Goal: Task Accomplishment & Management: Manage account settings

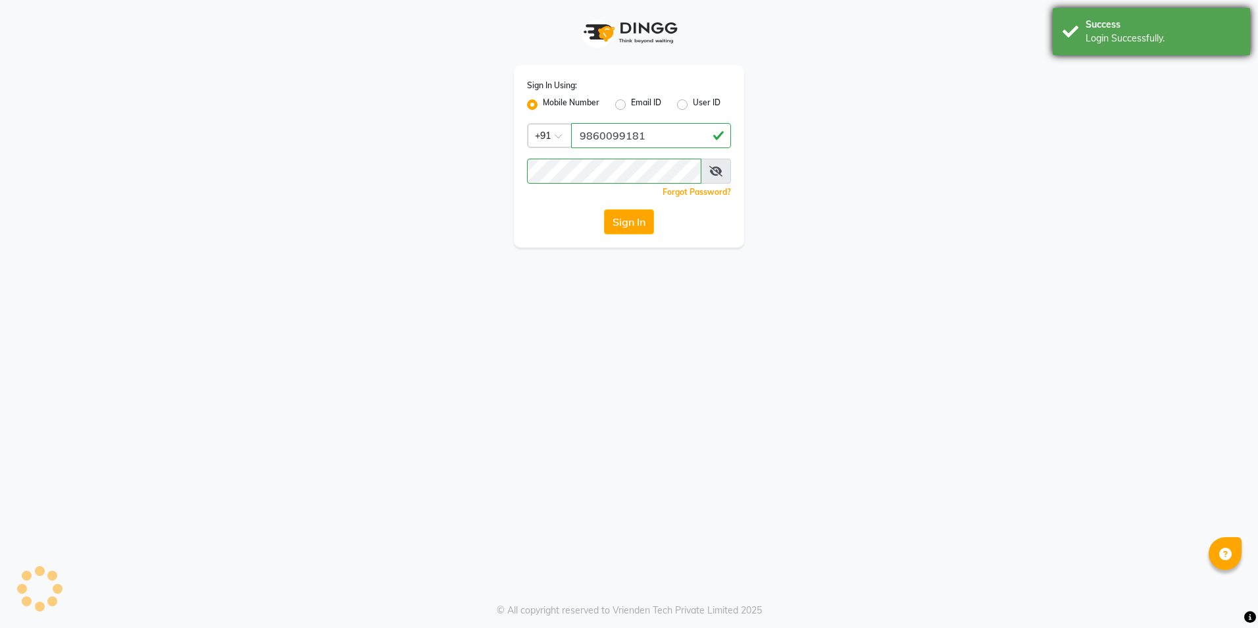
click at [1148, 18] on div "Success" at bounding box center [1163, 25] width 155 height 14
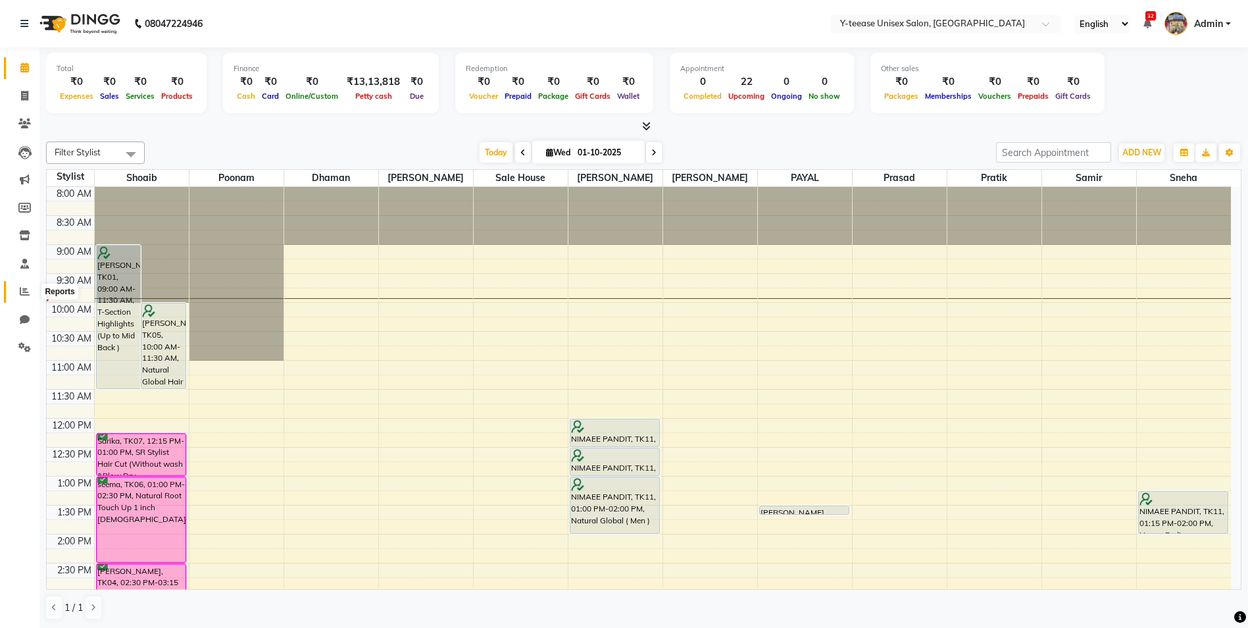
click at [33, 290] on span at bounding box center [24, 291] width 23 height 15
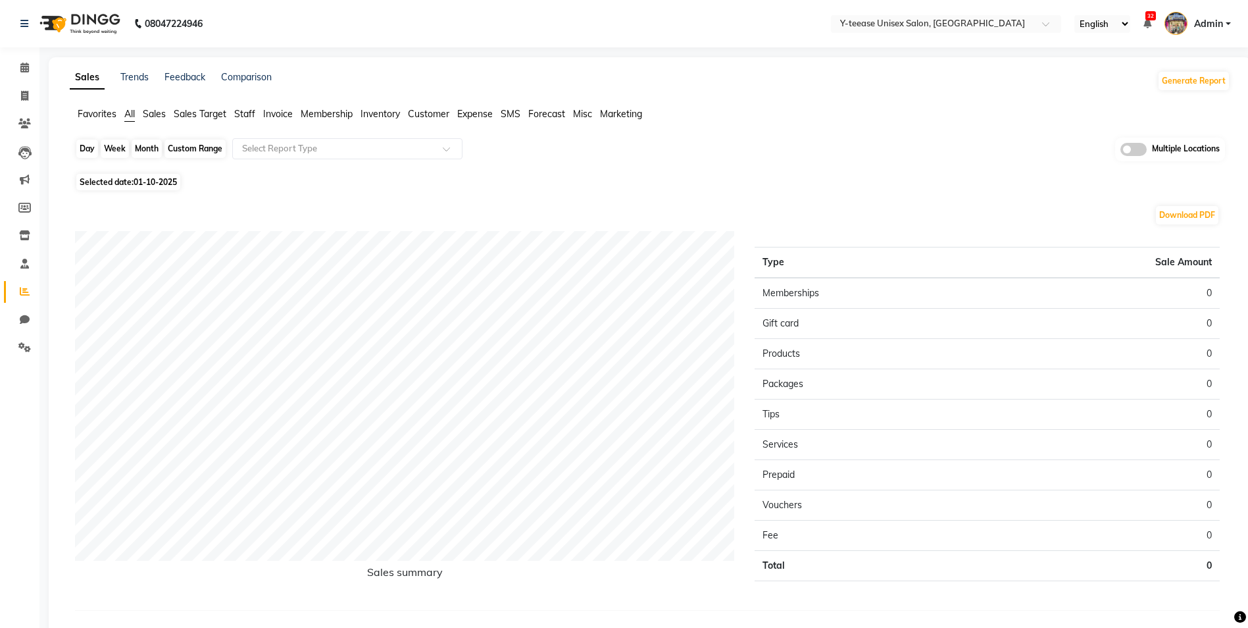
click at [84, 153] on div "Day" at bounding box center [87, 149] width 22 height 18
select select "10"
select select "2025"
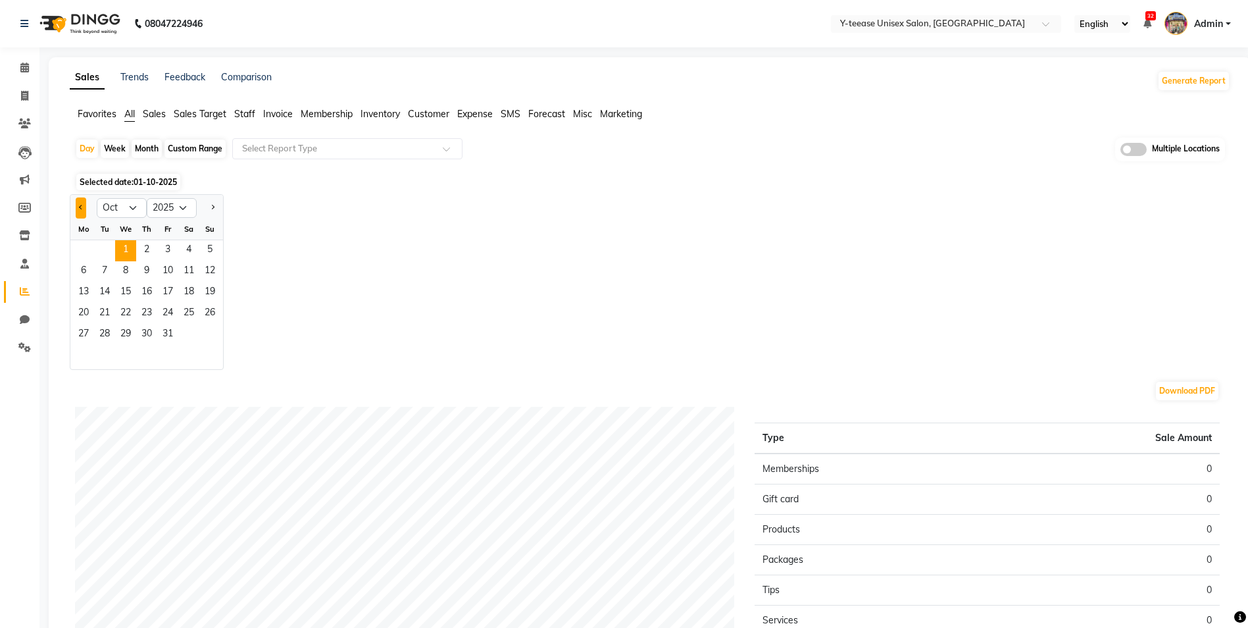
click at [78, 208] on button "Previous month" at bounding box center [81, 207] width 11 height 21
select select "9"
click at [110, 330] on span "30" at bounding box center [104, 334] width 21 height 21
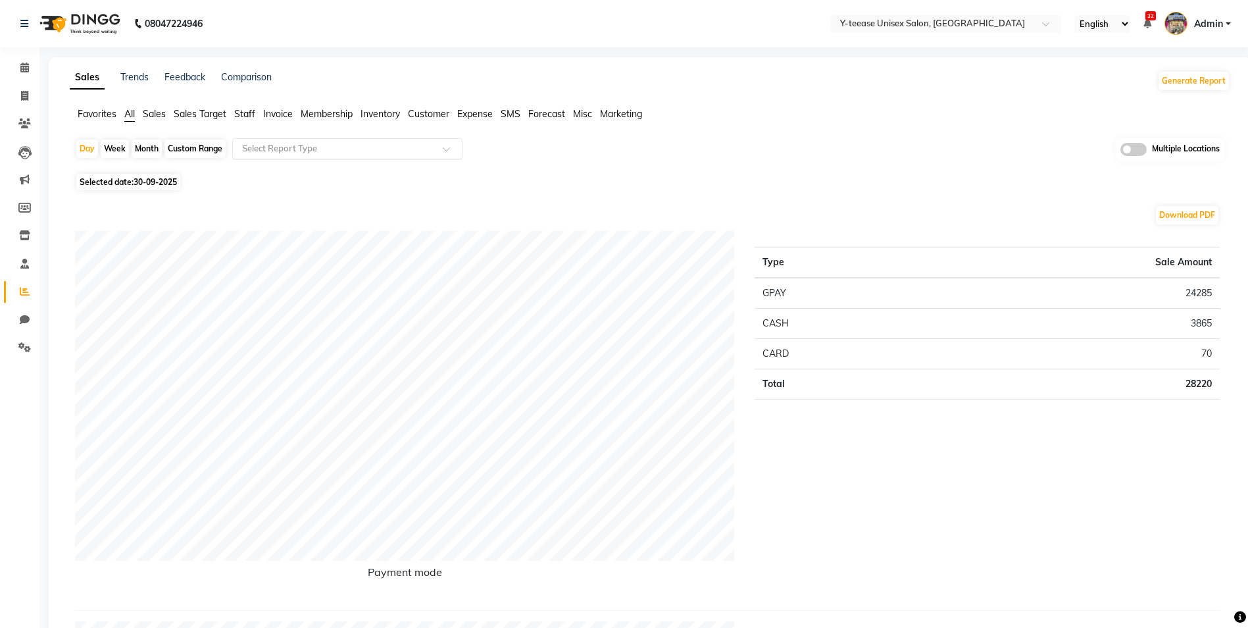
click at [340, 155] on input "text" at bounding box center [335, 148] width 190 height 13
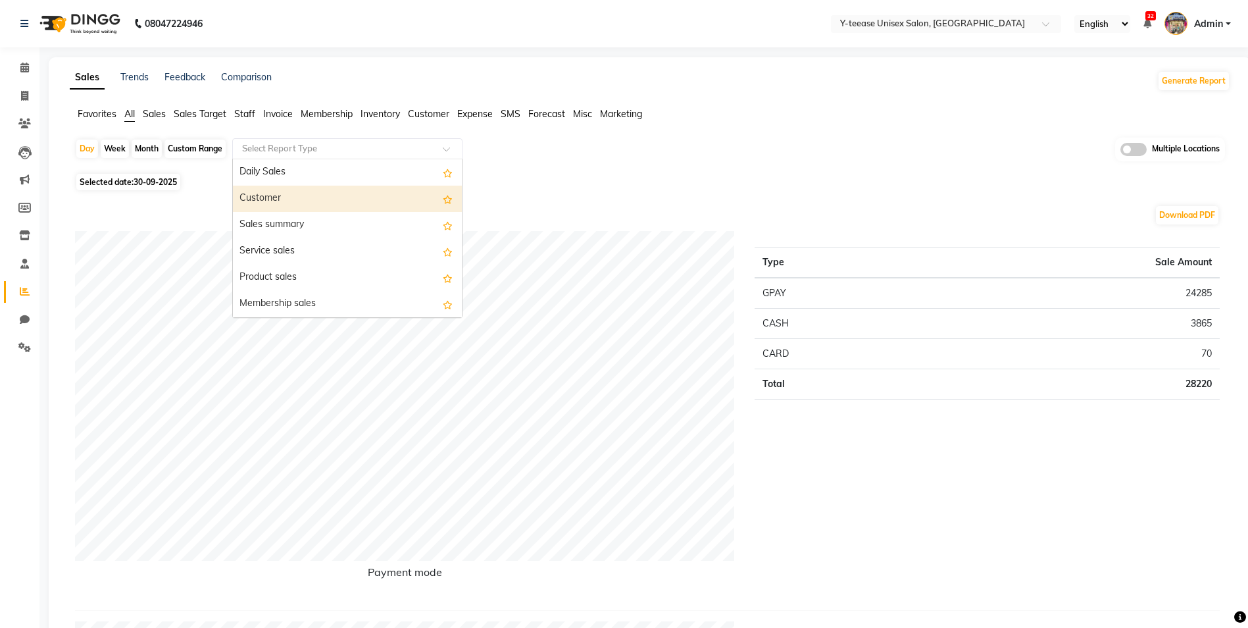
click at [343, 193] on div "Customer" at bounding box center [347, 199] width 229 height 26
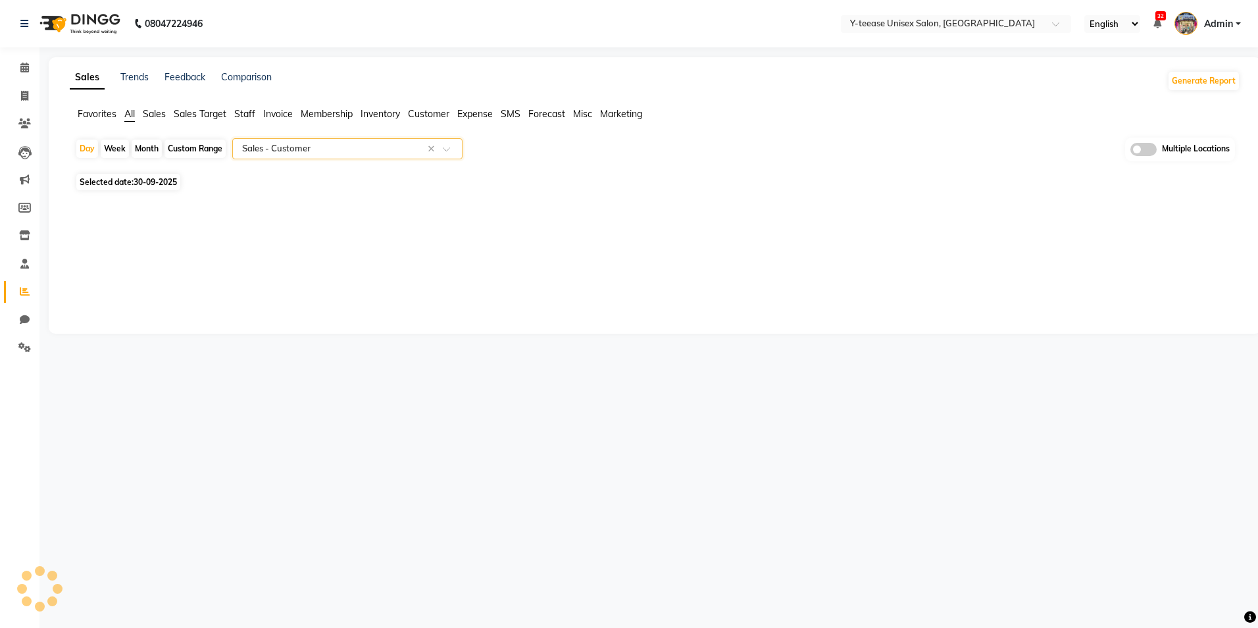
select select "full_report"
select select "csv"
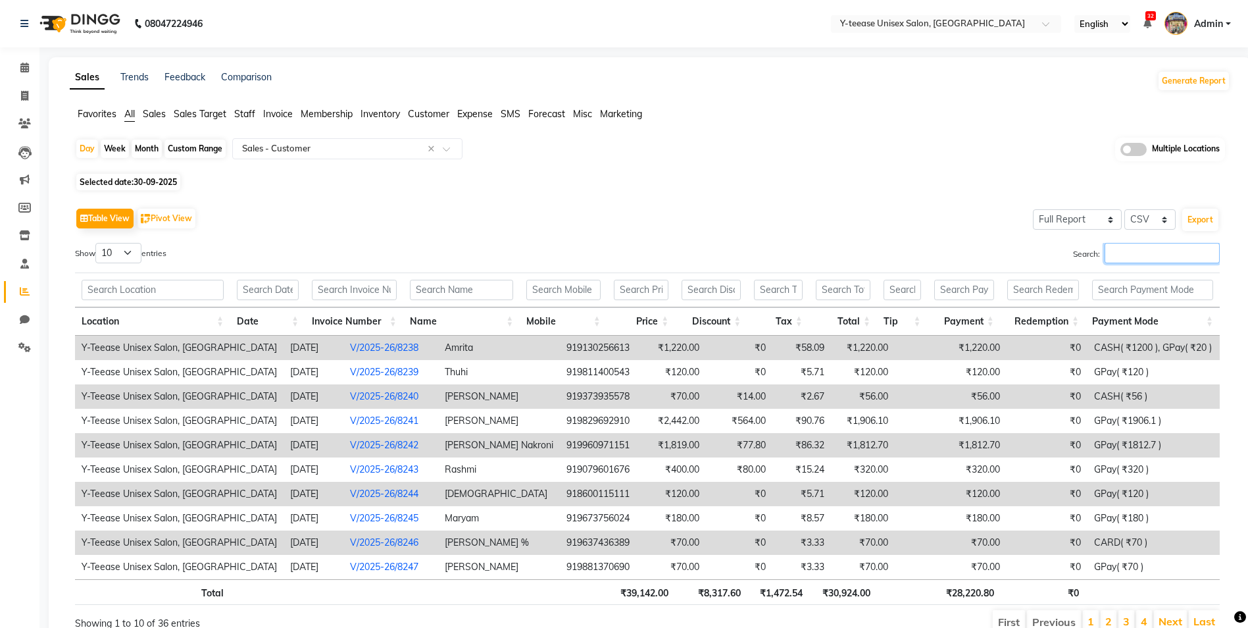
click at [1127, 259] on input "Search:" at bounding box center [1162, 253] width 115 height 20
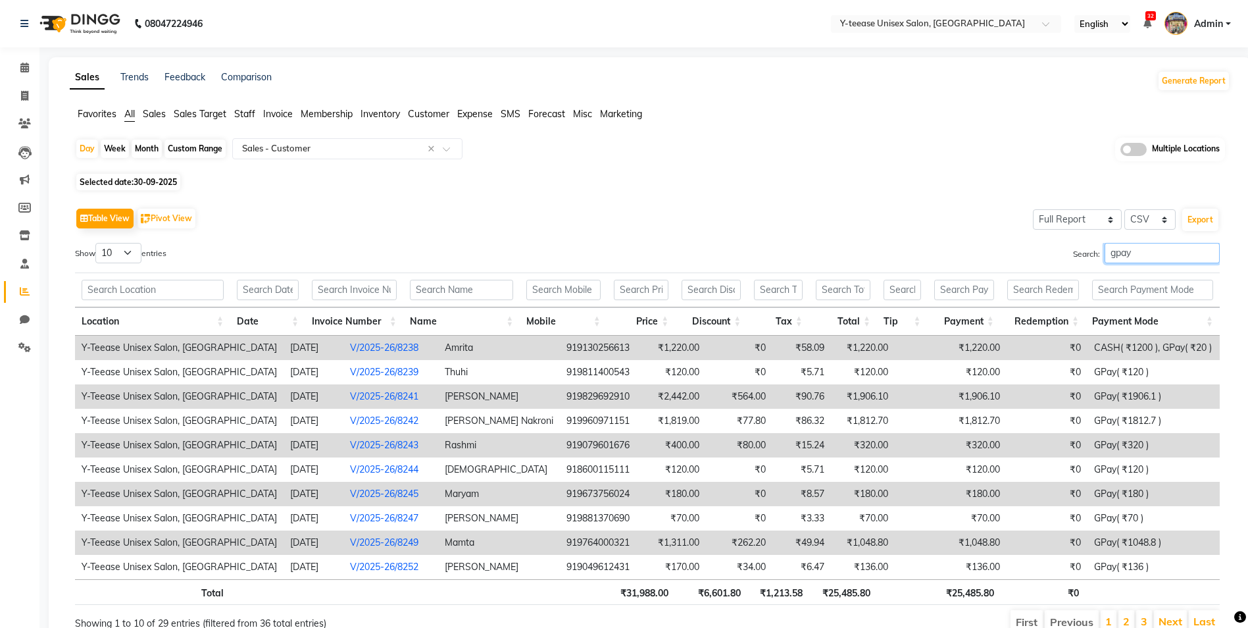
type input "gpay"
drag, startPoint x: 125, startPoint y: 251, endPoint x: 132, endPoint y: 264, distance: 14.4
click at [128, 255] on select "10 25 50 100" at bounding box center [118, 253] width 46 height 20
select select "100"
click at [97, 243] on select "10 25 50 100" at bounding box center [118, 253] width 46 height 20
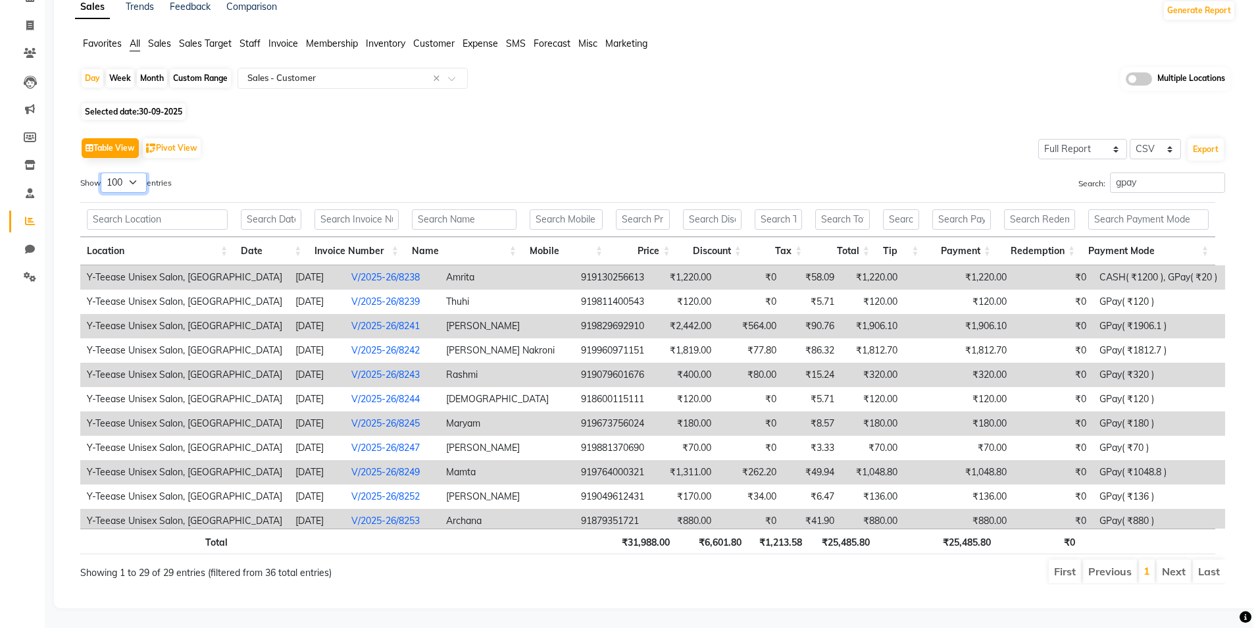
scroll to position [66, 0]
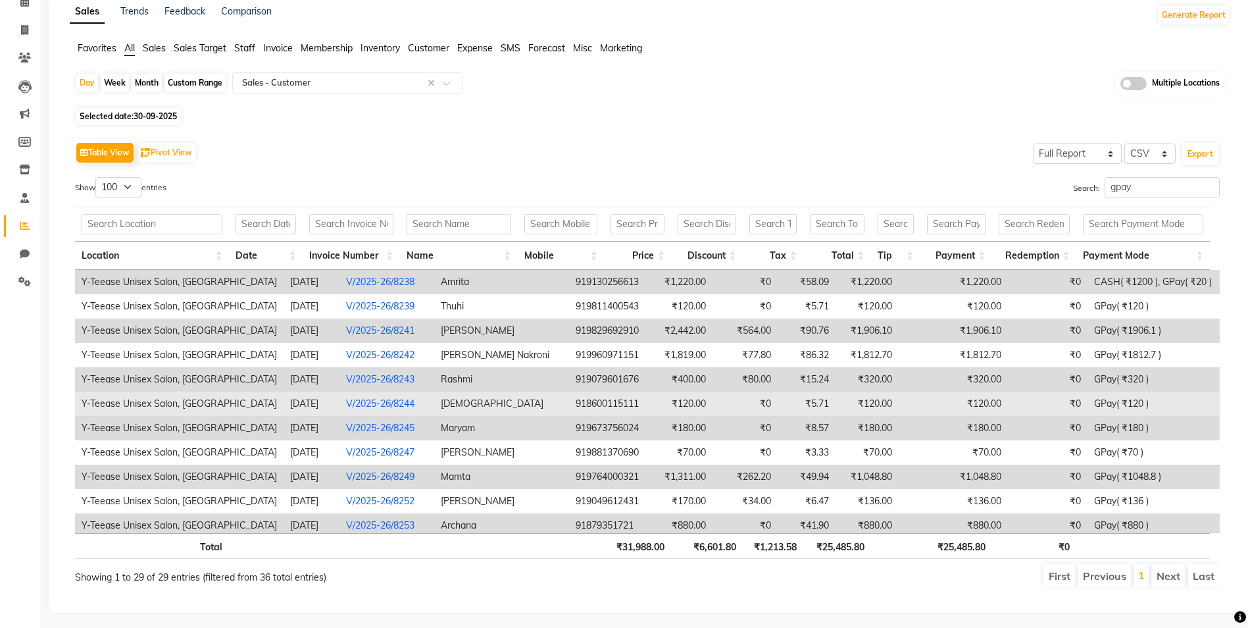
click at [366, 405] on link "V/2025-26/8244" at bounding box center [380, 403] width 68 height 12
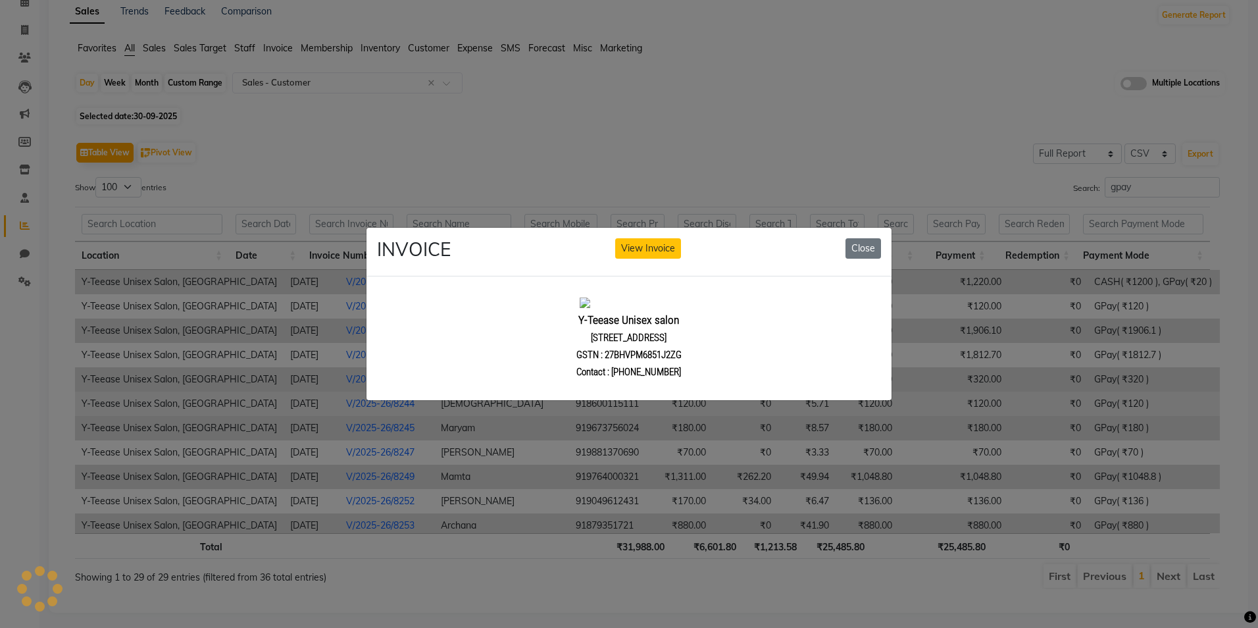
scroll to position [0, 0]
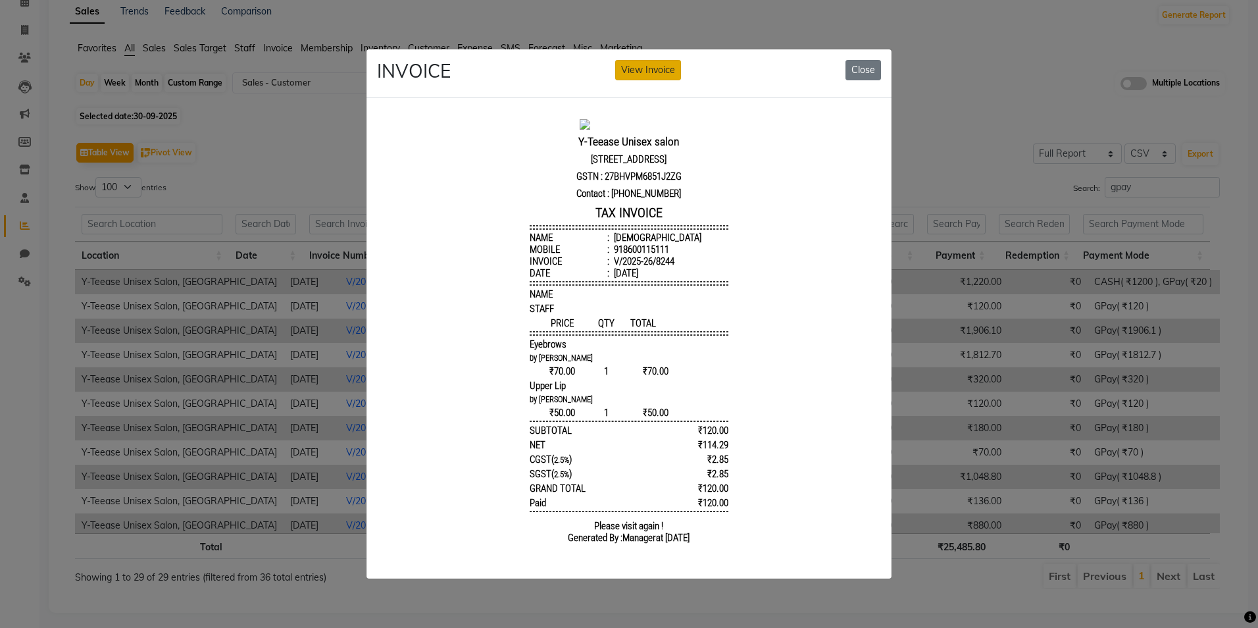
click at [648, 74] on button "View Invoice" at bounding box center [648, 70] width 66 height 20
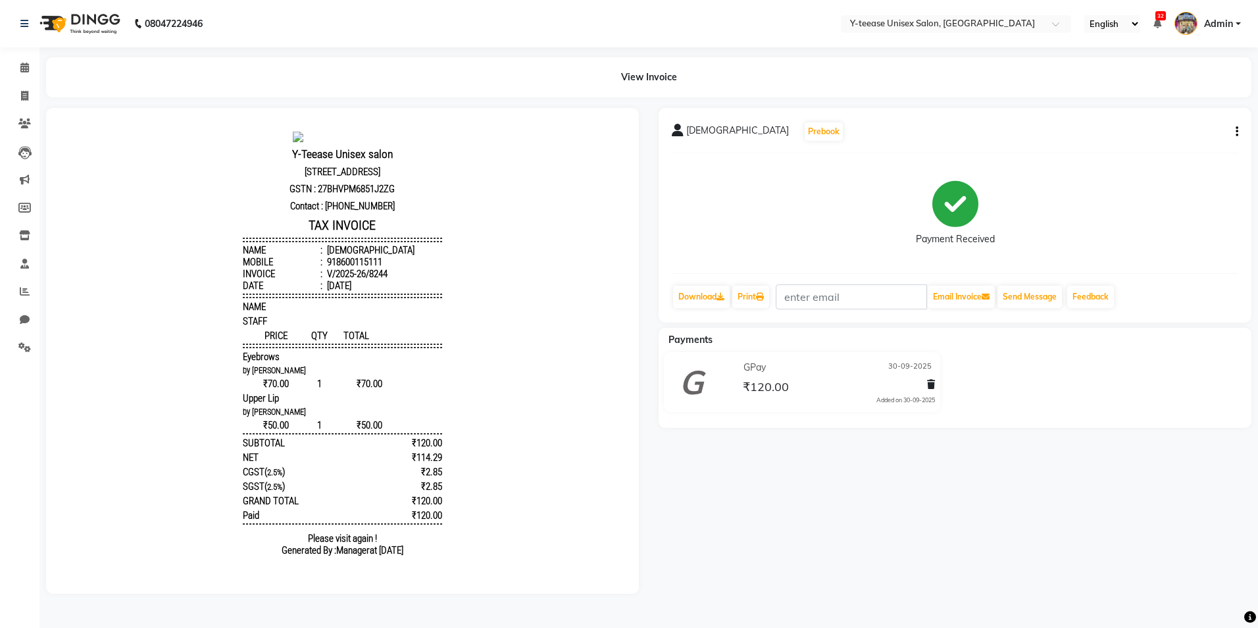
click at [1237, 132] on icon "button" at bounding box center [1237, 132] width 3 height 1
click at [1160, 97] on div "Cancel Invoice" at bounding box center [1172, 99] width 90 height 16
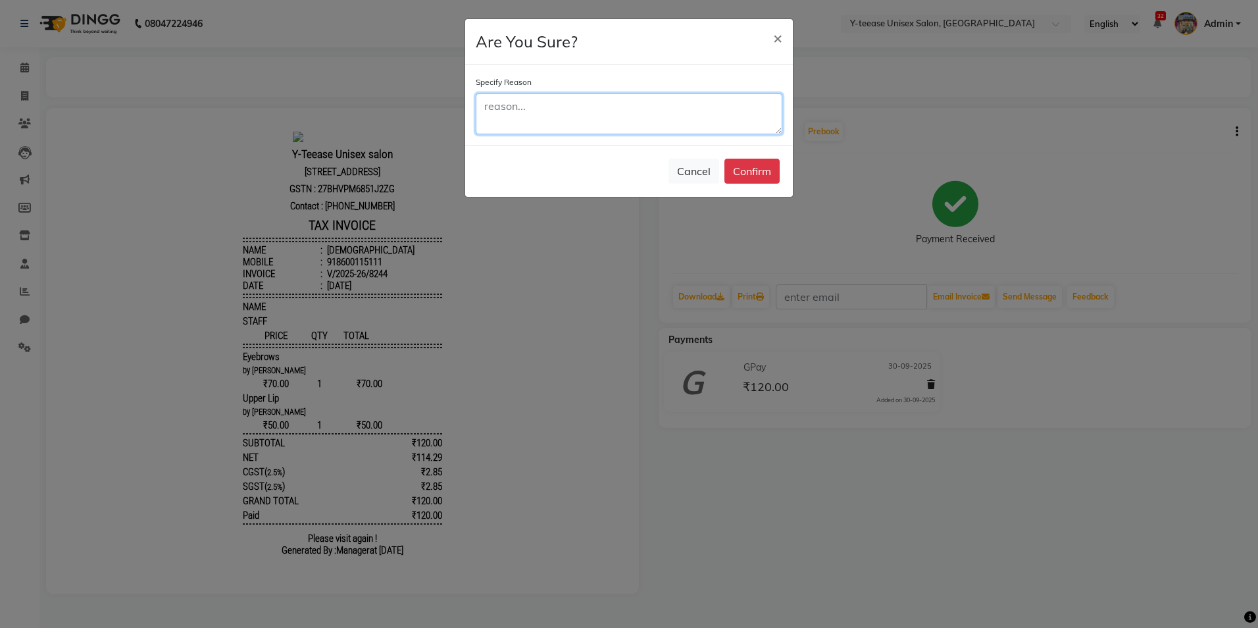
click at [540, 109] on textarea at bounding box center [629, 113] width 307 height 41
click at [609, 109] on textarea at bounding box center [629, 113] width 307 height 41
type textarea "Double bill"
click at [764, 170] on button "Confirm" at bounding box center [752, 171] width 55 height 25
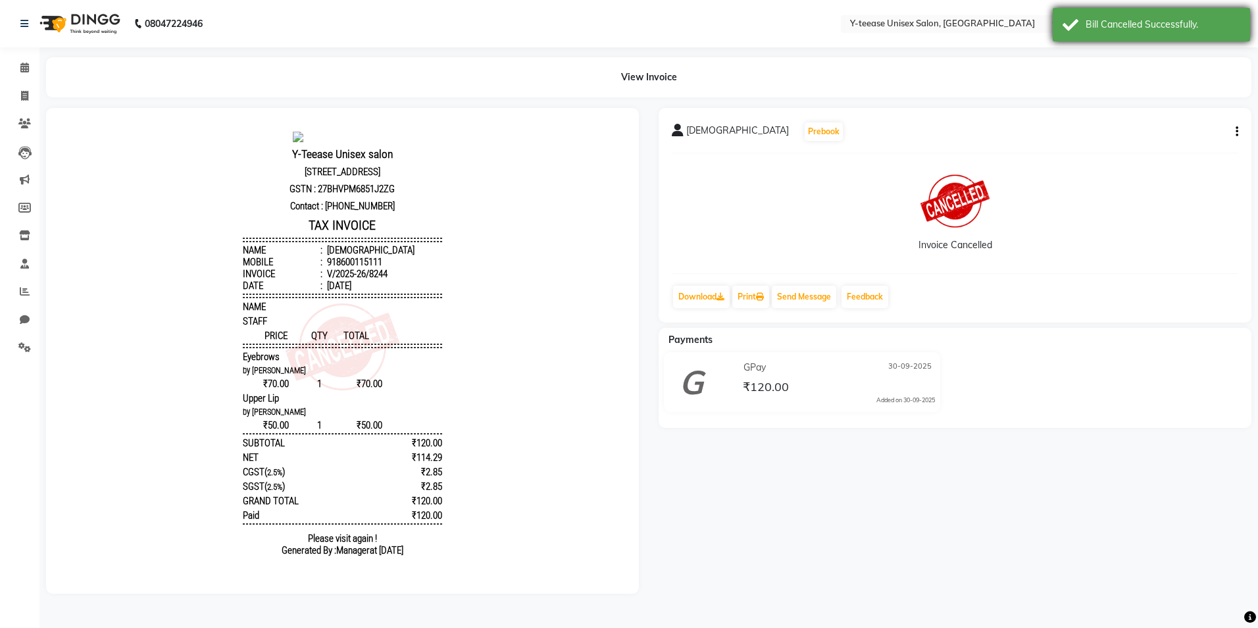
click at [1150, 19] on div "Bill Cancelled Successfully." at bounding box center [1163, 25] width 155 height 14
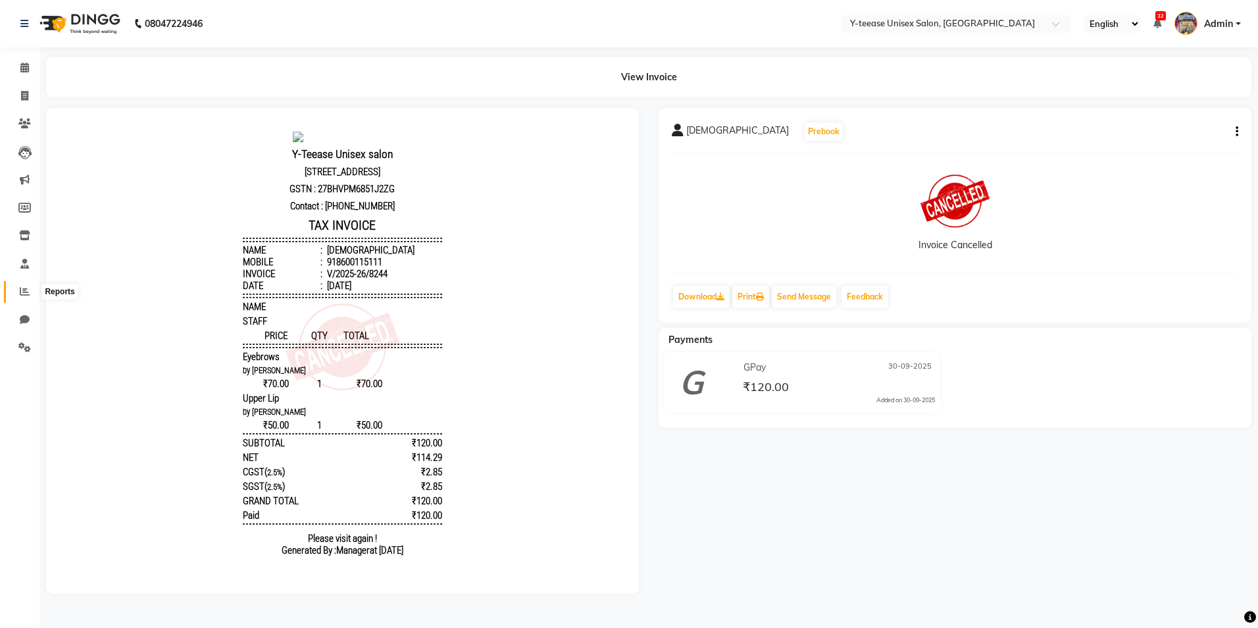
click at [18, 292] on span at bounding box center [24, 291] width 23 height 15
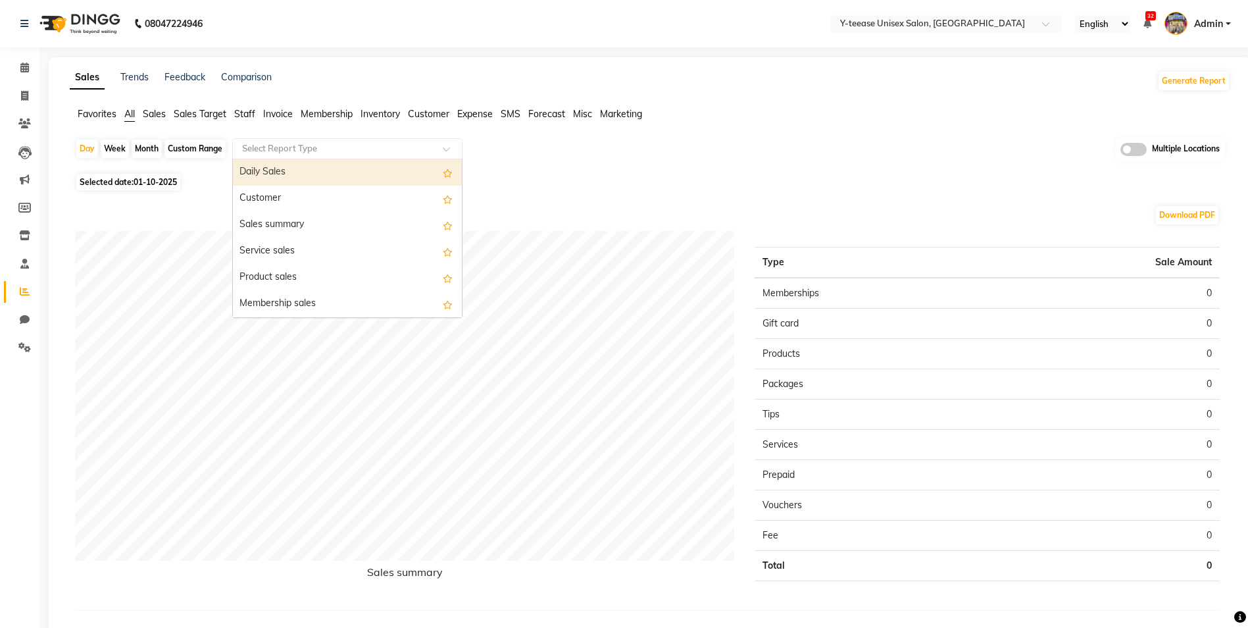
click at [288, 142] on input "text" at bounding box center [335, 148] width 190 height 13
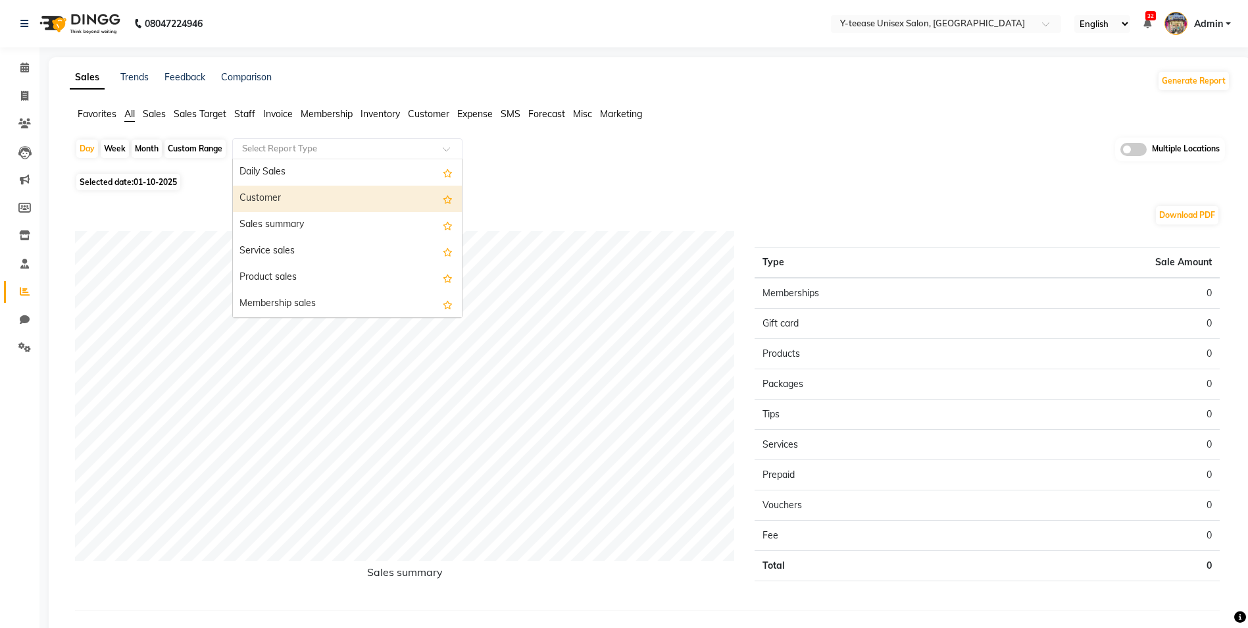
click at [276, 196] on div "Customer" at bounding box center [347, 199] width 229 height 26
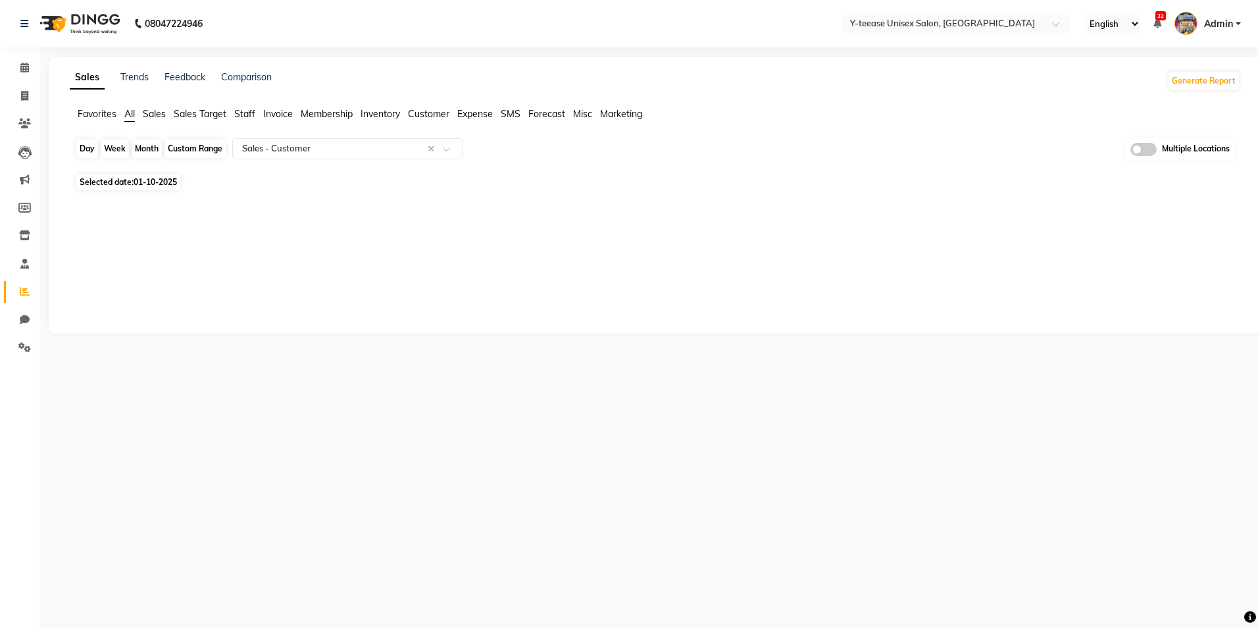
click at [90, 150] on div "Day" at bounding box center [87, 149] width 22 height 18
select select "10"
select select "2025"
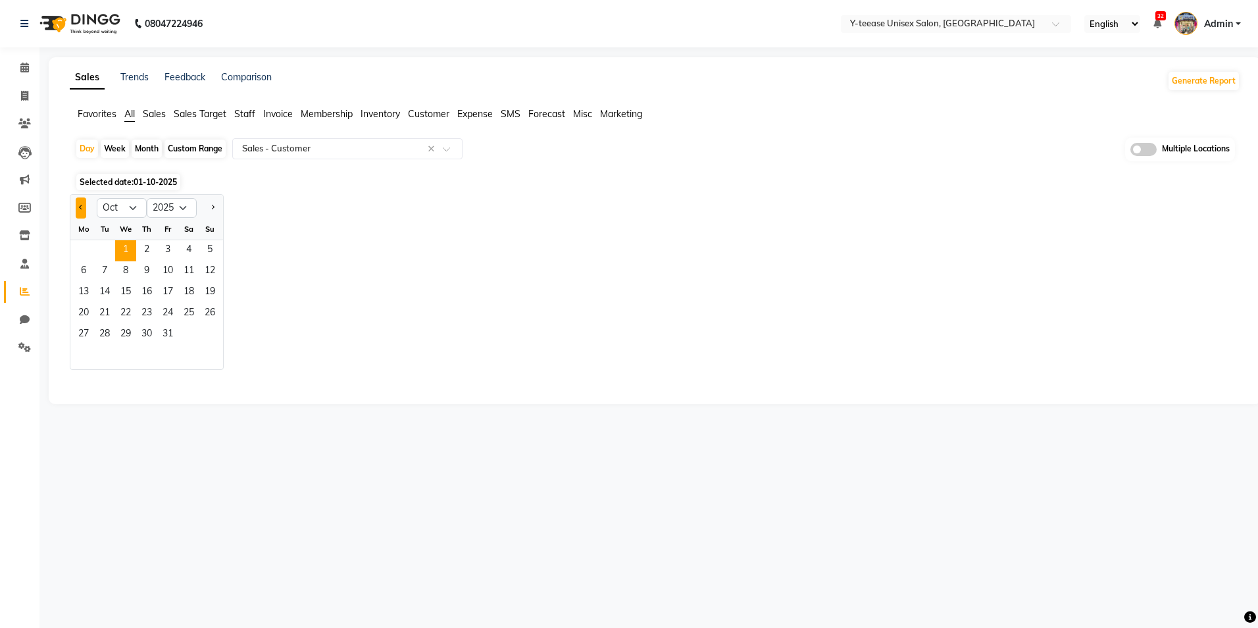
drag, startPoint x: 87, startPoint y: 209, endPoint x: 80, endPoint y: 209, distance: 6.6
click at [84, 209] on div at bounding box center [83, 207] width 26 height 21
click at [80, 209] on span "Previous month" at bounding box center [81, 207] width 5 height 5
select select "9"
click at [110, 335] on span "30" at bounding box center [104, 334] width 21 height 21
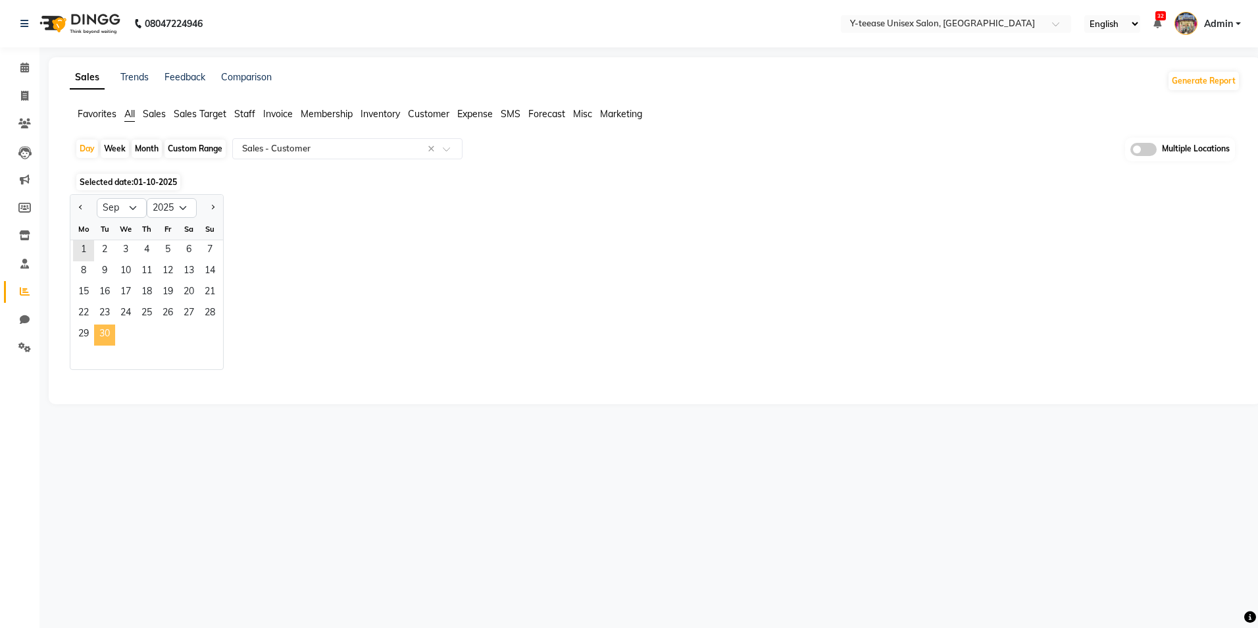
select select "full_report"
select select "csv"
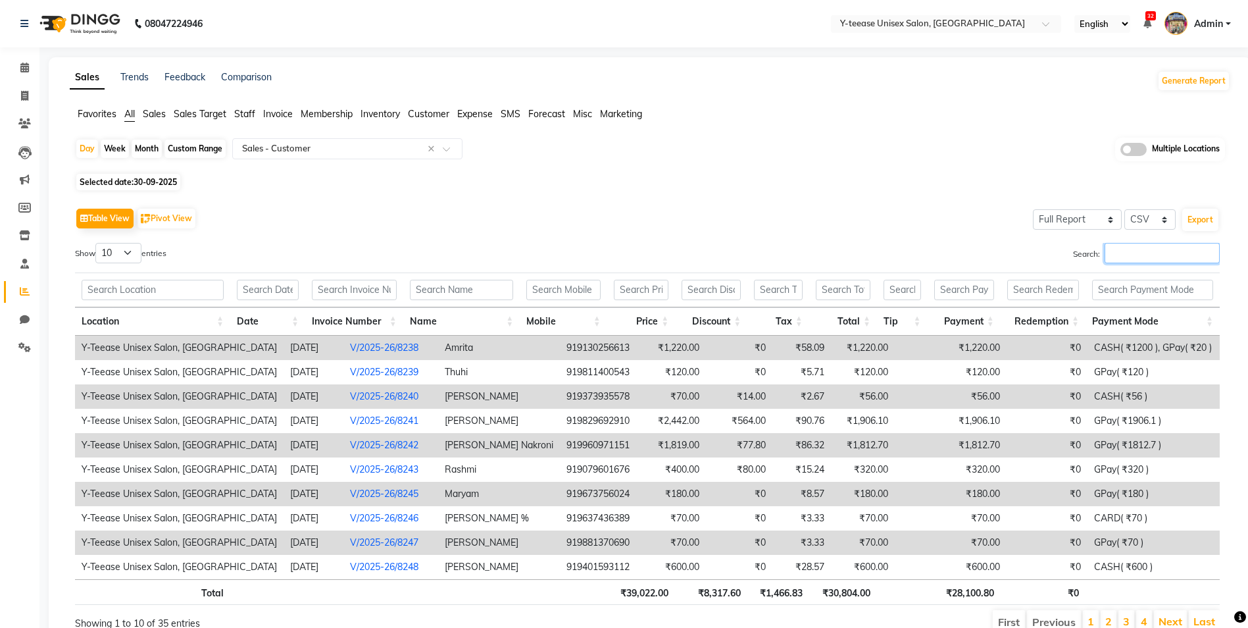
click at [1145, 252] on input "Search:" at bounding box center [1162, 253] width 115 height 20
type input "Gpay"
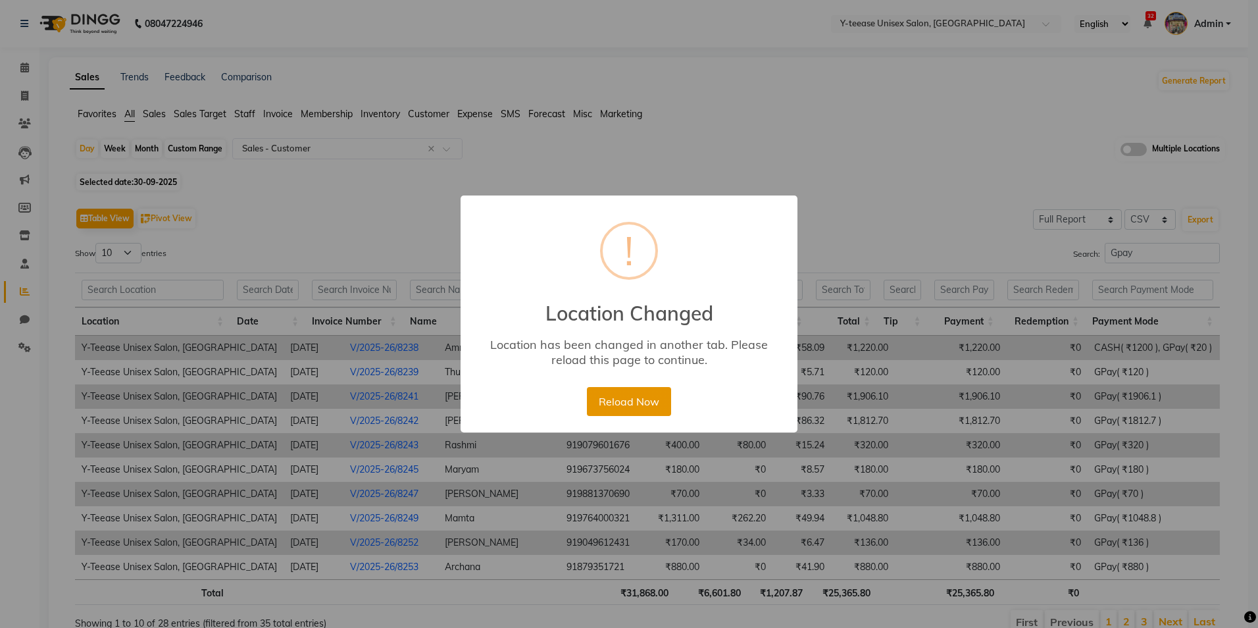
click at [632, 397] on button "Reload Now" at bounding box center [629, 401] width 84 height 29
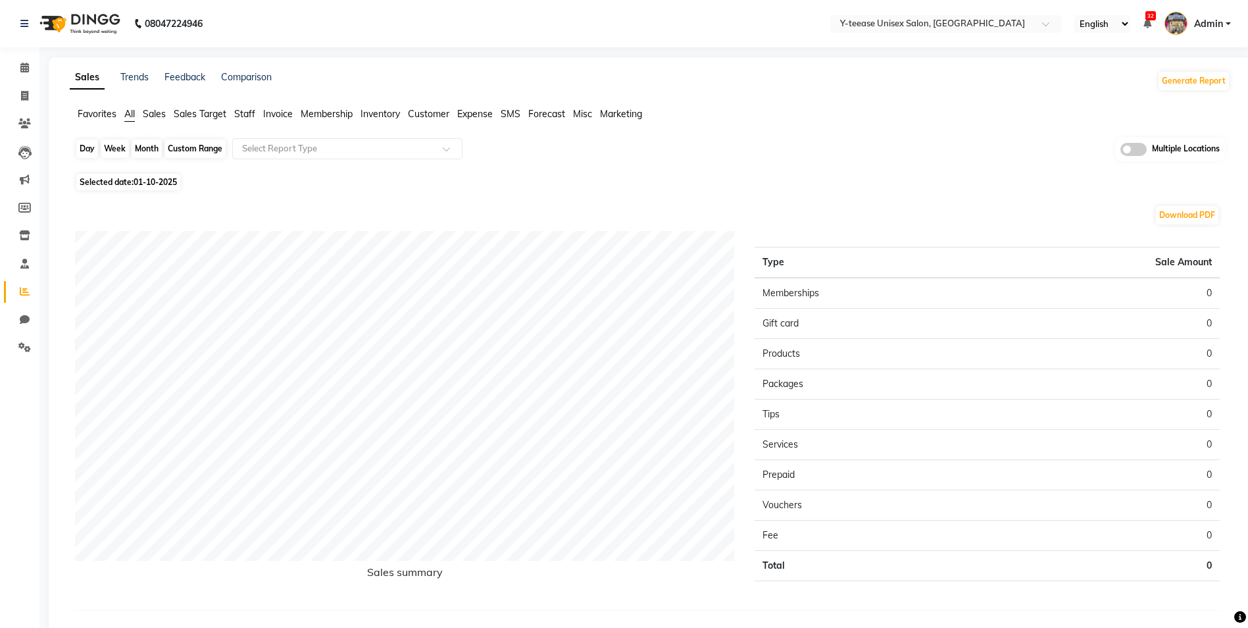
click at [90, 150] on div "Day" at bounding box center [87, 149] width 22 height 18
select select "10"
select select "2025"
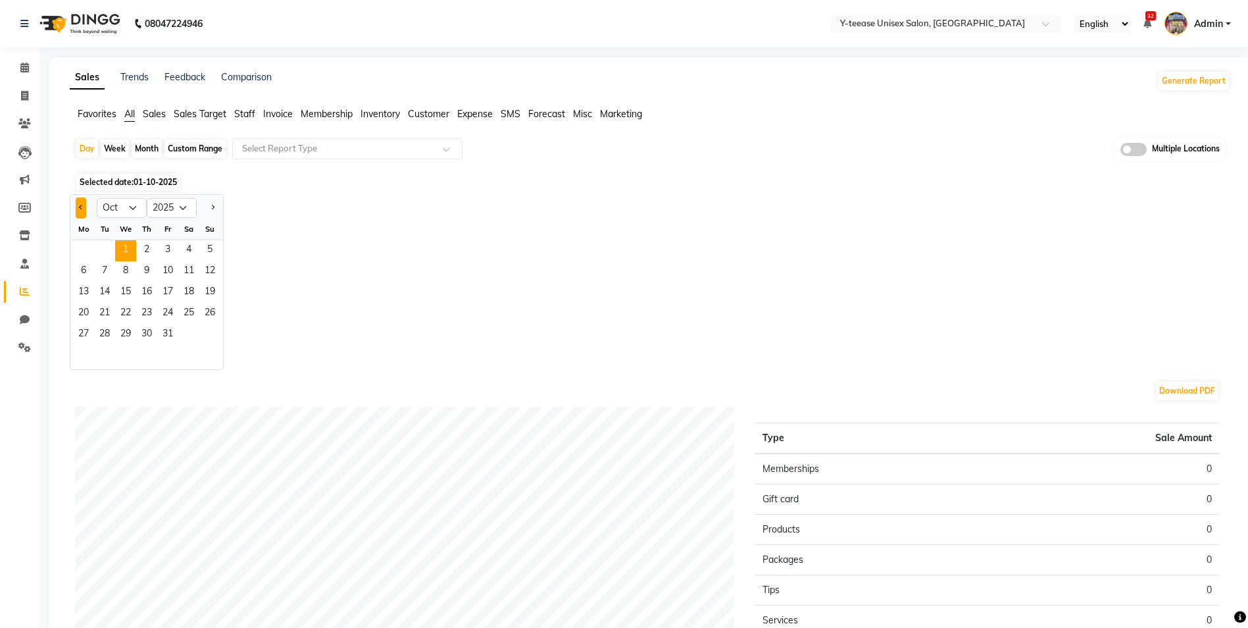
click at [81, 208] on span "Previous month" at bounding box center [81, 207] width 5 height 5
select select "9"
click at [109, 342] on span "30" at bounding box center [104, 334] width 21 height 21
click at [108, 334] on span "30" at bounding box center [104, 334] width 21 height 21
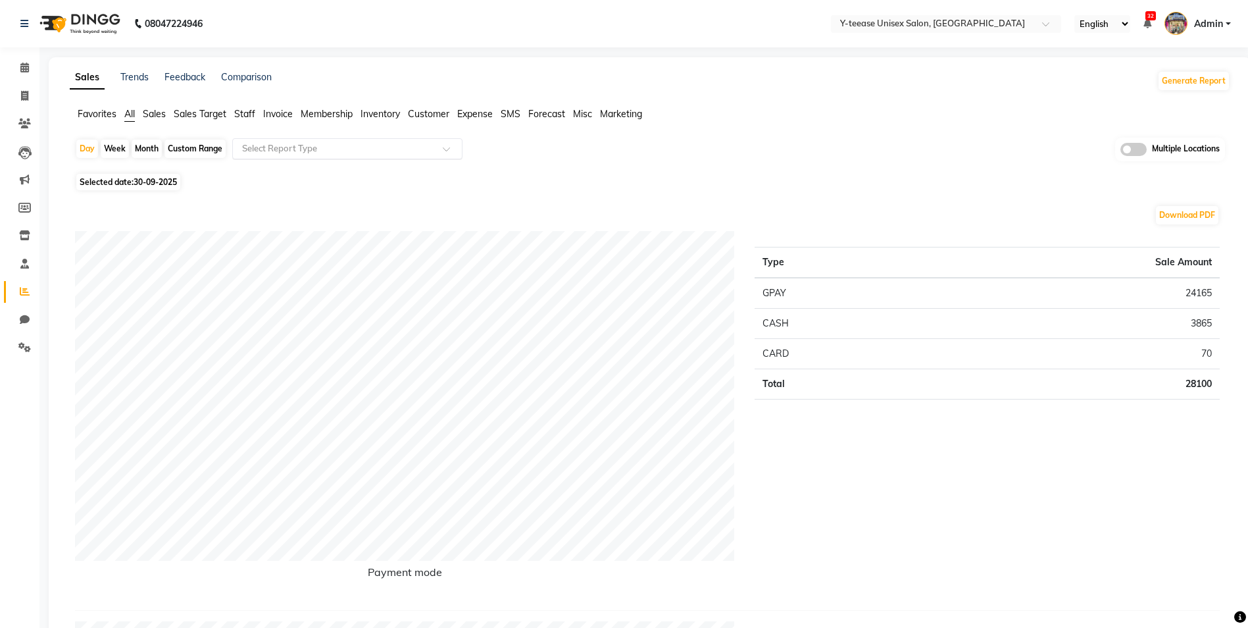
click at [356, 151] on input "text" at bounding box center [335, 148] width 190 height 13
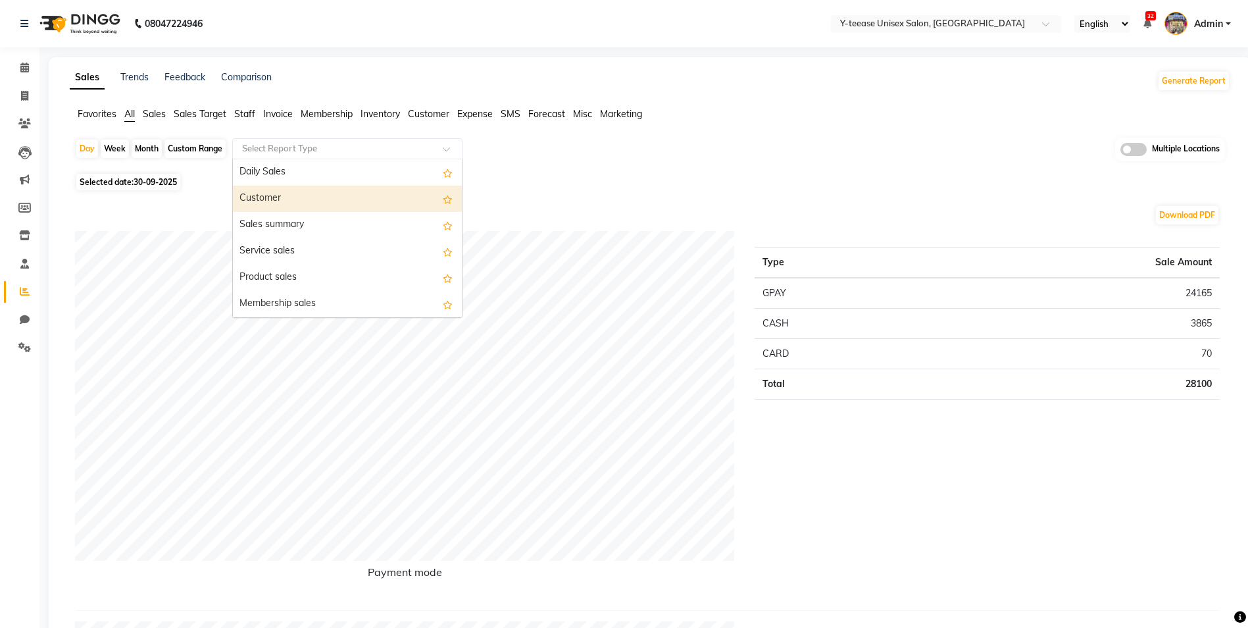
click at [274, 196] on div "Customer" at bounding box center [347, 199] width 229 height 26
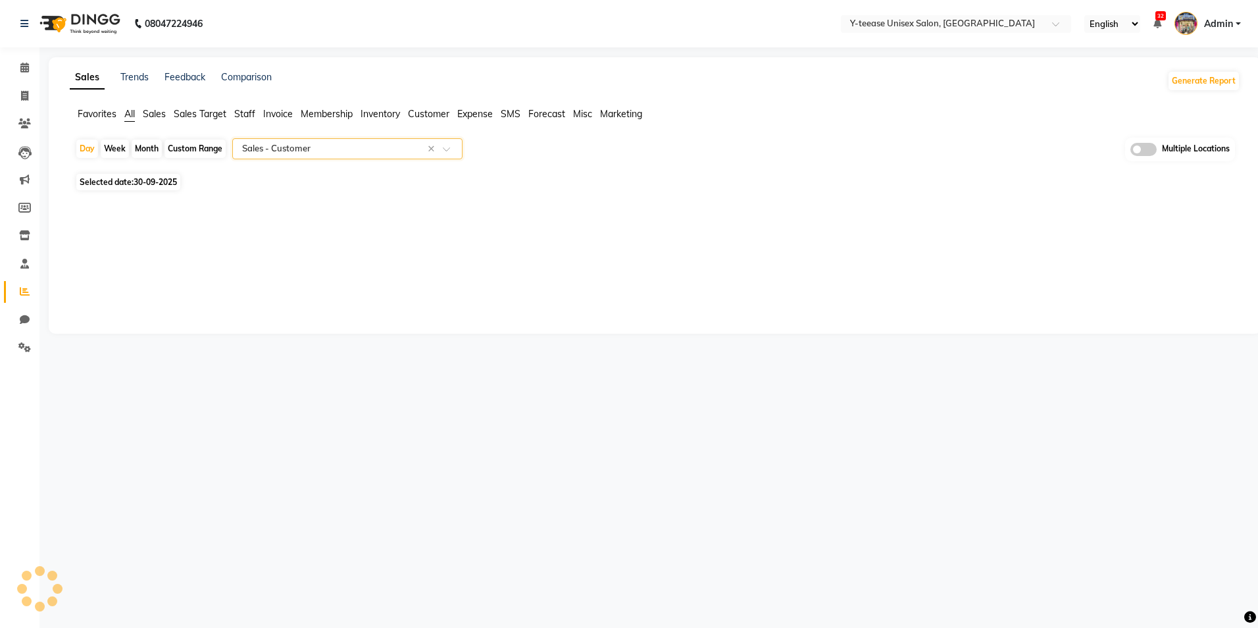
select select "full_report"
select select "csv"
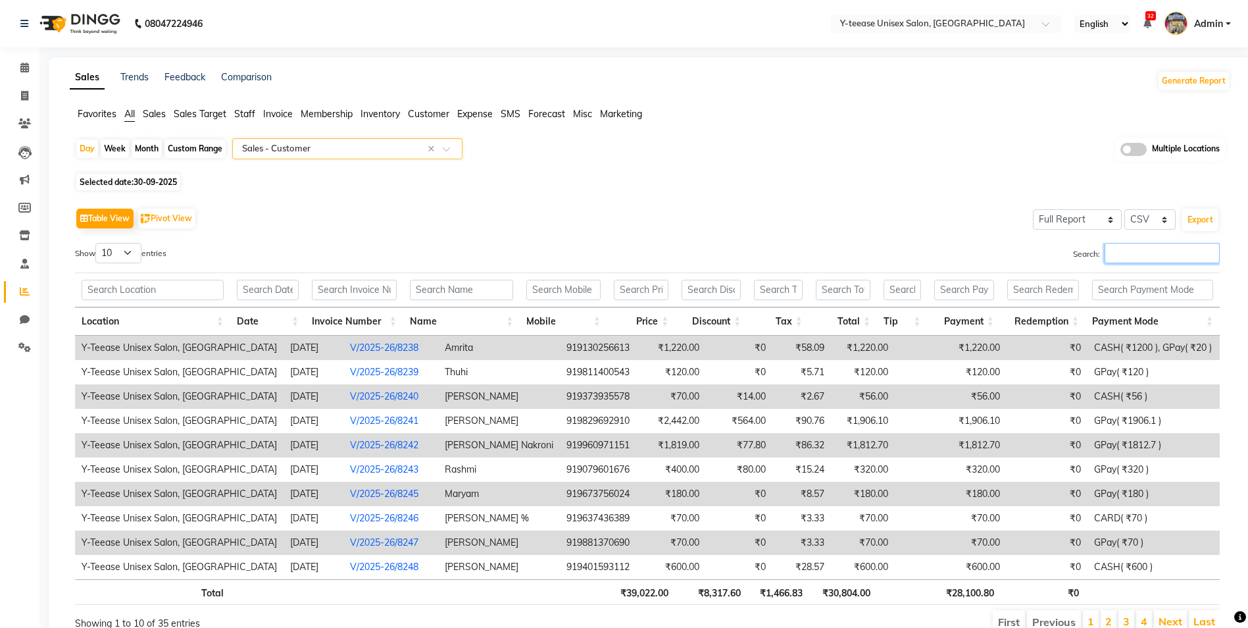
click at [1154, 249] on input "Search:" at bounding box center [1162, 253] width 115 height 20
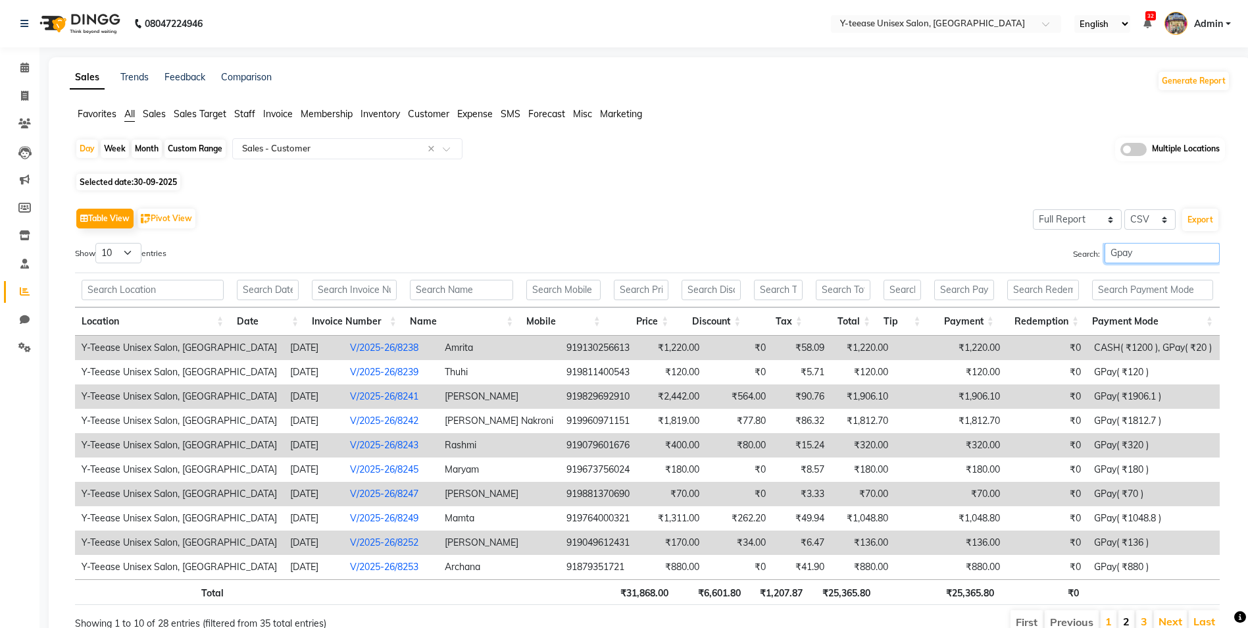
type input "Gpay"
click at [1127, 623] on link "2" at bounding box center [1126, 621] width 7 height 13
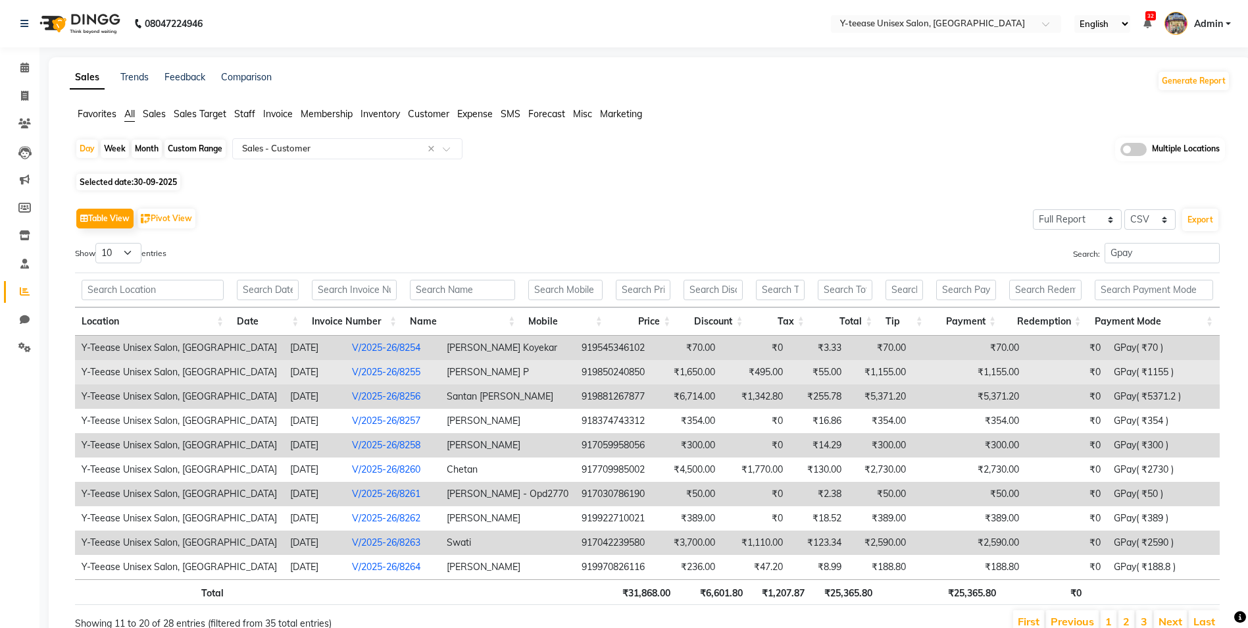
click at [376, 370] on link "V/2025-26/8255" at bounding box center [386, 372] width 68 height 12
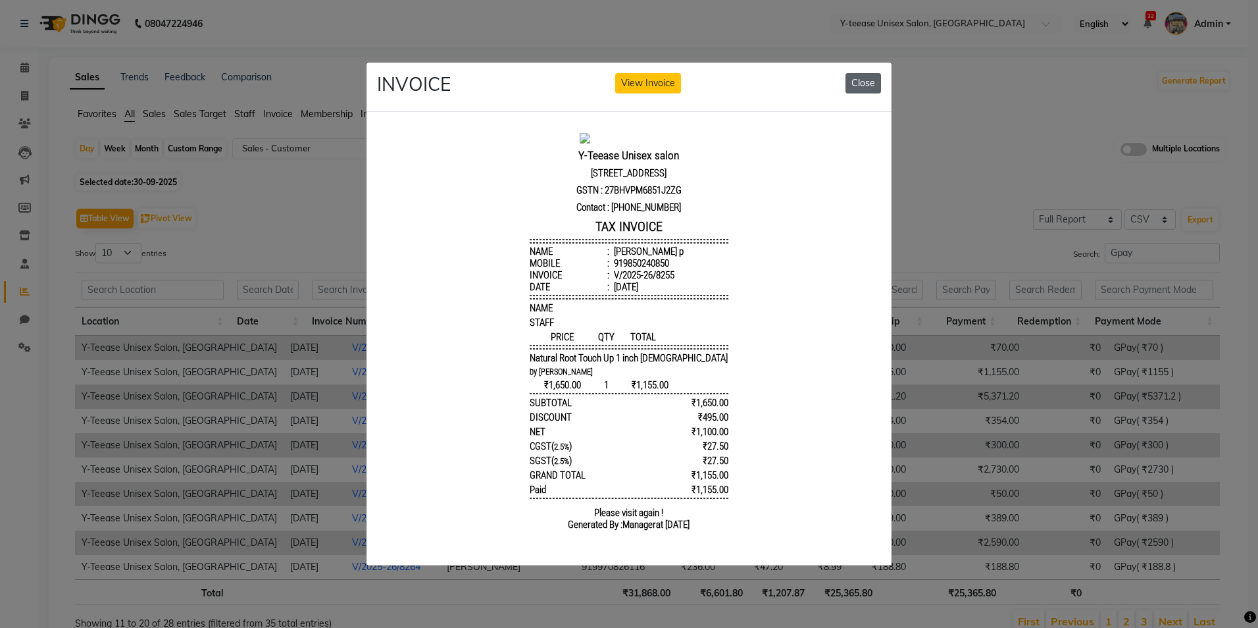
click at [865, 74] on button "Close" at bounding box center [864, 83] width 36 height 20
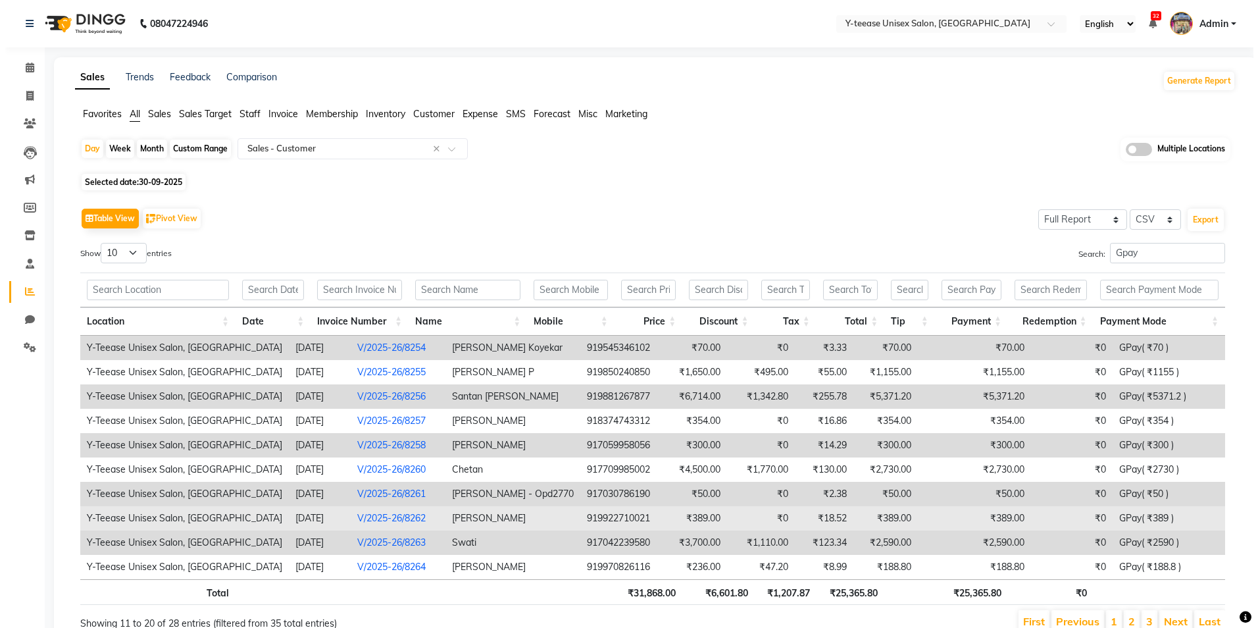
scroll to position [59, 0]
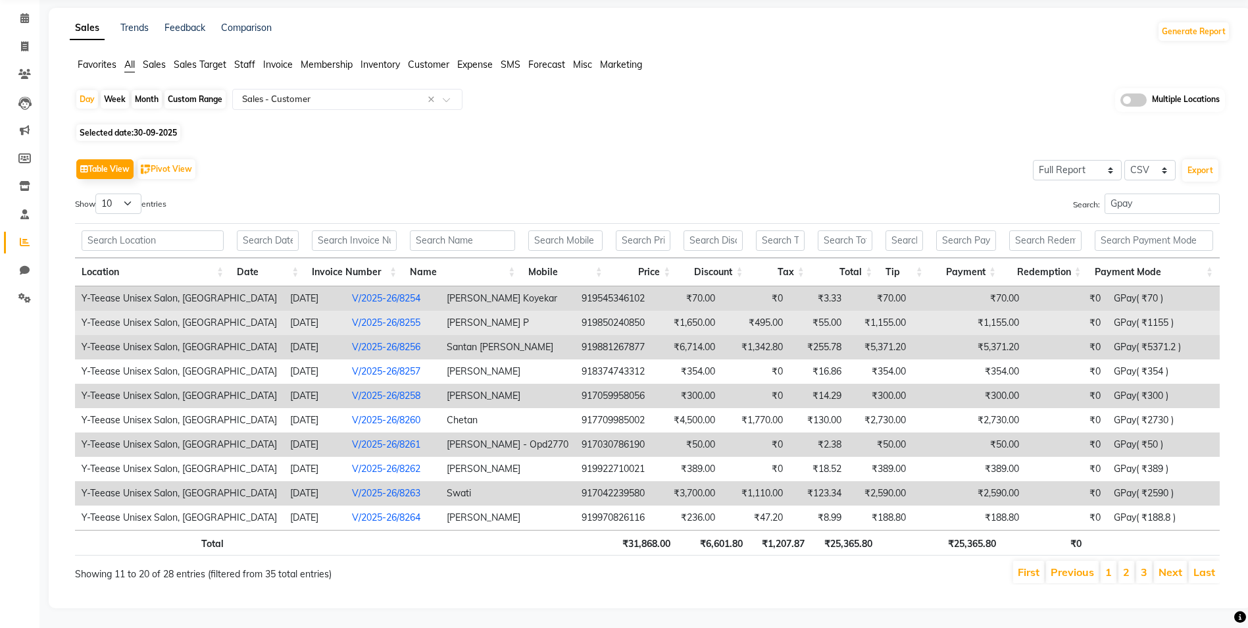
click at [358, 317] on link "V/2025-26/8255" at bounding box center [386, 323] width 68 height 12
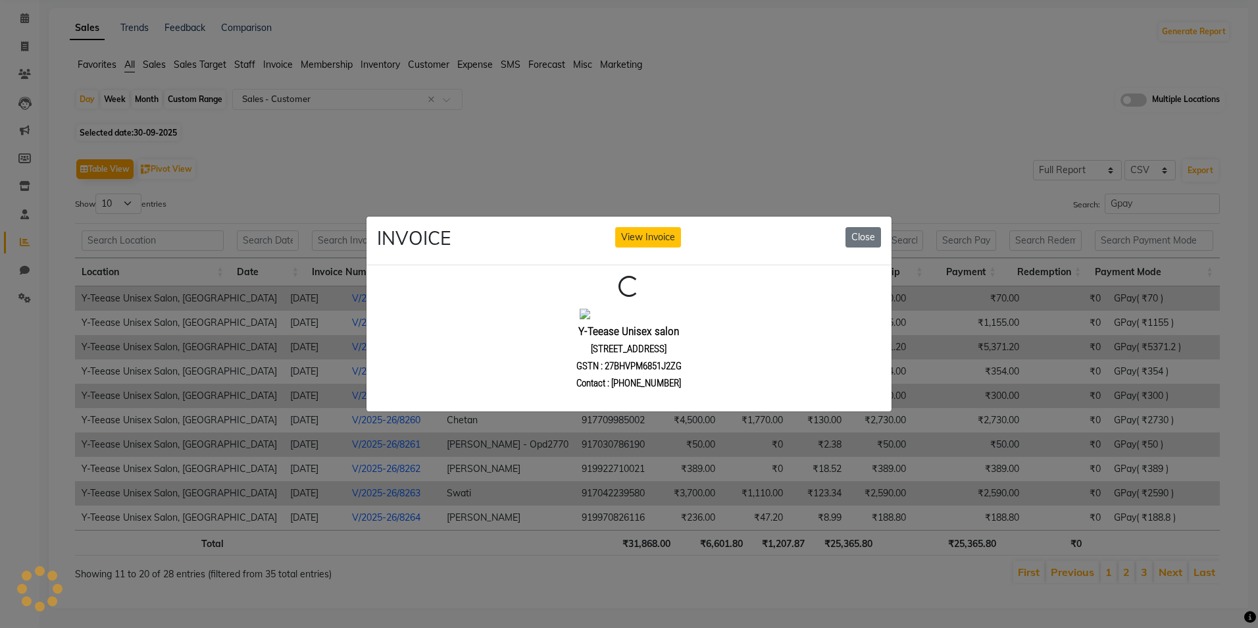
scroll to position [0, 0]
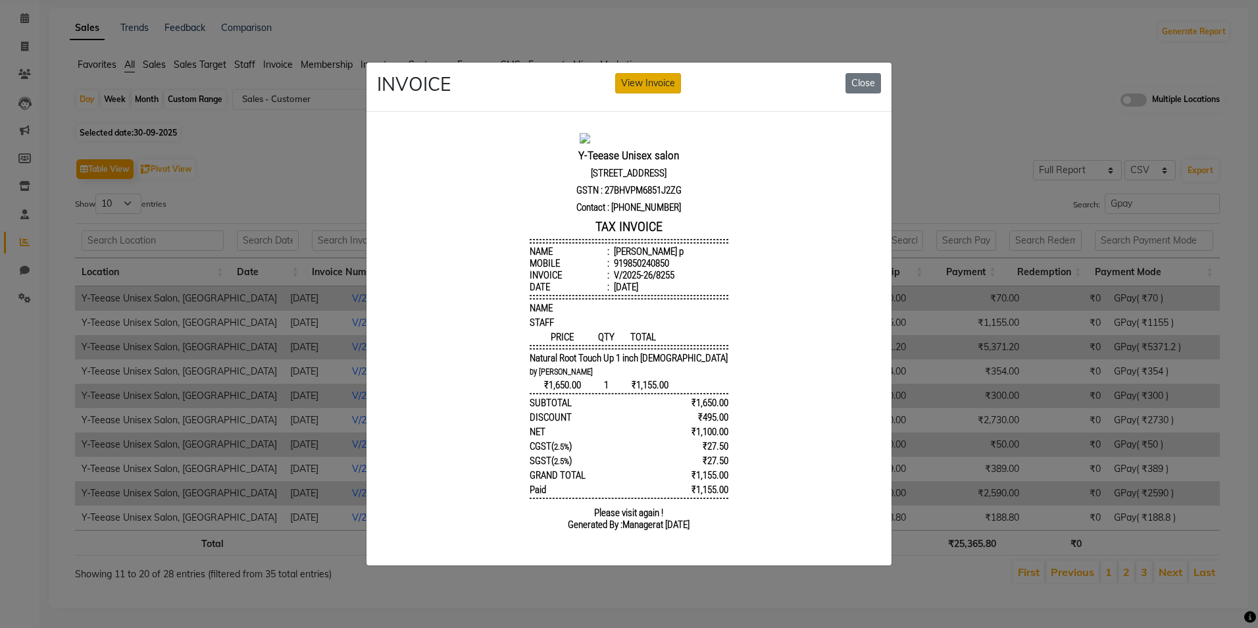
click at [634, 84] on button "View Invoice" at bounding box center [648, 83] width 66 height 20
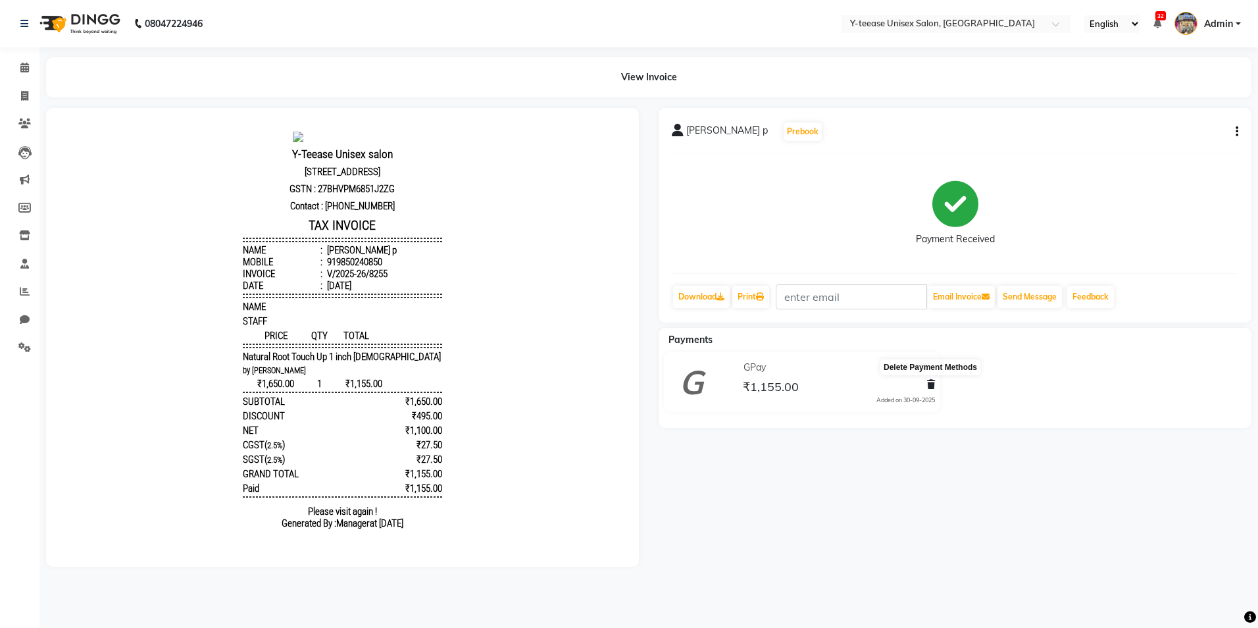
click at [930, 384] on icon at bounding box center [931, 384] width 8 height 9
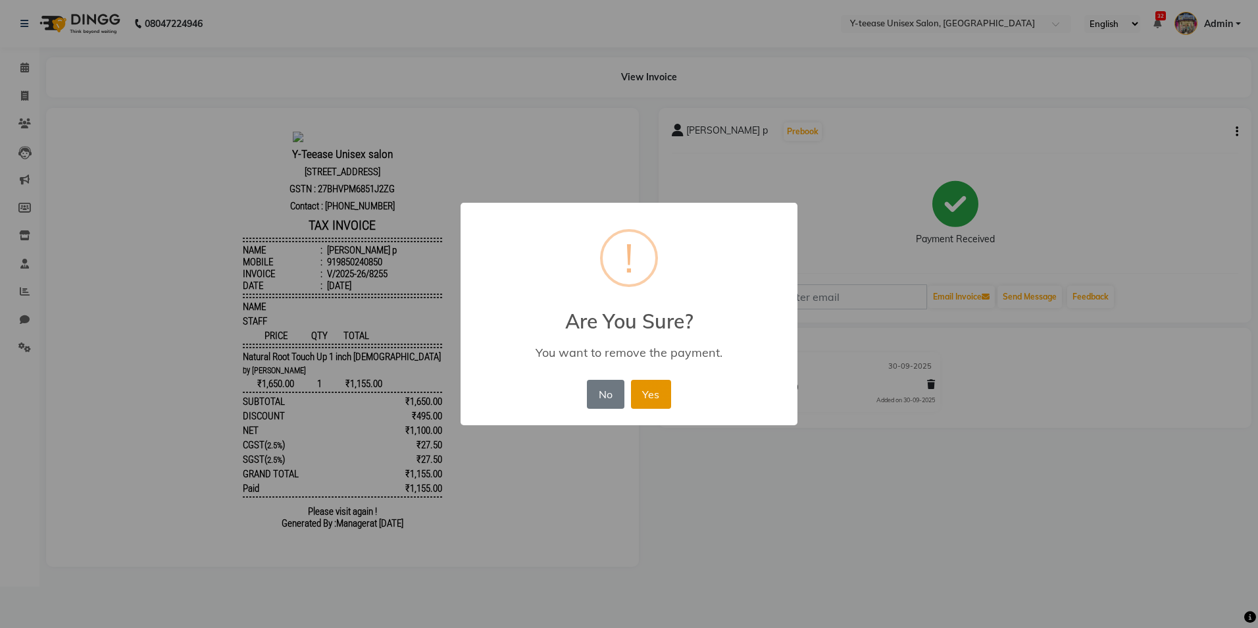
click at [654, 393] on button "Yes" at bounding box center [651, 394] width 40 height 29
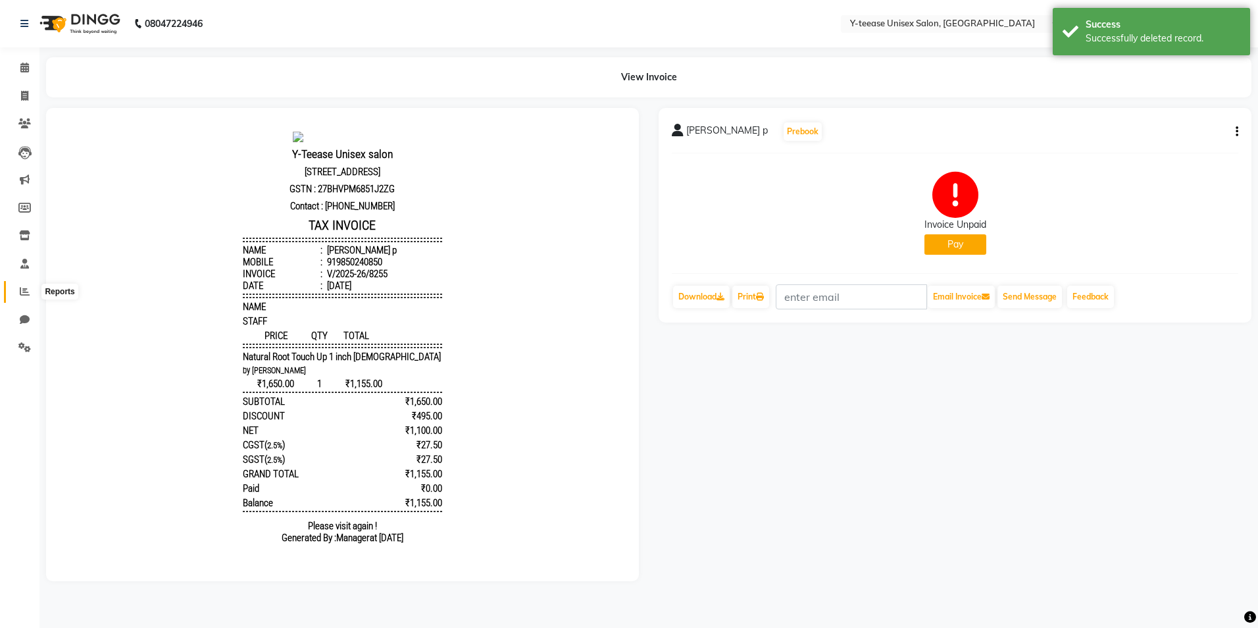
click at [14, 295] on span at bounding box center [24, 291] width 23 height 15
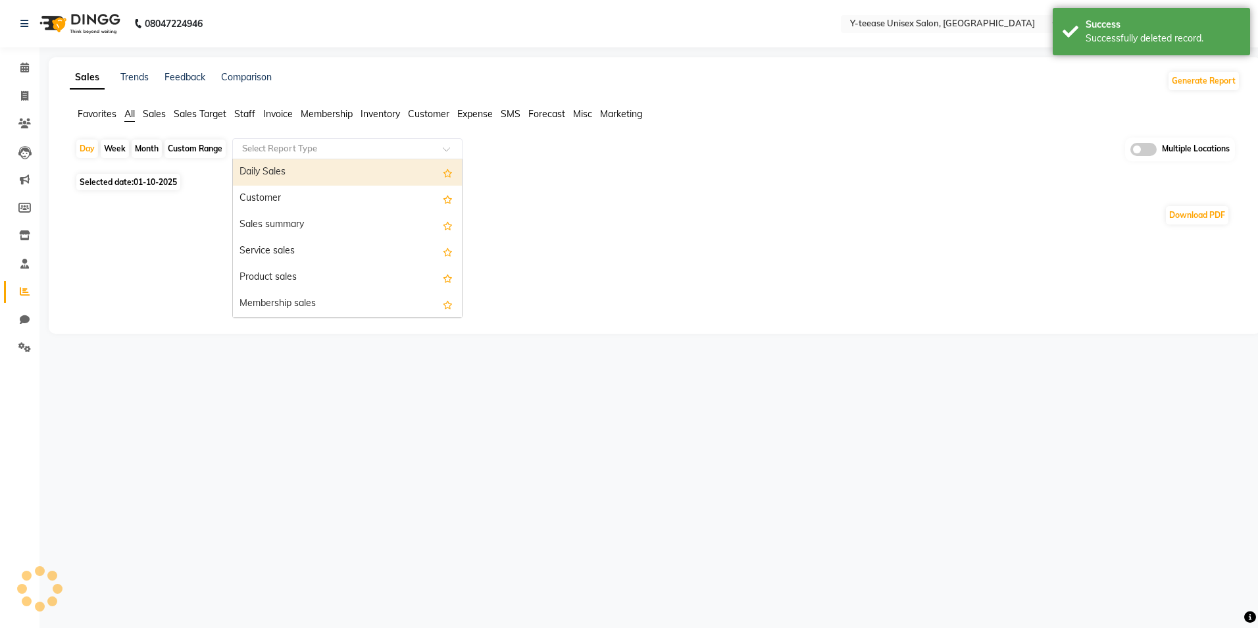
click at [280, 155] on input "text" at bounding box center [335, 148] width 190 height 13
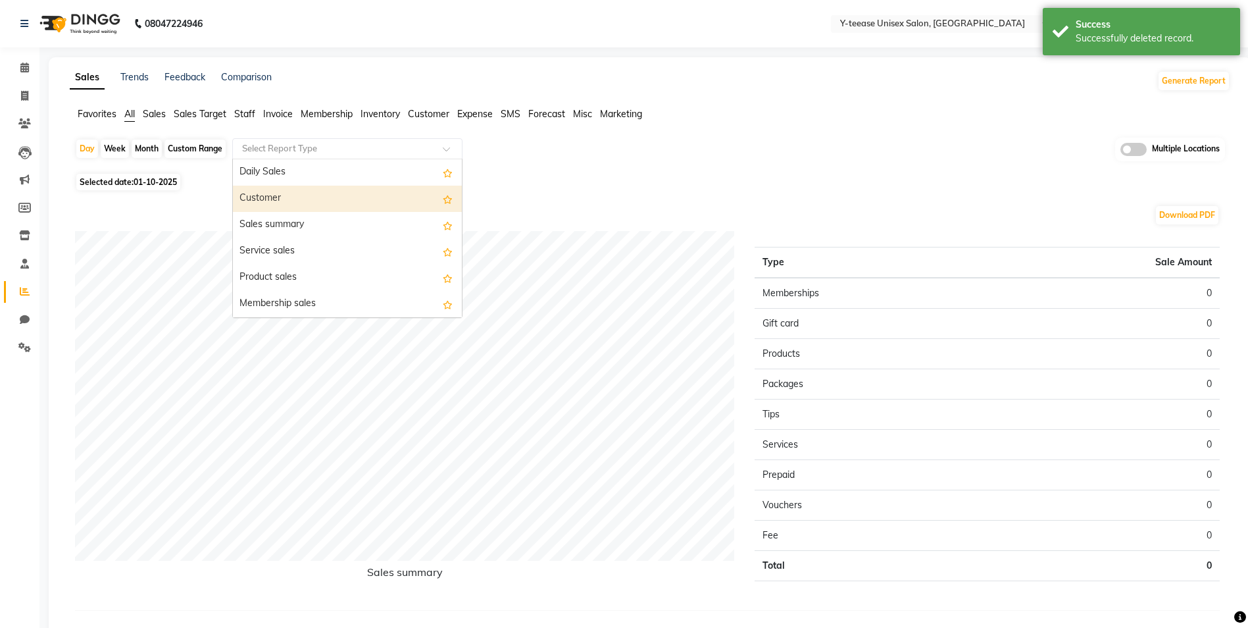
click at [285, 202] on div "Customer" at bounding box center [347, 199] width 229 height 26
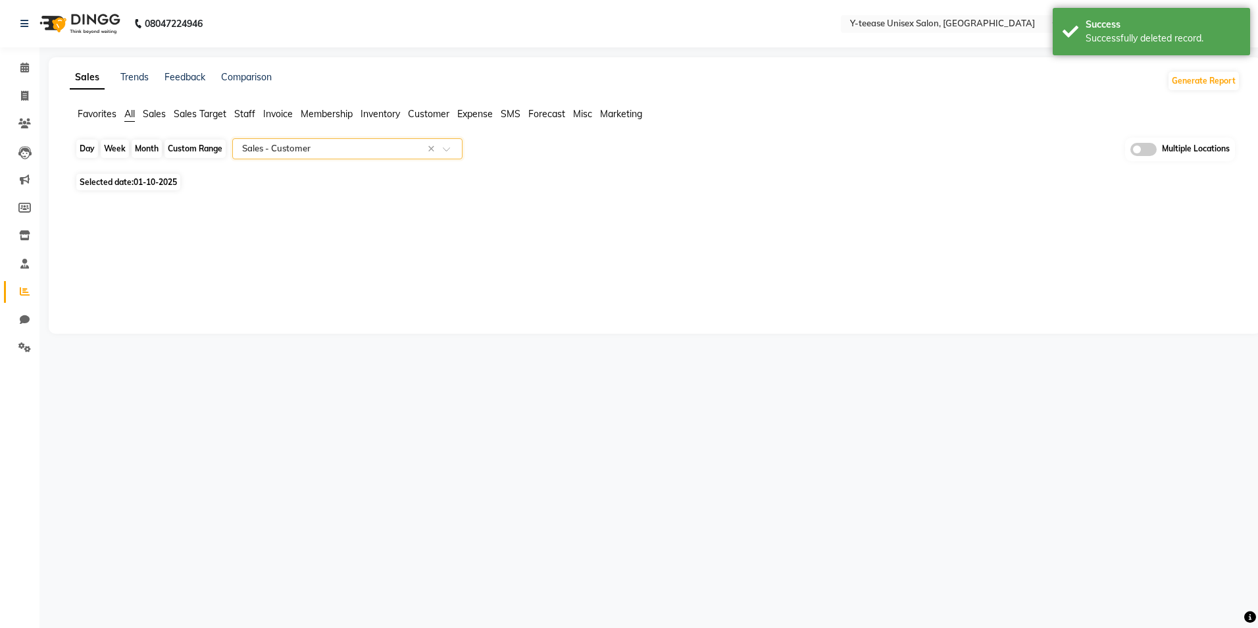
click at [91, 153] on div "Day" at bounding box center [87, 149] width 22 height 18
select select "10"
select select "2025"
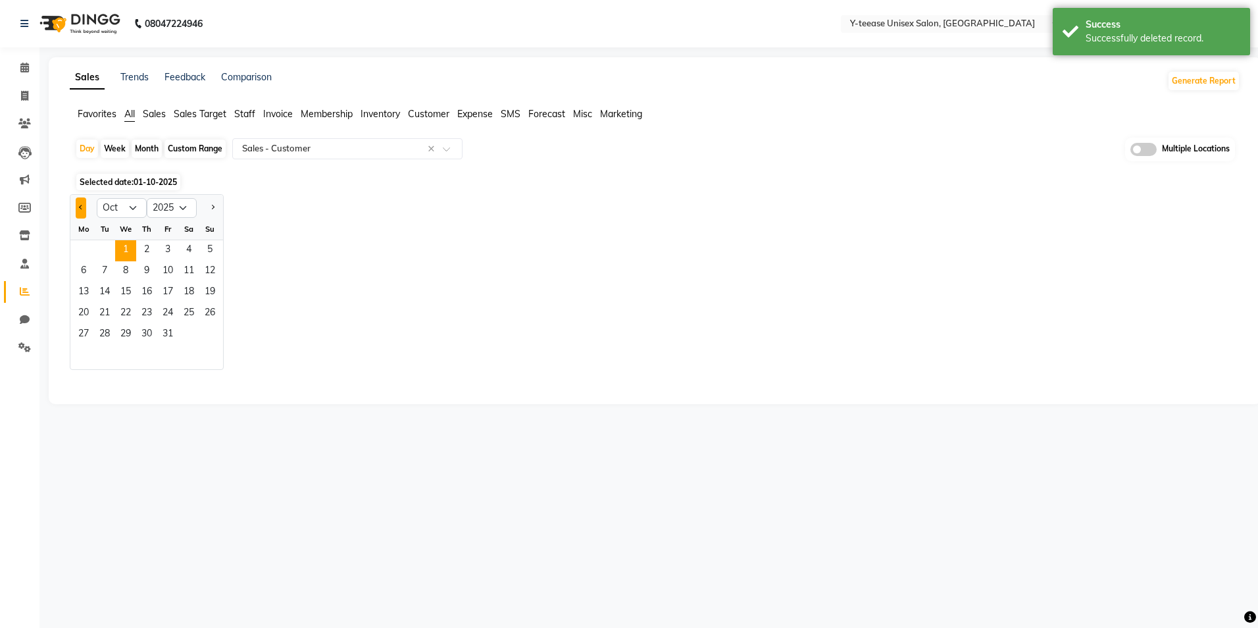
click at [76, 214] on button "Previous month" at bounding box center [81, 207] width 11 height 21
select select "9"
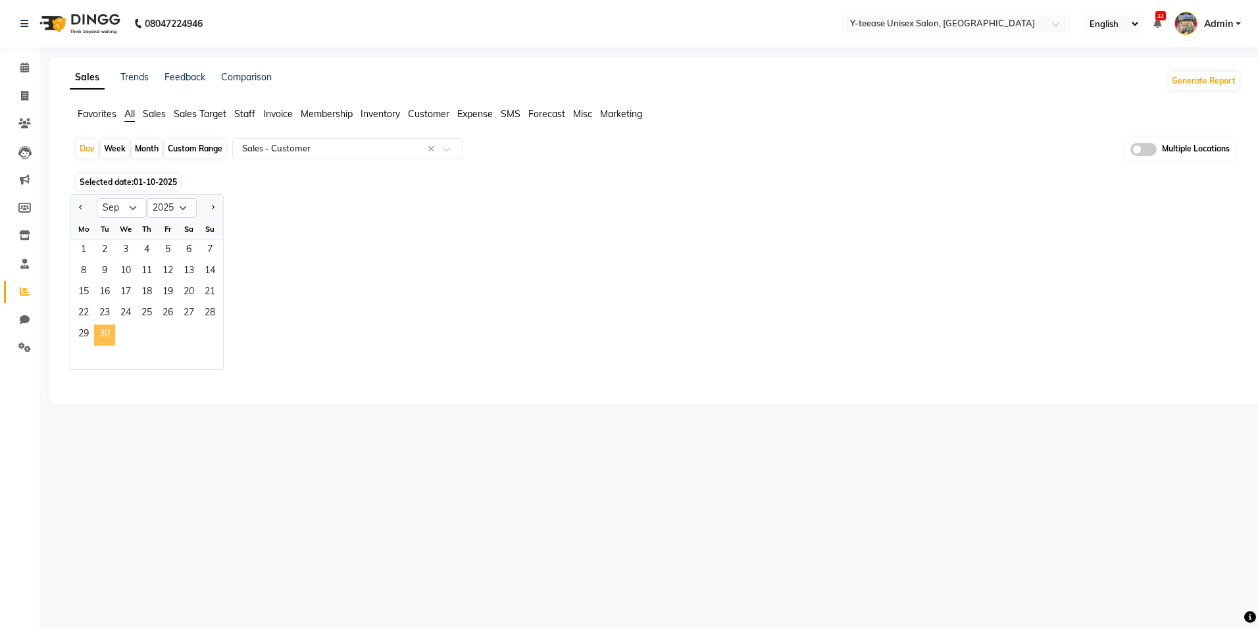
click at [95, 341] on span "30" at bounding box center [104, 334] width 21 height 21
select select "full_report"
select select "csv"
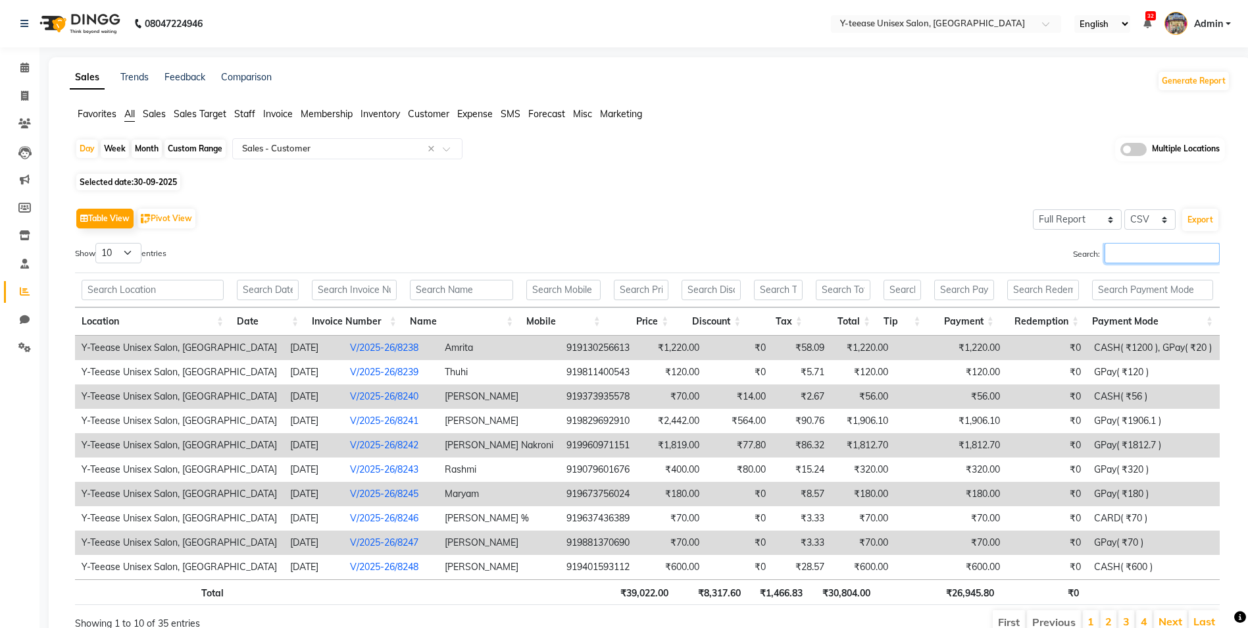
click at [1154, 254] on input "Search:" at bounding box center [1162, 253] width 115 height 20
type input "gpay"
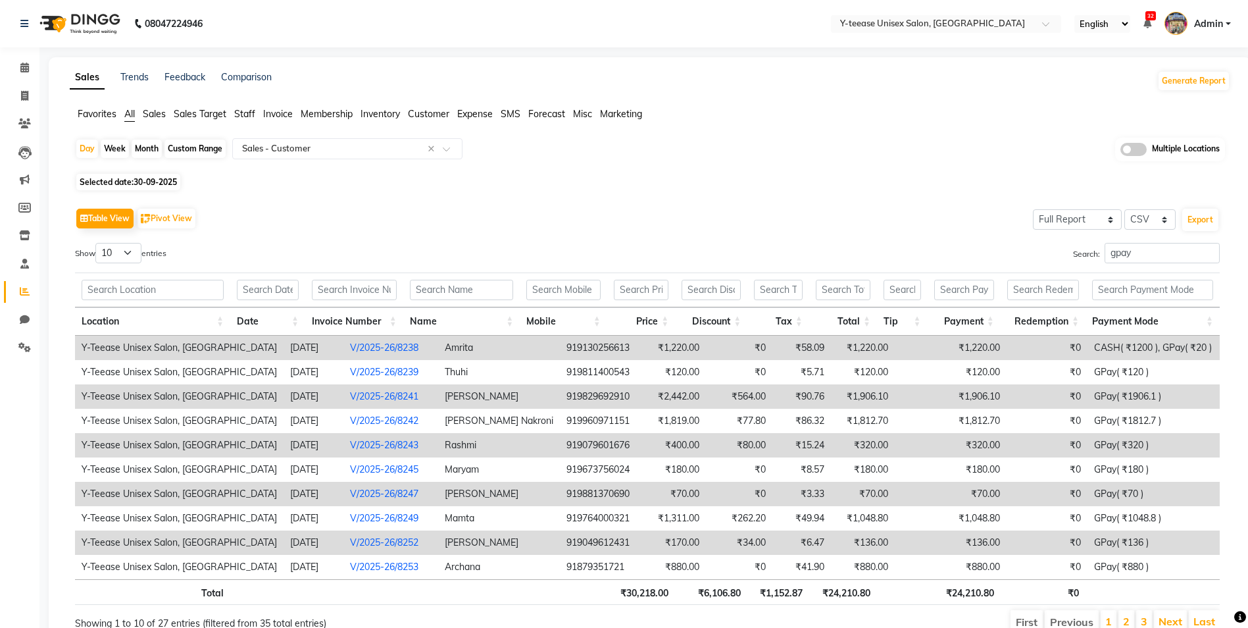
drag, startPoint x: 93, startPoint y: 245, endPoint x: 100, endPoint y: 258, distance: 14.7
click at [94, 244] on label "Show 10 25 50 100 entries" at bounding box center [120, 253] width 91 height 20
click at [95, 244] on select "10 25 50 100" at bounding box center [118, 253] width 46 height 20
click at [101, 259] on select "10 25 50 100" at bounding box center [118, 253] width 46 height 20
select select "100"
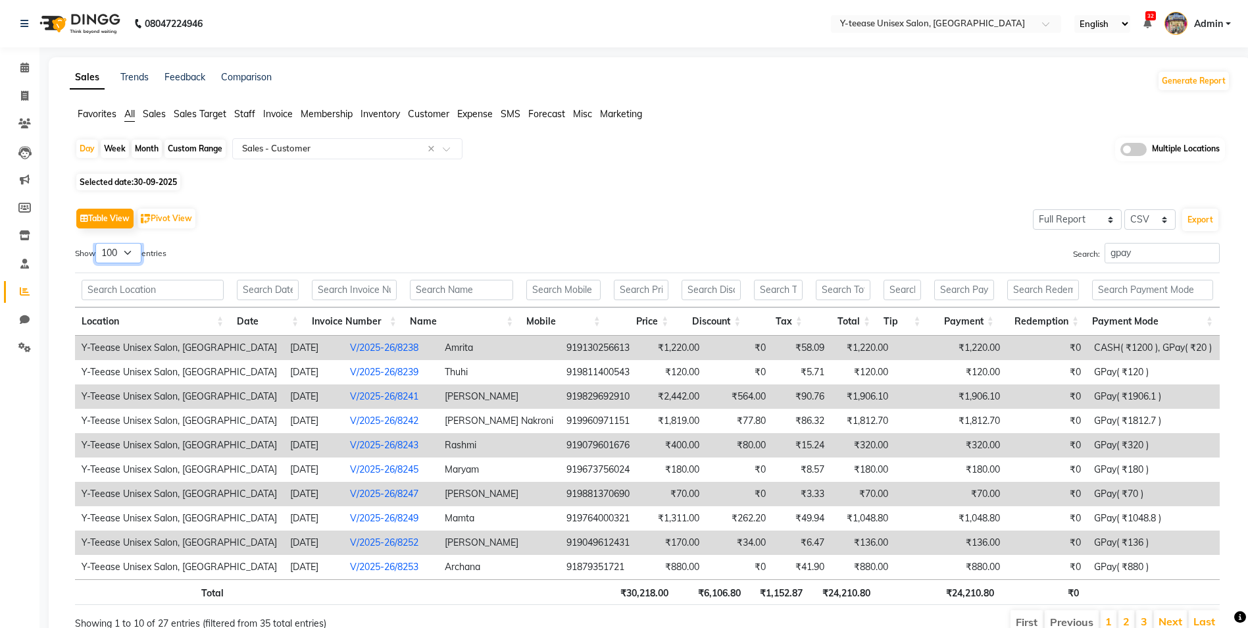
click at [97, 243] on select "10 25 50 100" at bounding box center [118, 253] width 46 height 20
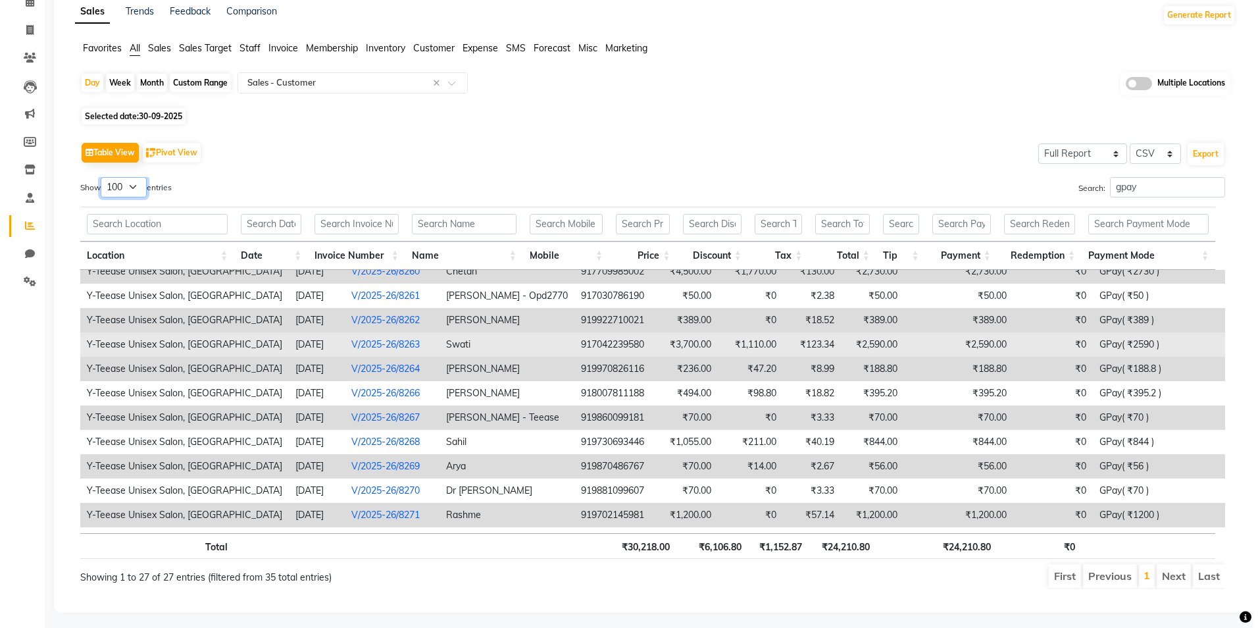
scroll to position [328, 0]
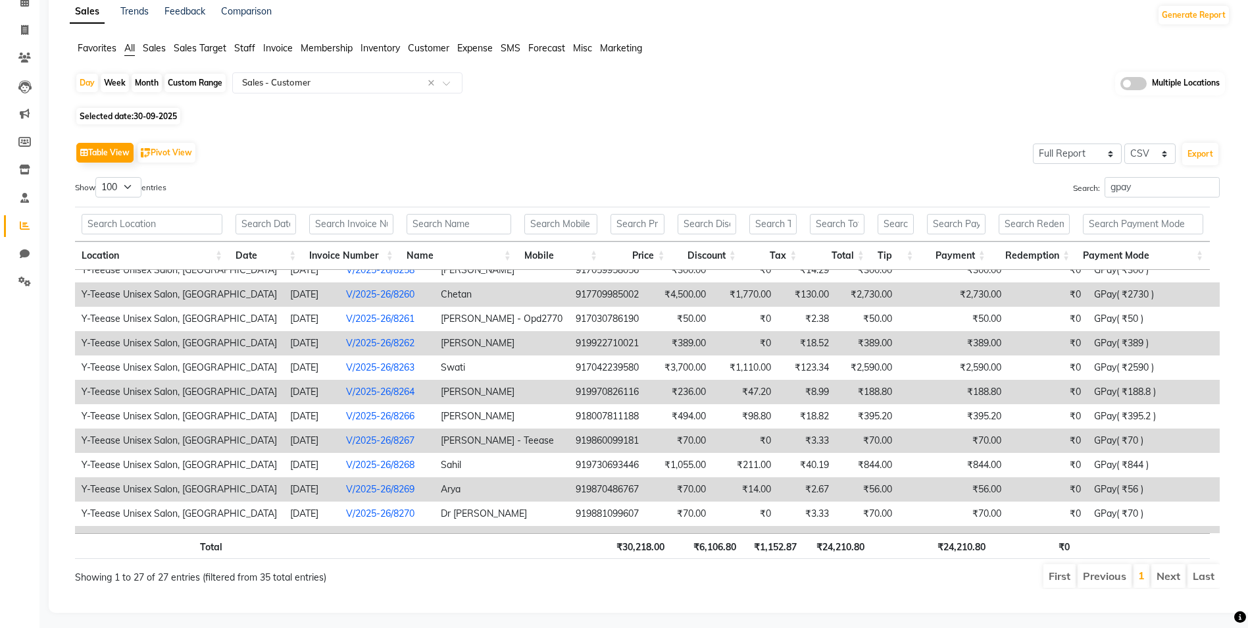
click at [346, 288] on link "V/2025-26/8260" at bounding box center [380, 294] width 68 height 12
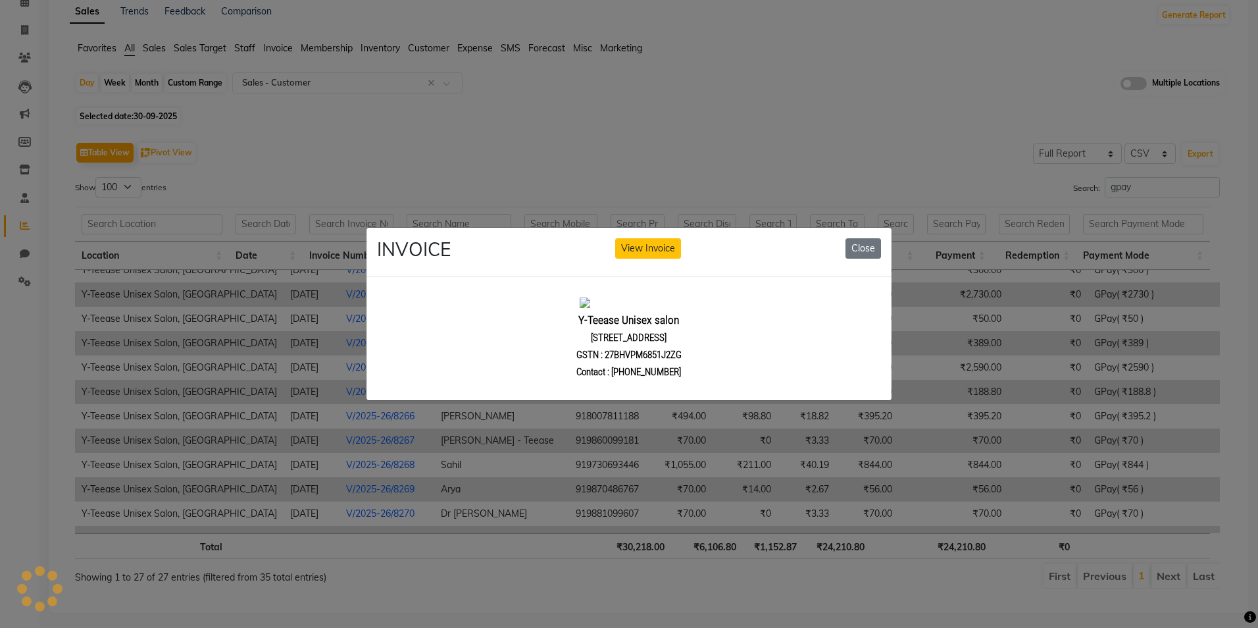
scroll to position [0, 0]
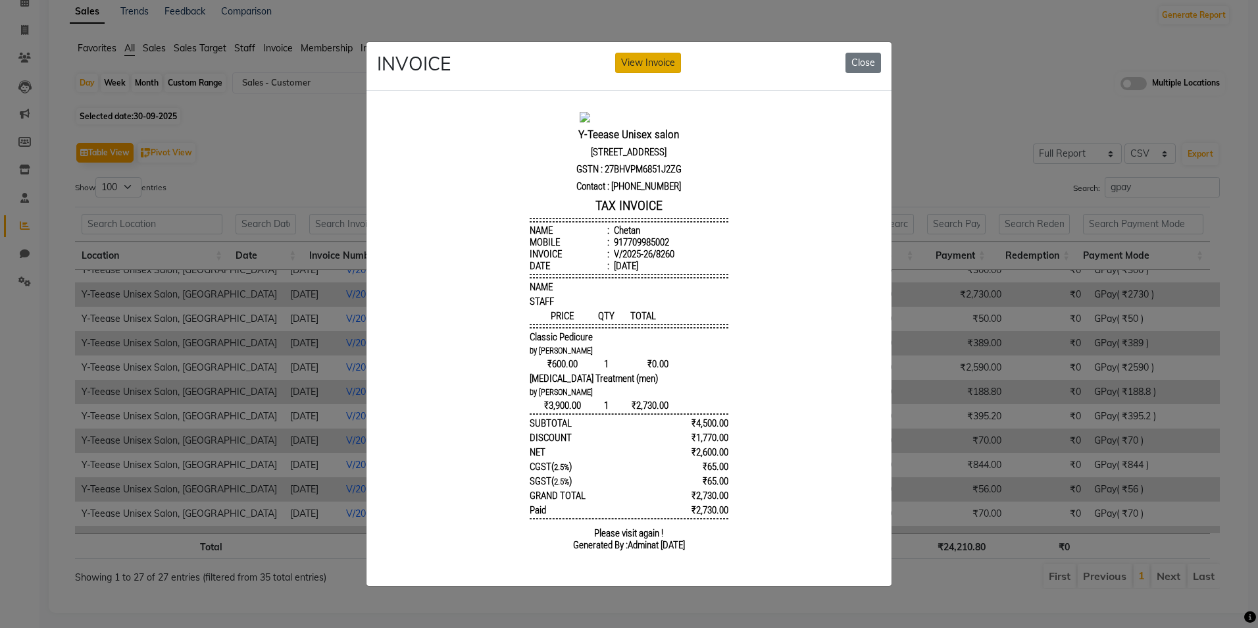
click at [659, 59] on button "View Invoice" at bounding box center [648, 63] width 66 height 20
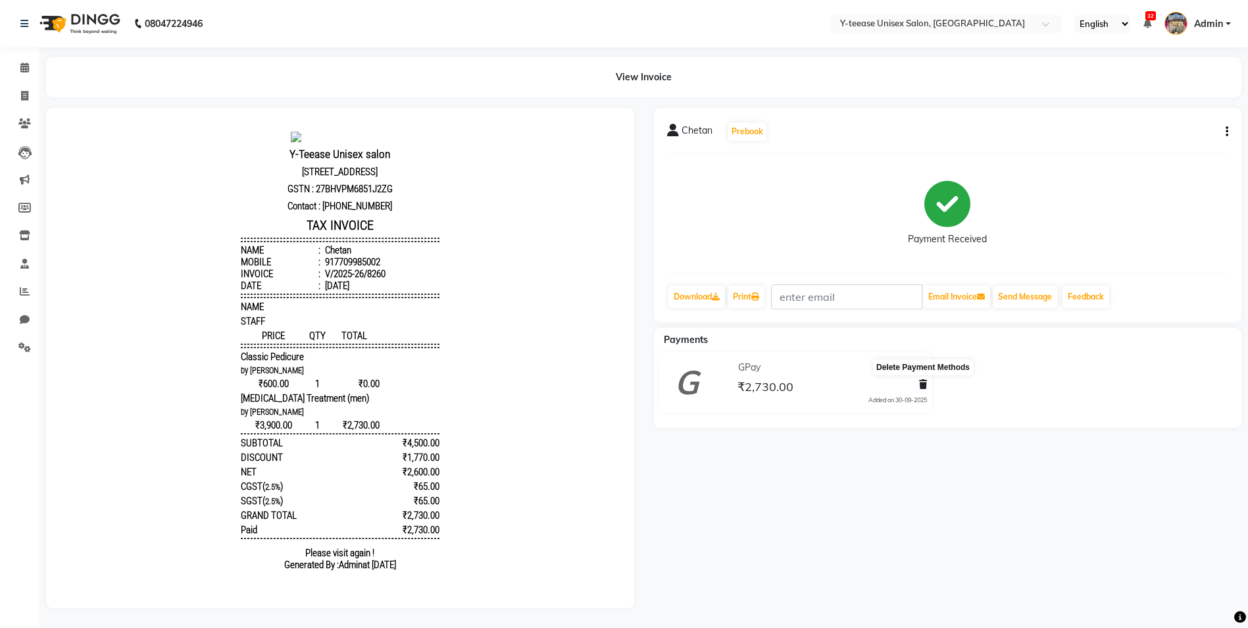
click at [923, 385] on icon at bounding box center [923, 384] width 8 height 9
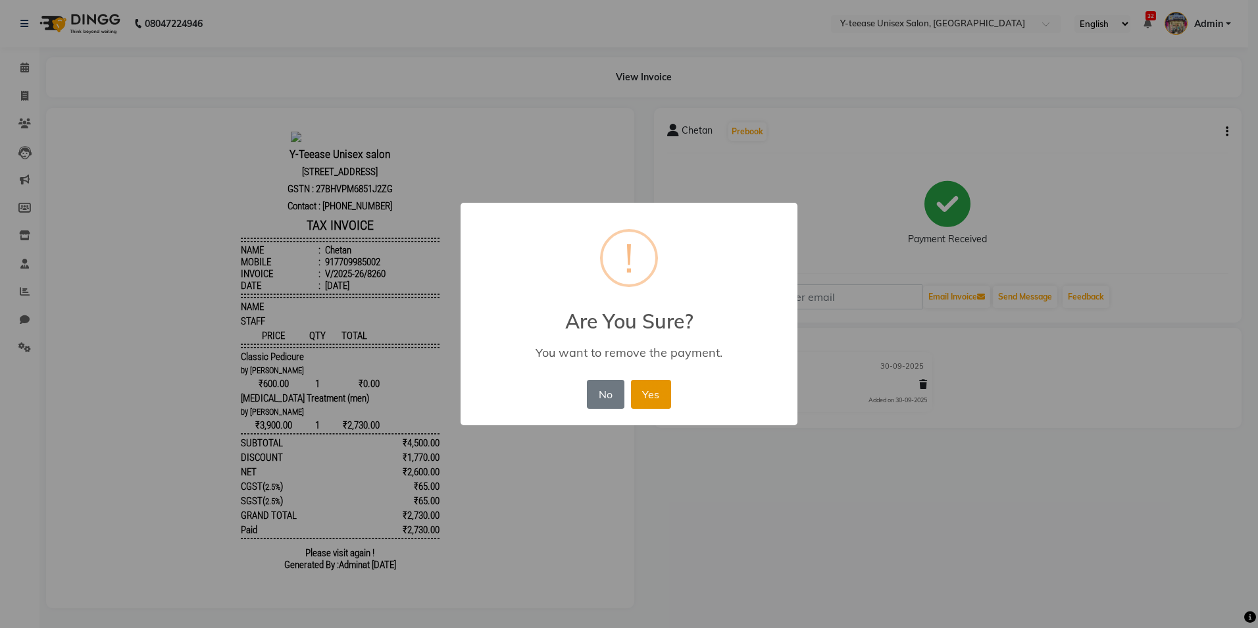
click at [662, 382] on button "Yes" at bounding box center [651, 394] width 40 height 29
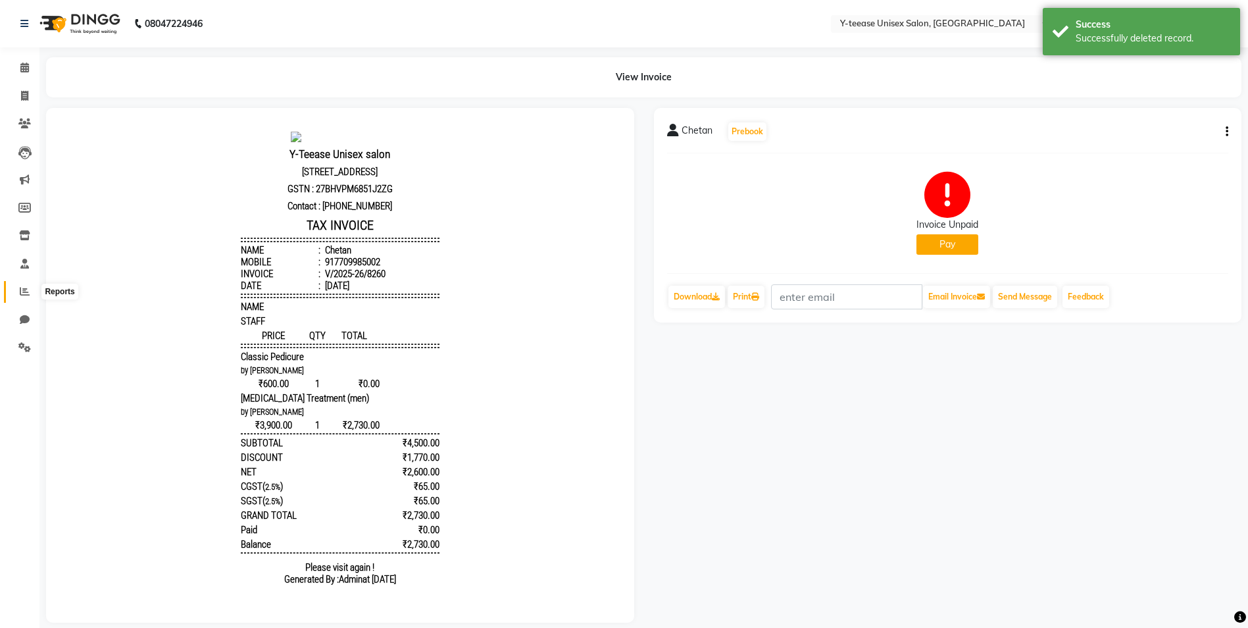
click at [14, 288] on span at bounding box center [24, 291] width 23 height 15
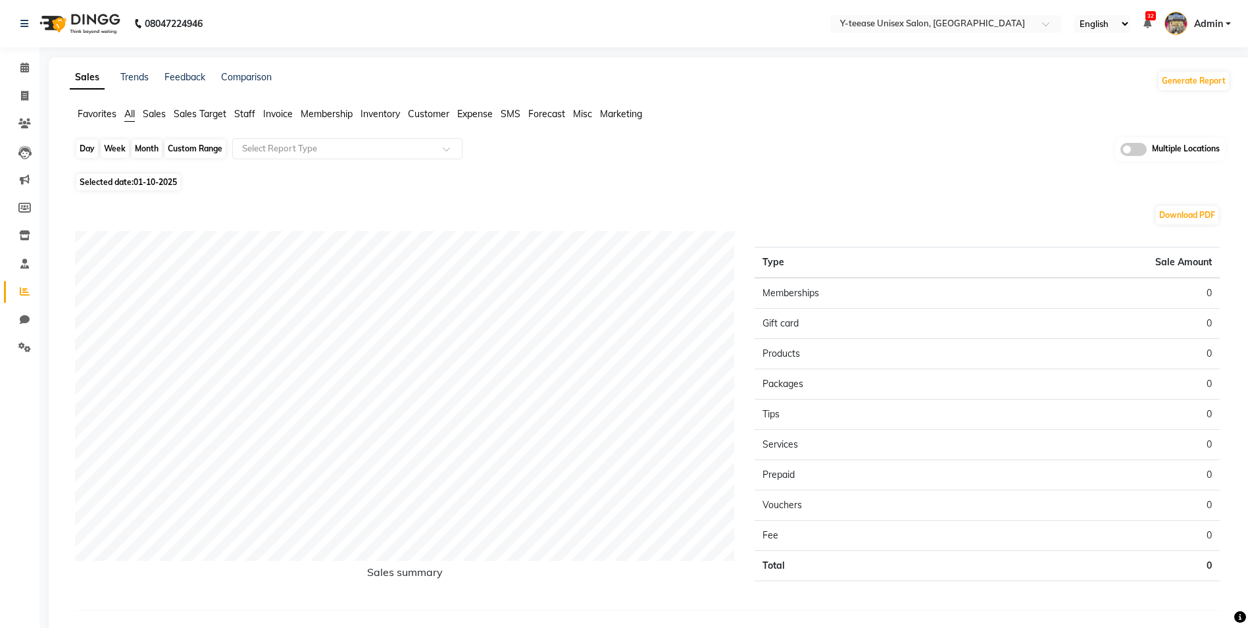
click at [90, 151] on div "Day" at bounding box center [87, 149] width 22 height 18
select select "10"
select select "2025"
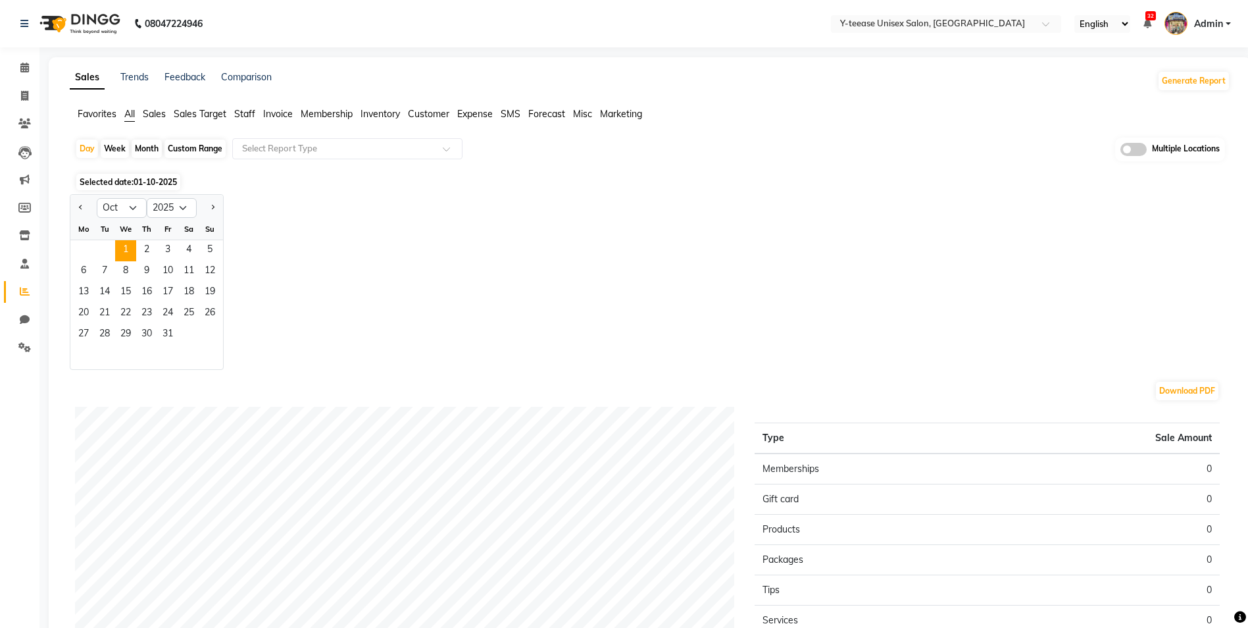
click at [74, 206] on div at bounding box center [83, 207] width 26 height 21
click at [81, 207] on span "Previous month" at bounding box center [81, 207] width 5 height 5
select select "9"
click at [103, 335] on span "30" at bounding box center [104, 334] width 21 height 21
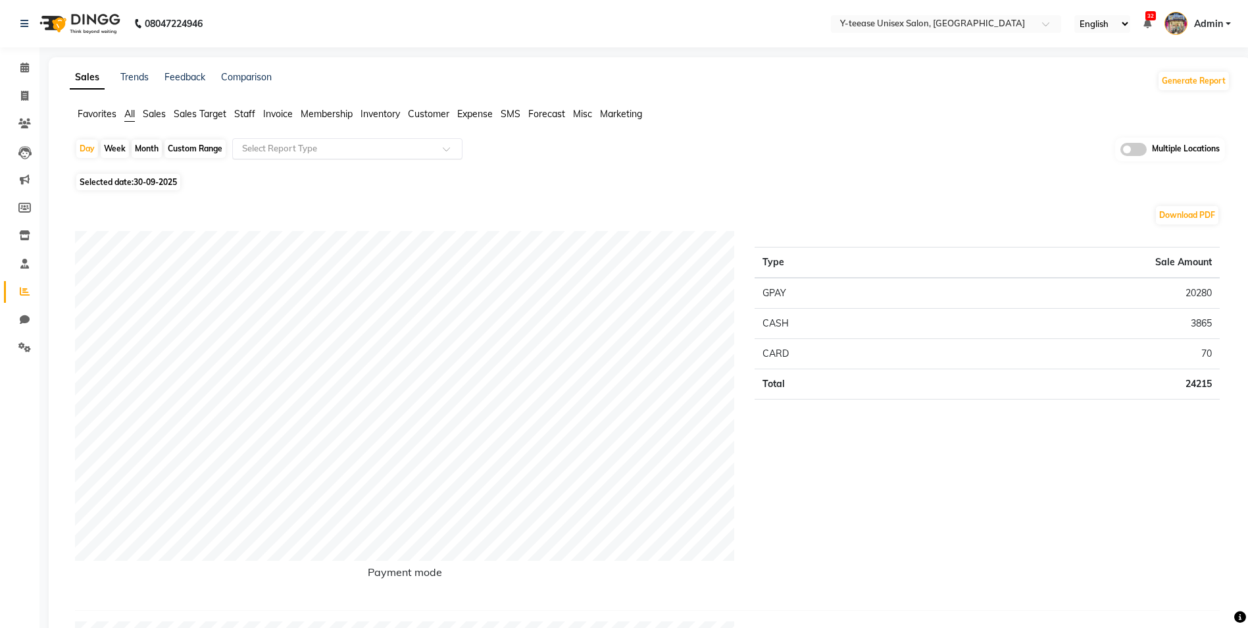
click at [327, 148] on input "text" at bounding box center [335, 148] width 190 height 13
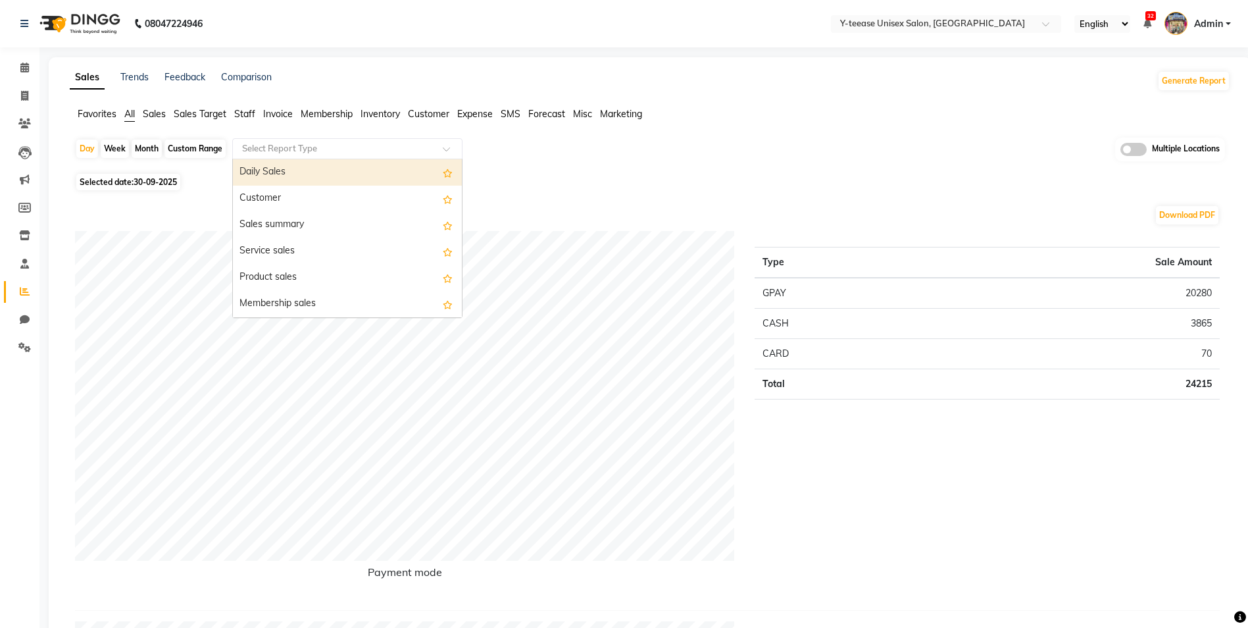
click at [309, 183] on div "Daily Sales" at bounding box center [347, 172] width 229 height 26
select select "full_report"
select select "csv"
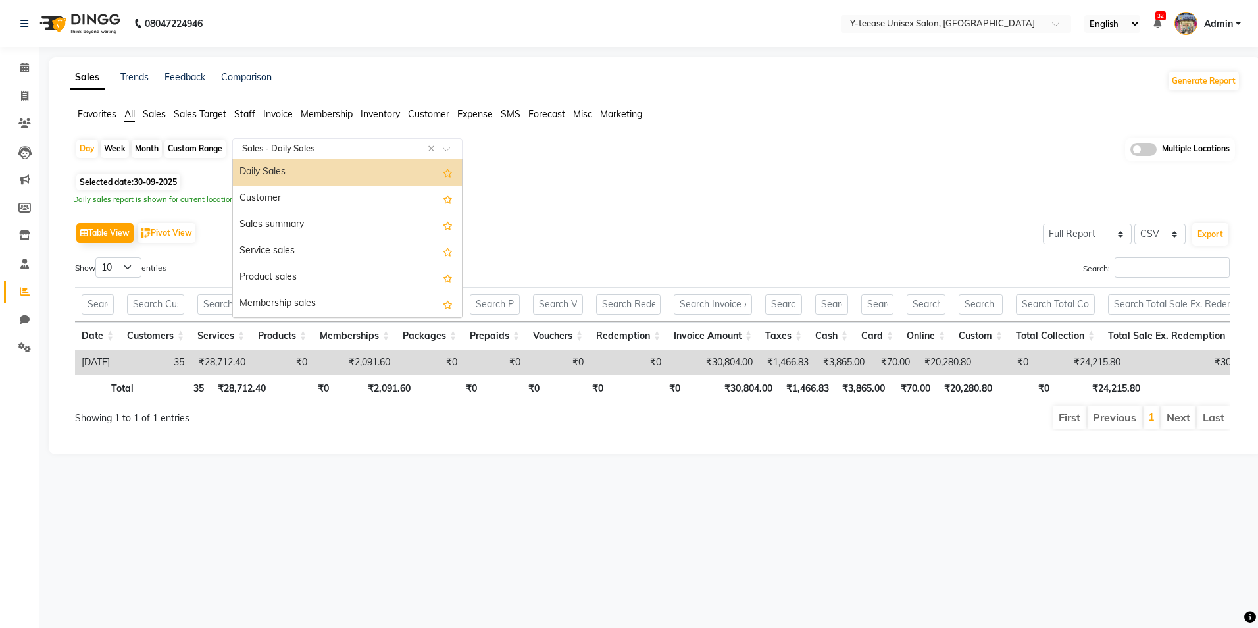
click at [307, 140] on div "Select Report Type × Sales - Daily Sales ×" at bounding box center [347, 148] width 230 height 21
click at [296, 202] on div "Customer" at bounding box center [347, 199] width 229 height 26
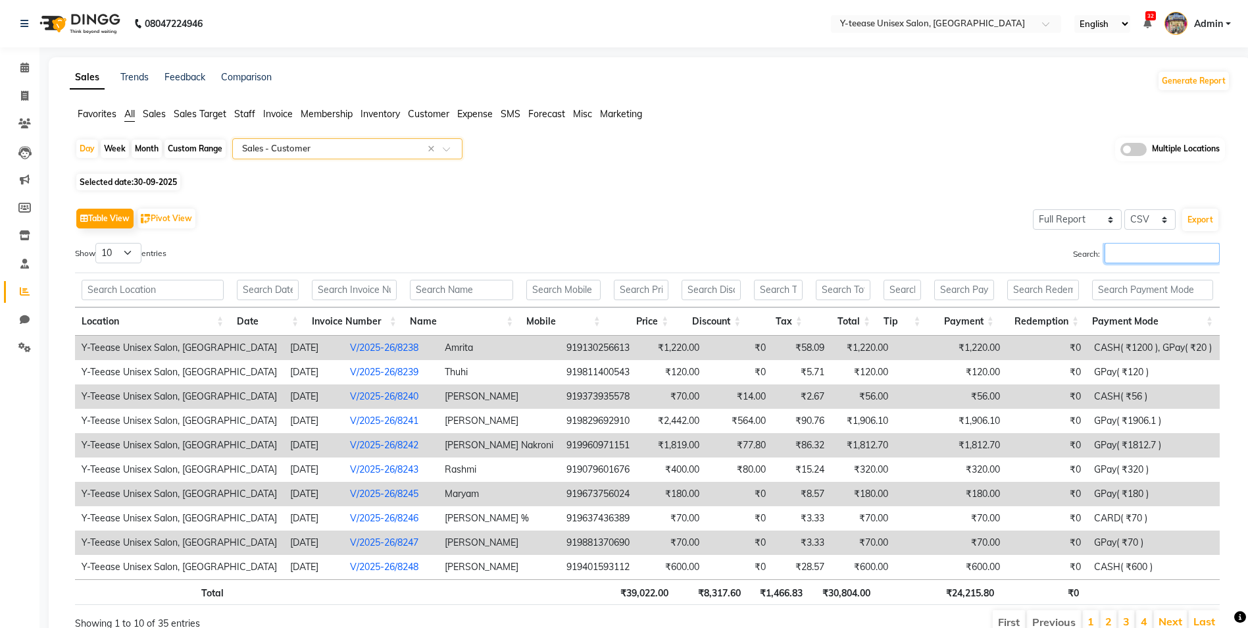
click at [1155, 261] on input "Search:" at bounding box center [1162, 253] width 115 height 20
type input "H"
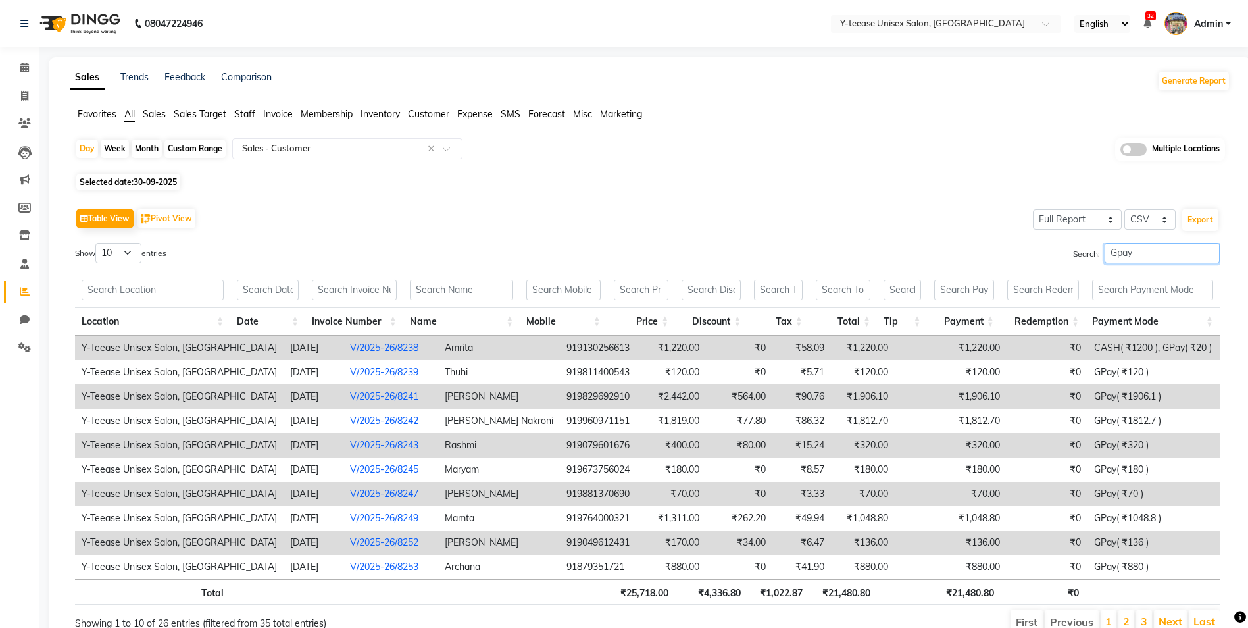
type input "Gpay"
drag, startPoint x: 76, startPoint y: 246, endPoint x: 107, endPoint y: 257, distance: 32.3
click at [78, 248] on label "Show 10 25 50 100 entries" at bounding box center [120, 253] width 91 height 20
click at [114, 257] on select "10 25 50 100" at bounding box center [118, 253] width 46 height 20
select select "100"
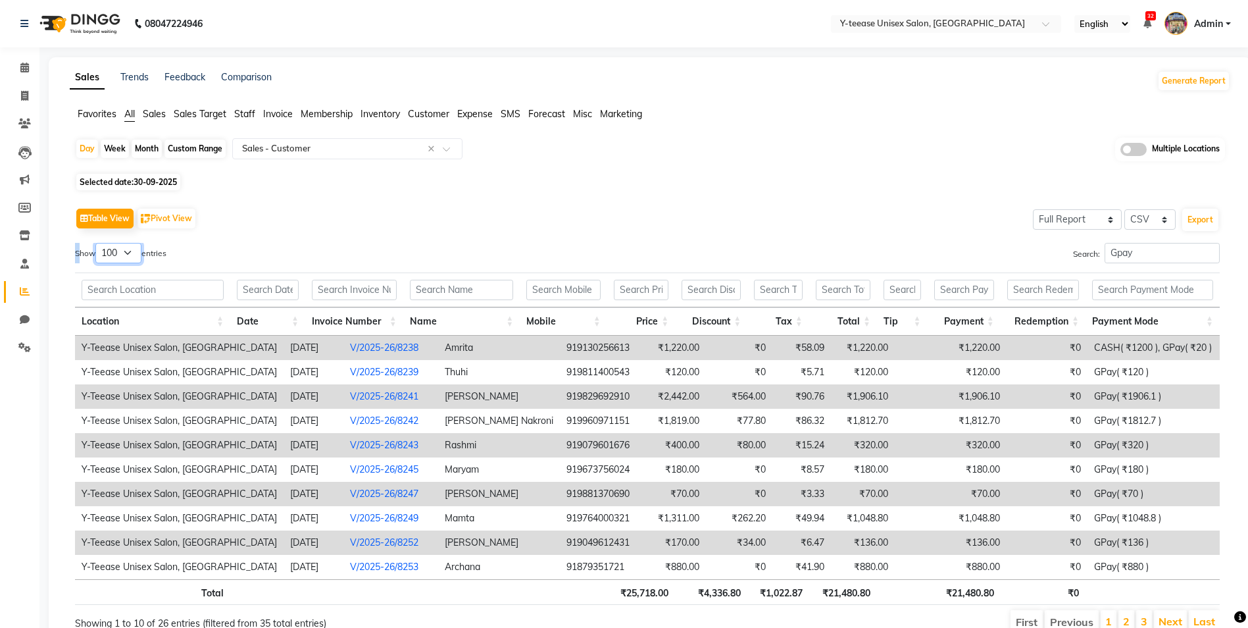
click at [97, 243] on select "10 25 50 100" at bounding box center [118, 253] width 46 height 20
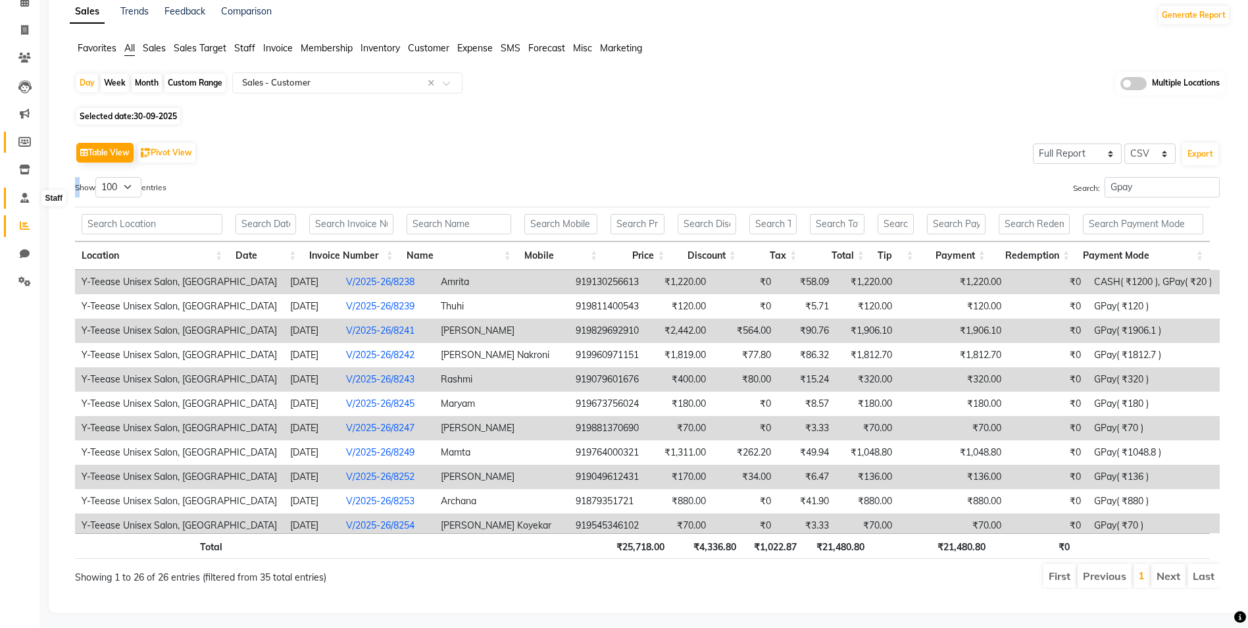
click at [21, 201] on icon at bounding box center [24, 198] width 9 height 10
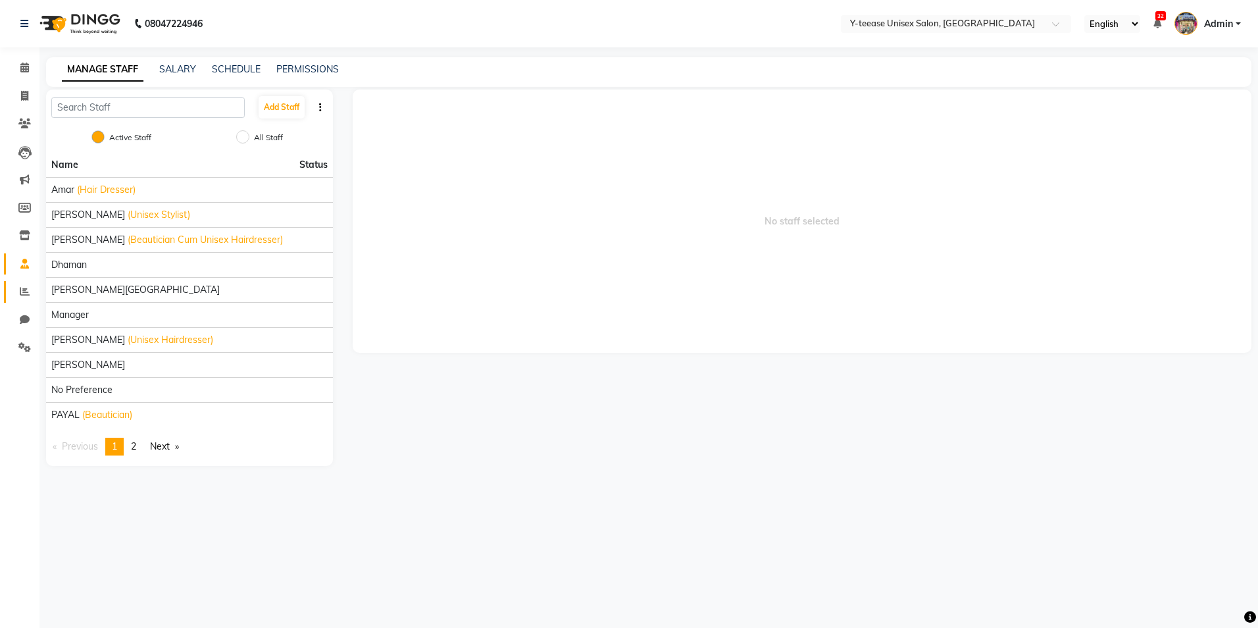
click at [20, 299] on link "Reports" at bounding box center [20, 292] width 32 height 22
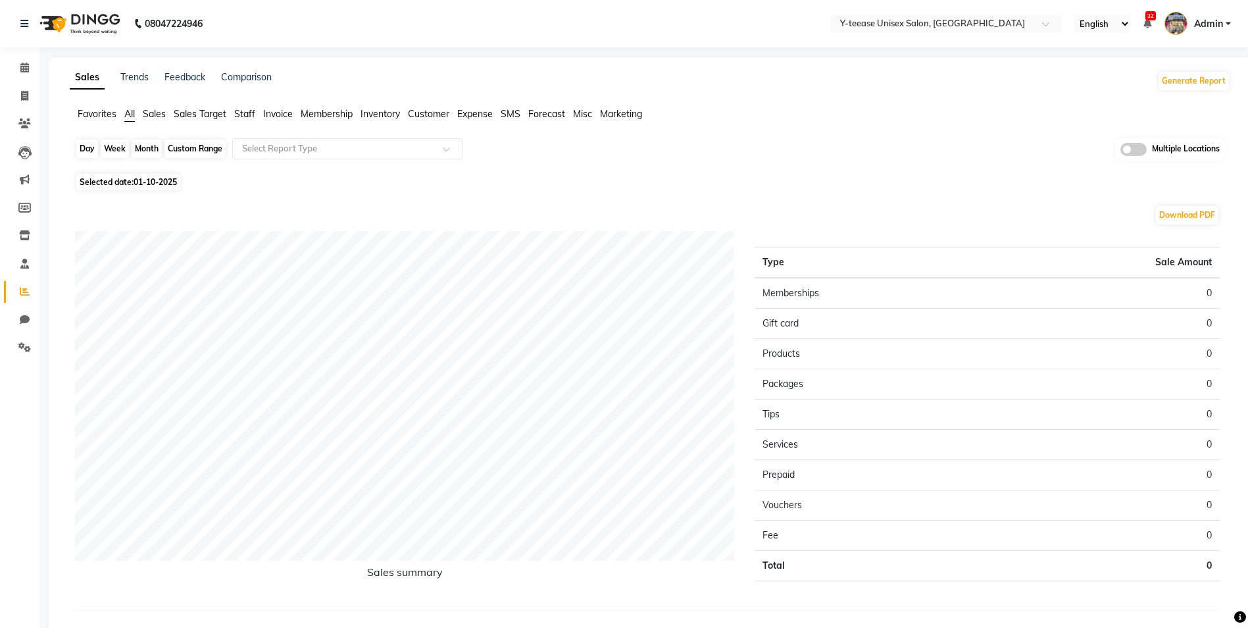
click at [78, 147] on div "Day" at bounding box center [87, 149] width 22 height 18
select select "10"
select select "2025"
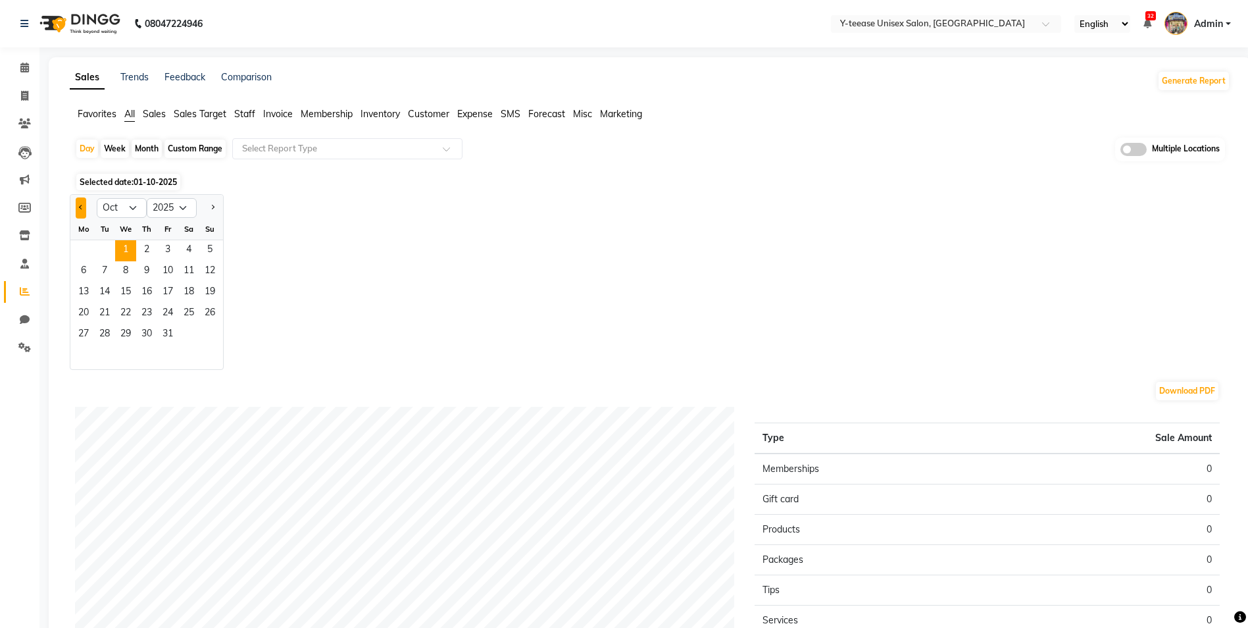
click at [80, 208] on span "Previous month" at bounding box center [81, 207] width 5 height 5
select select "9"
click at [109, 338] on span "30" at bounding box center [104, 334] width 21 height 21
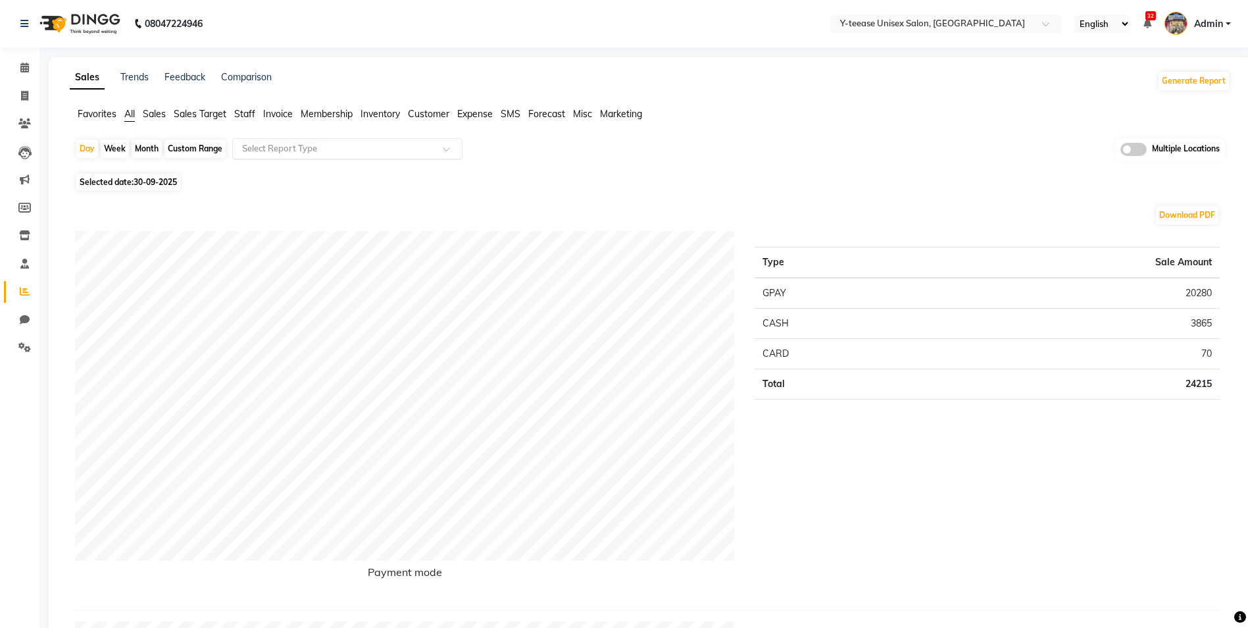
click at [284, 151] on input "text" at bounding box center [335, 148] width 190 height 13
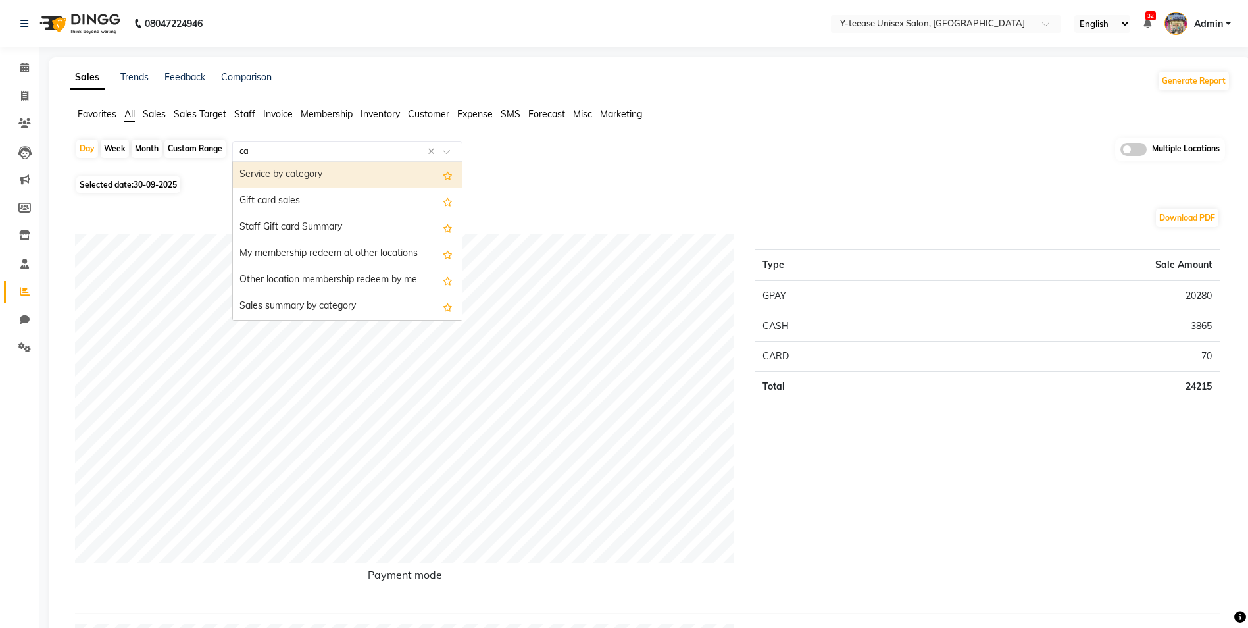
type input "c"
click at [22, 127] on icon at bounding box center [24, 123] width 13 height 10
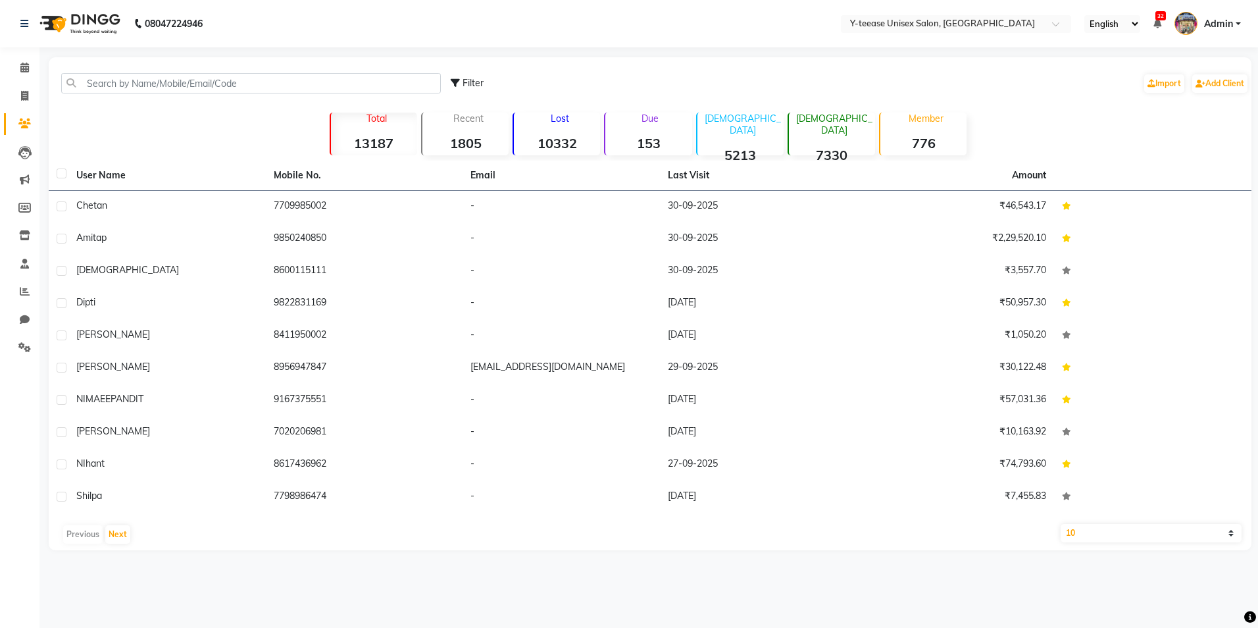
click at [673, 126] on div "Due 153" at bounding box center [648, 134] width 88 height 43
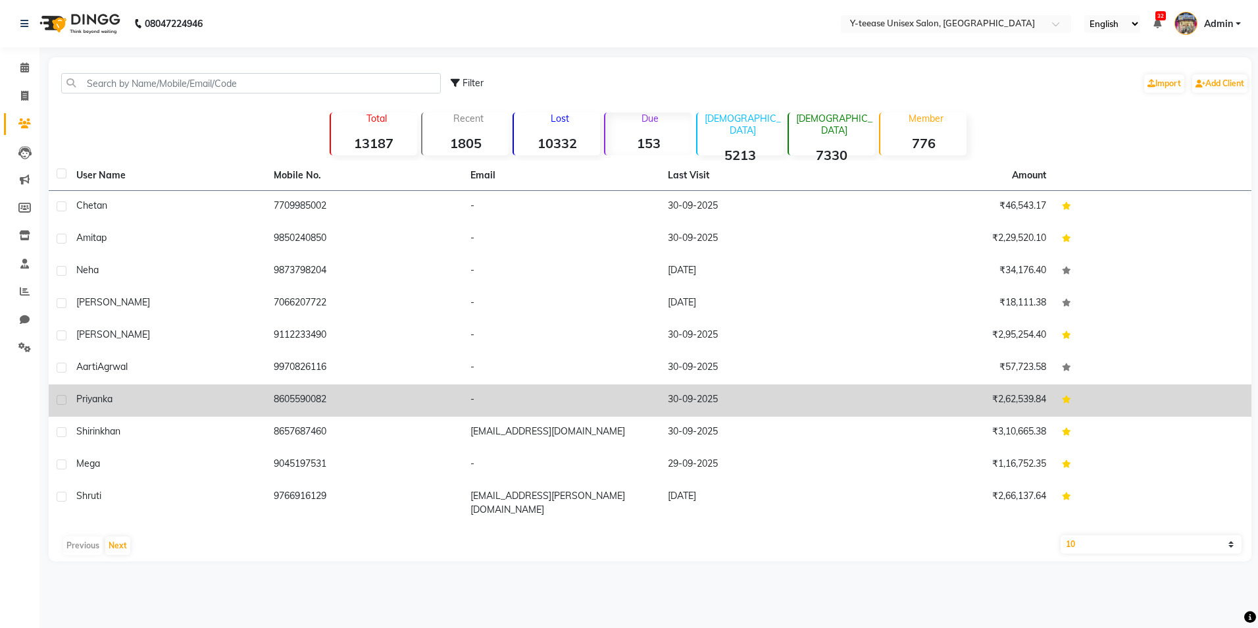
click at [108, 397] on span "priyanka" at bounding box center [94, 399] width 36 height 12
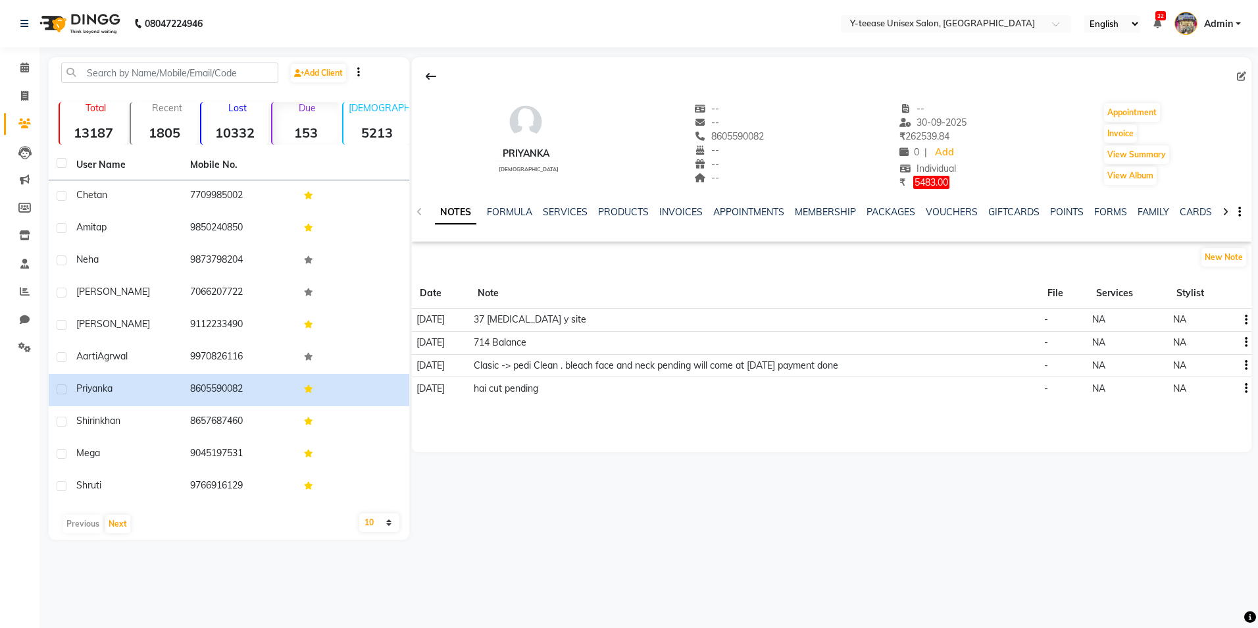
click at [917, 190] on div "NOTES FORMULA SERVICES PRODUCTS INVOICES APPOINTMENTS MEMBERSHIP PACKAGES VOUCH…" at bounding box center [832, 212] width 840 height 45
click at [926, 188] on span "5483.00" at bounding box center [931, 182] width 36 height 13
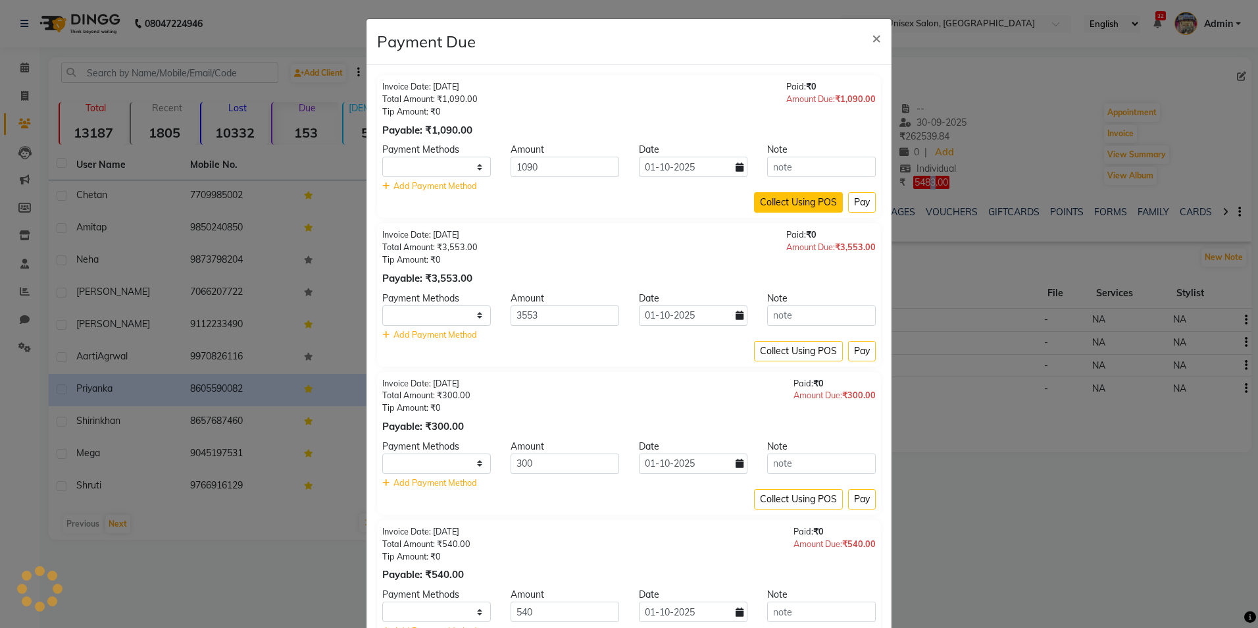
select select "1"
drag, startPoint x: 434, startPoint y: 170, endPoint x: 434, endPoint y: 178, distance: 8.6
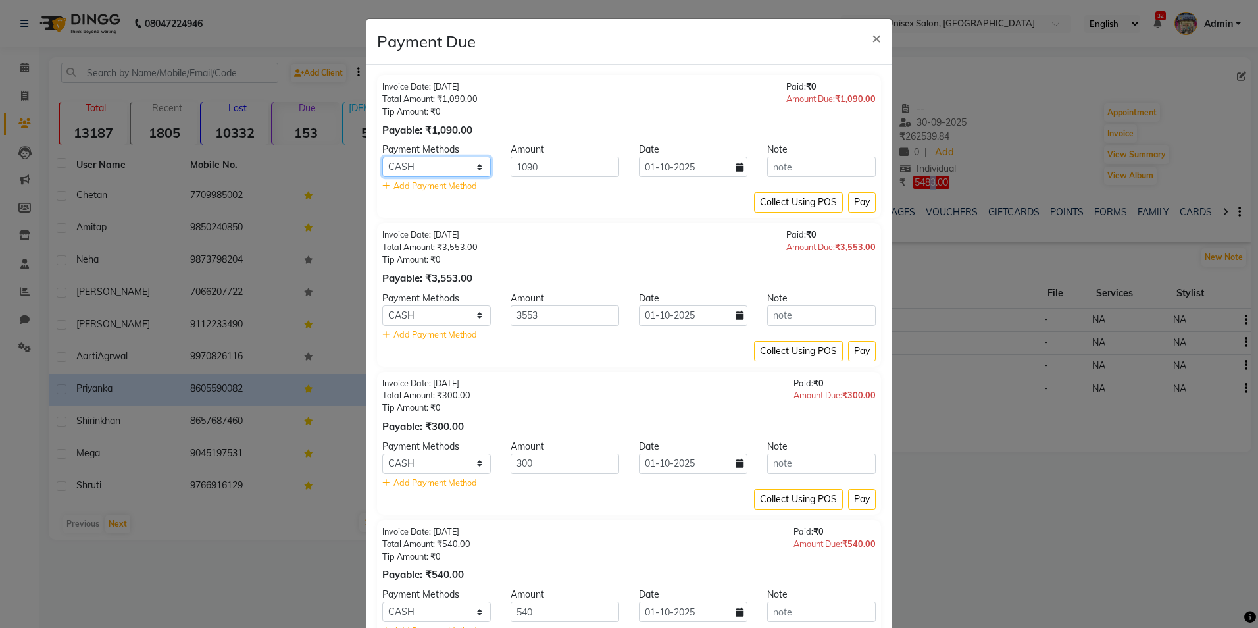
click at [434, 170] on select "PhonePe CARD GPay CASH" at bounding box center [436, 167] width 109 height 20
select select "2"
click at [382, 157] on select "PhonePe CARD GPay CASH" at bounding box center [436, 167] width 109 height 20
click at [865, 199] on button "Pay" at bounding box center [862, 202] width 28 height 20
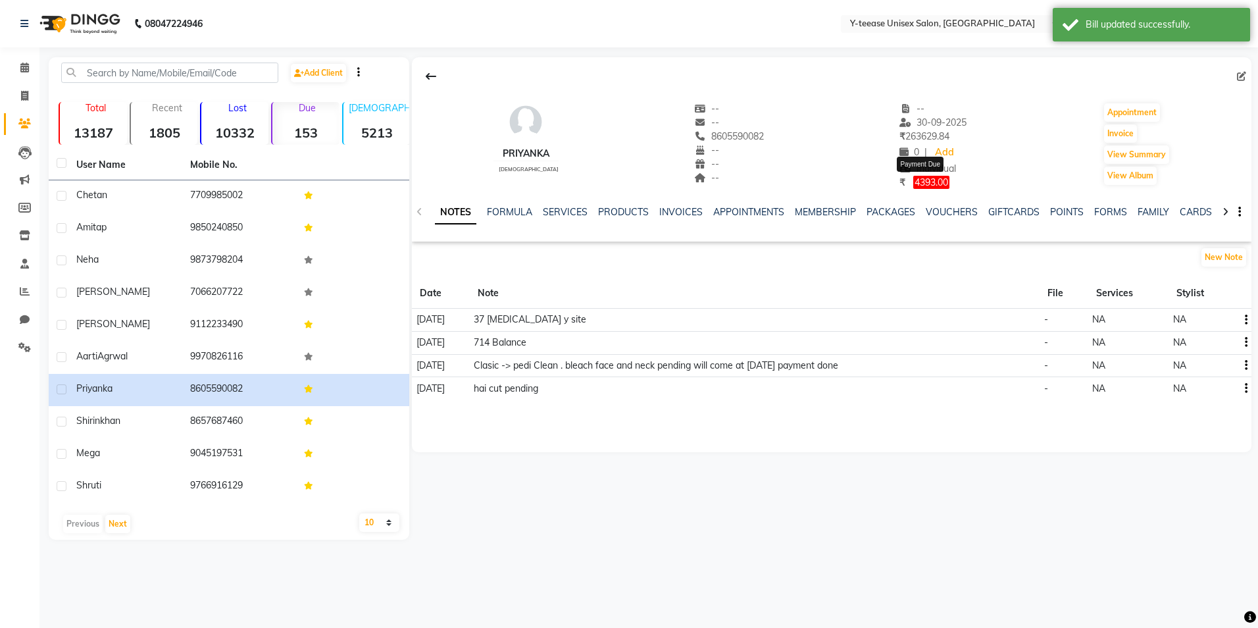
click at [920, 185] on span "4393.00" at bounding box center [931, 182] width 36 height 13
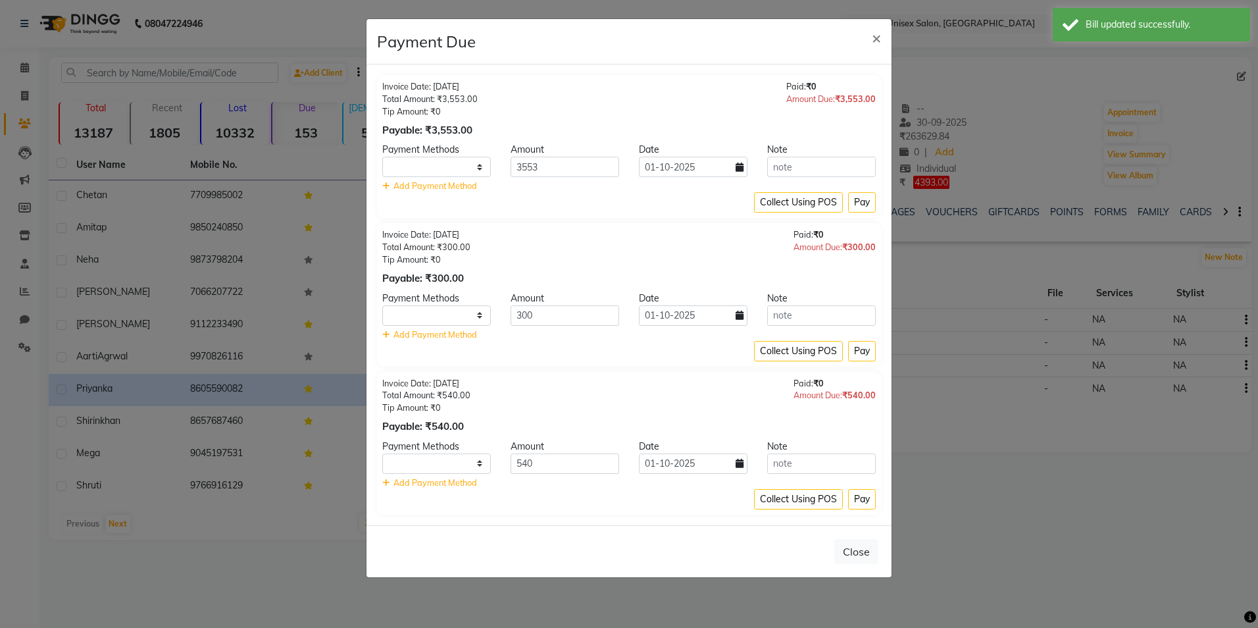
select select "1"
click at [475, 172] on select "PhonePe CARD GPay CASH" at bounding box center [436, 167] width 109 height 20
select select "2"
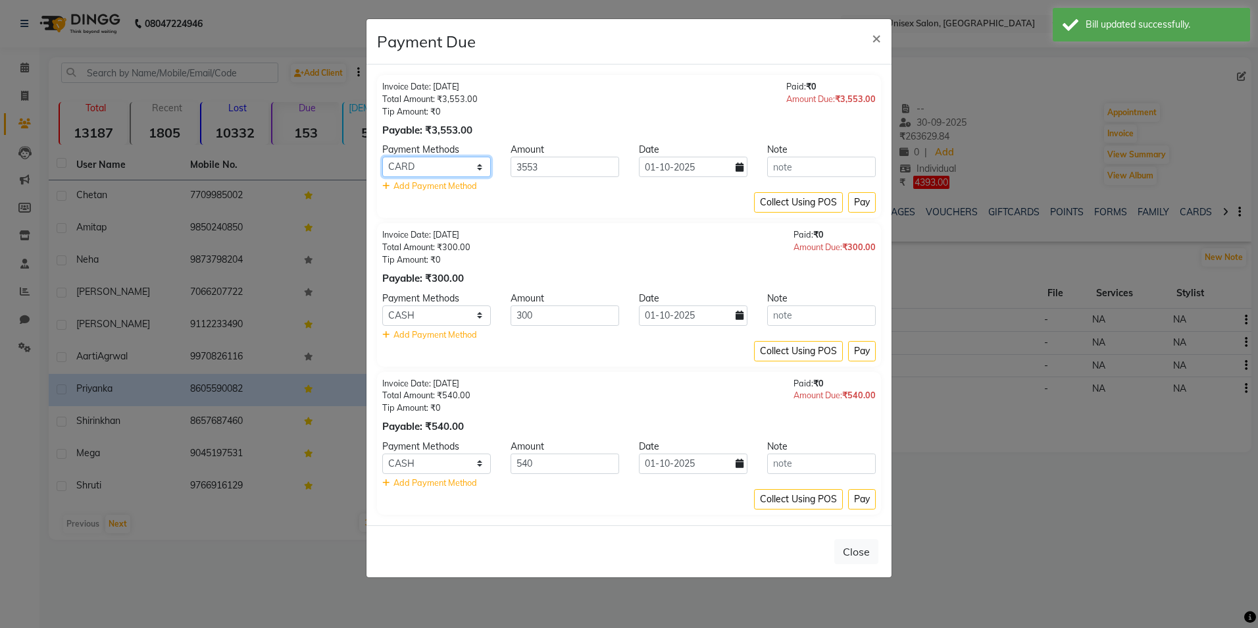
click at [382, 157] on select "PhonePe CARD GPay CASH" at bounding box center [436, 167] width 109 height 20
click at [861, 198] on button "Pay" at bounding box center [862, 202] width 28 height 20
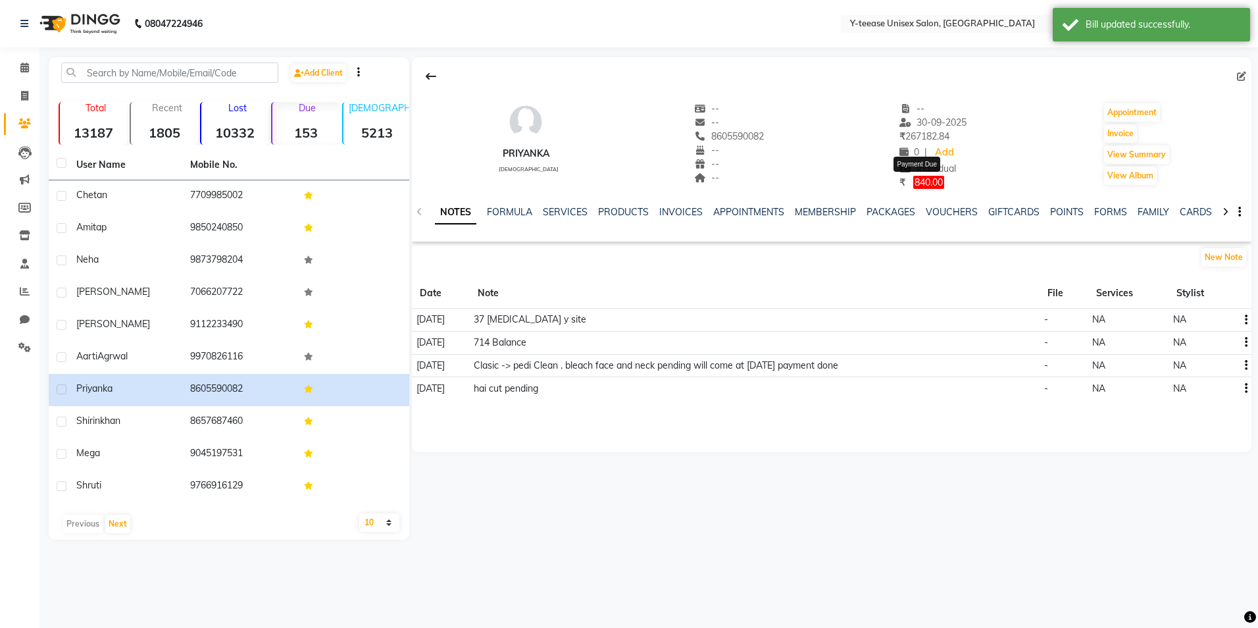
click at [927, 180] on span "840.00" at bounding box center [928, 182] width 31 height 13
select select "1"
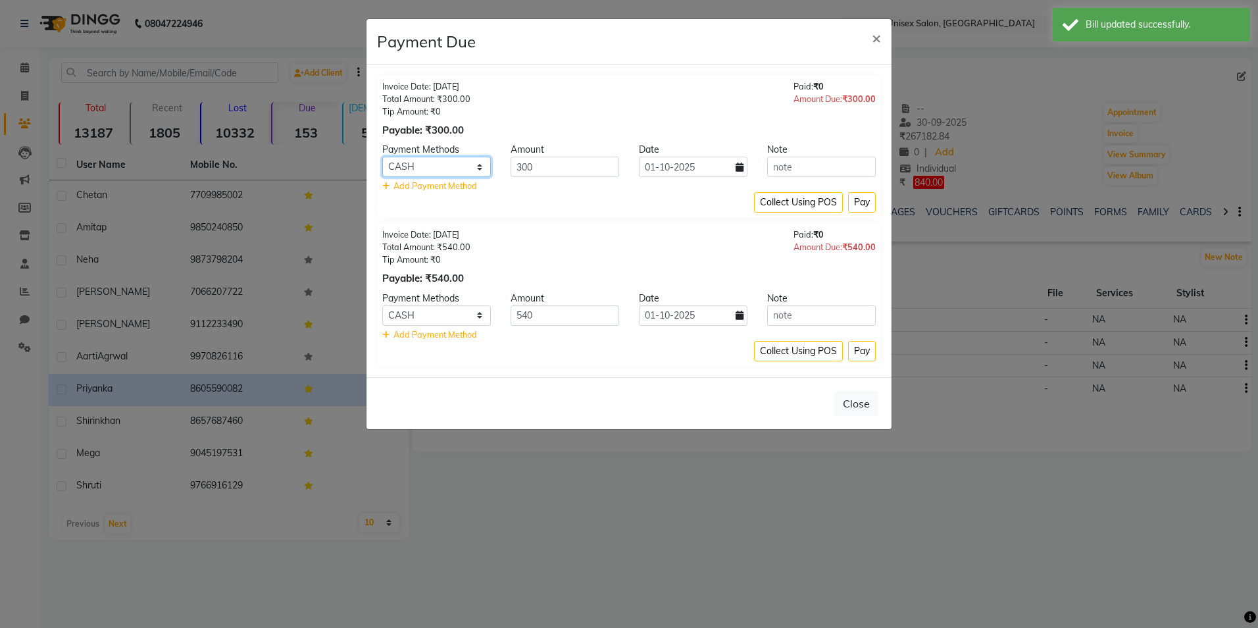
drag, startPoint x: 467, startPoint y: 164, endPoint x: 467, endPoint y: 172, distance: 7.9
click at [467, 164] on select "PhonePe CARD GPay CASH" at bounding box center [436, 167] width 109 height 20
select select "2"
click at [382, 157] on select "PhonePe CARD GPay CASH" at bounding box center [436, 167] width 109 height 20
click at [869, 203] on button "Pay" at bounding box center [862, 202] width 28 height 20
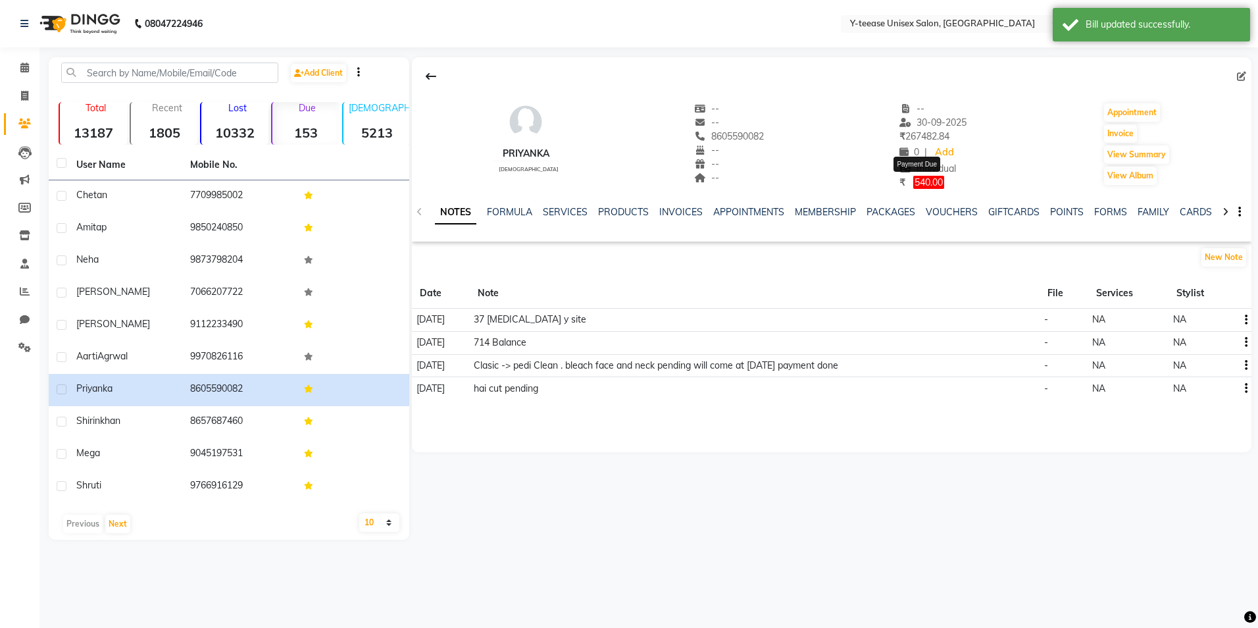
click at [913, 184] on span "540.00" at bounding box center [928, 182] width 31 height 13
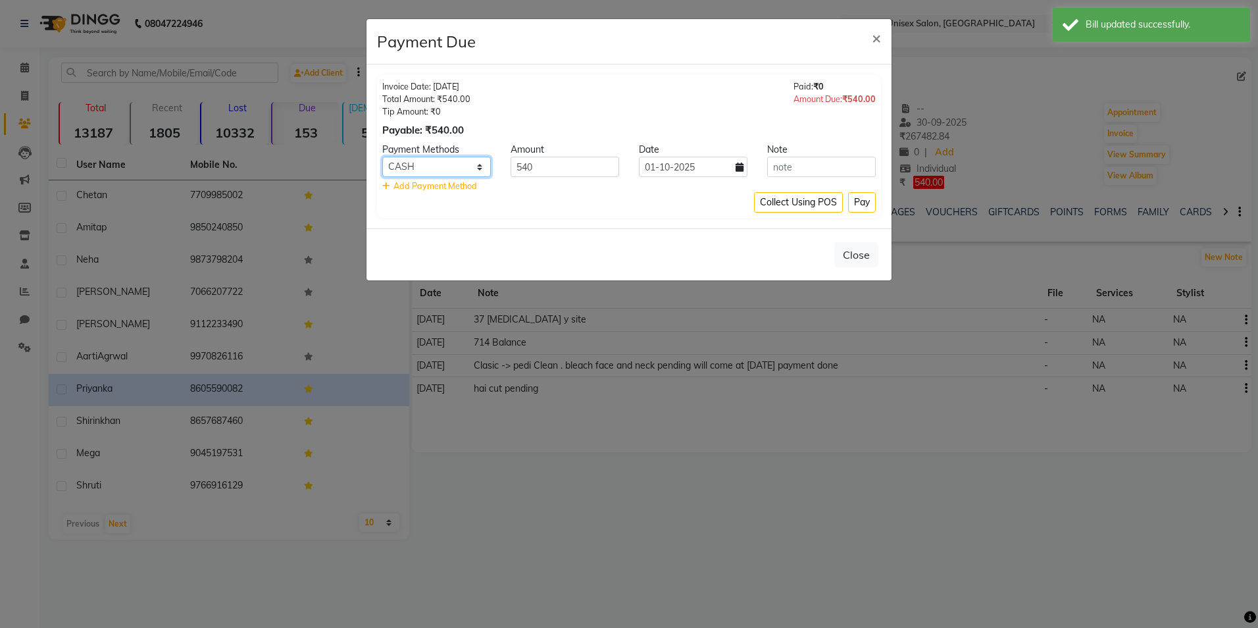
drag, startPoint x: 444, startPoint y: 172, endPoint x: 446, endPoint y: 179, distance: 7.5
click at [444, 171] on select "PhonePe CARD GPay CASH" at bounding box center [436, 167] width 109 height 20
select select "2"
click at [382, 157] on select "PhonePe CARD GPay CASH" at bounding box center [436, 167] width 109 height 20
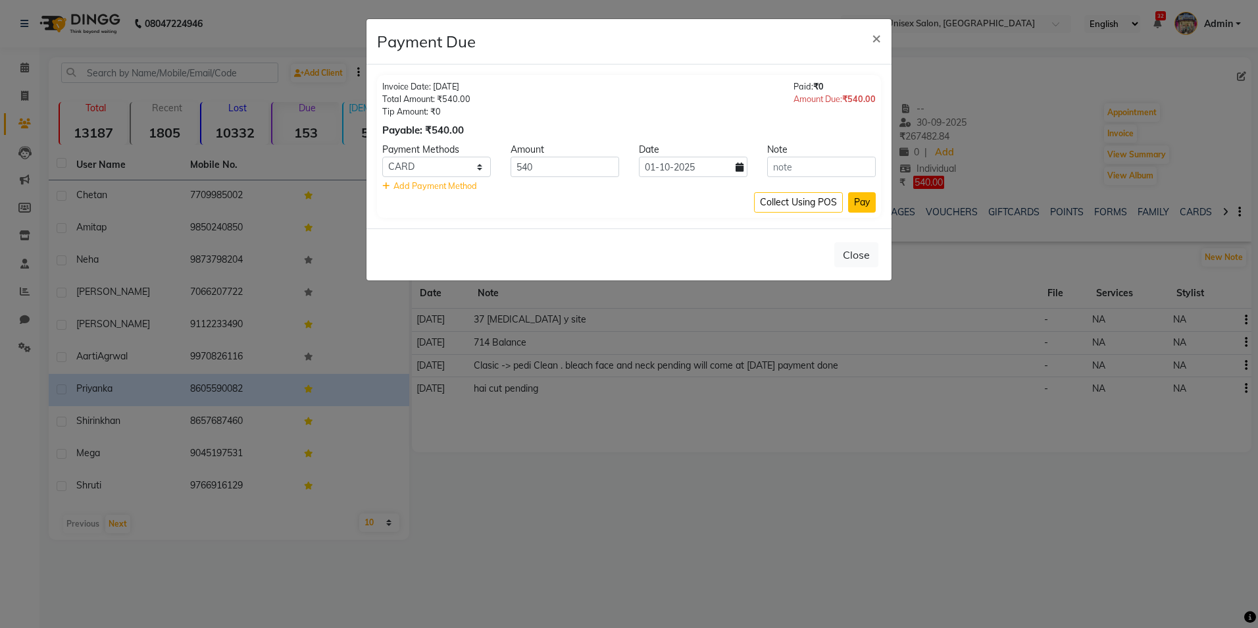
click at [861, 196] on button "Pay" at bounding box center [862, 202] width 28 height 20
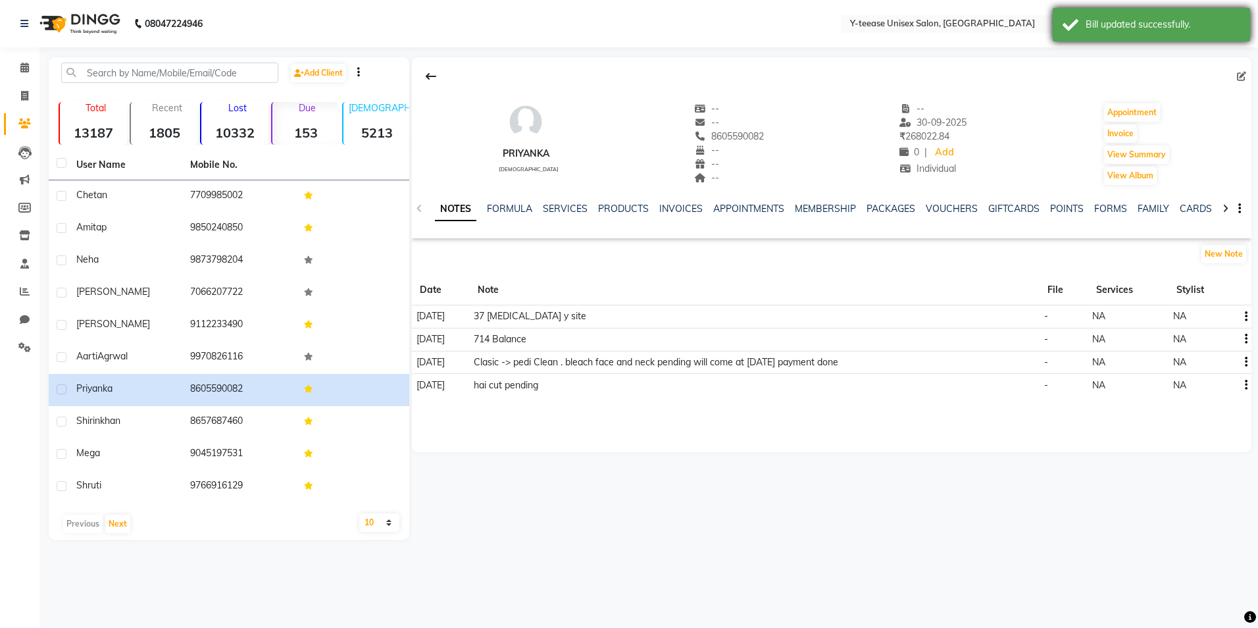
click at [1119, 24] on div "Bill updated successfully." at bounding box center [1163, 25] width 155 height 14
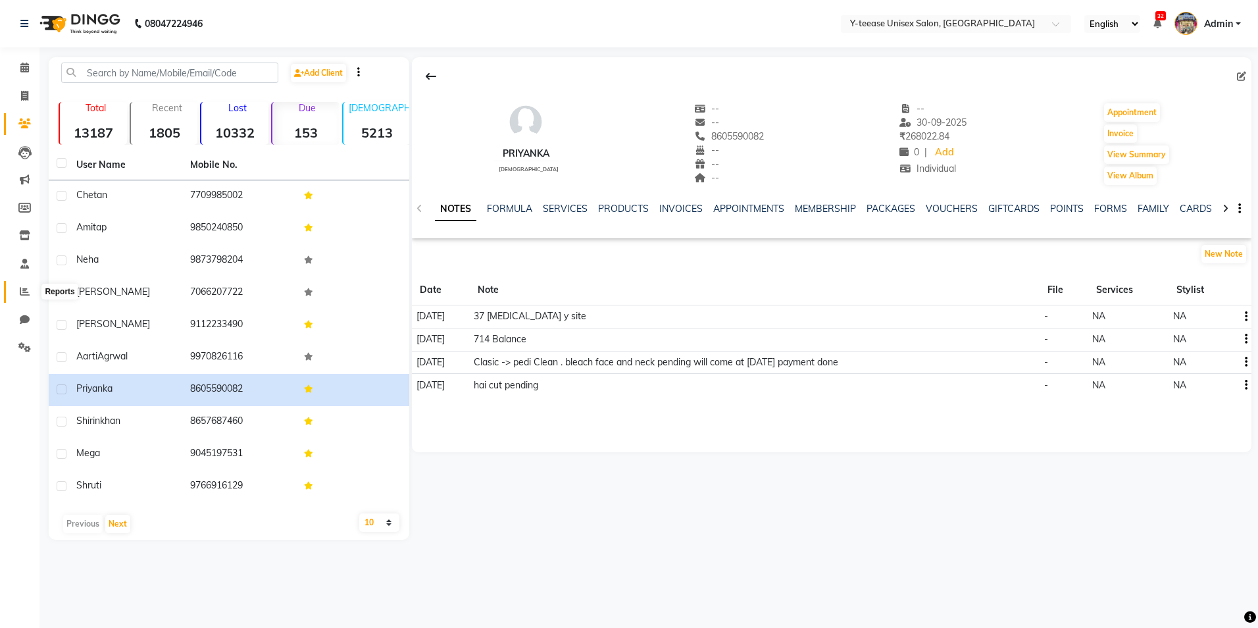
click at [20, 294] on icon at bounding box center [25, 291] width 10 height 10
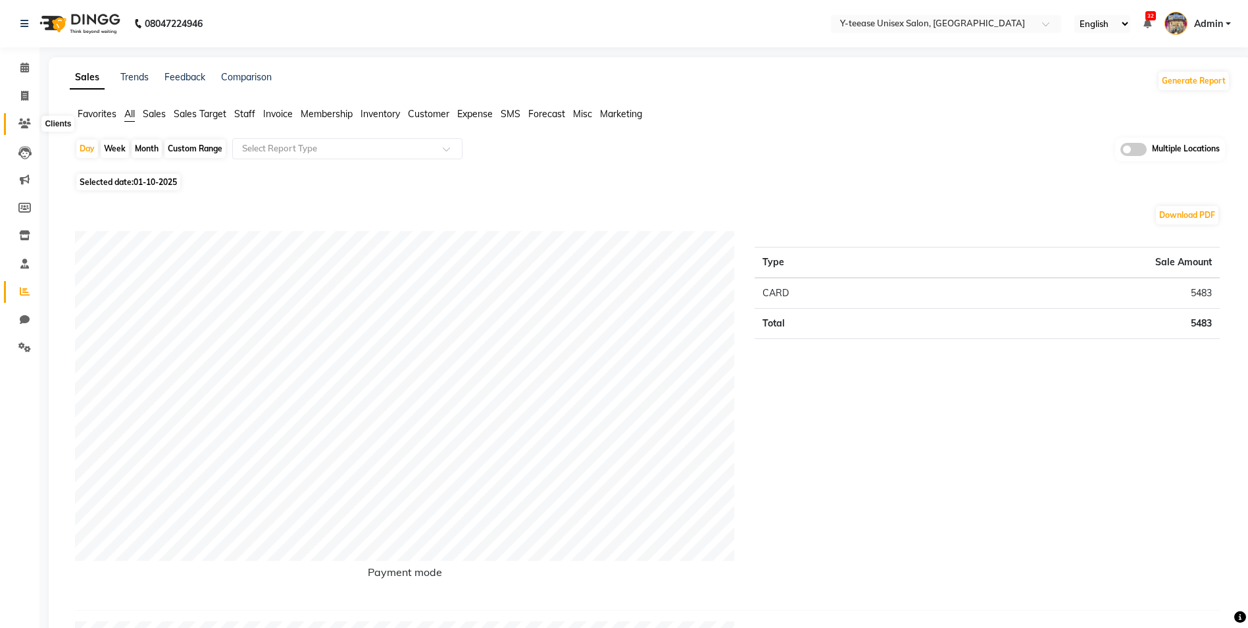
click at [25, 130] on span at bounding box center [24, 123] width 23 height 15
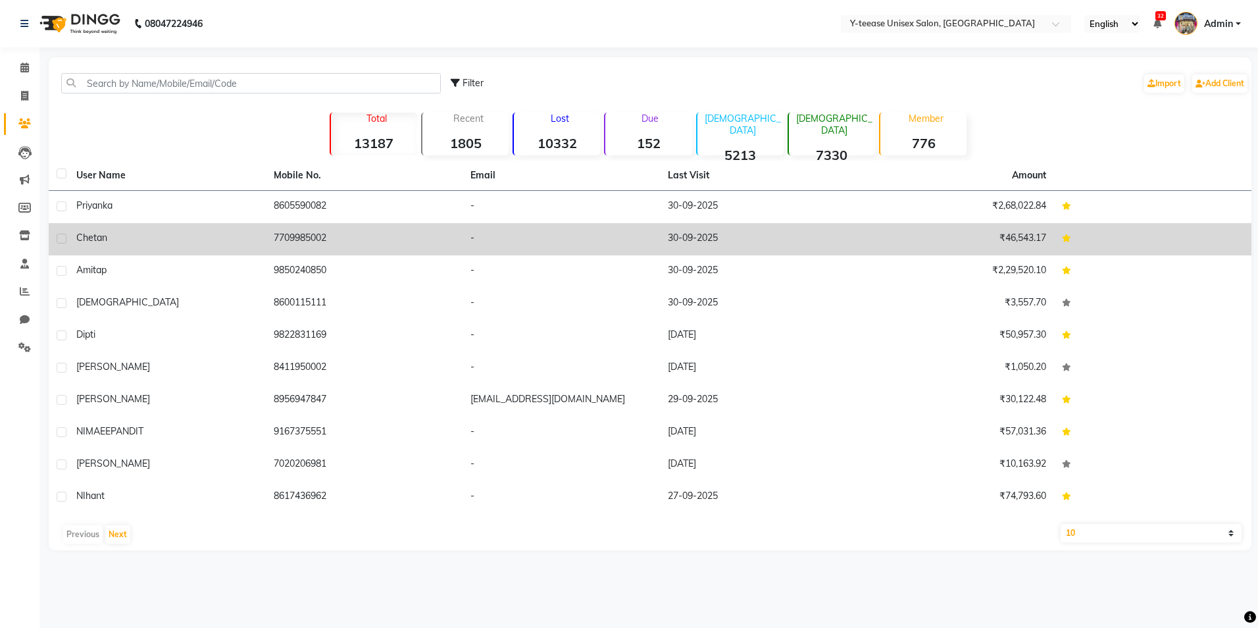
click at [223, 220] on td "priyanka" at bounding box center [166, 207] width 197 height 32
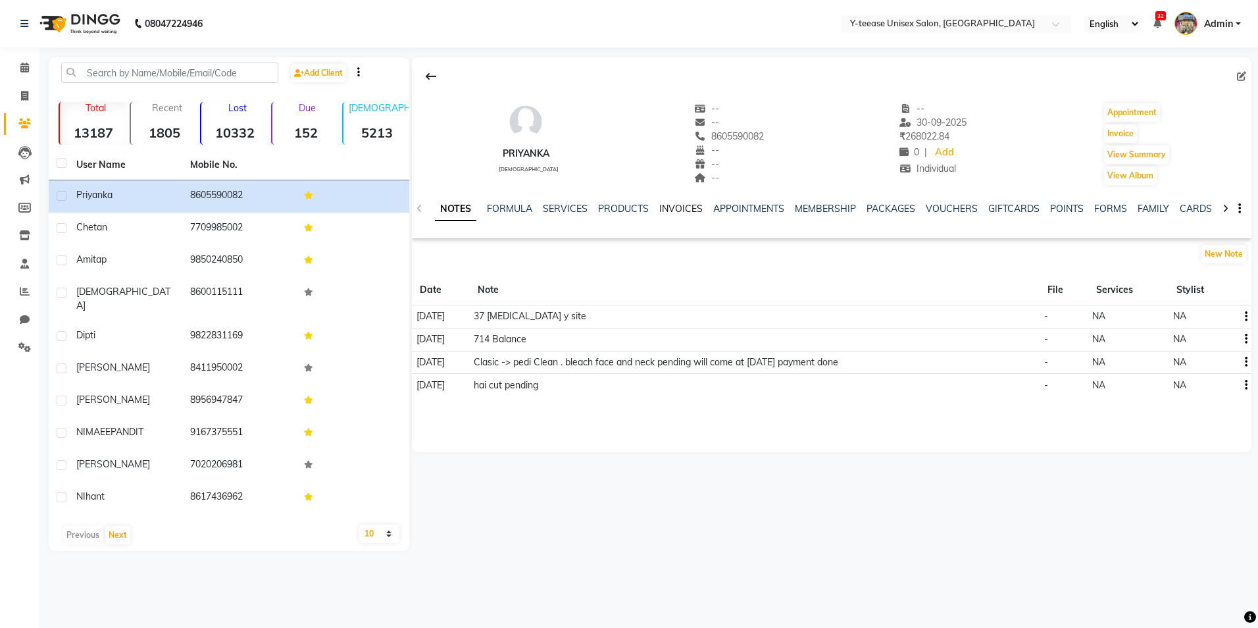
click at [667, 209] on link "INVOICES" at bounding box center [680, 209] width 43 height 12
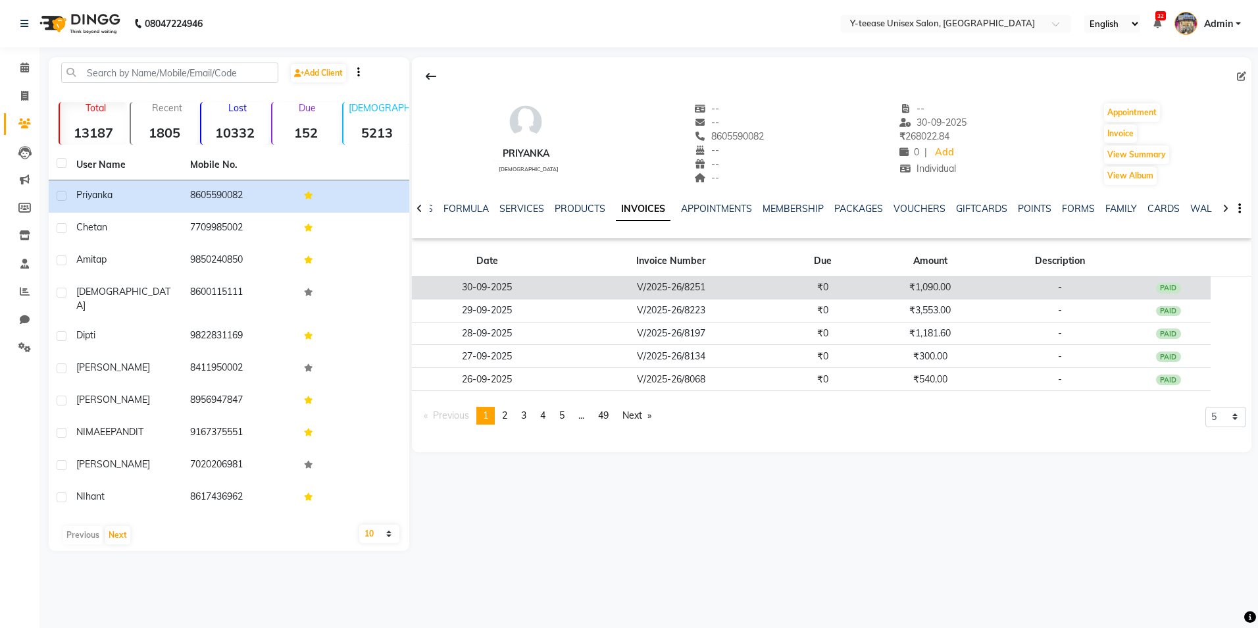
click at [848, 286] on td "₹0" at bounding box center [823, 287] width 86 height 23
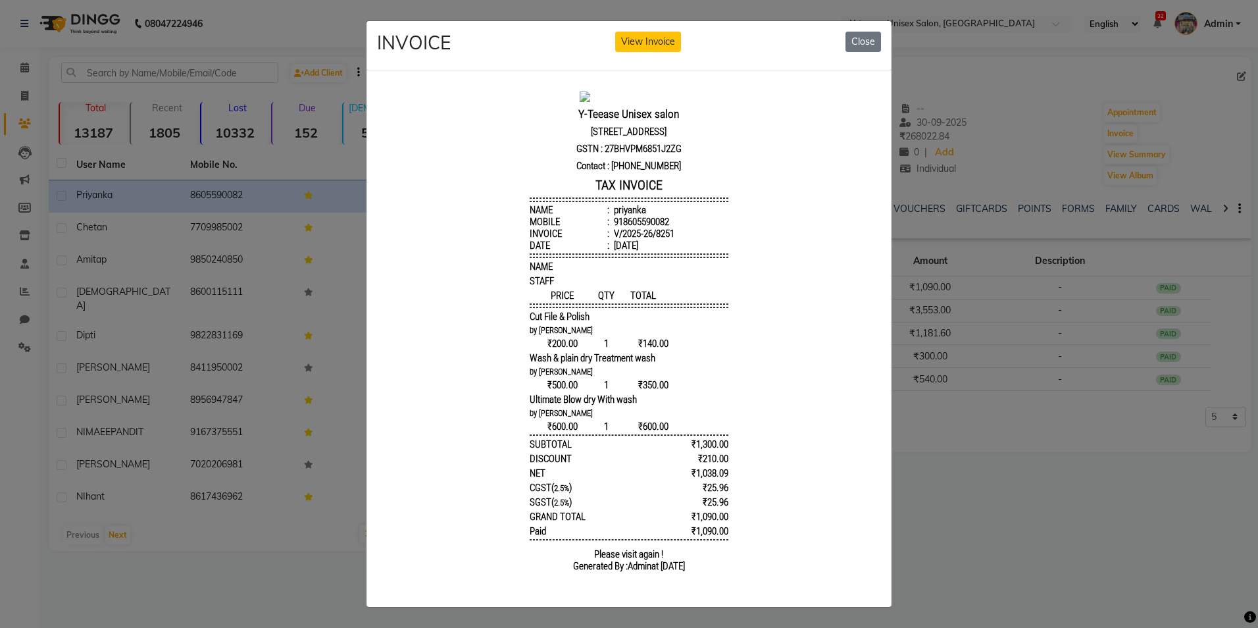
click at [629, 50] on div "INVOICE View Invoice Close" at bounding box center [629, 45] width 525 height 49
click at [641, 34] on button "View Invoice" at bounding box center [648, 42] width 66 height 20
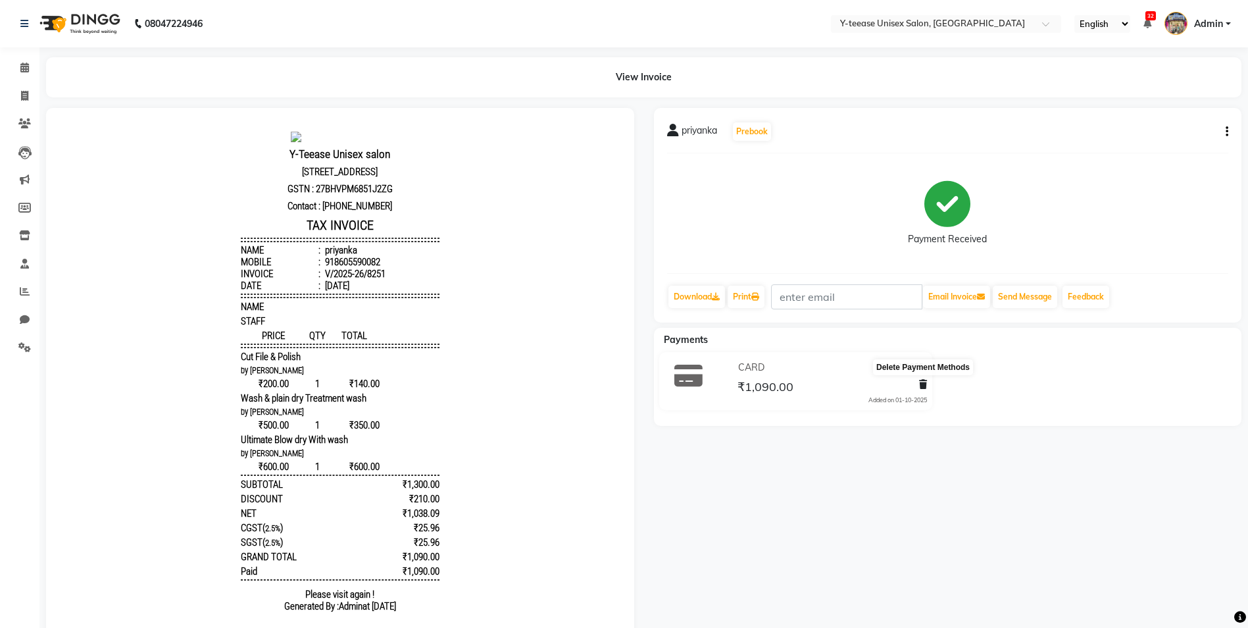
click at [922, 380] on icon at bounding box center [923, 384] width 8 height 9
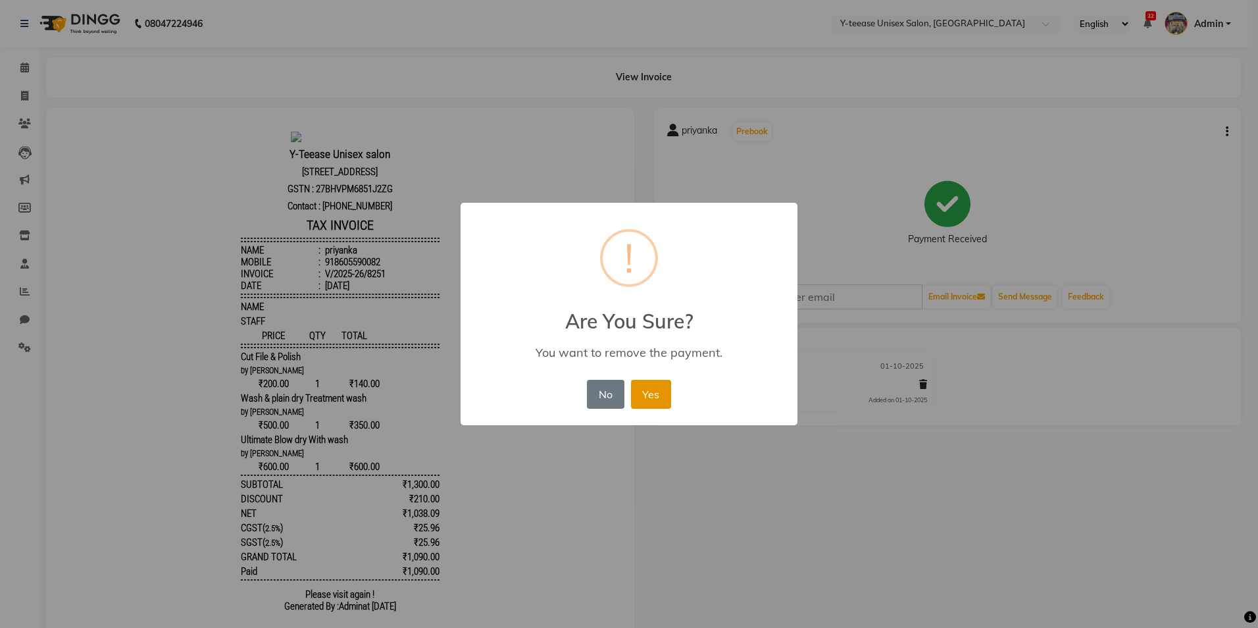
click at [640, 399] on button "Yes" at bounding box center [651, 394] width 40 height 29
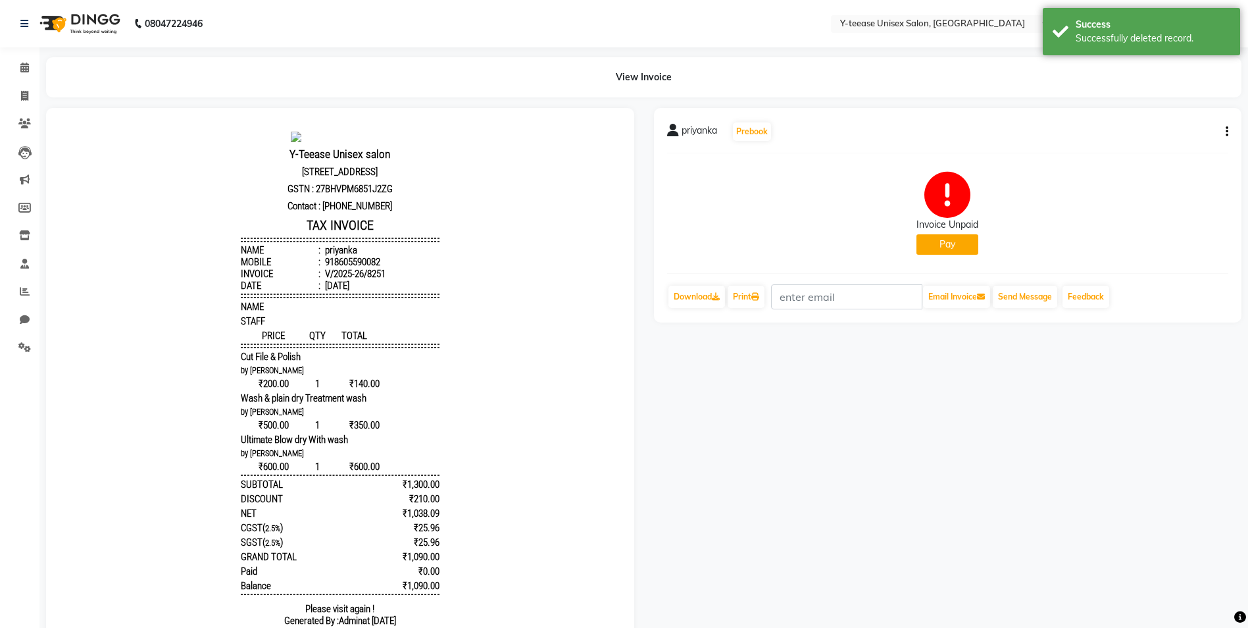
click at [947, 244] on button "Pay" at bounding box center [948, 244] width 62 height 20
select select "1"
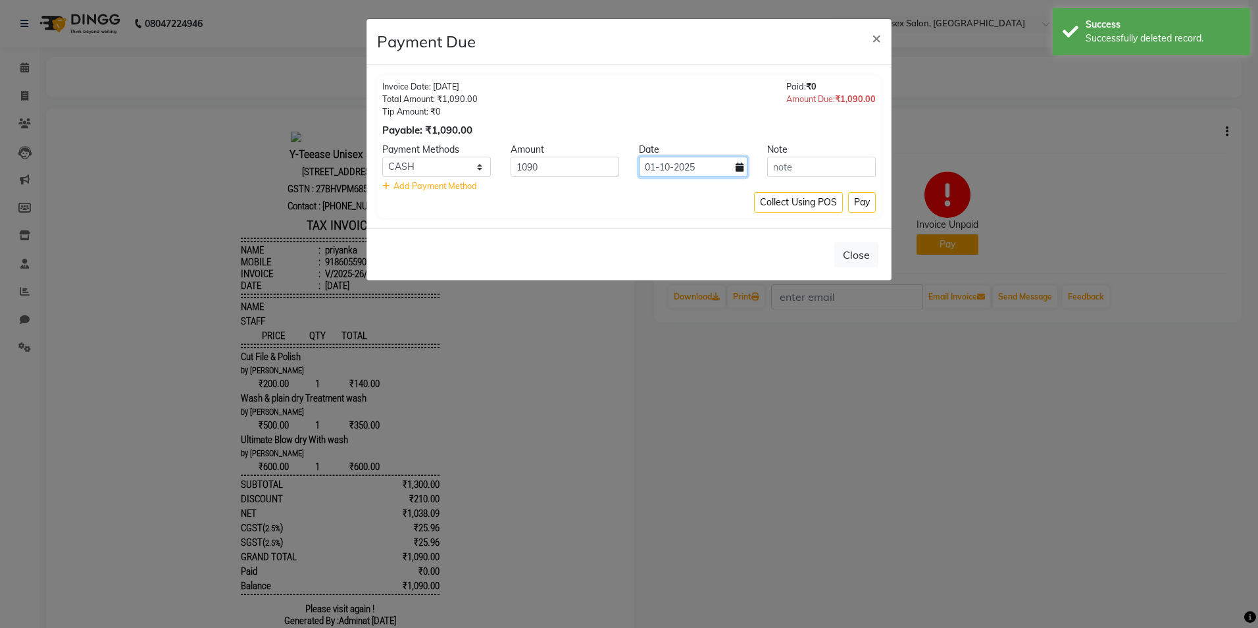
click at [704, 168] on input "01-10-2025" at bounding box center [693, 167] width 109 height 20
select select "10"
select select "2025"
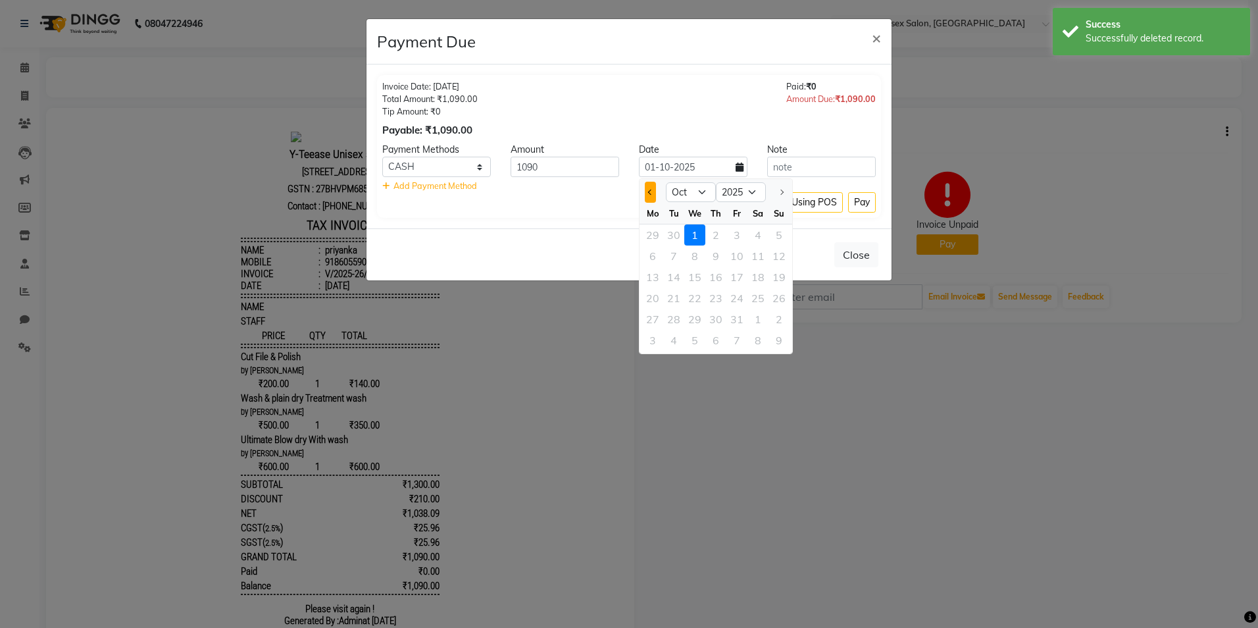
click at [650, 195] on button "Previous month" at bounding box center [650, 192] width 11 height 21
select select "9"
click at [672, 320] on div "30" at bounding box center [673, 319] width 21 height 21
type input "30-09-2025"
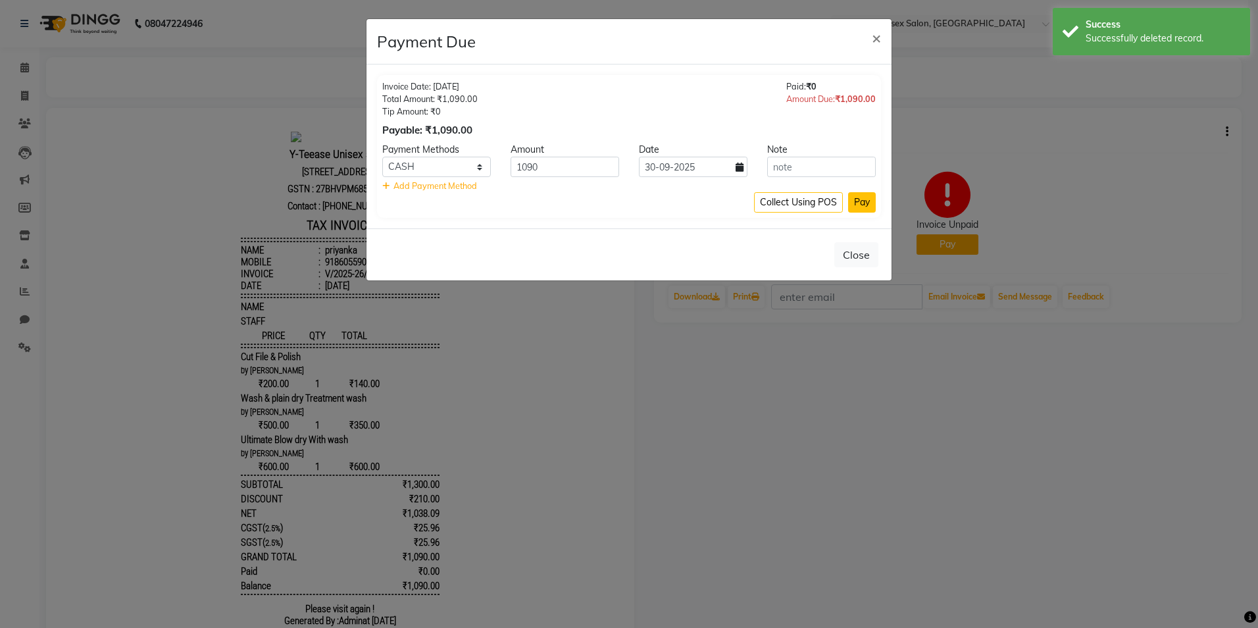
click at [870, 206] on button "Pay" at bounding box center [862, 202] width 28 height 20
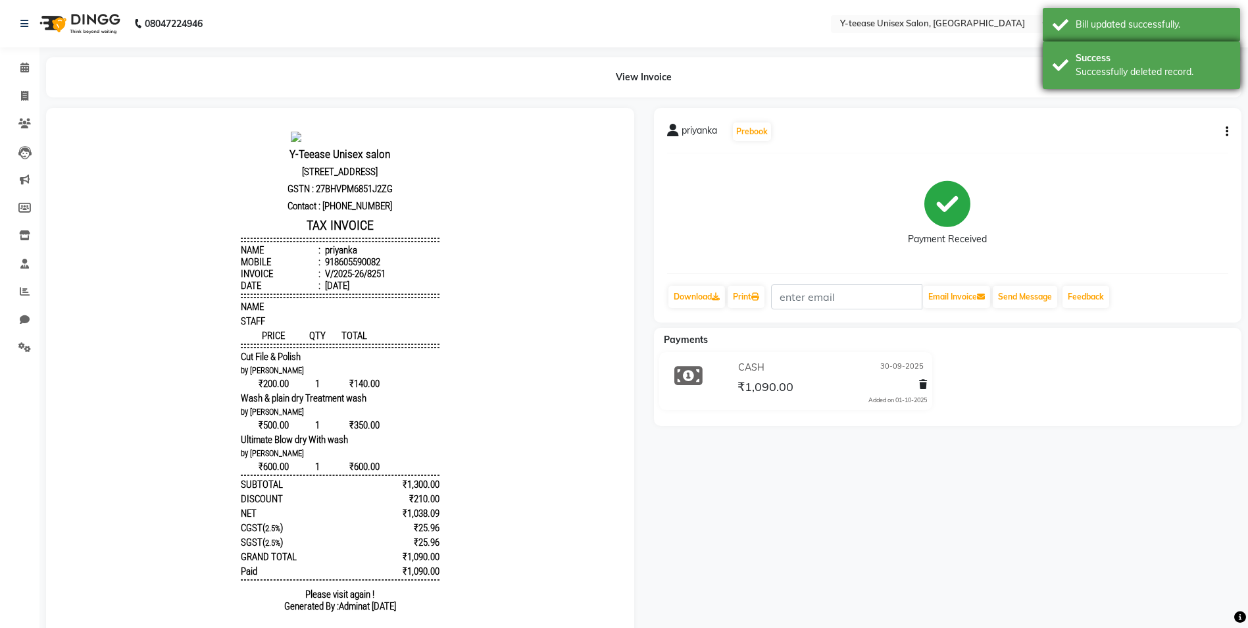
click at [1156, 55] on div "Success" at bounding box center [1153, 58] width 155 height 14
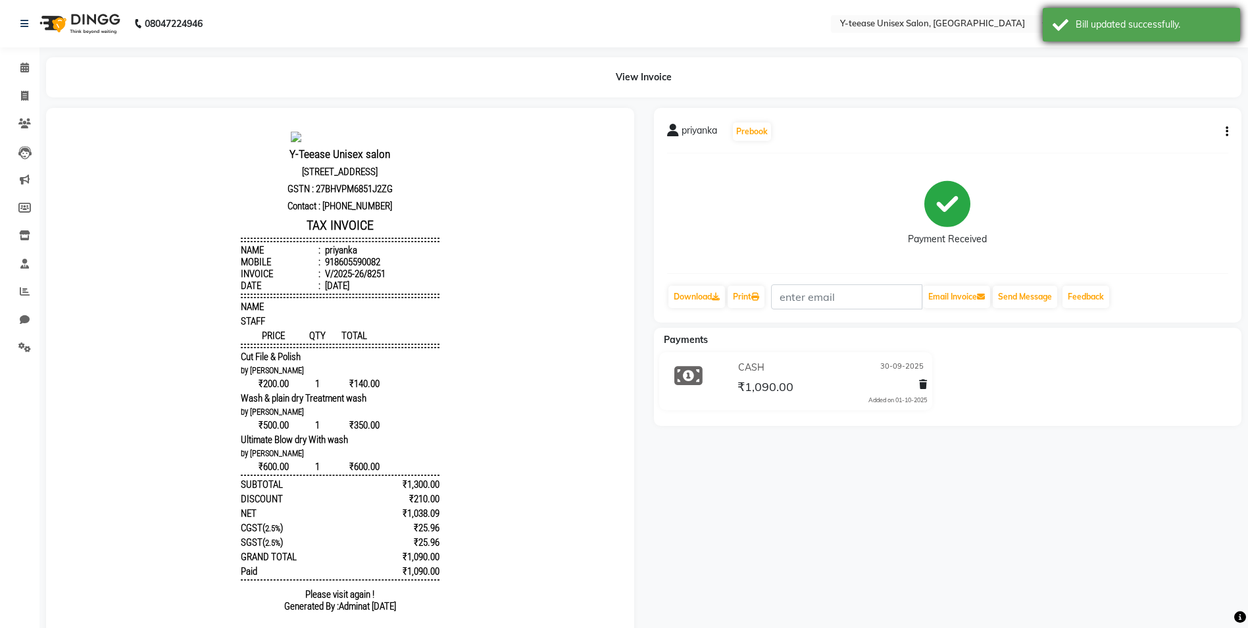
click at [1158, 23] on div "Bill updated successfully." at bounding box center [1153, 25] width 155 height 14
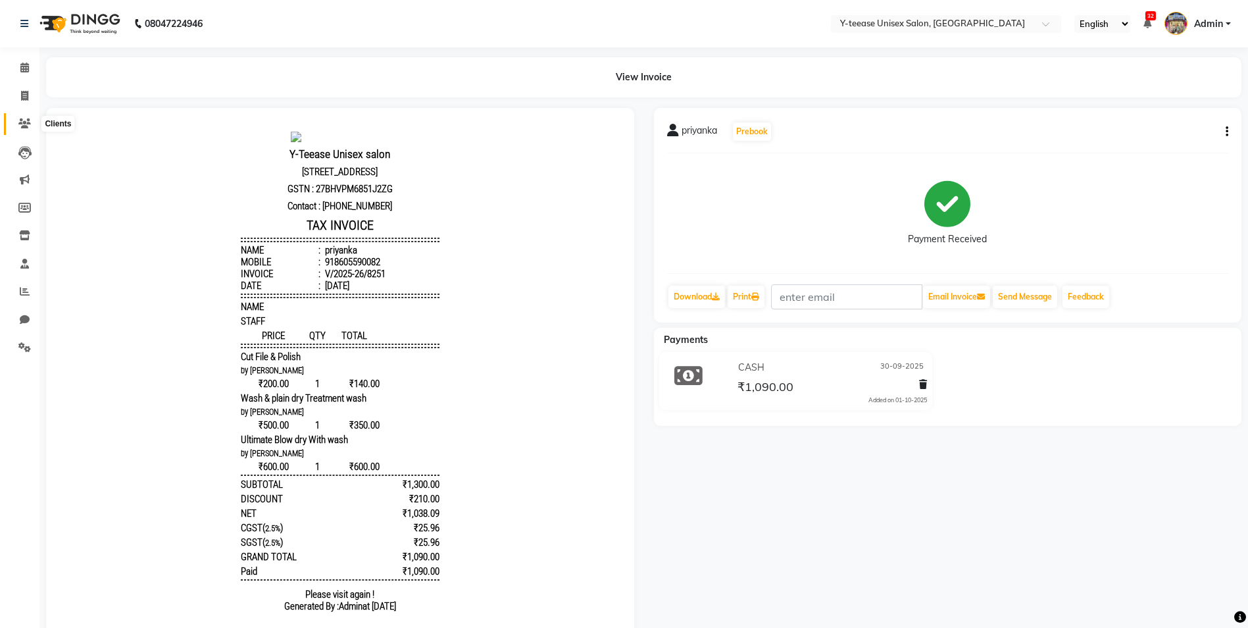
click at [25, 120] on icon at bounding box center [24, 123] width 13 height 10
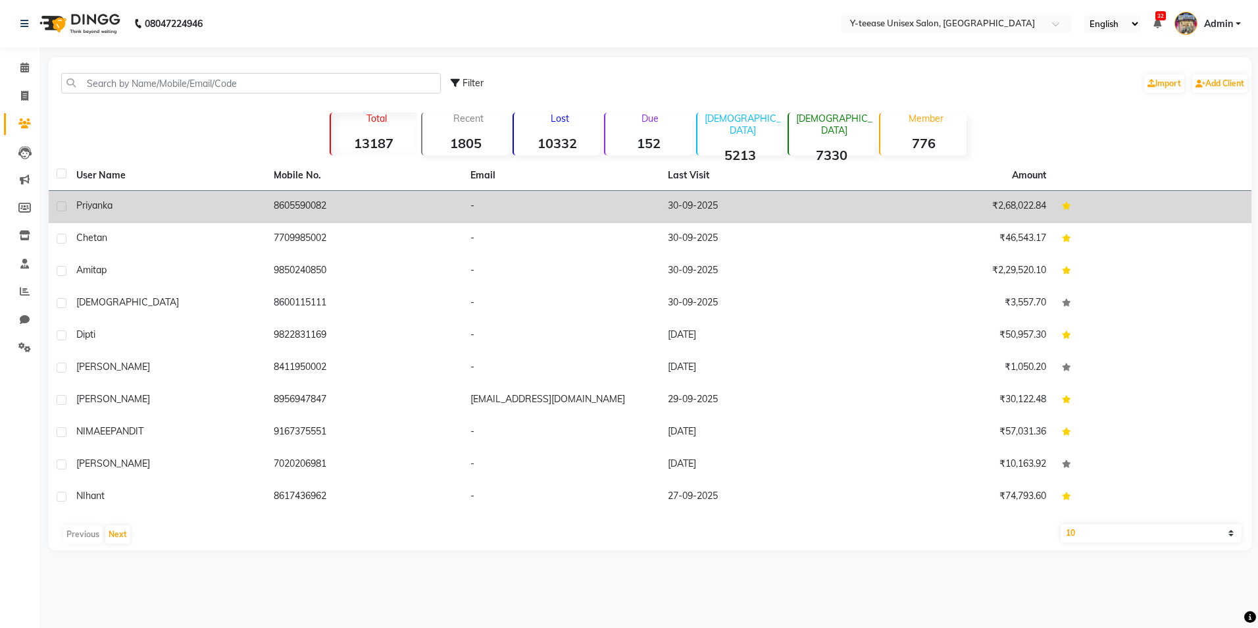
click at [127, 204] on div "priyanka" at bounding box center [167, 206] width 182 height 14
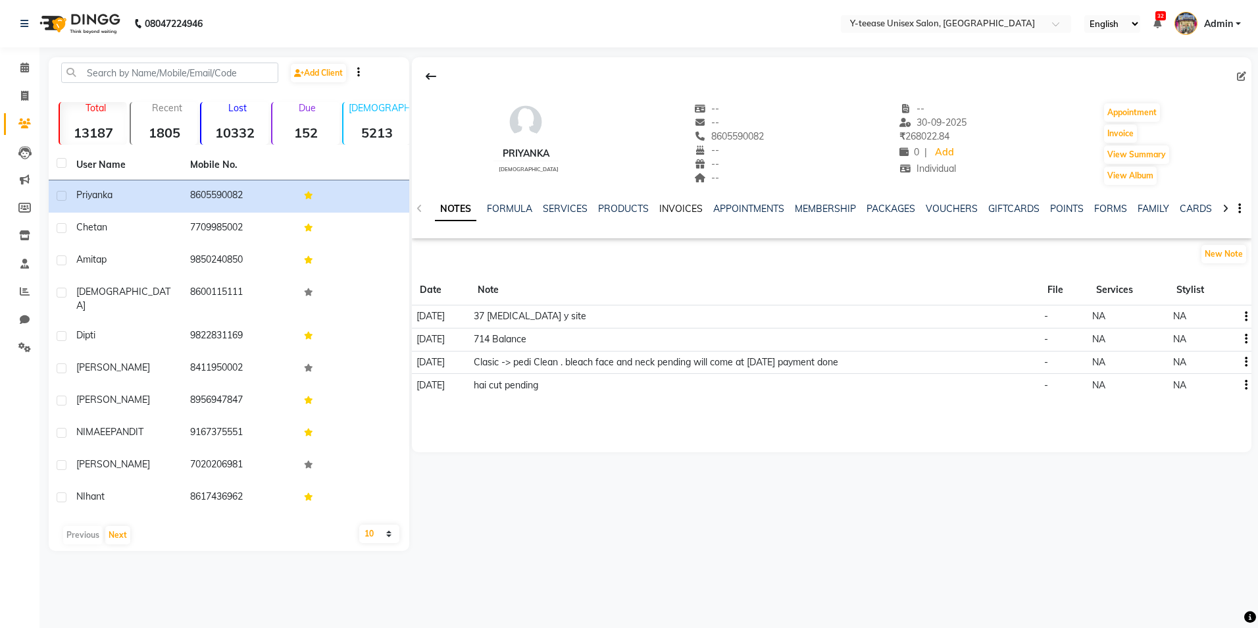
click at [680, 207] on link "INVOICES" at bounding box center [680, 209] width 43 height 12
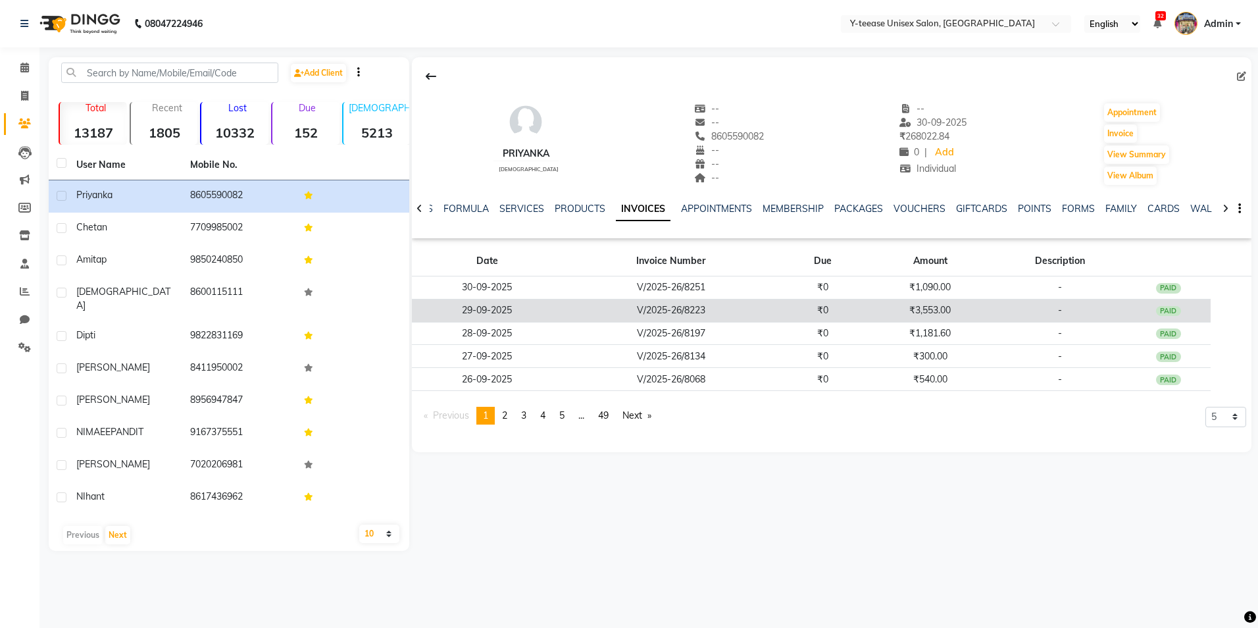
click at [908, 317] on td "₹3,553.00" at bounding box center [930, 310] width 128 height 23
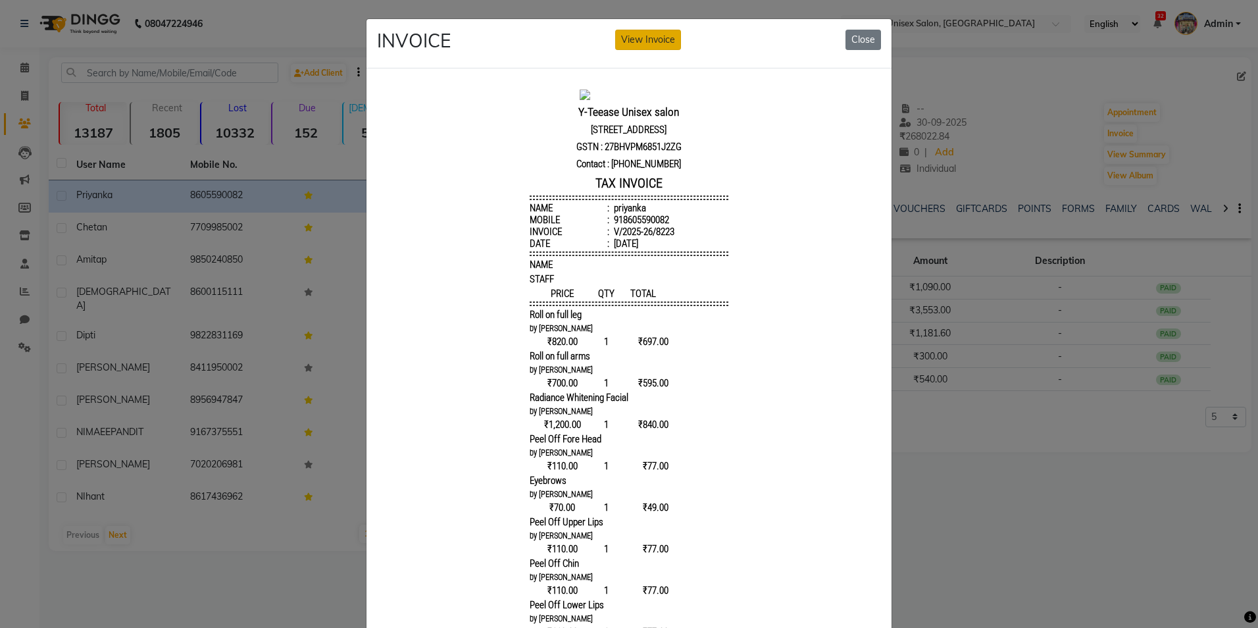
click at [656, 43] on button "View Invoice" at bounding box center [648, 40] width 66 height 20
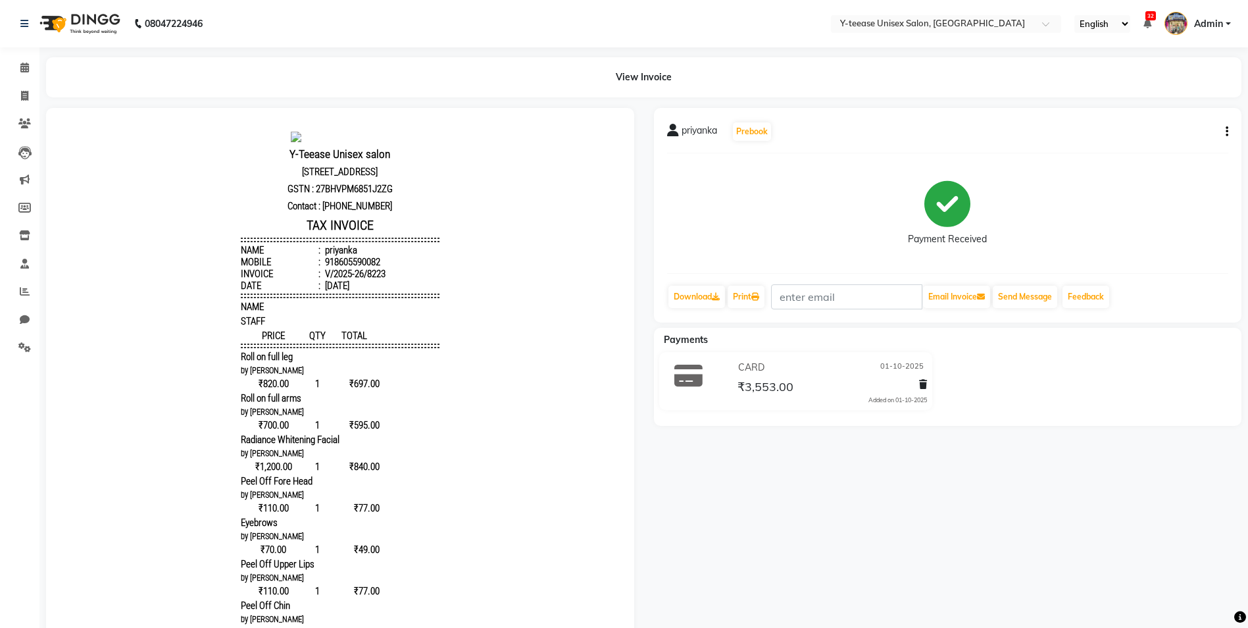
click at [926, 383] on icon at bounding box center [923, 384] width 8 height 9
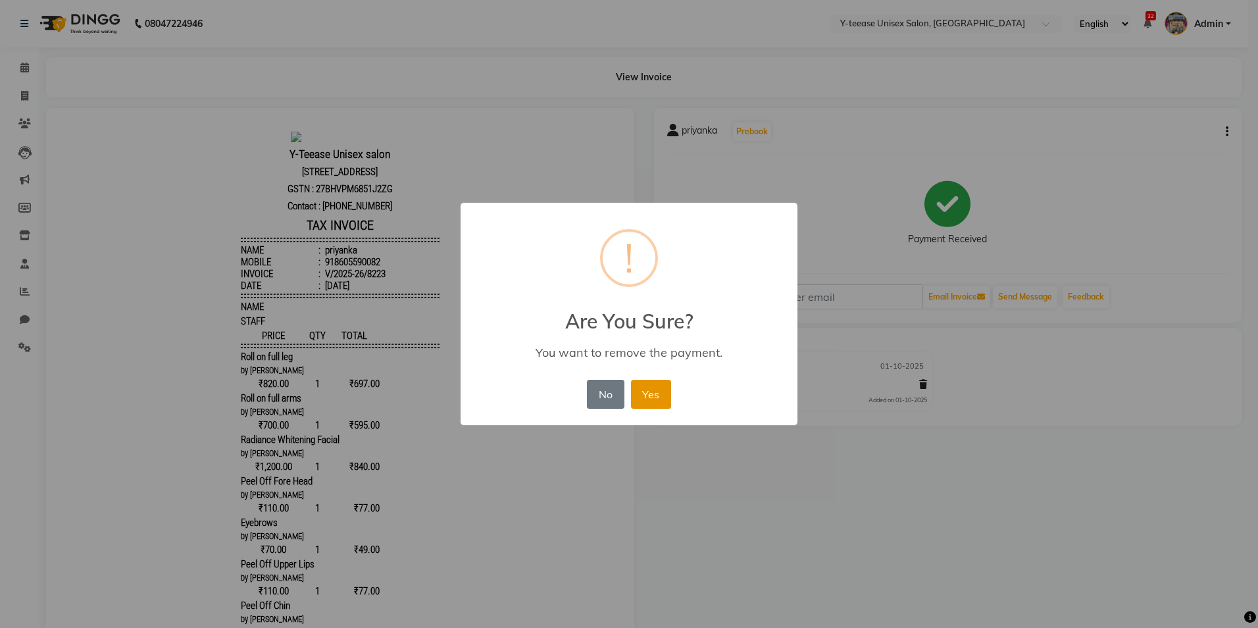
click at [653, 387] on button "Yes" at bounding box center [651, 394] width 40 height 29
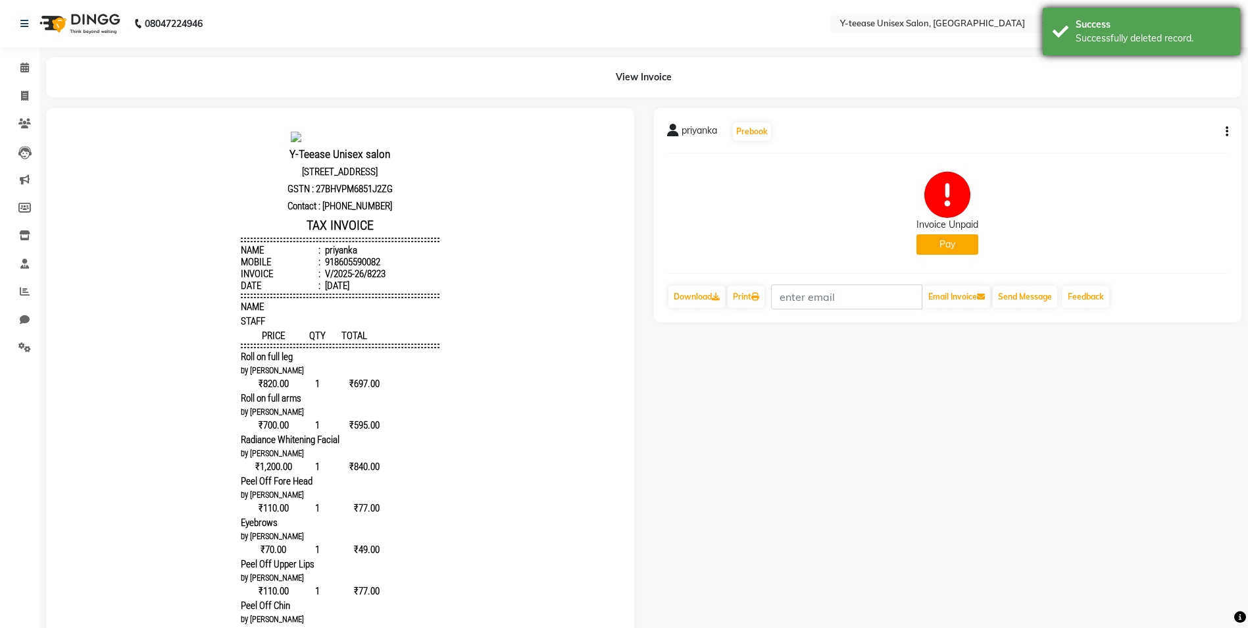
click at [1056, 43] on div "Success Successfully deleted record." at bounding box center [1141, 31] width 197 height 47
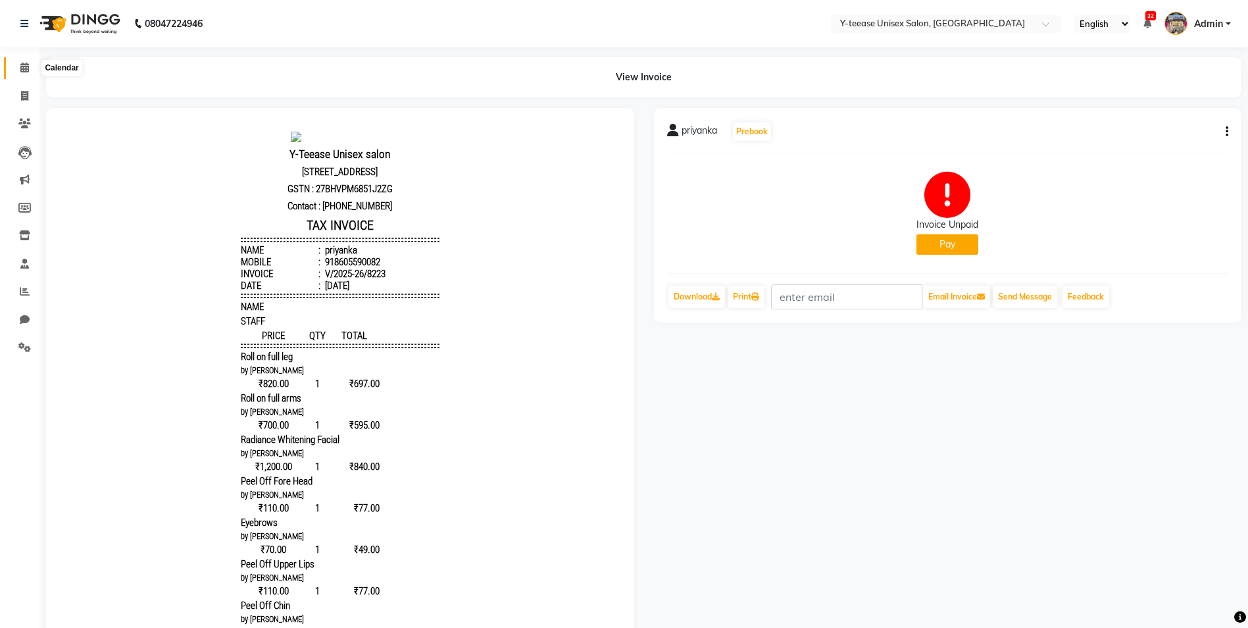
click at [27, 64] on icon at bounding box center [24, 68] width 9 height 10
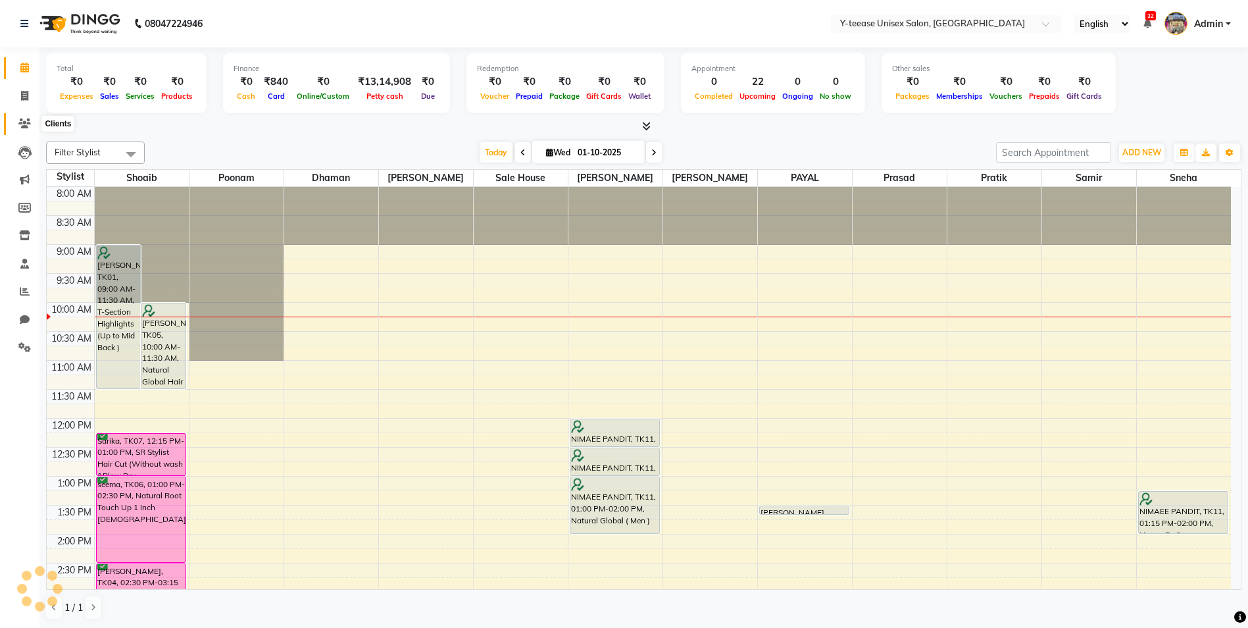
click at [23, 128] on icon at bounding box center [24, 123] width 13 height 10
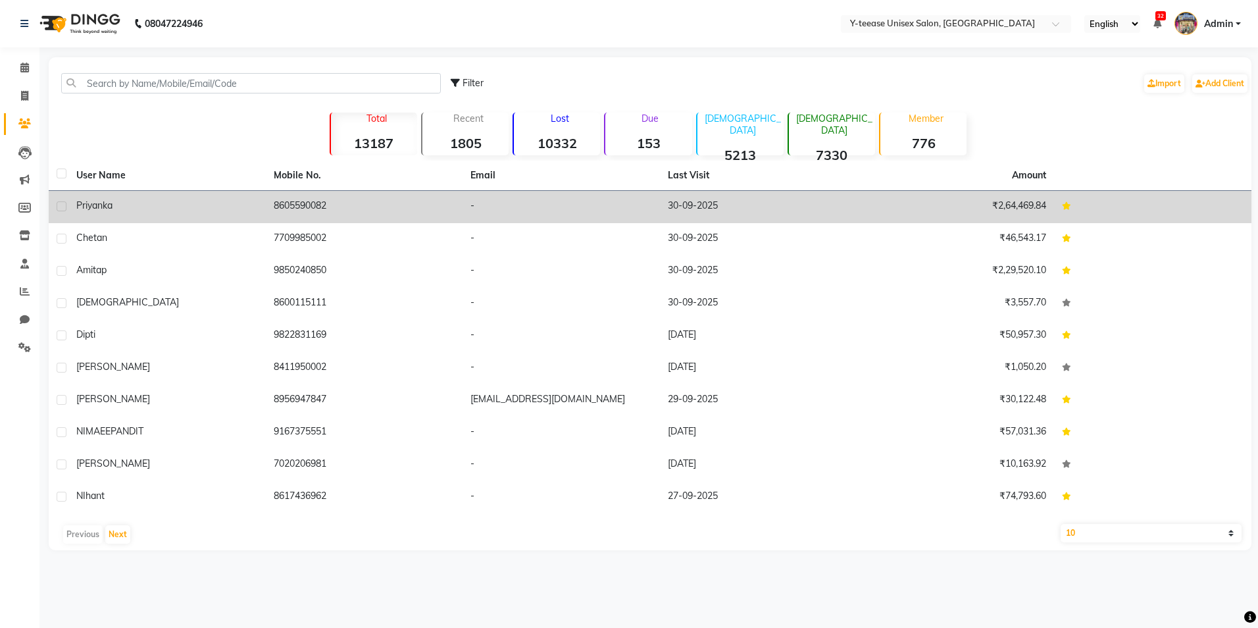
click at [139, 211] on div "priyanka" at bounding box center [167, 206] width 182 height 14
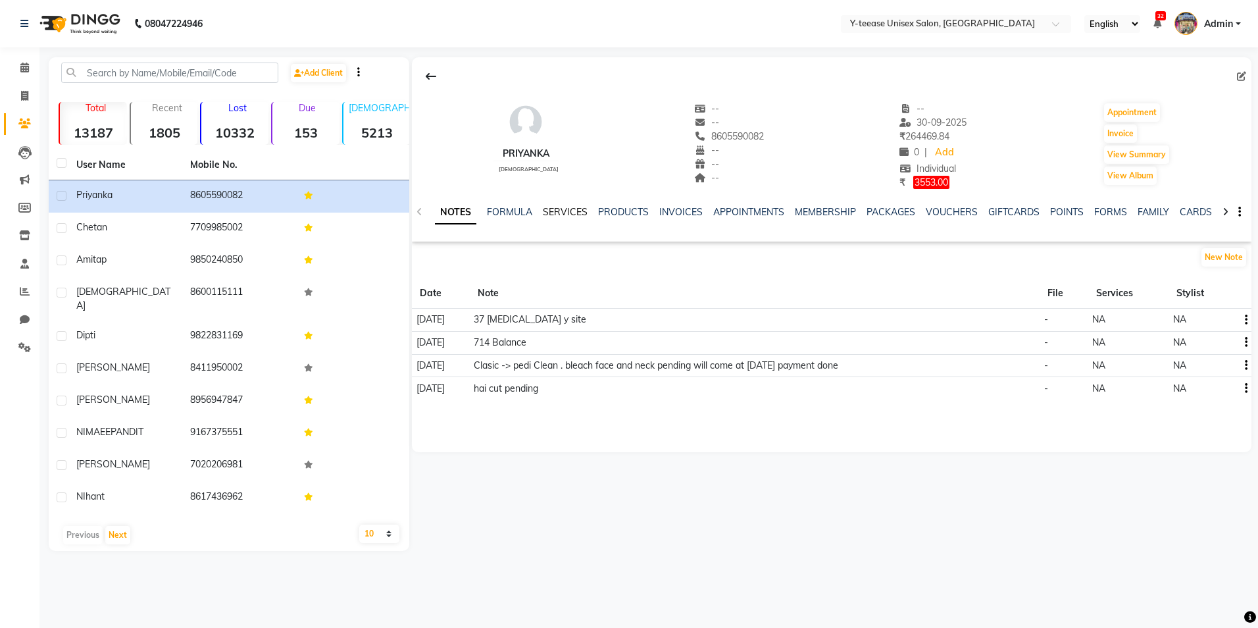
click at [567, 214] on link "SERVICES" at bounding box center [565, 212] width 45 height 12
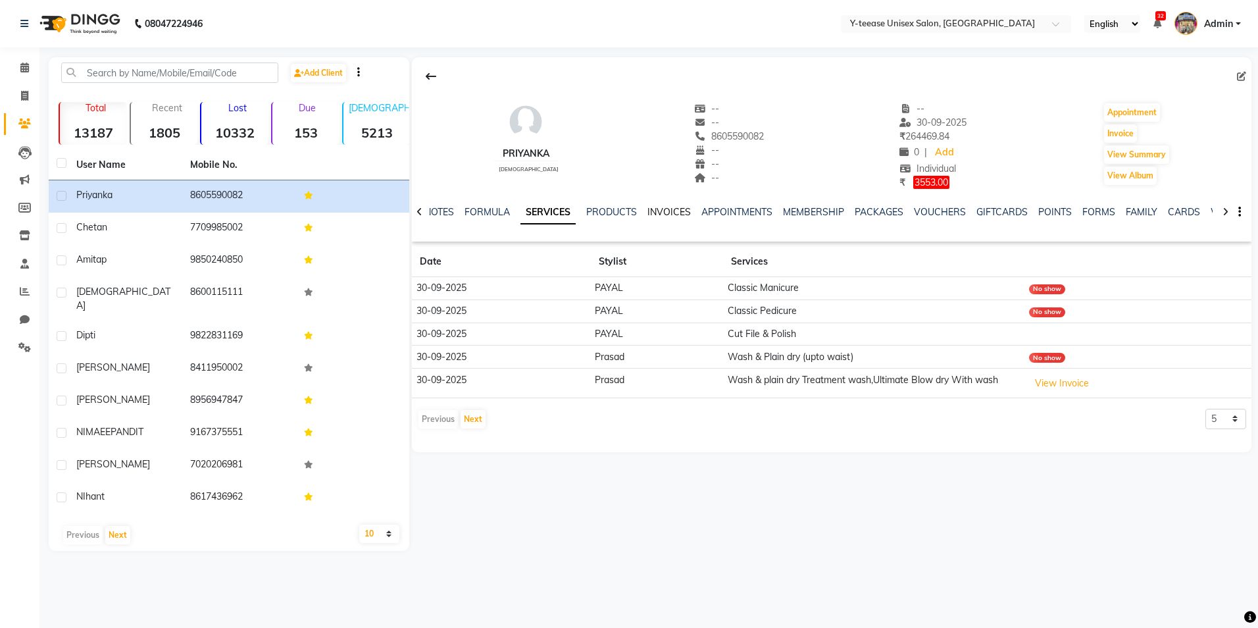
click at [653, 208] on link "INVOICES" at bounding box center [669, 212] width 43 height 12
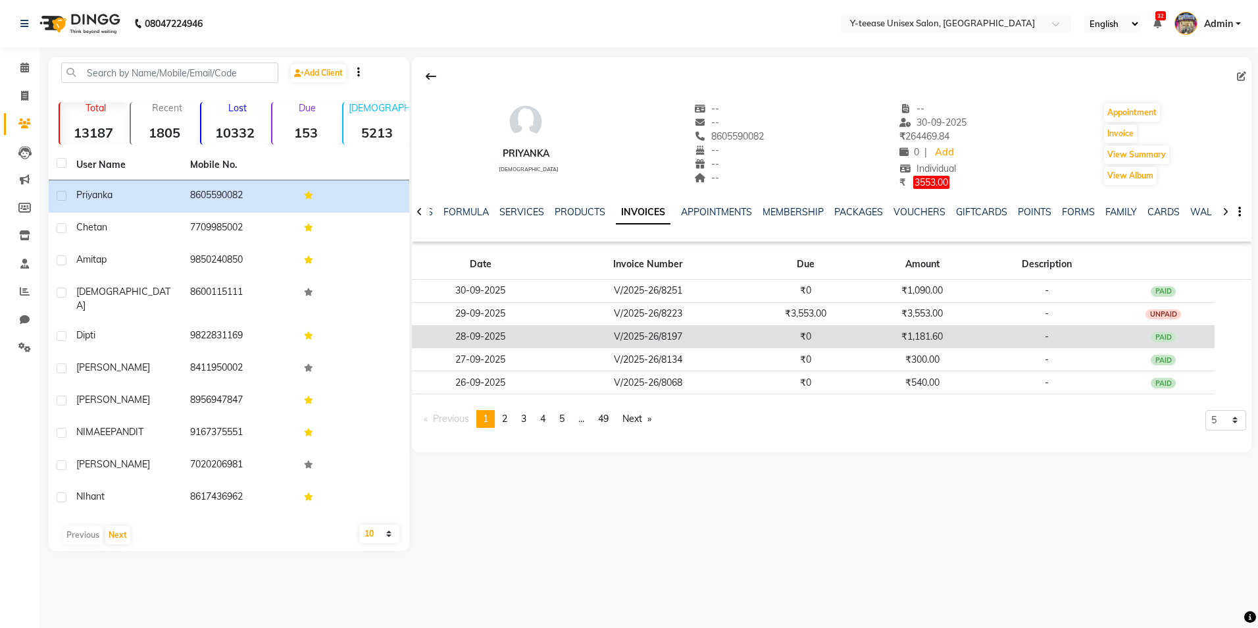
click at [906, 339] on td "₹1,181.60" at bounding box center [922, 336] width 117 height 23
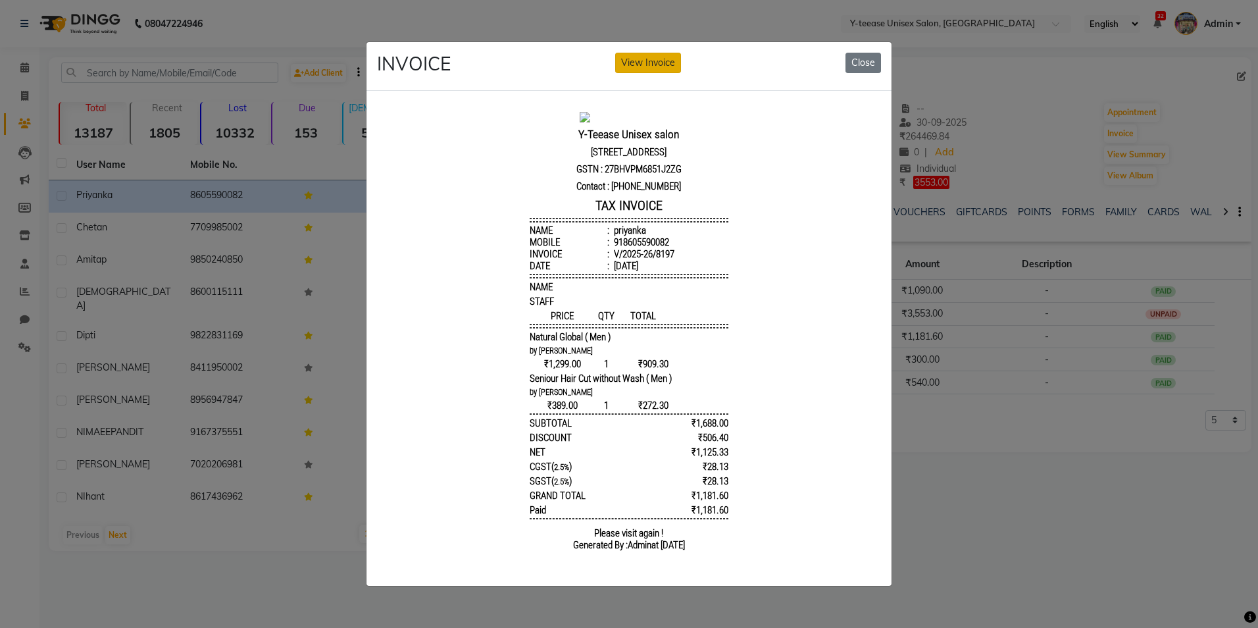
click at [657, 63] on button "View Invoice" at bounding box center [648, 63] width 66 height 20
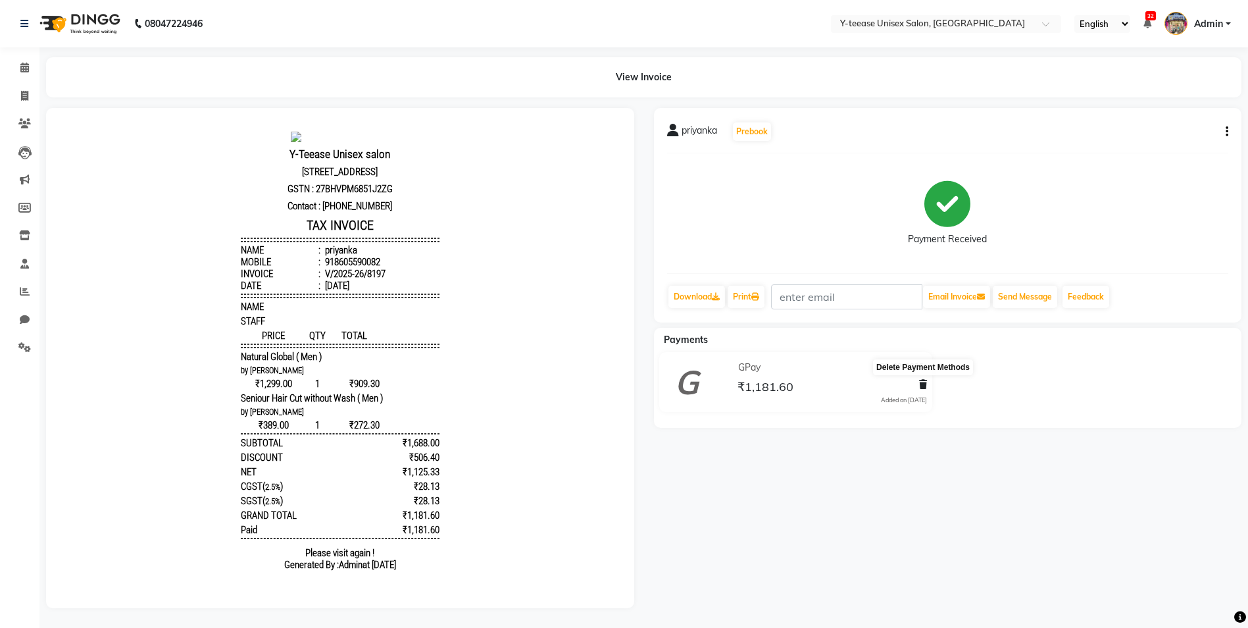
click at [923, 385] on icon at bounding box center [923, 384] width 8 height 9
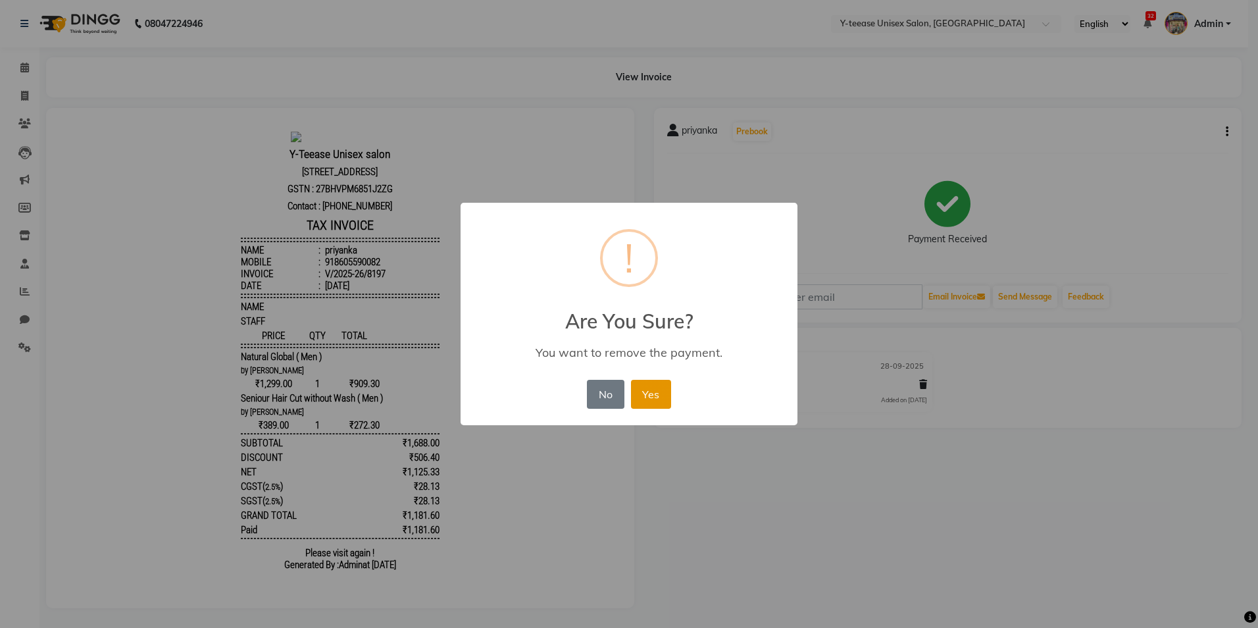
click at [644, 404] on button "Yes" at bounding box center [651, 394] width 40 height 29
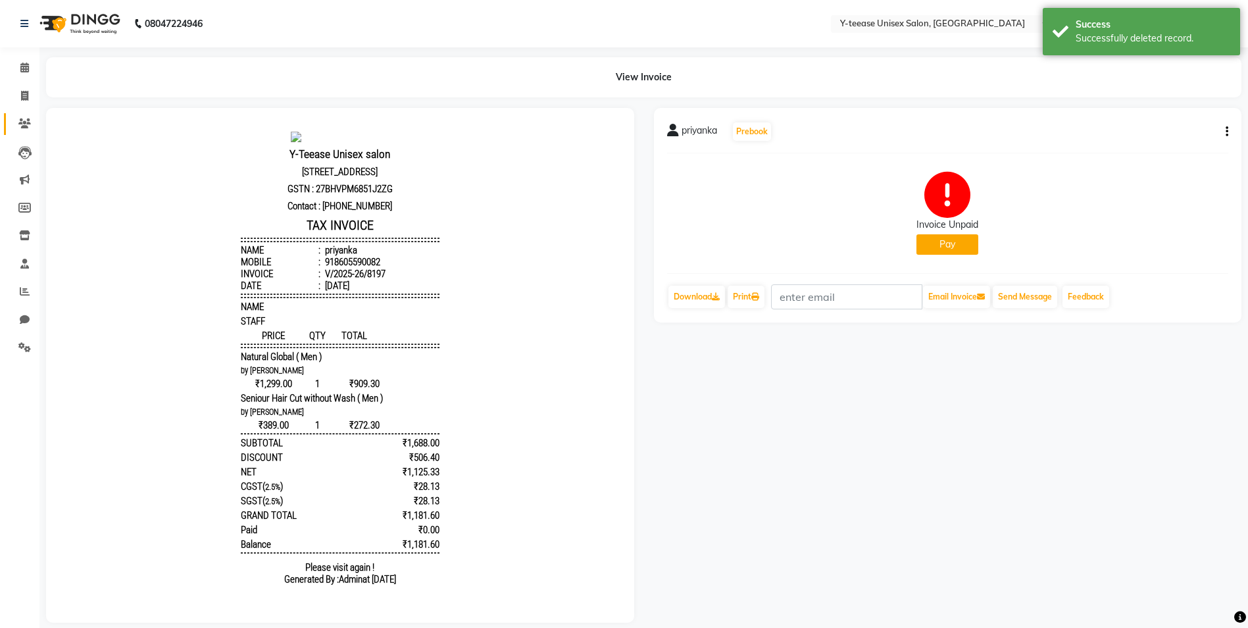
click at [16, 132] on link "Clients" at bounding box center [20, 124] width 32 height 22
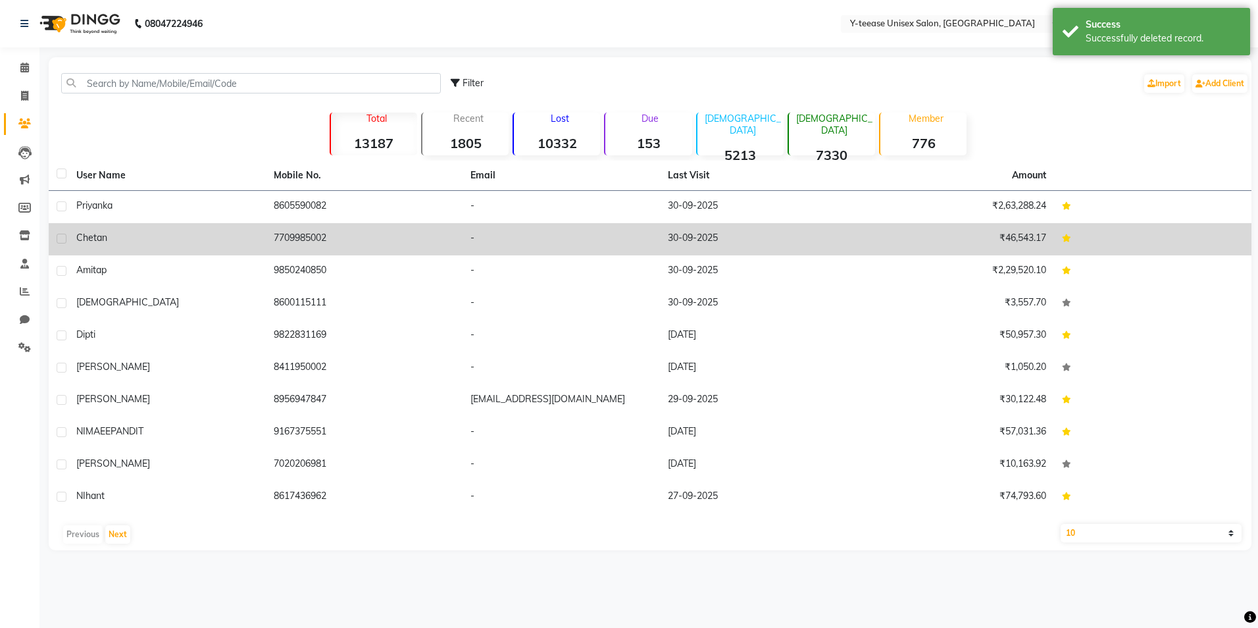
click at [222, 218] on td "priyanka" at bounding box center [166, 207] width 197 height 32
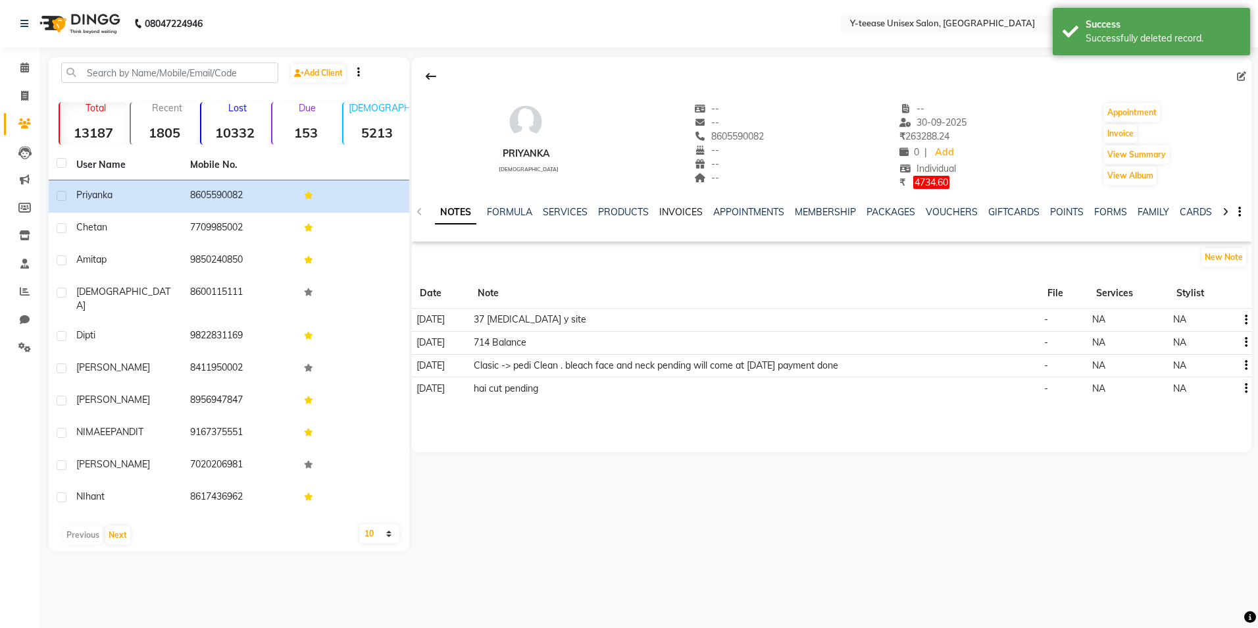
click at [663, 207] on link "INVOICES" at bounding box center [680, 212] width 43 height 12
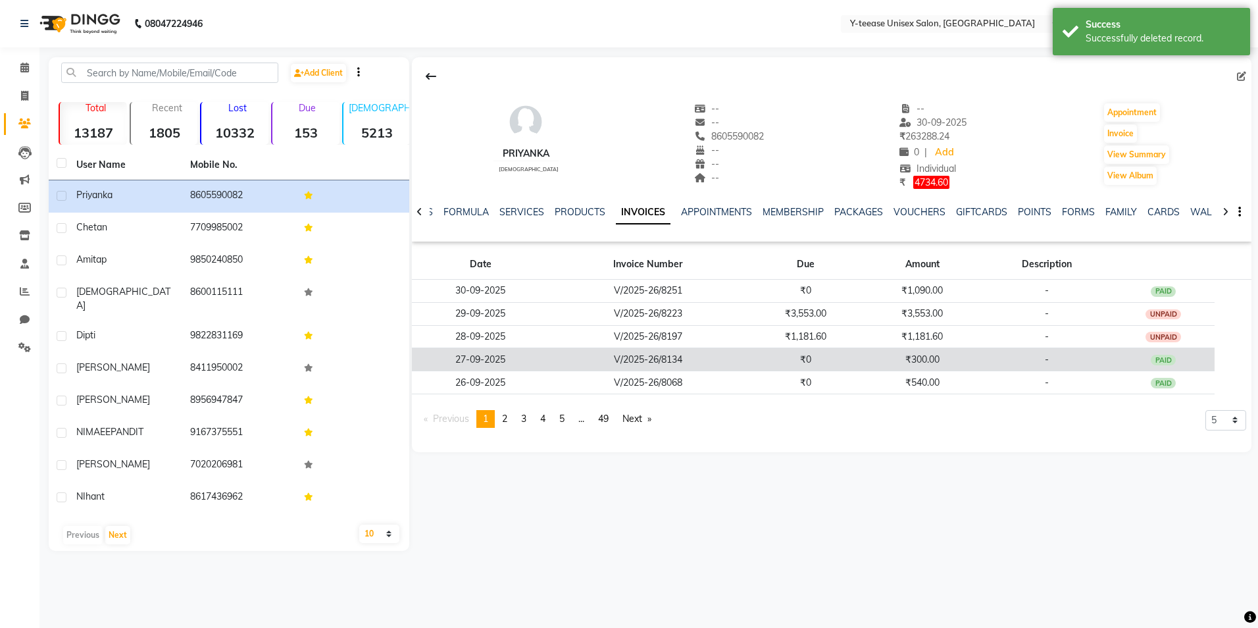
click at [952, 362] on td "₹300.00" at bounding box center [922, 359] width 117 height 23
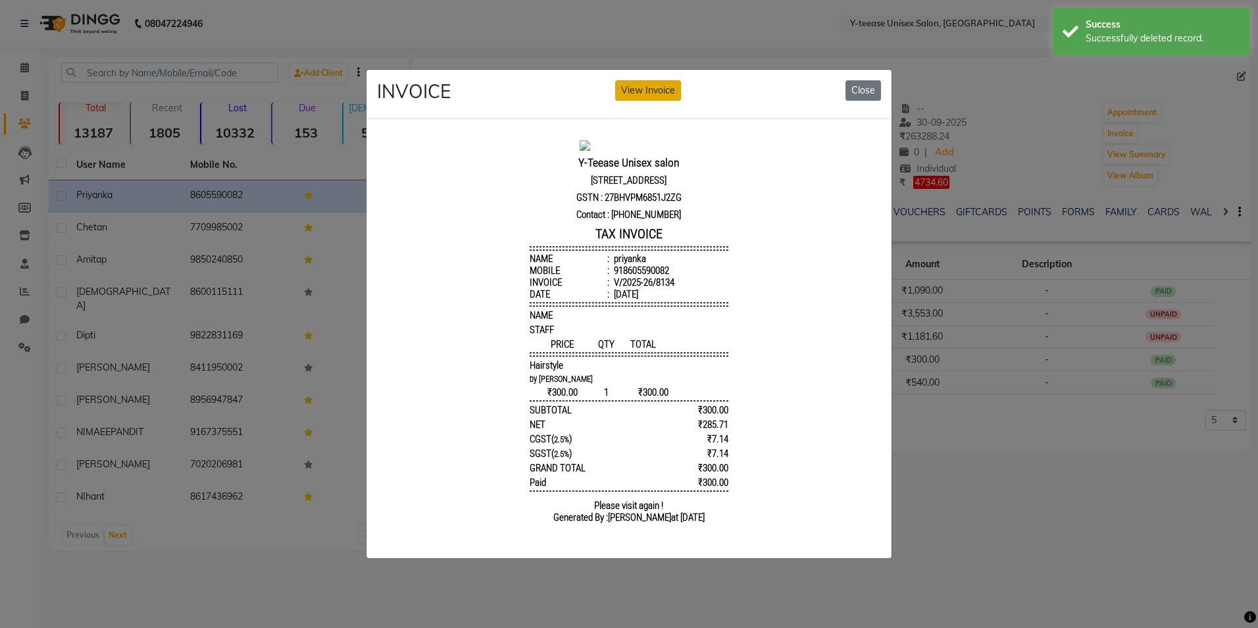
click at [652, 94] on button "View Invoice" at bounding box center [648, 90] width 66 height 20
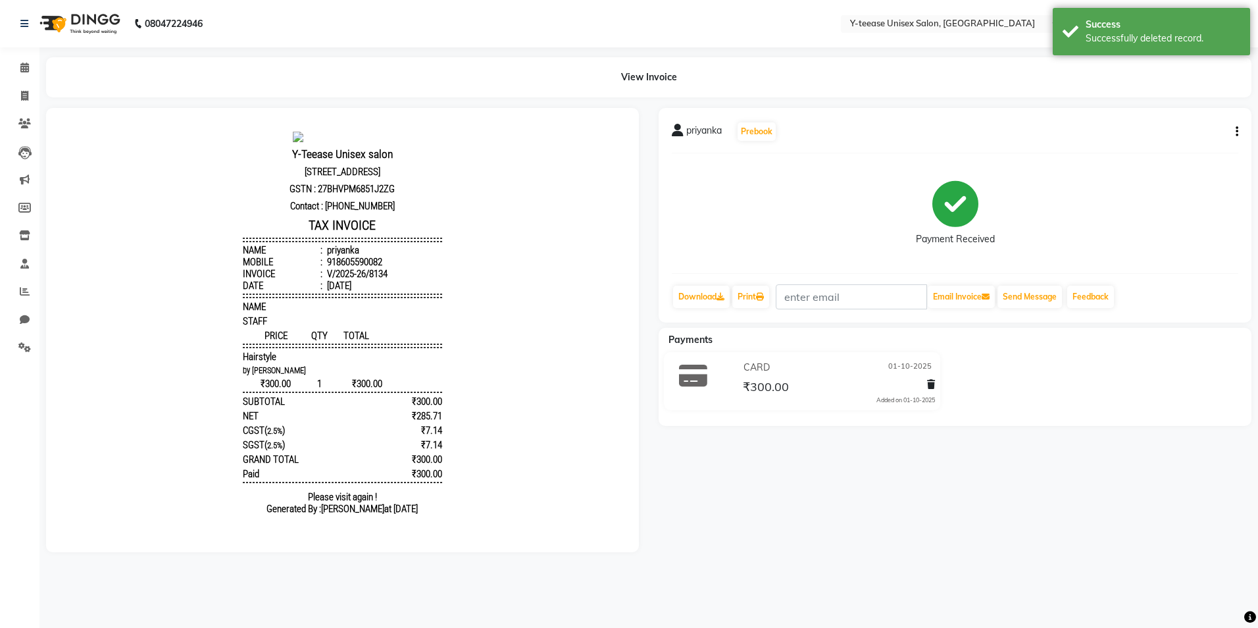
click at [931, 384] on icon at bounding box center [931, 384] width 8 height 9
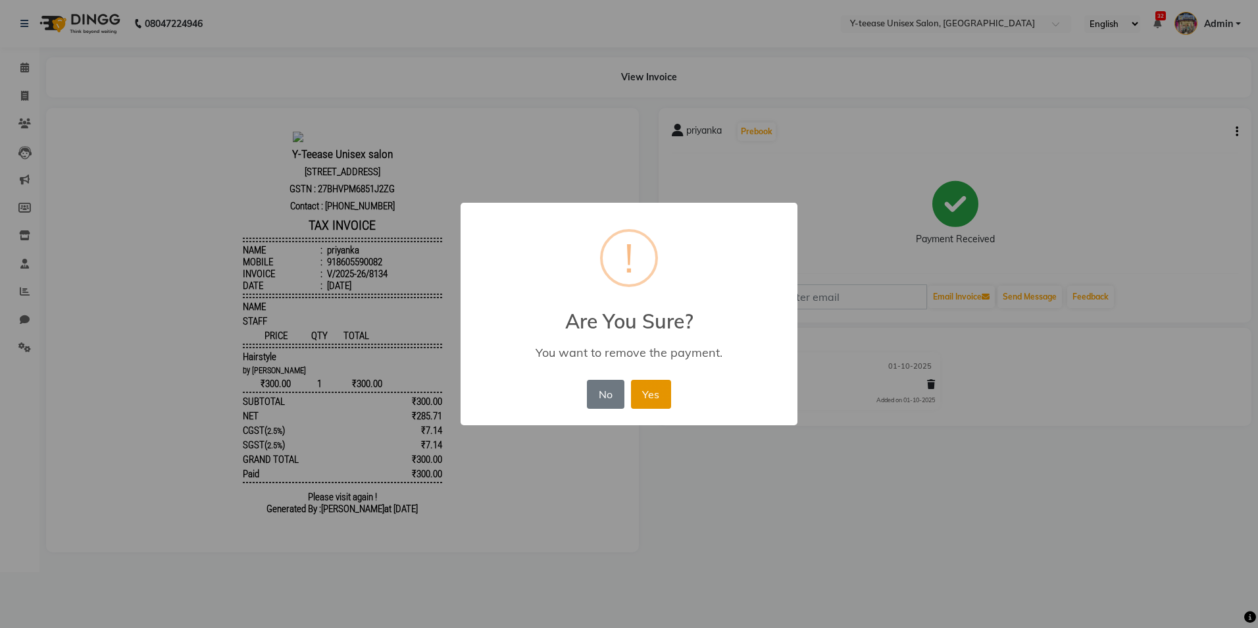
click at [667, 397] on button "Yes" at bounding box center [651, 394] width 40 height 29
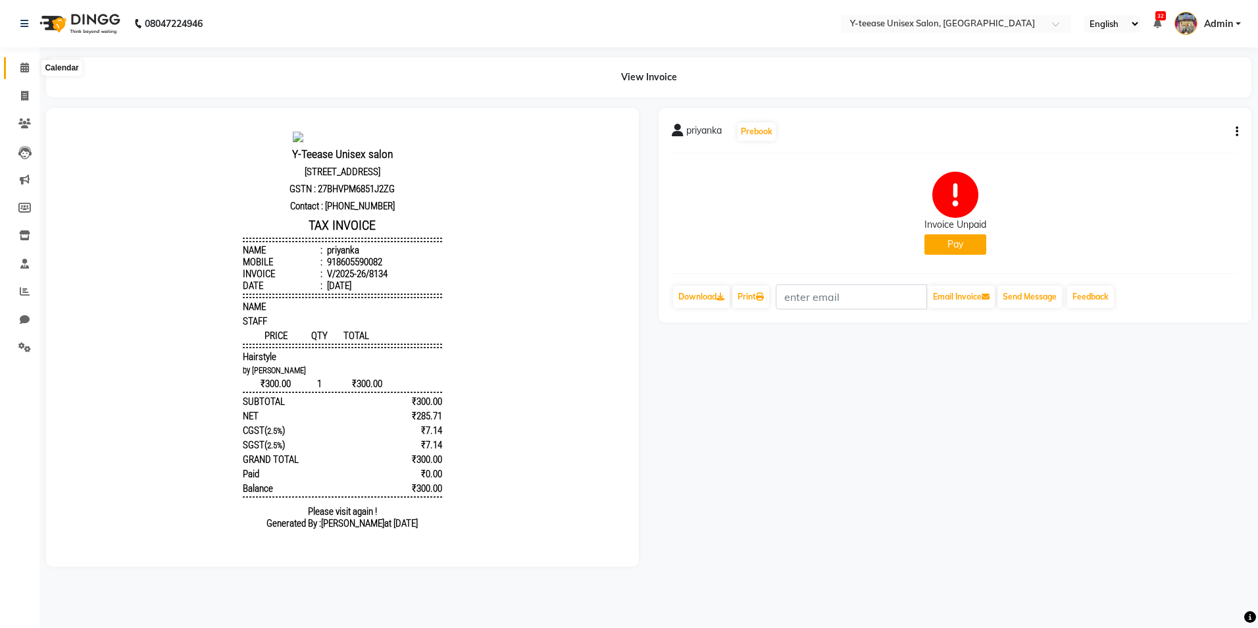
click at [32, 66] on span at bounding box center [24, 68] width 23 height 15
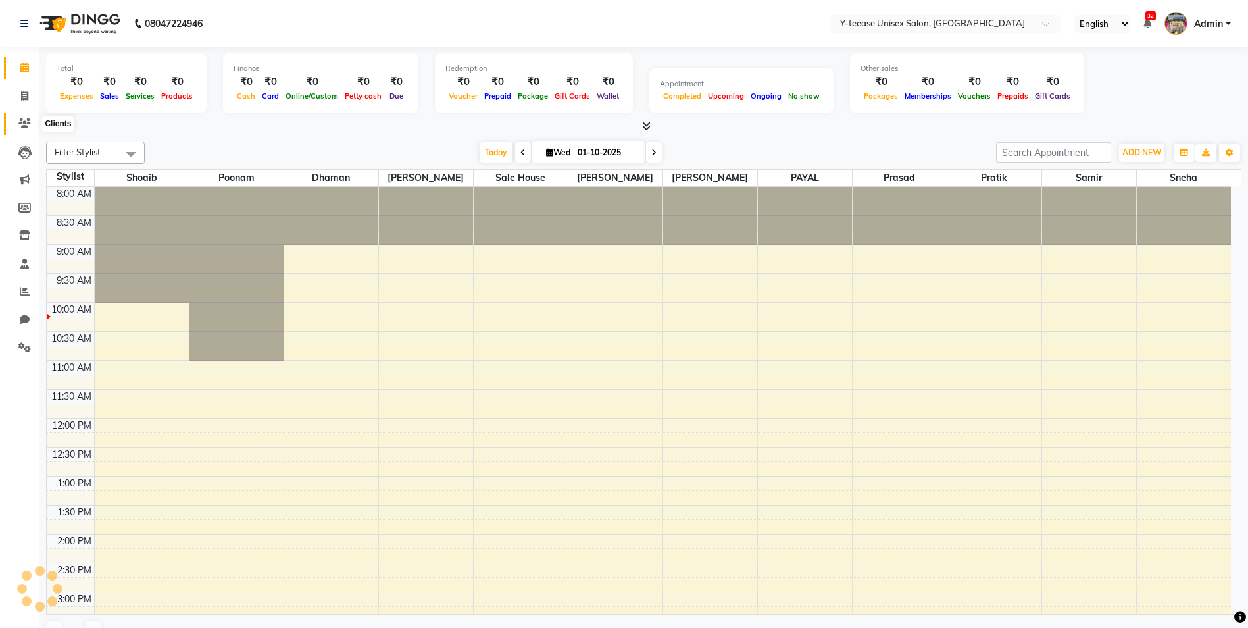
click at [25, 120] on icon at bounding box center [24, 123] width 13 height 10
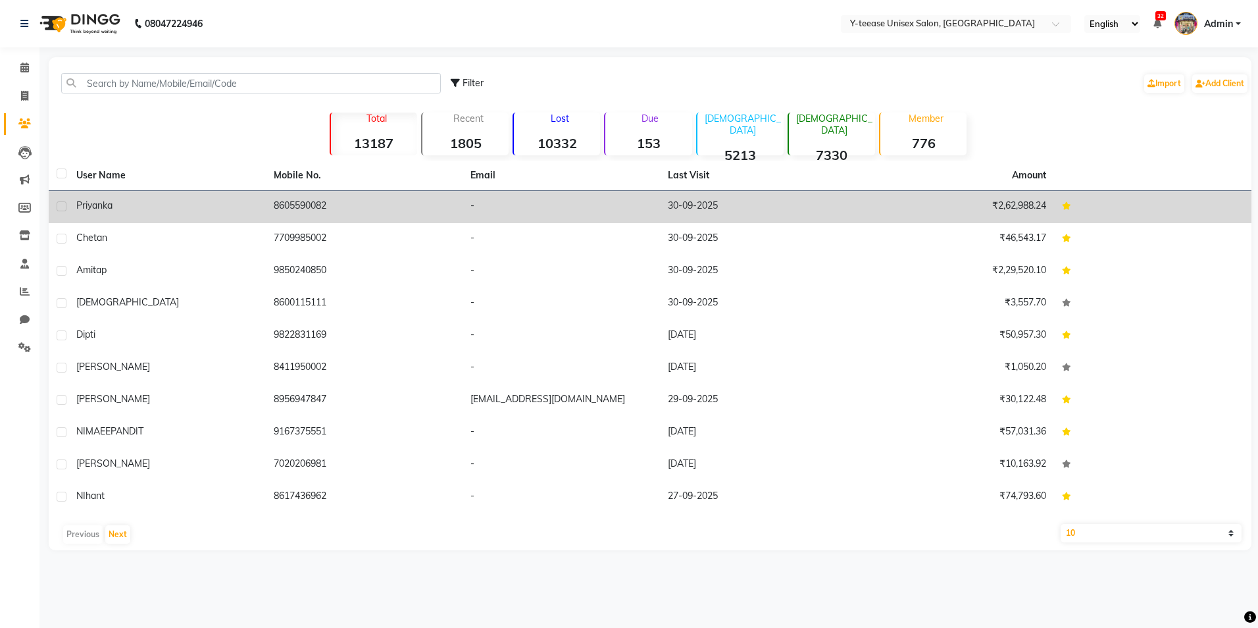
click at [509, 203] on td "-" at bounding box center [561, 207] width 197 height 32
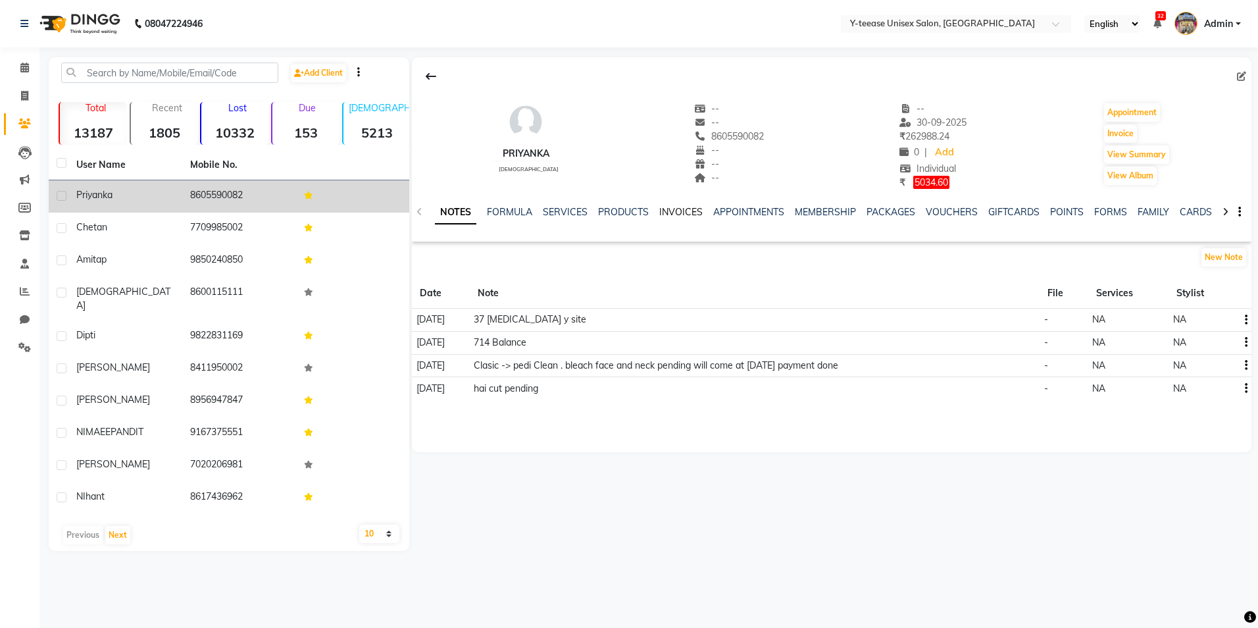
click at [692, 209] on link "INVOICES" at bounding box center [680, 212] width 43 height 12
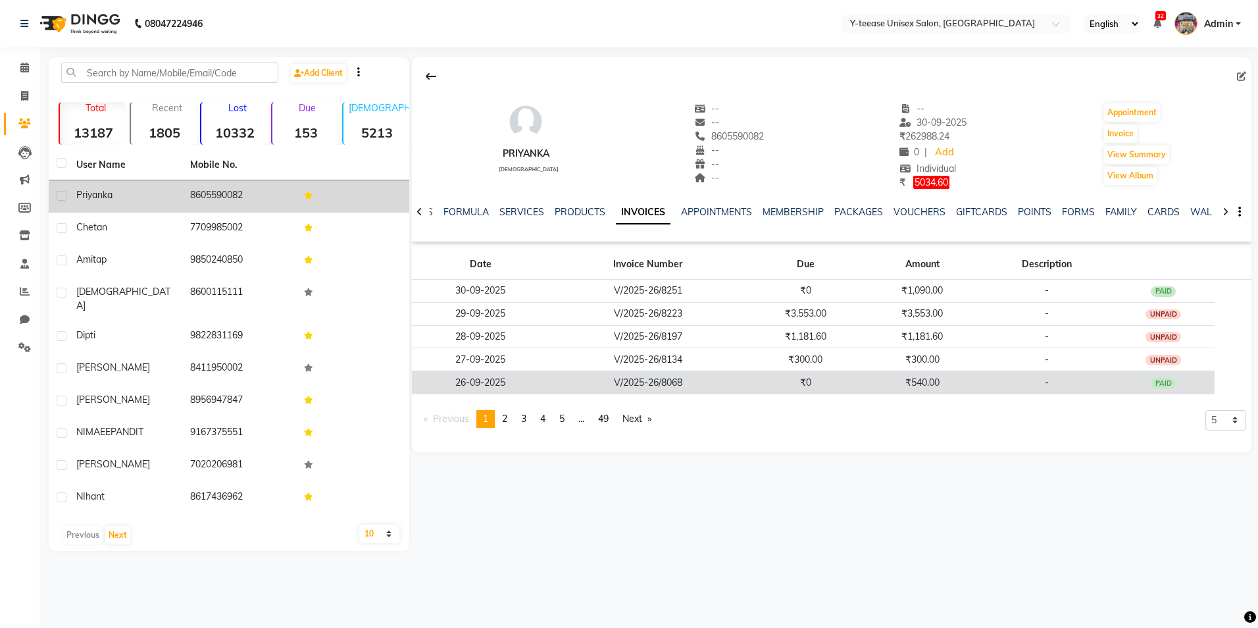
click at [815, 382] on td "₹0" at bounding box center [806, 382] width 116 height 23
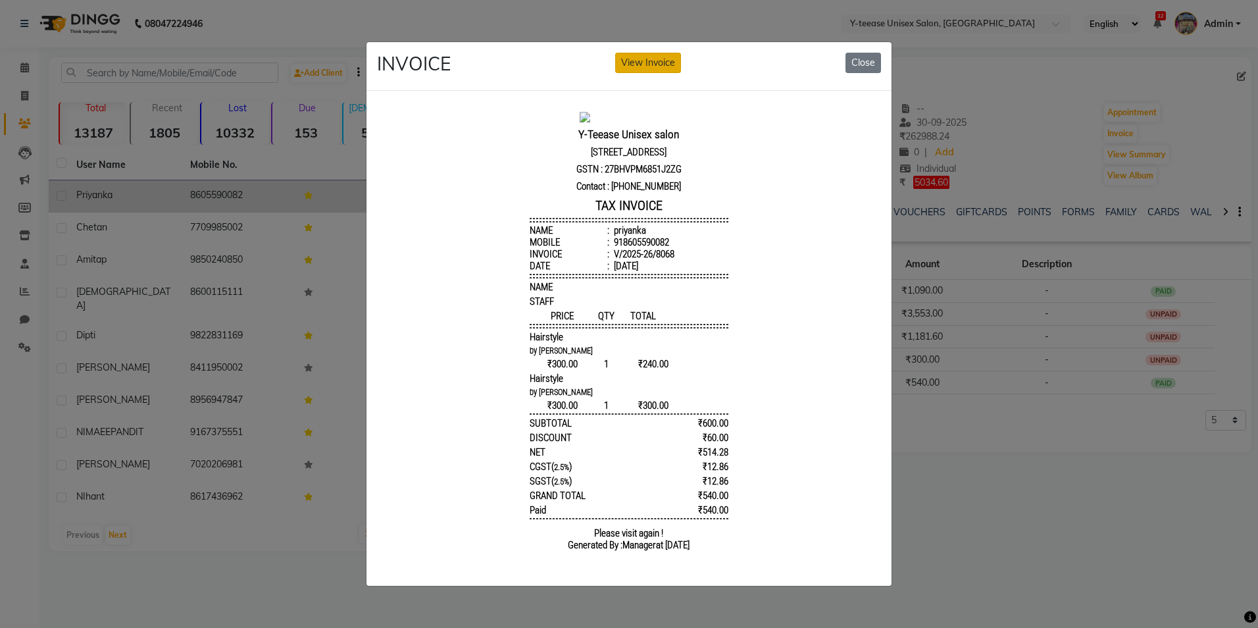
click at [661, 53] on button "View Invoice" at bounding box center [648, 63] width 66 height 20
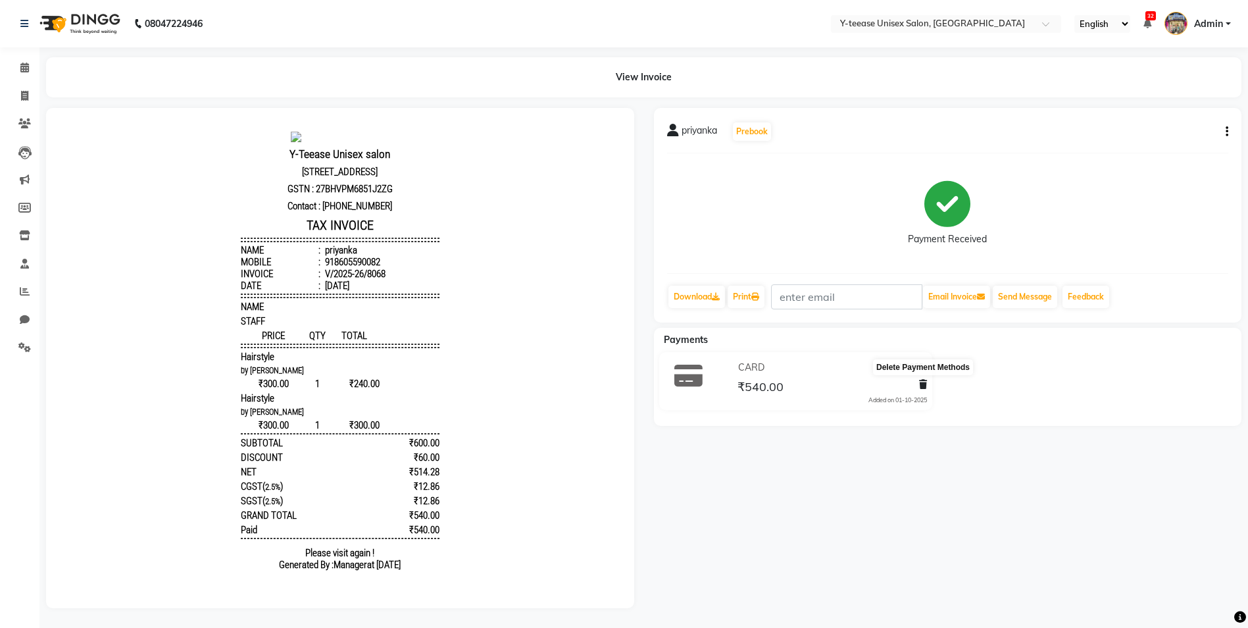
click at [923, 384] on icon at bounding box center [923, 384] width 8 height 9
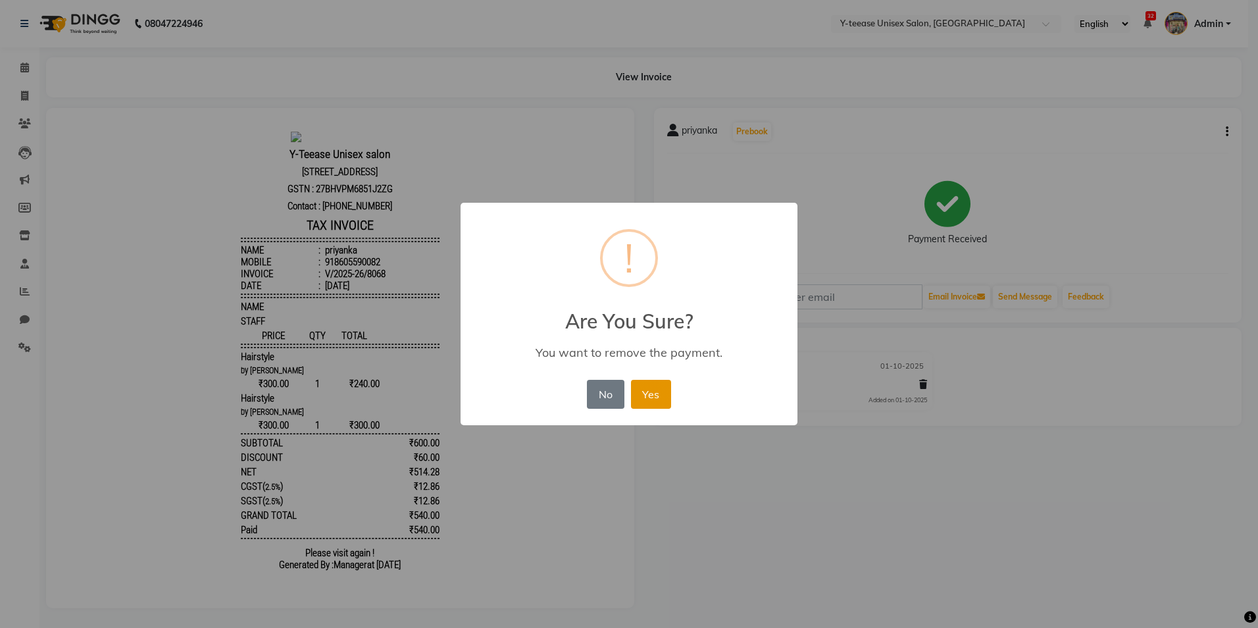
click at [665, 398] on button "Yes" at bounding box center [651, 394] width 40 height 29
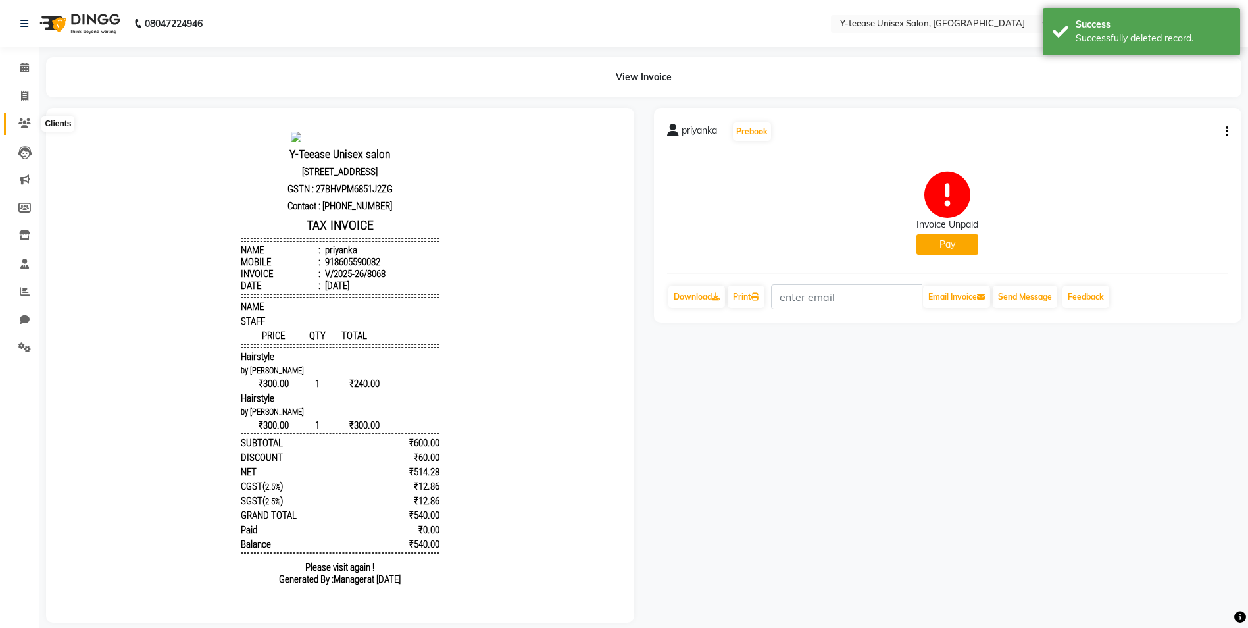
click at [26, 123] on icon at bounding box center [24, 123] width 13 height 10
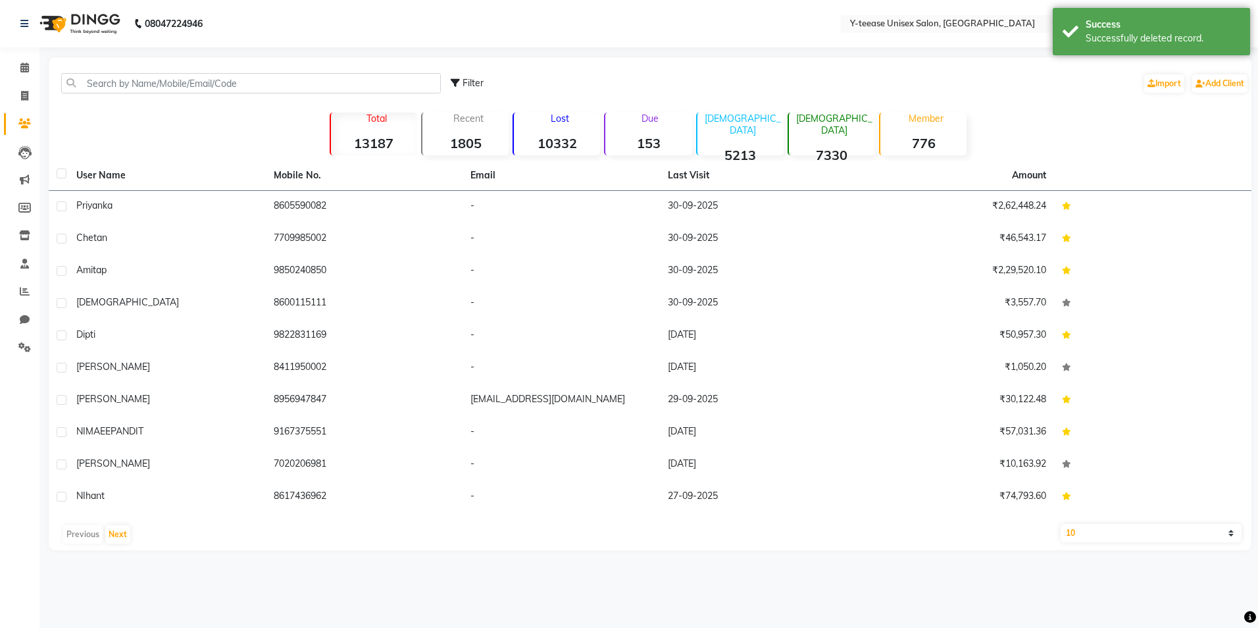
click at [182, 199] on div "priyanka" at bounding box center [167, 206] width 182 height 14
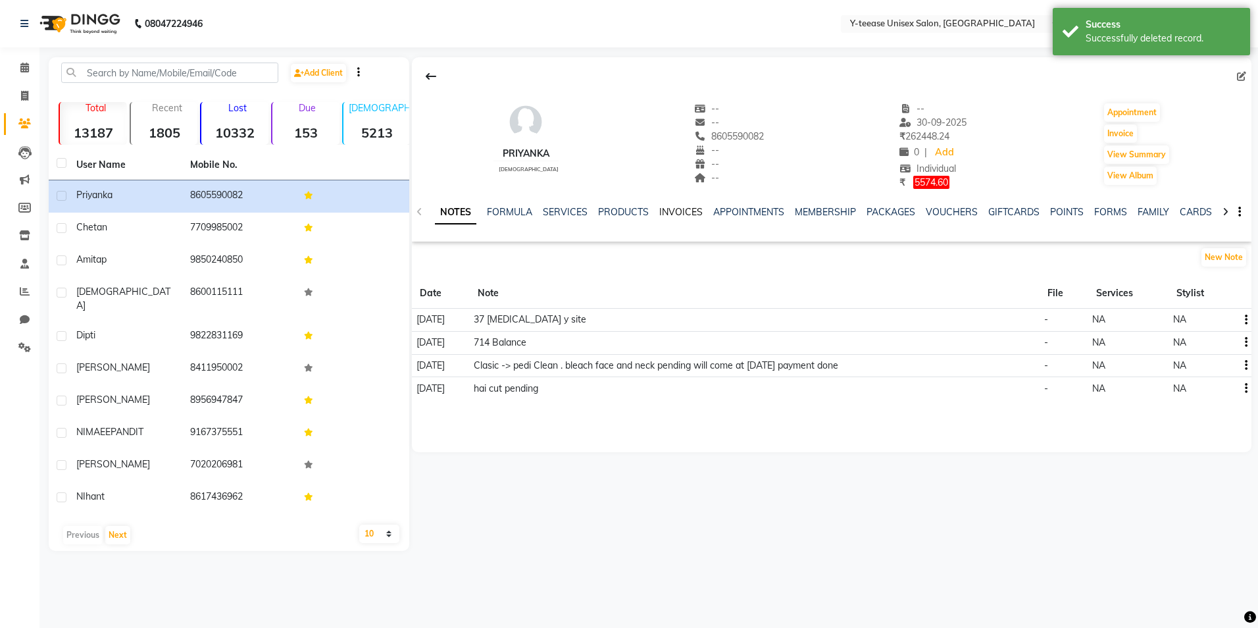
click at [688, 210] on link "INVOICES" at bounding box center [680, 212] width 43 height 12
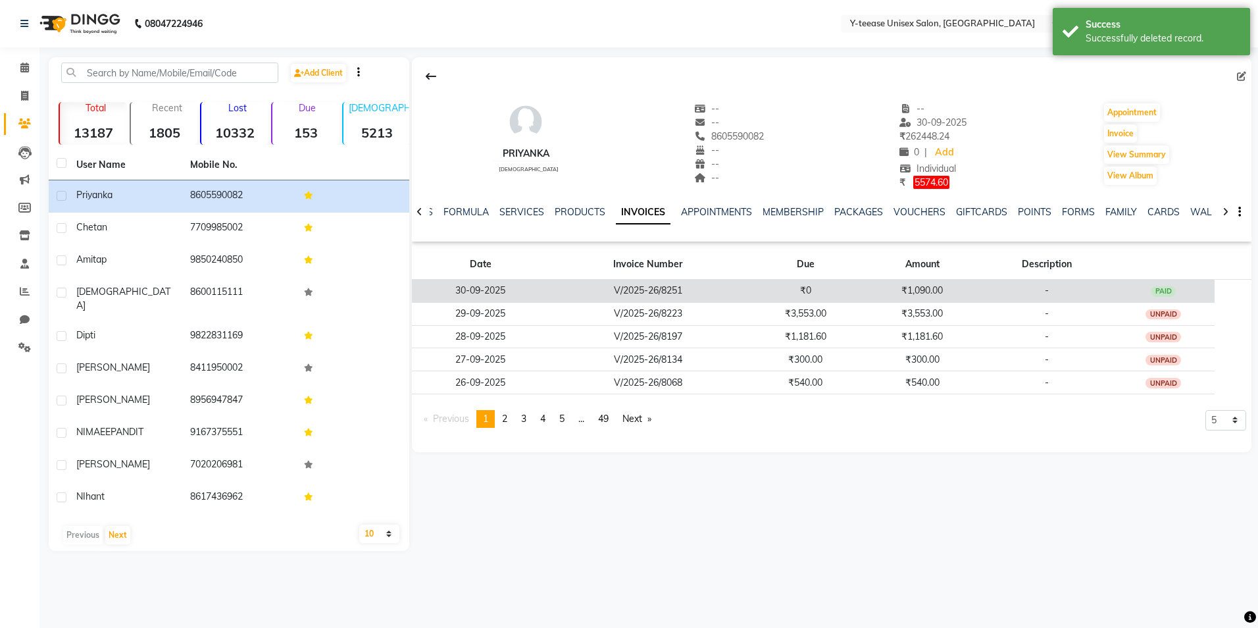
click at [763, 291] on td "₹0" at bounding box center [806, 290] width 116 height 23
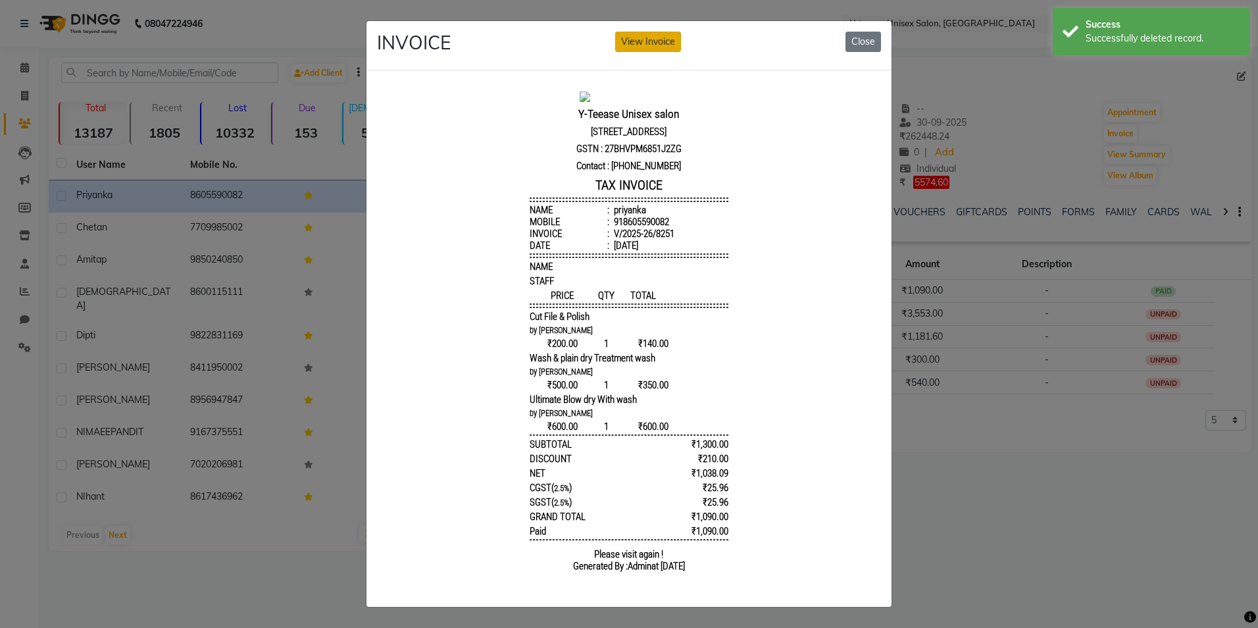
click at [661, 32] on button "View Invoice" at bounding box center [648, 42] width 66 height 20
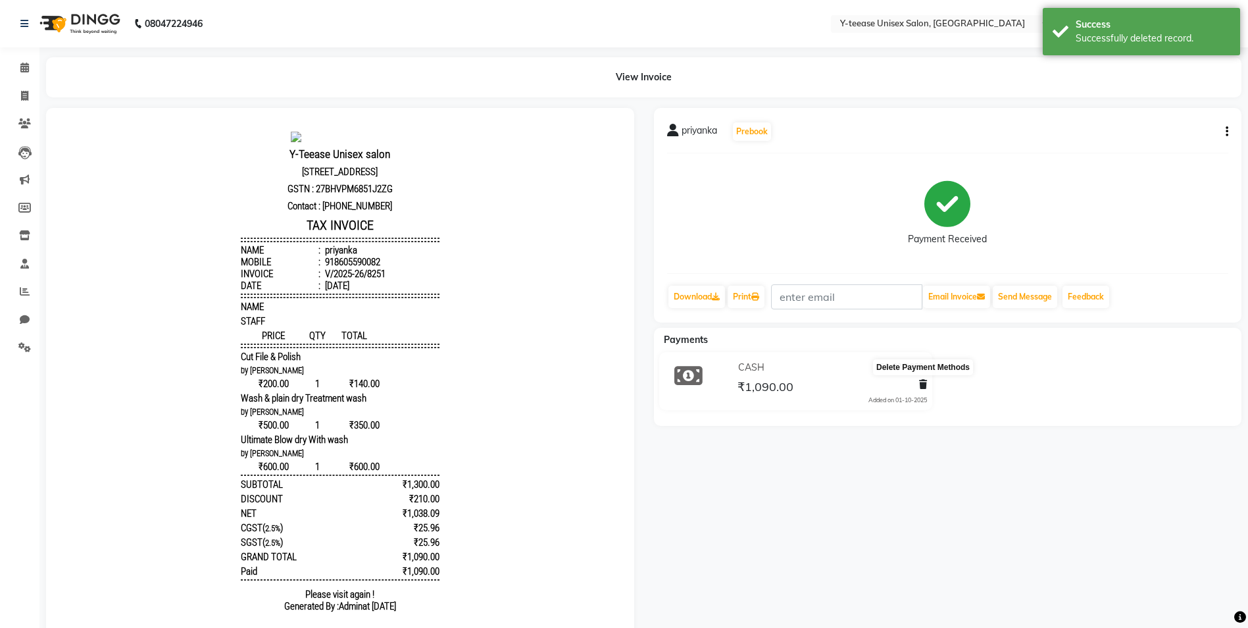
click at [923, 381] on icon at bounding box center [923, 384] width 8 height 9
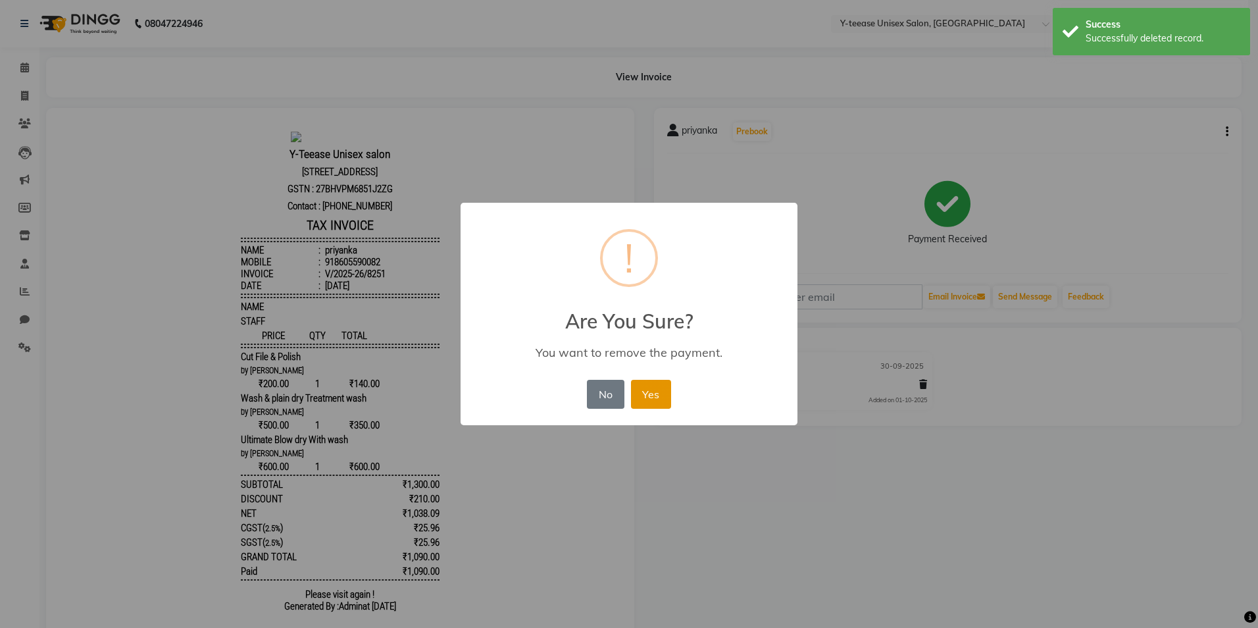
click at [651, 397] on button "Yes" at bounding box center [651, 394] width 40 height 29
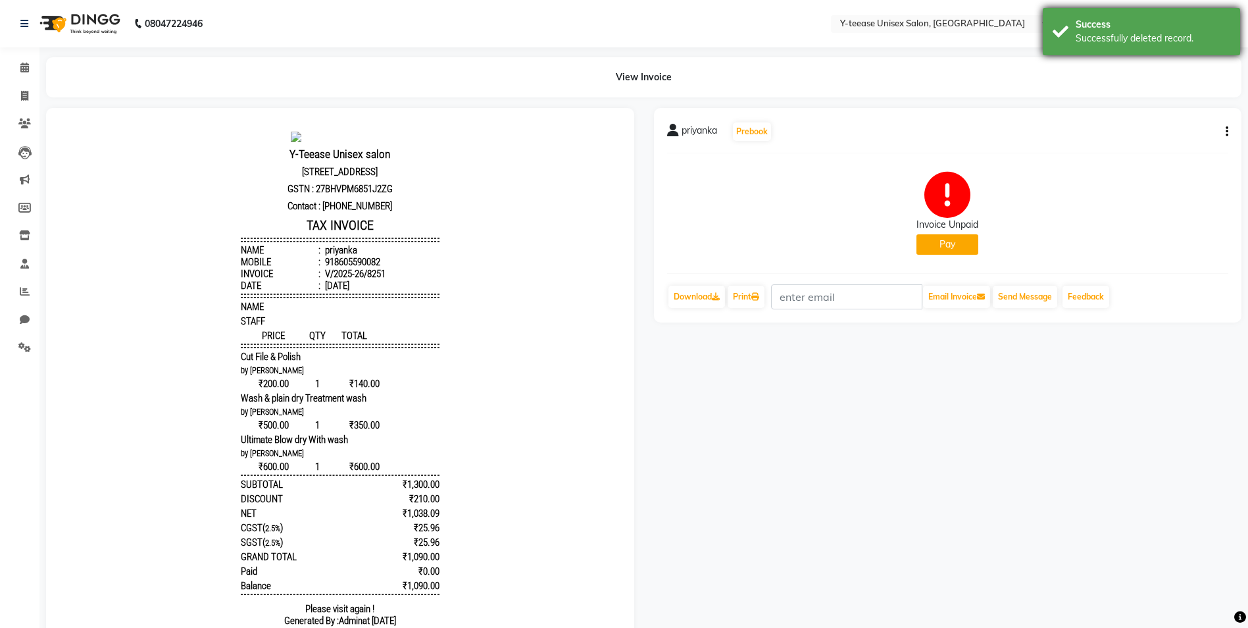
click at [1210, 28] on div "Success" at bounding box center [1153, 25] width 155 height 14
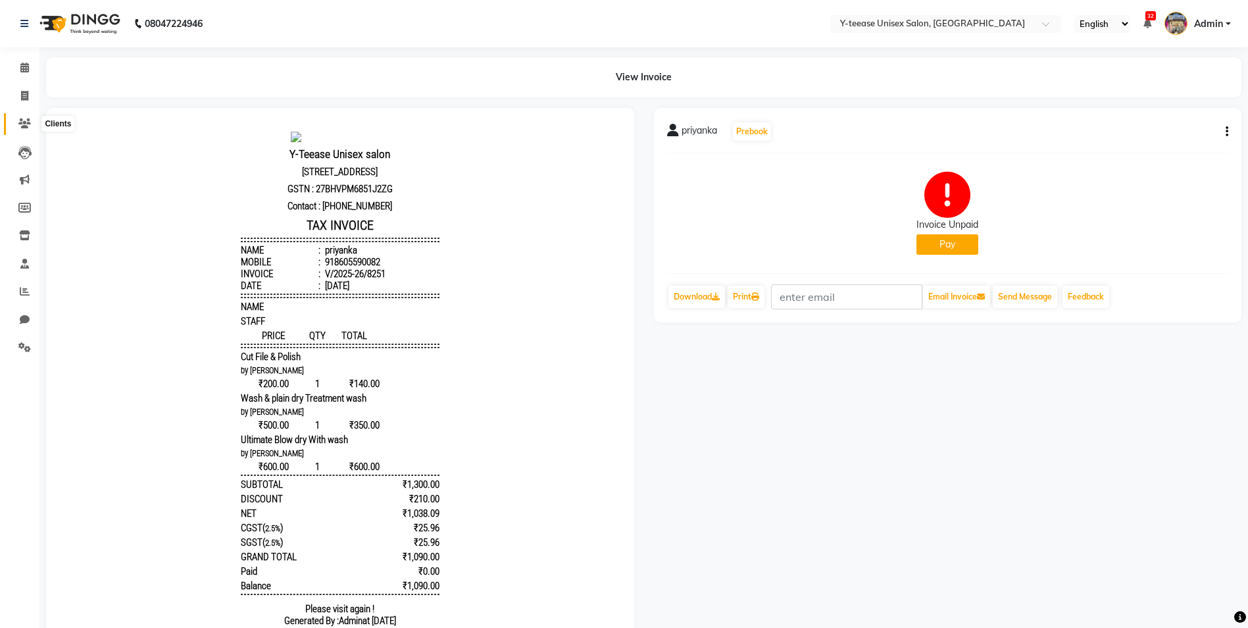
click at [30, 126] on icon at bounding box center [24, 123] width 13 height 10
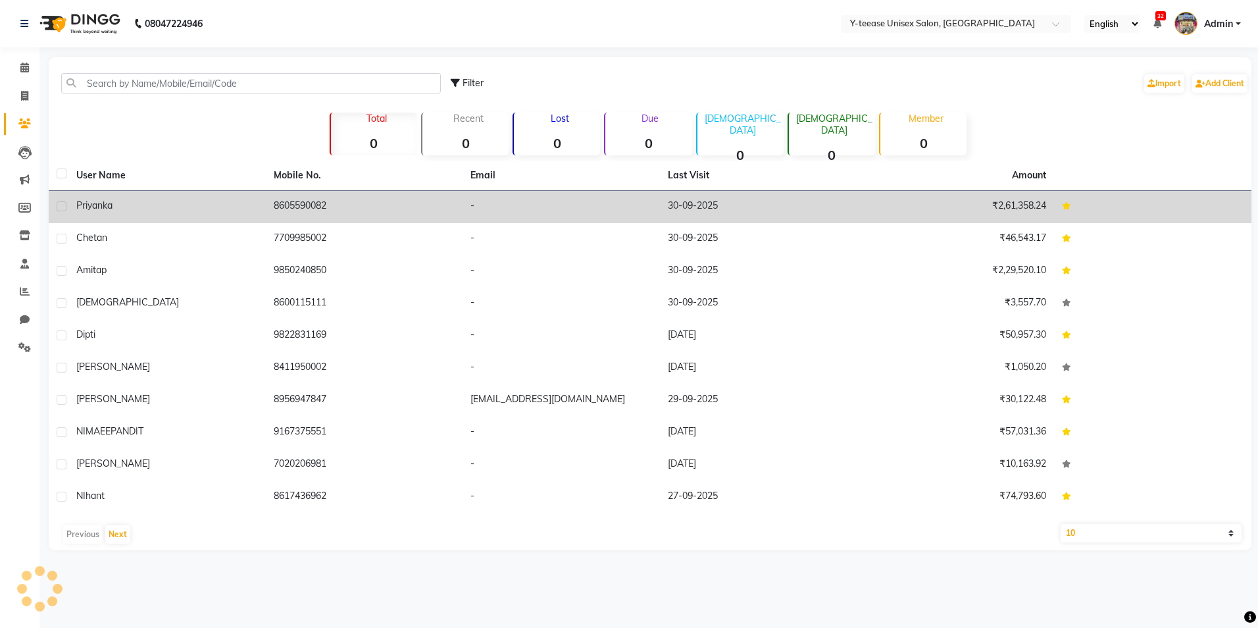
click at [136, 207] on div "priyanka" at bounding box center [167, 206] width 182 height 14
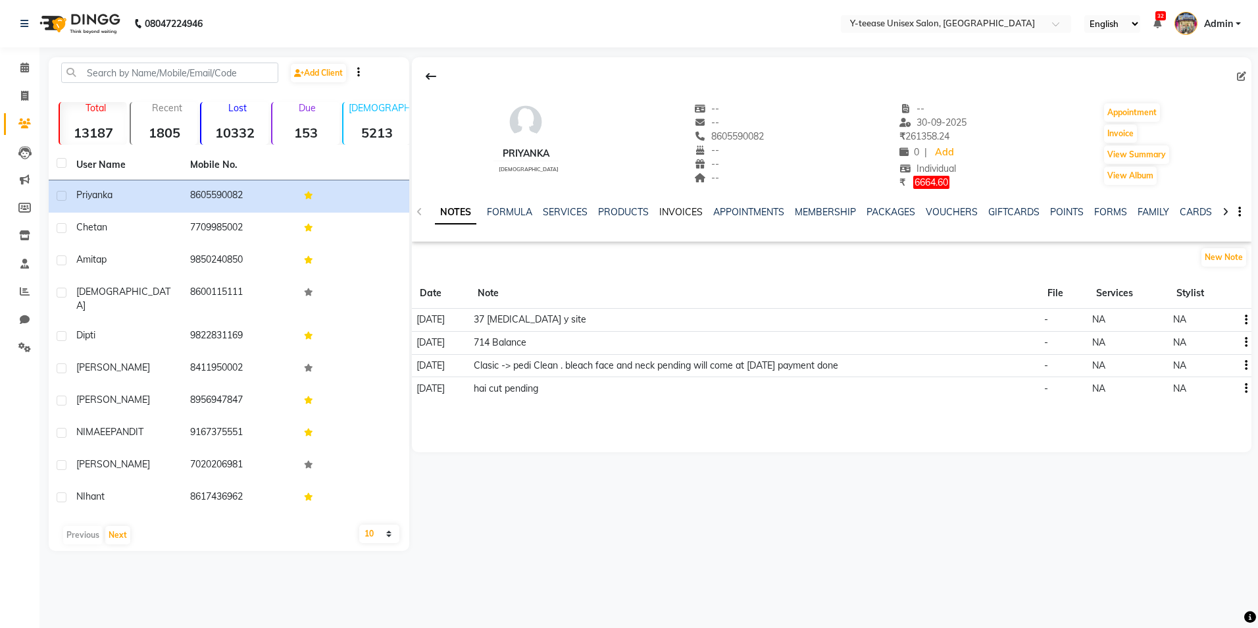
click at [677, 215] on link "INVOICES" at bounding box center [680, 212] width 43 height 12
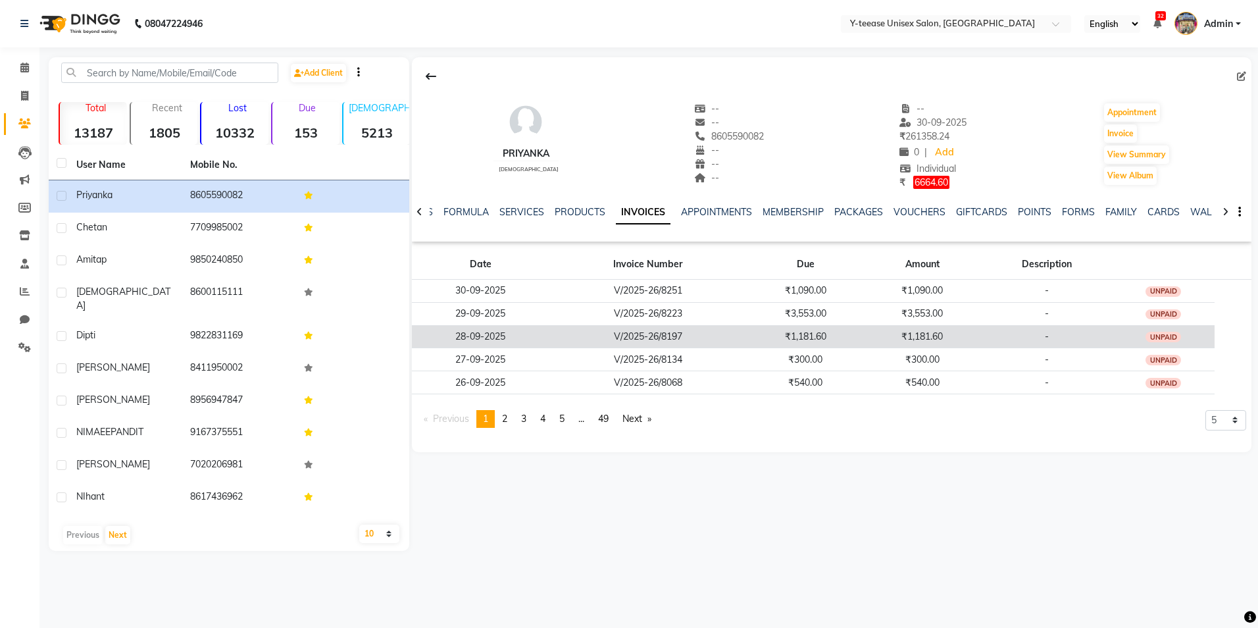
click at [898, 340] on td "₹1,181.60" at bounding box center [922, 336] width 117 height 23
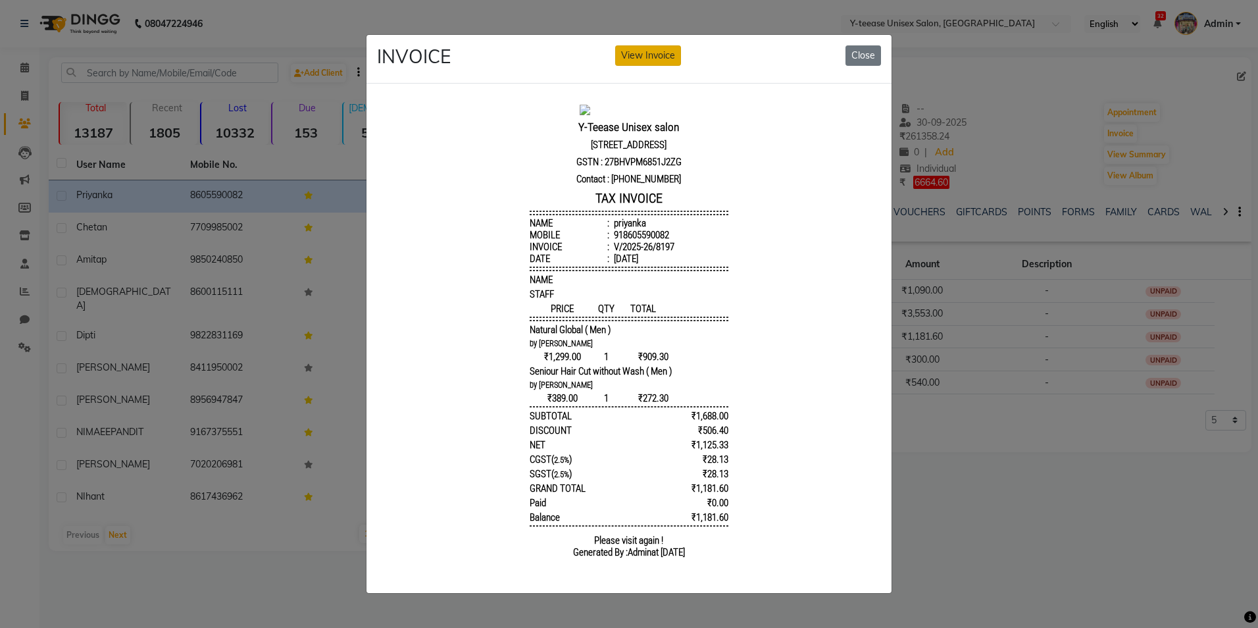
click at [650, 52] on button "View Invoice" at bounding box center [648, 55] width 66 height 20
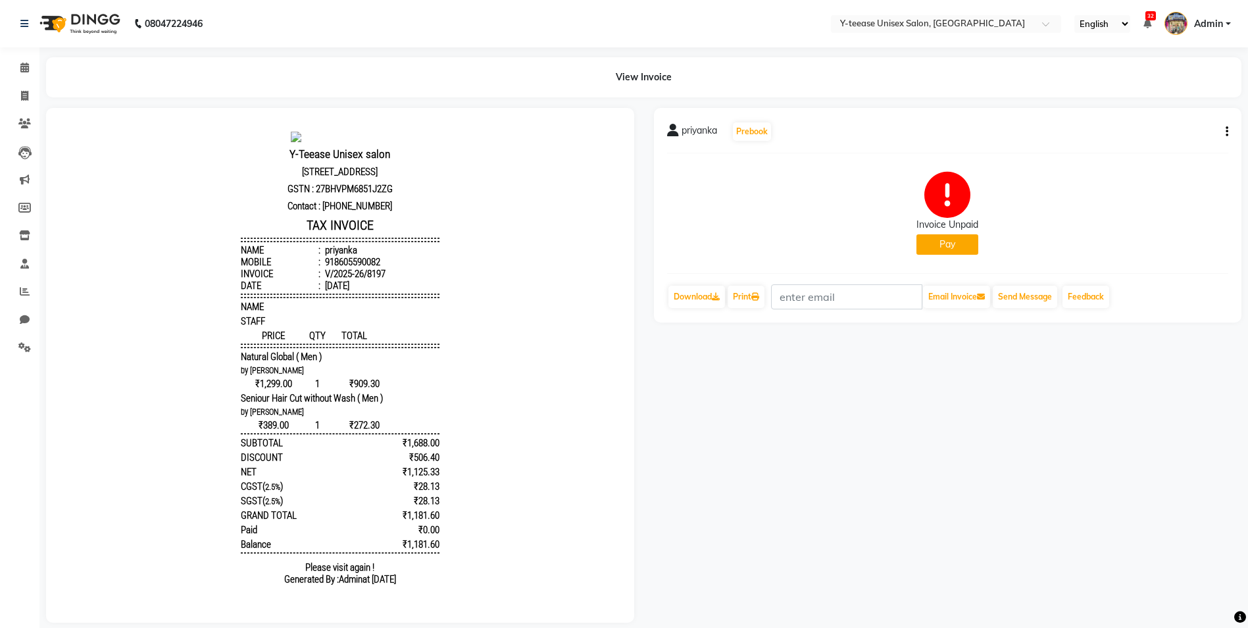
click at [965, 245] on button "Pay" at bounding box center [948, 244] width 62 height 20
select select "1"
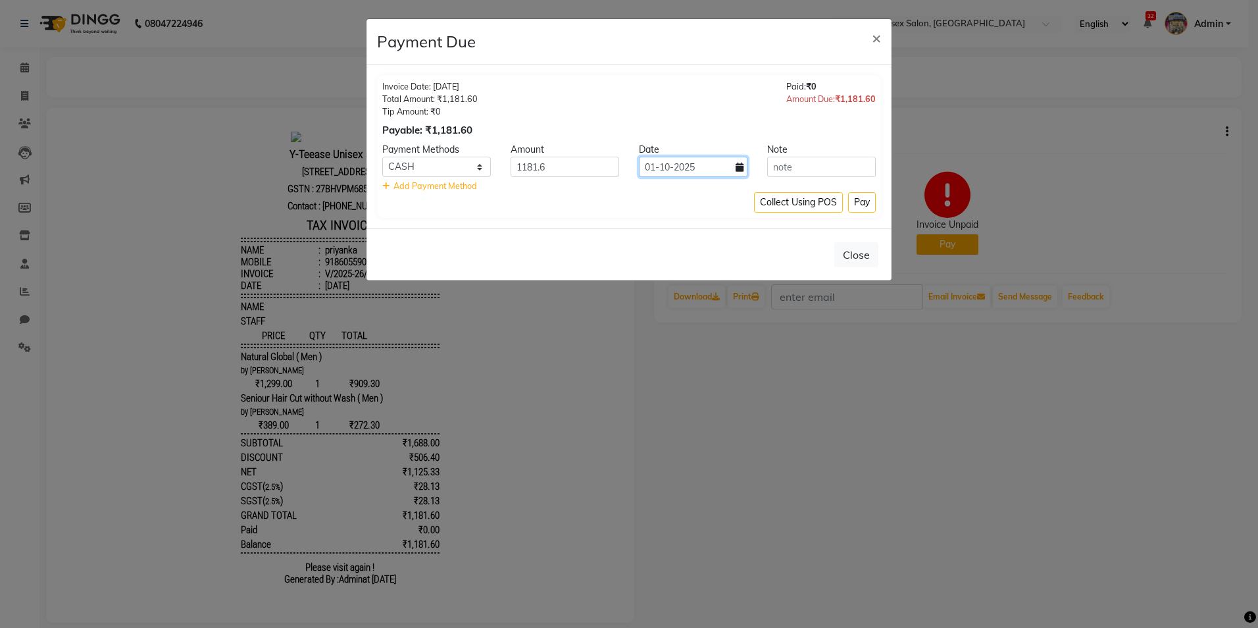
click at [698, 170] on input "01-10-2025" at bounding box center [693, 167] width 109 height 20
select select "10"
select select "2025"
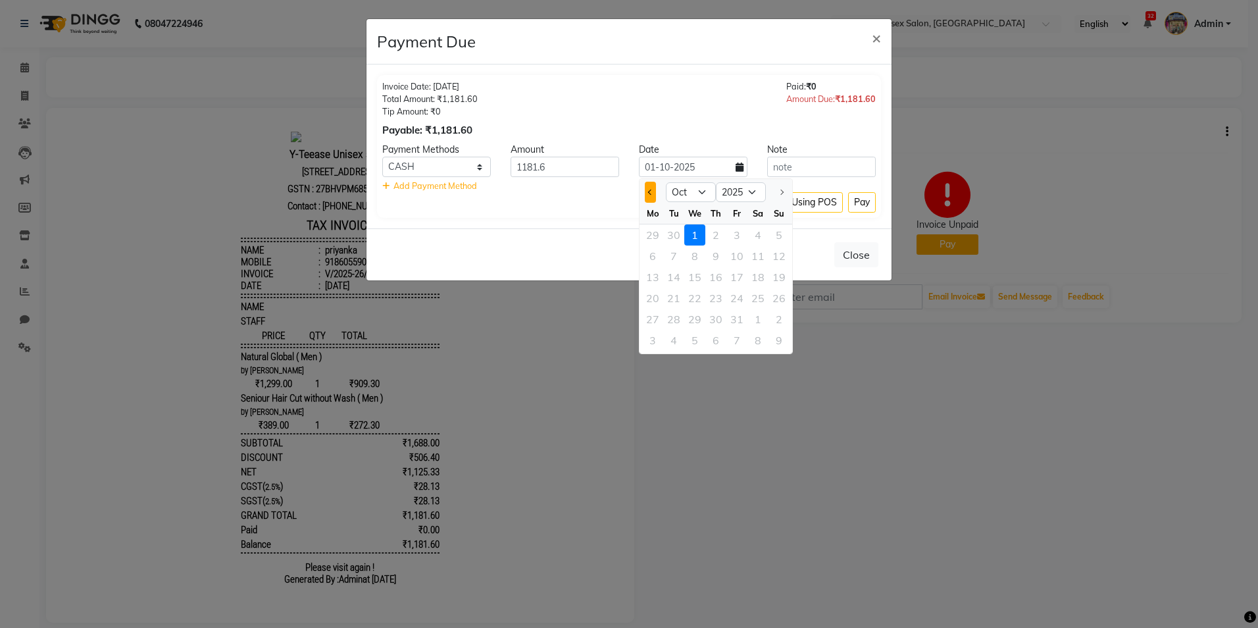
click at [650, 189] on button "Previous month" at bounding box center [650, 192] width 11 height 21
select select "9"
click at [779, 299] on div "28" at bounding box center [779, 298] width 21 height 21
type input "28-09-2025"
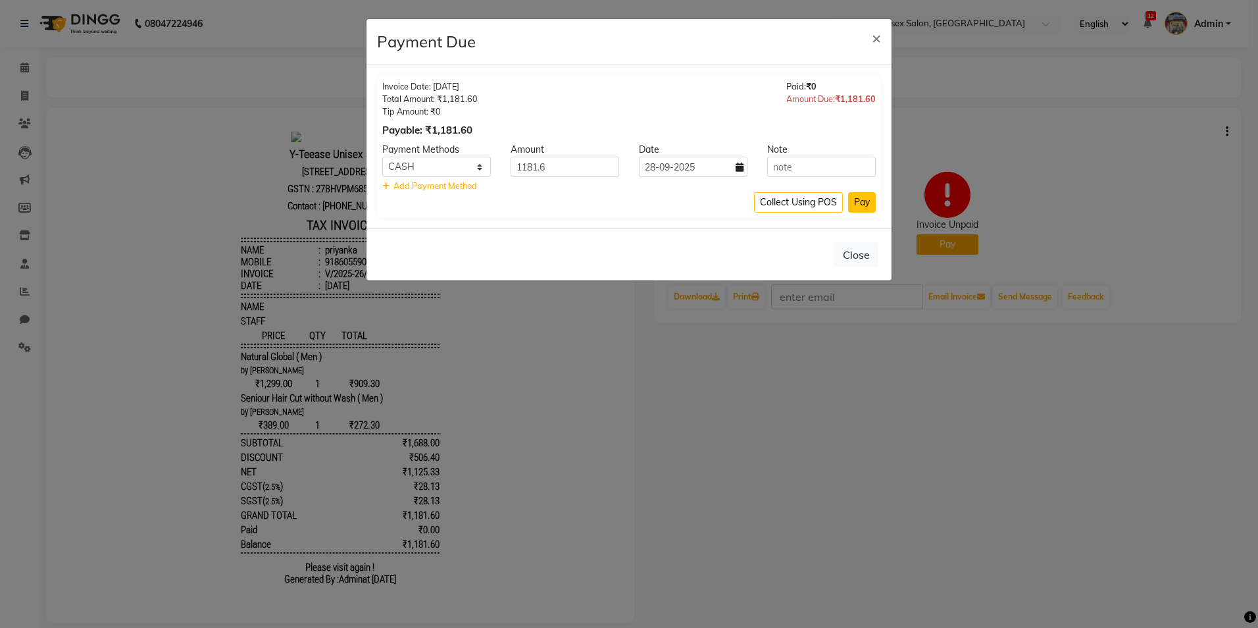
click at [867, 198] on button "Pay" at bounding box center [862, 202] width 28 height 20
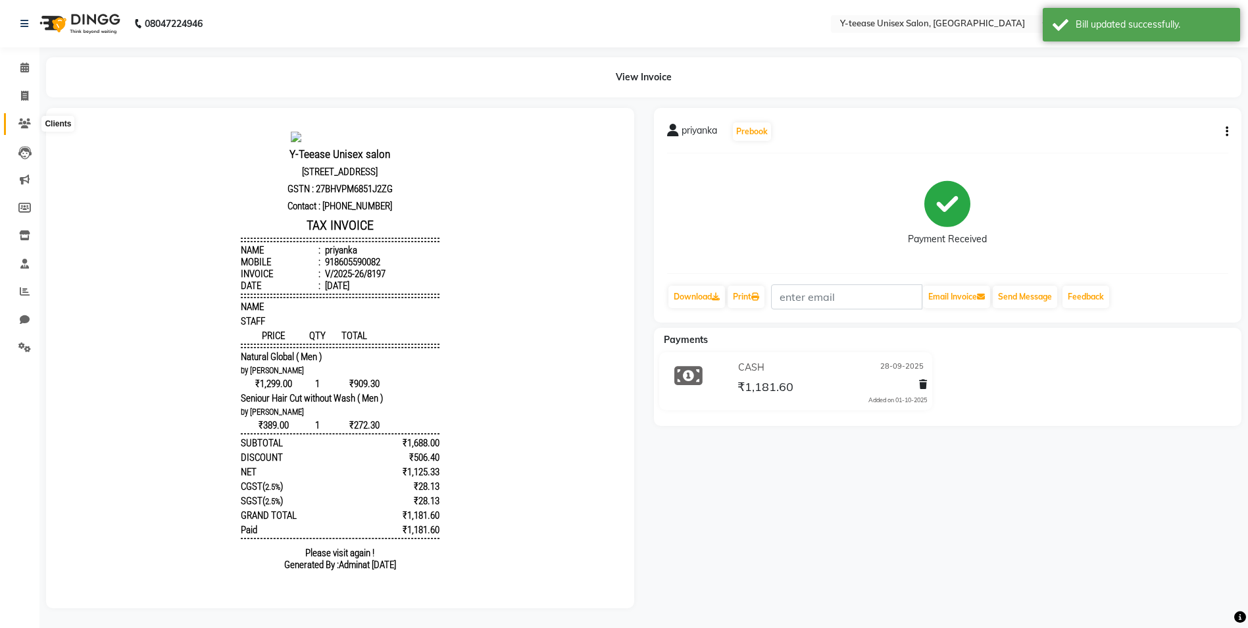
click at [20, 127] on icon at bounding box center [24, 123] width 13 height 10
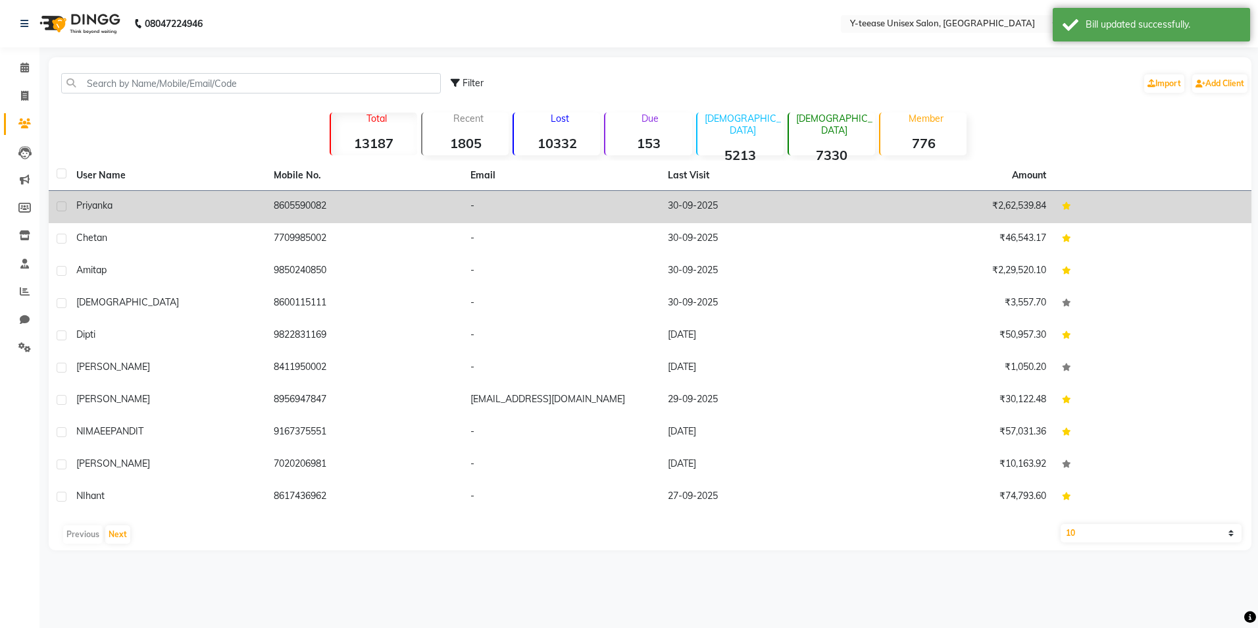
click at [116, 211] on div "priyanka" at bounding box center [167, 206] width 182 height 14
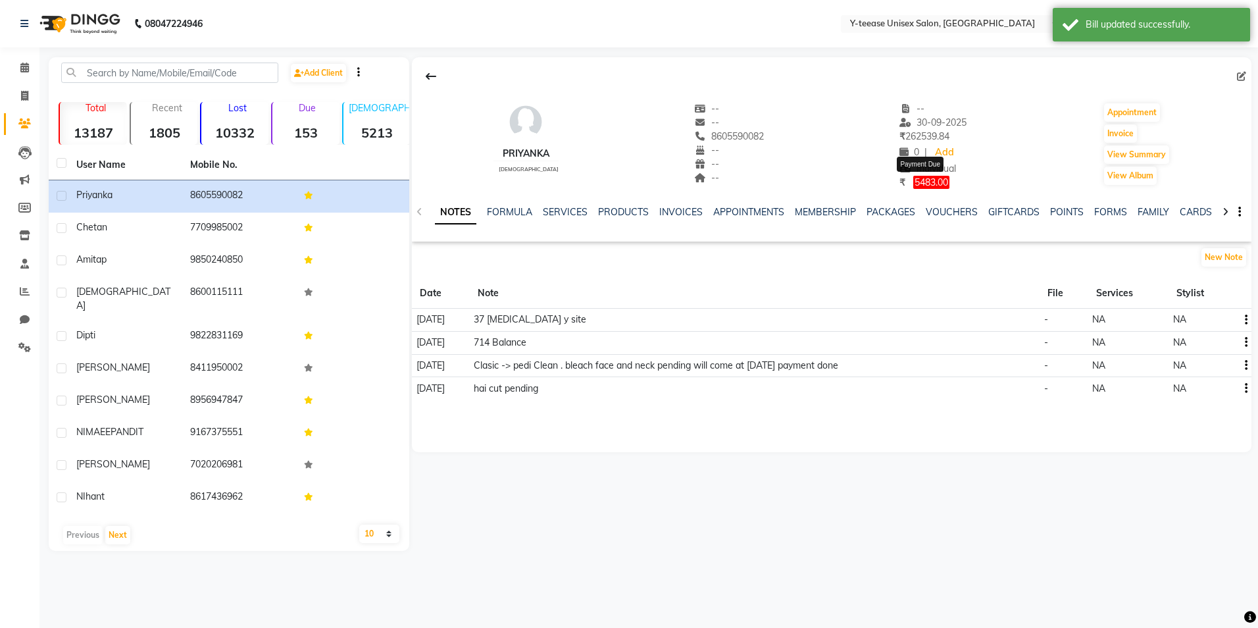
click at [926, 182] on span "5483.00" at bounding box center [931, 182] width 36 height 13
select select "1"
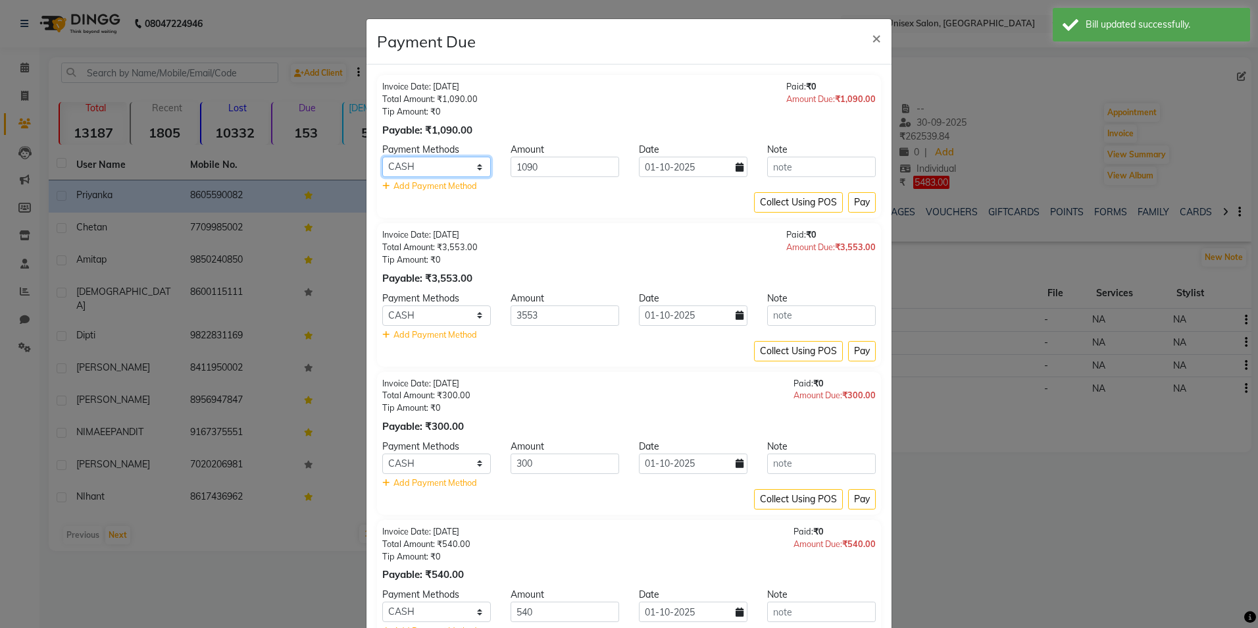
click at [453, 163] on select "PhonePe CARD GPay CASH" at bounding box center [436, 167] width 109 height 20
select select "2"
click at [382, 157] on select "PhonePe CARD GPay CASH" at bounding box center [436, 167] width 109 height 20
click at [729, 168] on input "01-10-2025" at bounding box center [693, 167] width 109 height 20
select select "10"
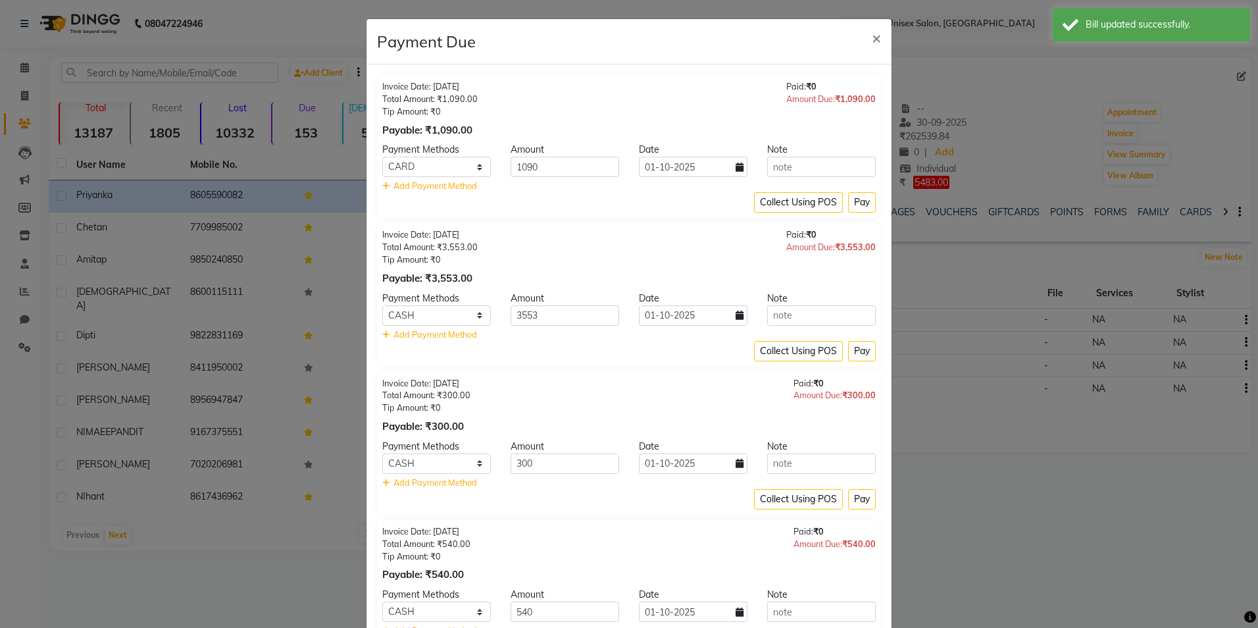
select select "2025"
click at [646, 192] on span "Previous month" at bounding box center [646, 192] width 5 height 5
select select "9"
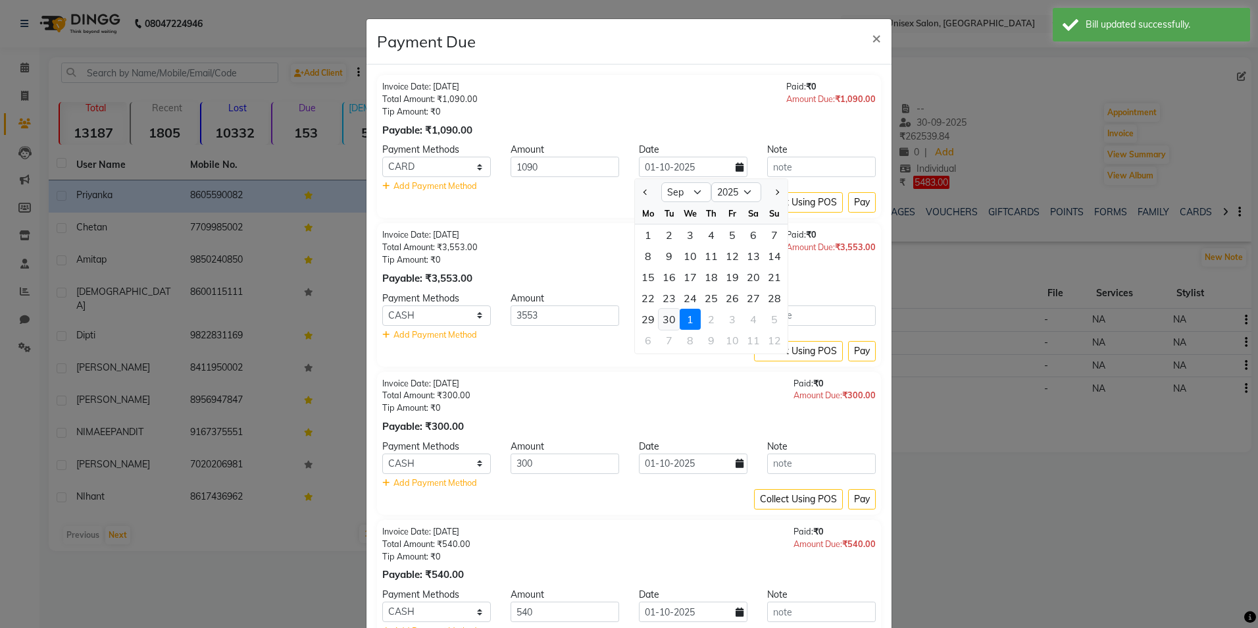
click at [669, 317] on div "30" at bounding box center [669, 319] width 21 height 21
type input "30-09-2025"
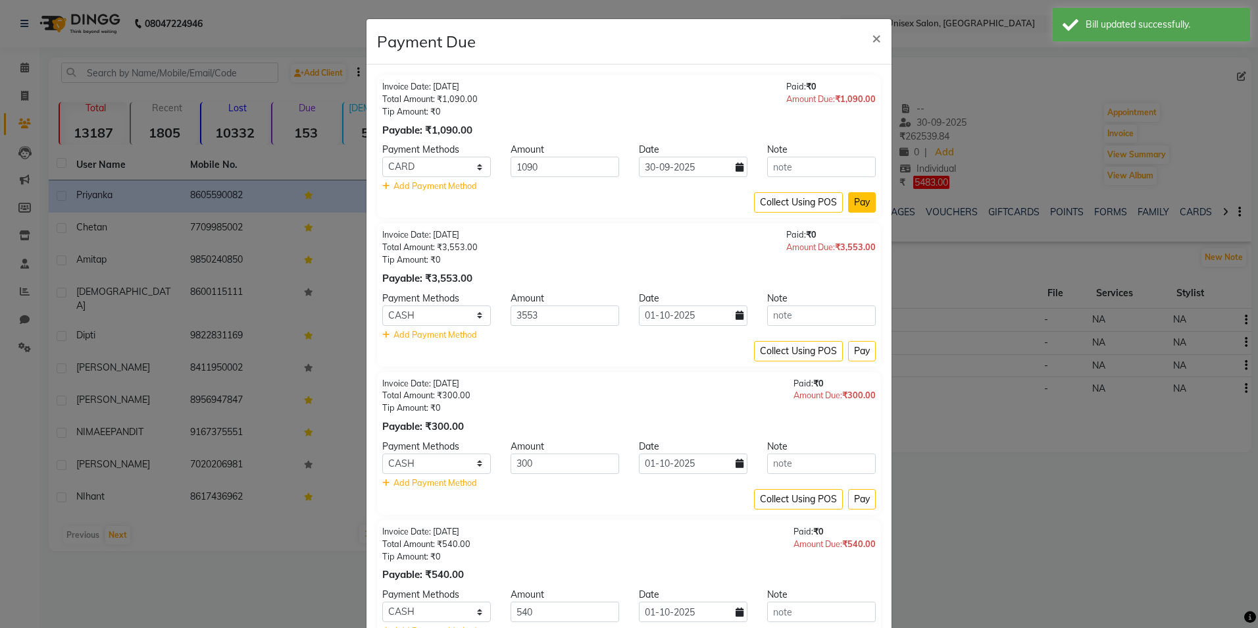
click at [853, 202] on button "Pay" at bounding box center [862, 202] width 28 height 20
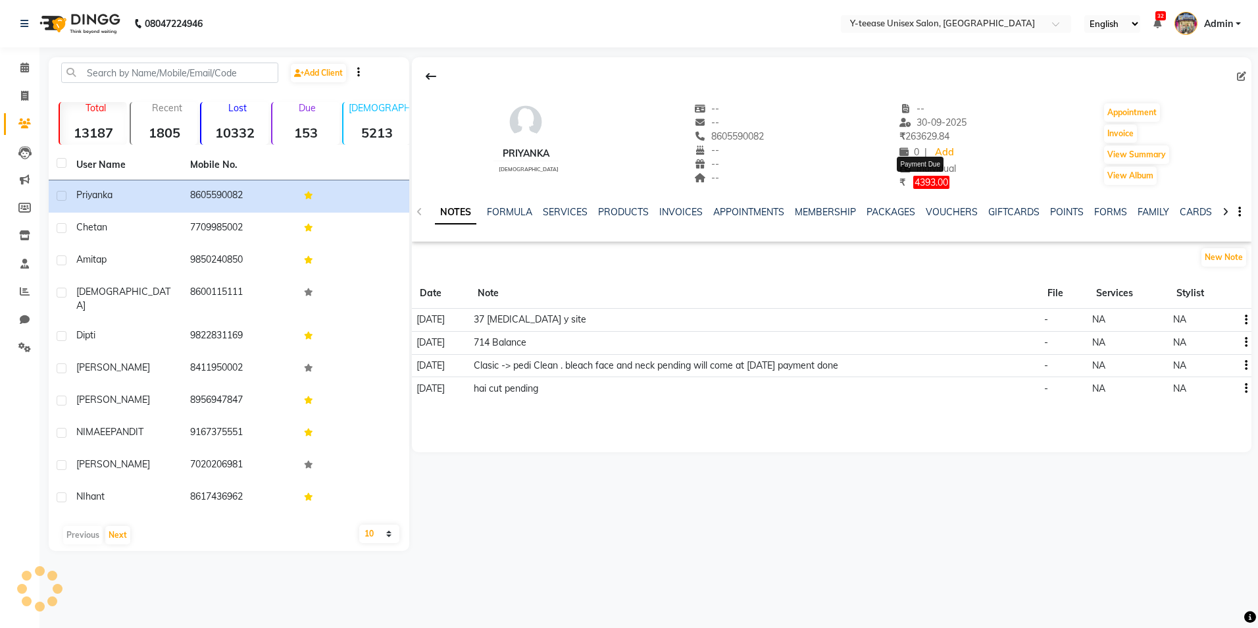
click at [929, 184] on span "4393.00" at bounding box center [931, 182] width 36 height 13
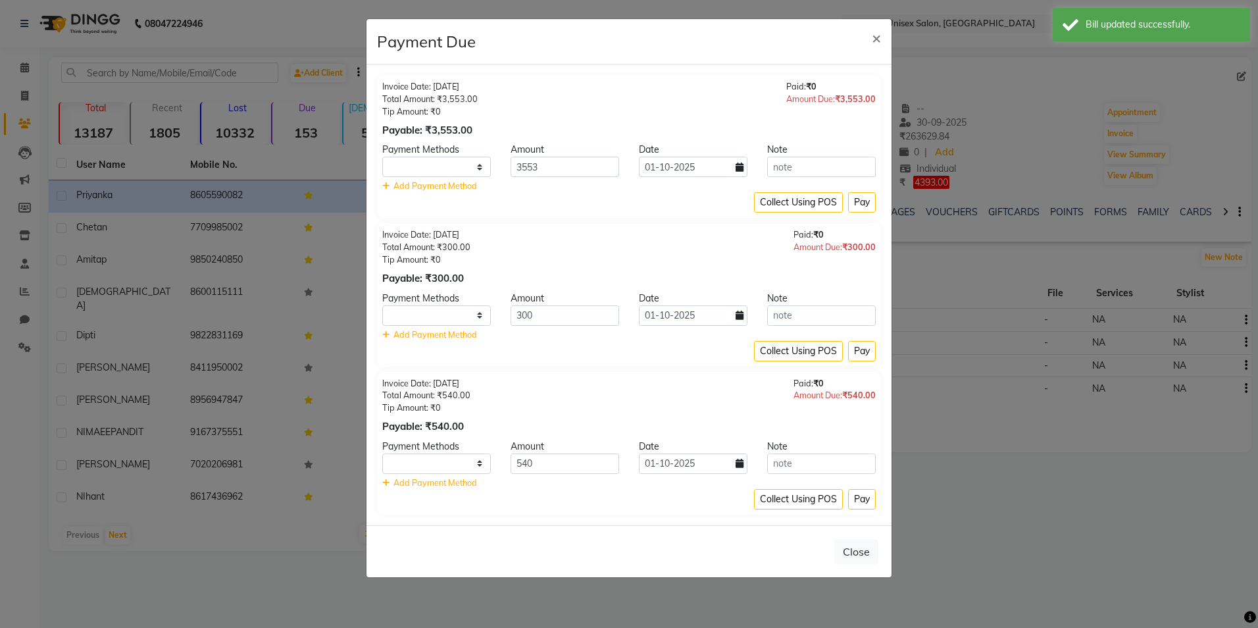
select select "1"
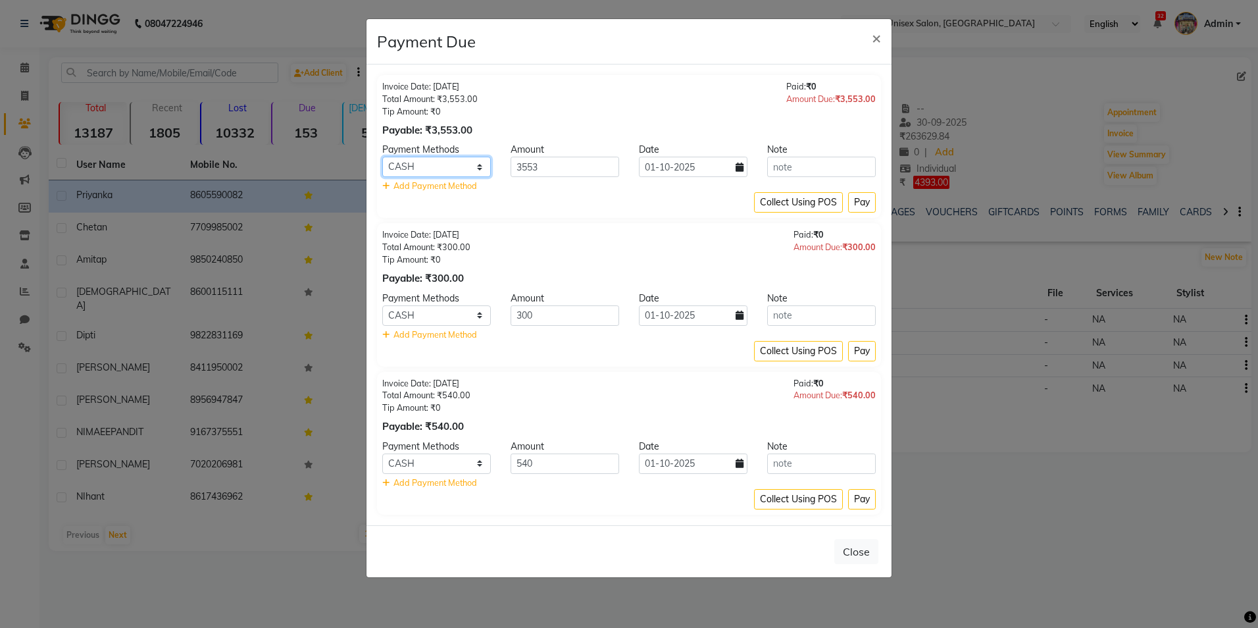
drag, startPoint x: 457, startPoint y: 166, endPoint x: 449, endPoint y: 177, distance: 13.7
click at [456, 166] on select "PhonePe CARD GPay CASH" at bounding box center [436, 167] width 109 height 20
select select "2"
click at [382, 157] on select "PhonePe CARD GPay CASH" at bounding box center [436, 167] width 109 height 20
click at [706, 167] on input "01-10-2025" at bounding box center [693, 167] width 109 height 20
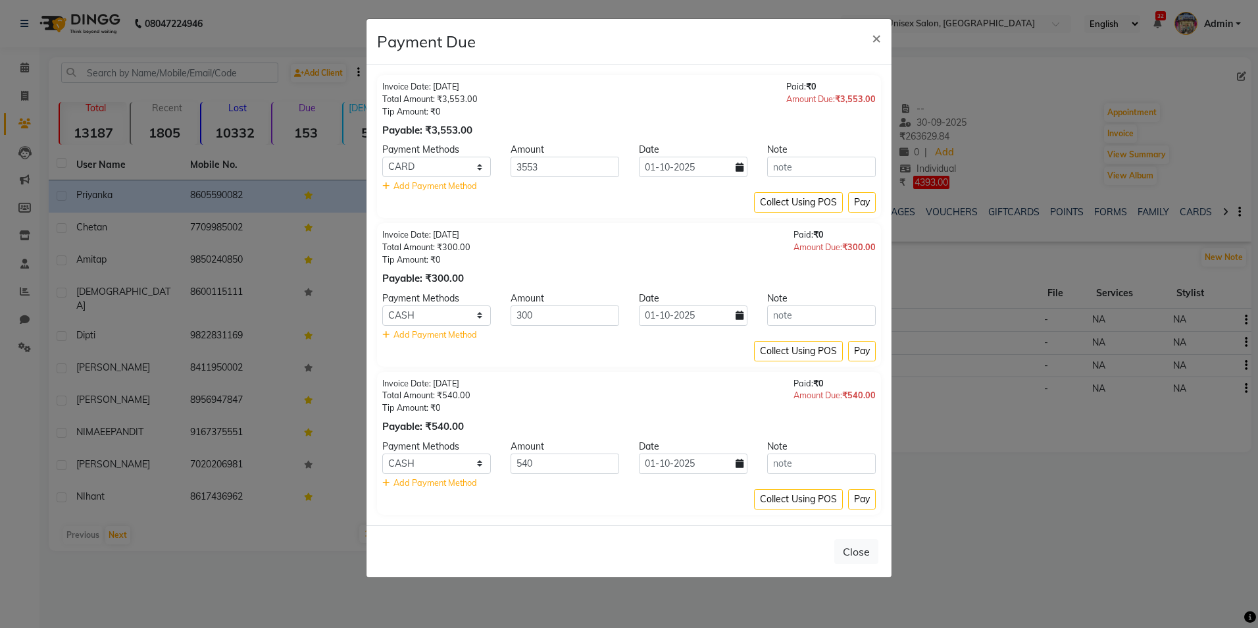
select select "10"
select select "2025"
click at [669, 229] on div "30" at bounding box center [673, 234] width 21 height 21
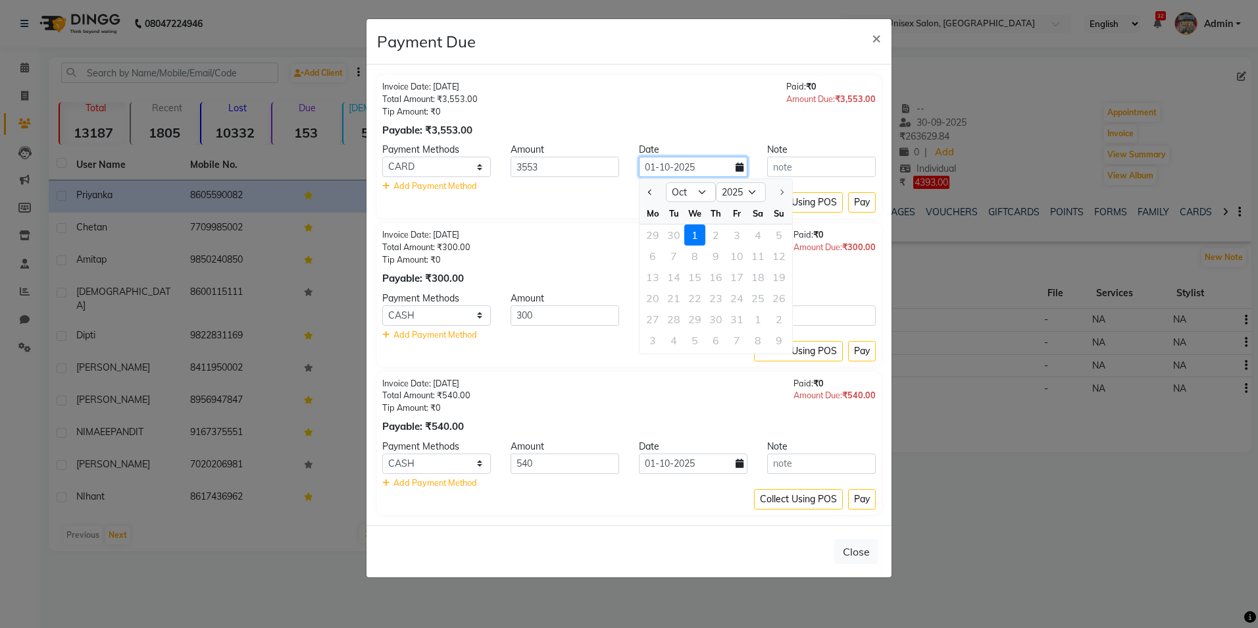
type input "30-09-2025"
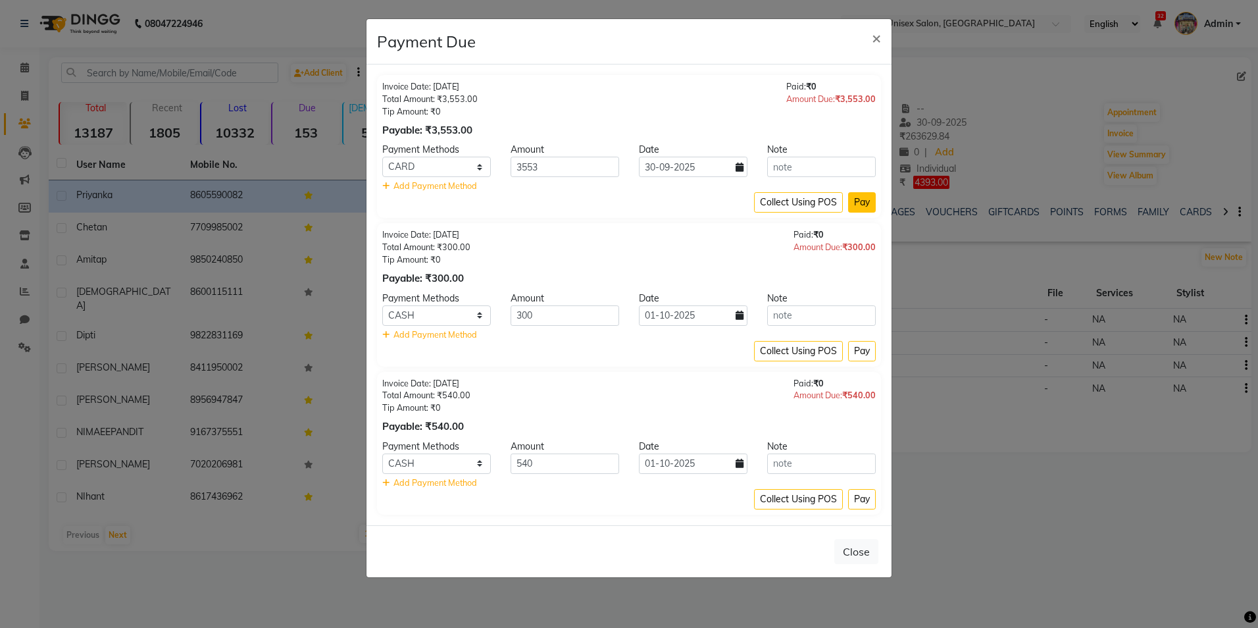
click at [862, 201] on button "Pay" at bounding box center [862, 202] width 28 height 20
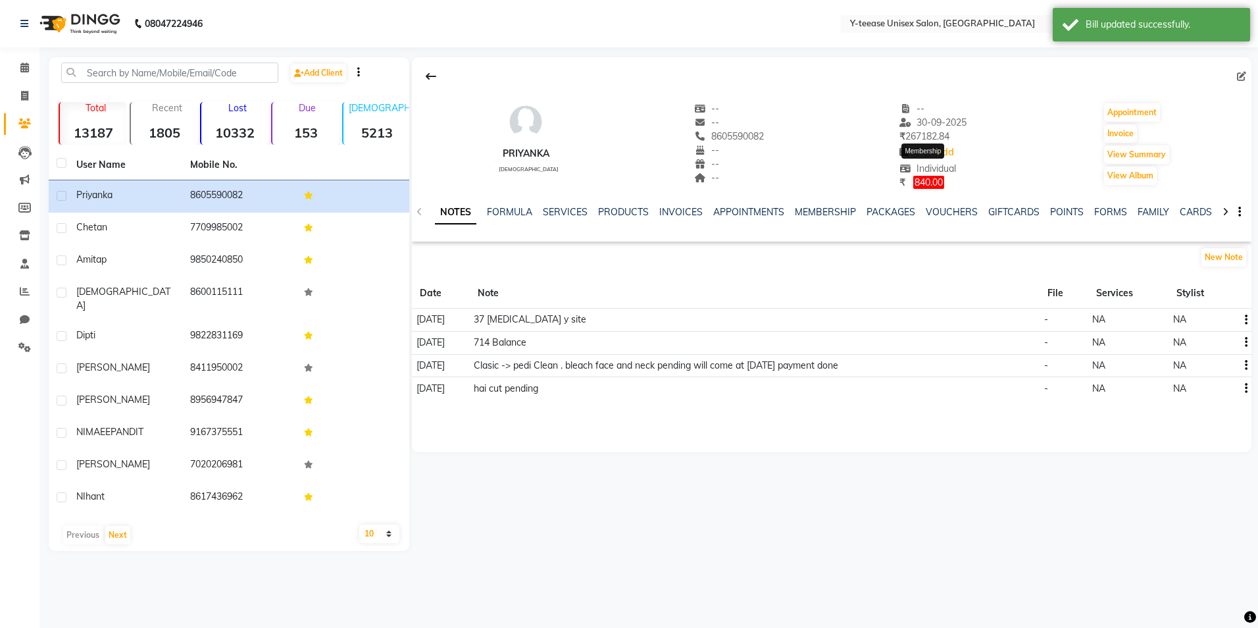
drag, startPoint x: 917, startPoint y: 181, endPoint x: 932, endPoint y: 172, distance: 17.4
click at [932, 172] on span "Individual" at bounding box center [928, 169] width 57 height 12
click at [923, 184] on span "840.00" at bounding box center [928, 182] width 31 height 13
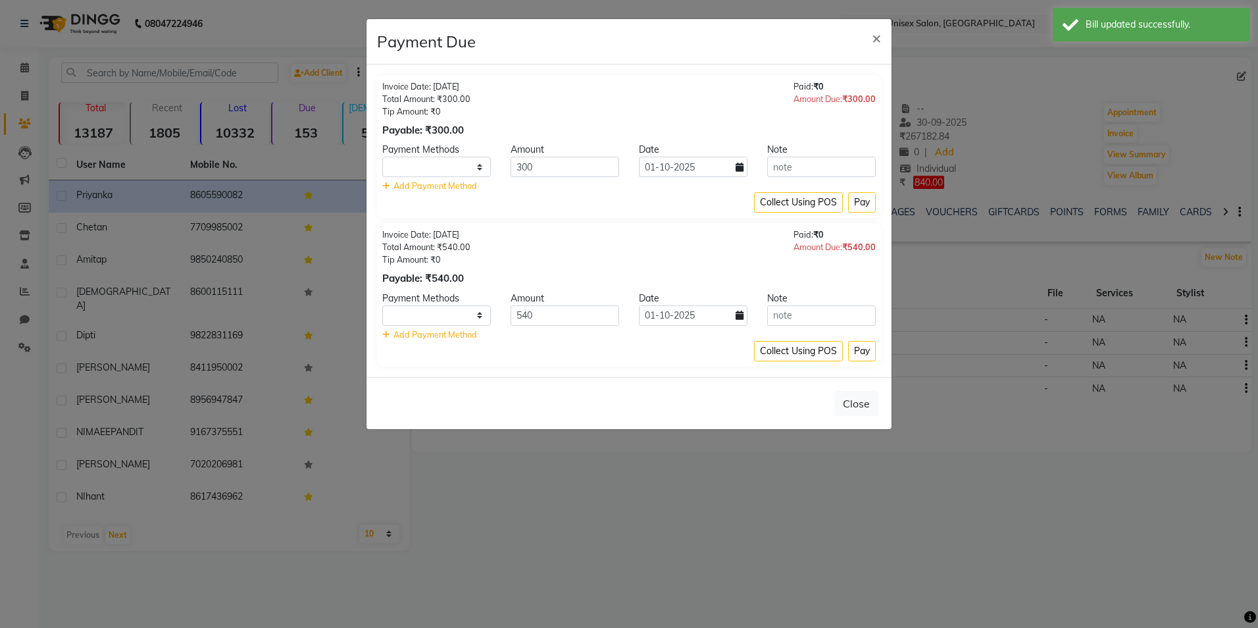
select select "1"
click at [460, 166] on select "PhonePe CARD GPay CASH" at bounding box center [436, 167] width 109 height 20
select select "2"
click at [382, 157] on select "PhonePe CARD GPay CASH" at bounding box center [436, 167] width 109 height 20
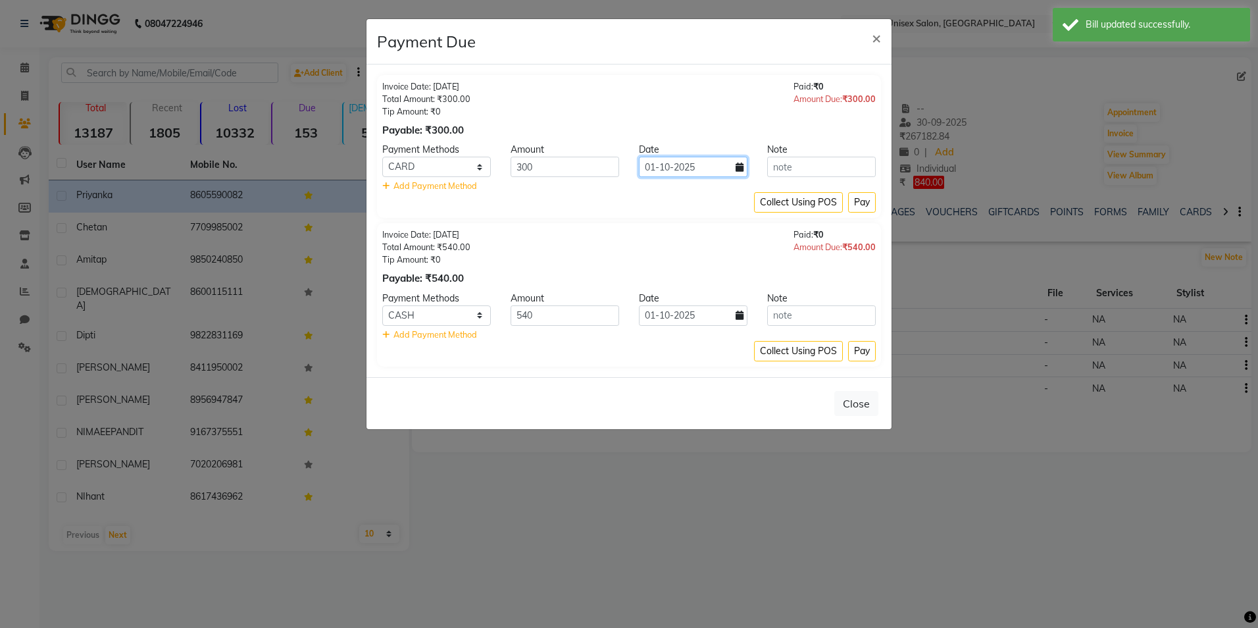
click at [677, 174] on input "01-10-2025" at bounding box center [693, 167] width 109 height 20
select select "10"
select select "2025"
click at [652, 194] on button "Previous month" at bounding box center [650, 192] width 11 height 21
select select "9"
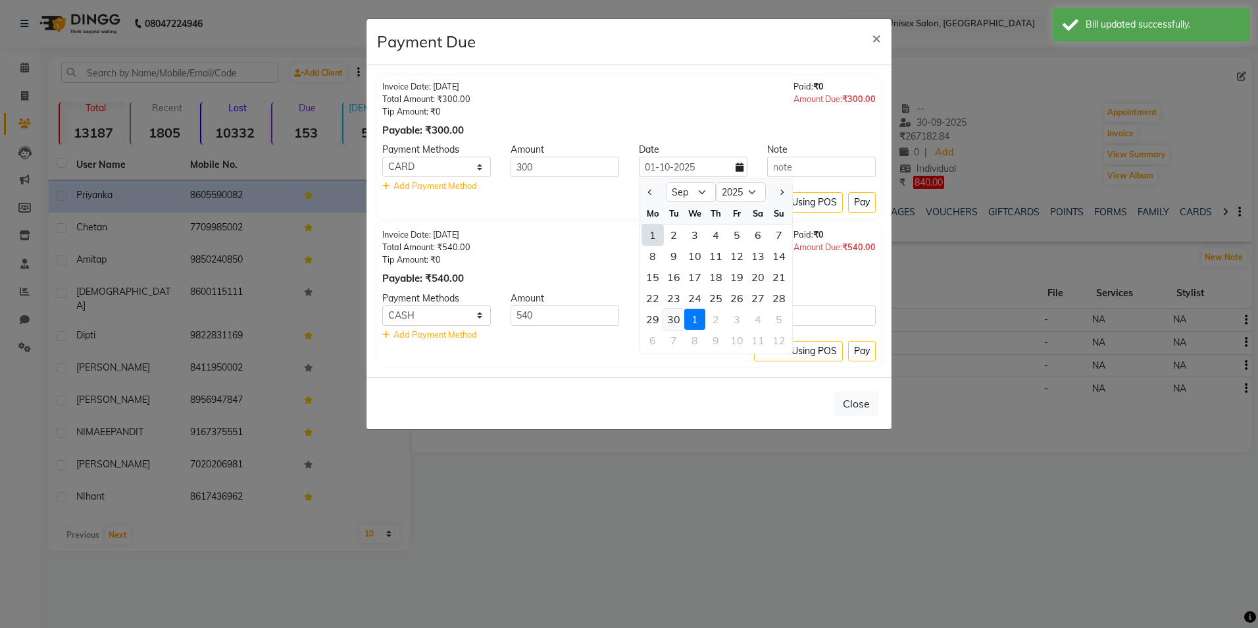
click at [675, 316] on div "30" at bounding box center [673, 319] width 21 height 21
type input "30-09-2025"
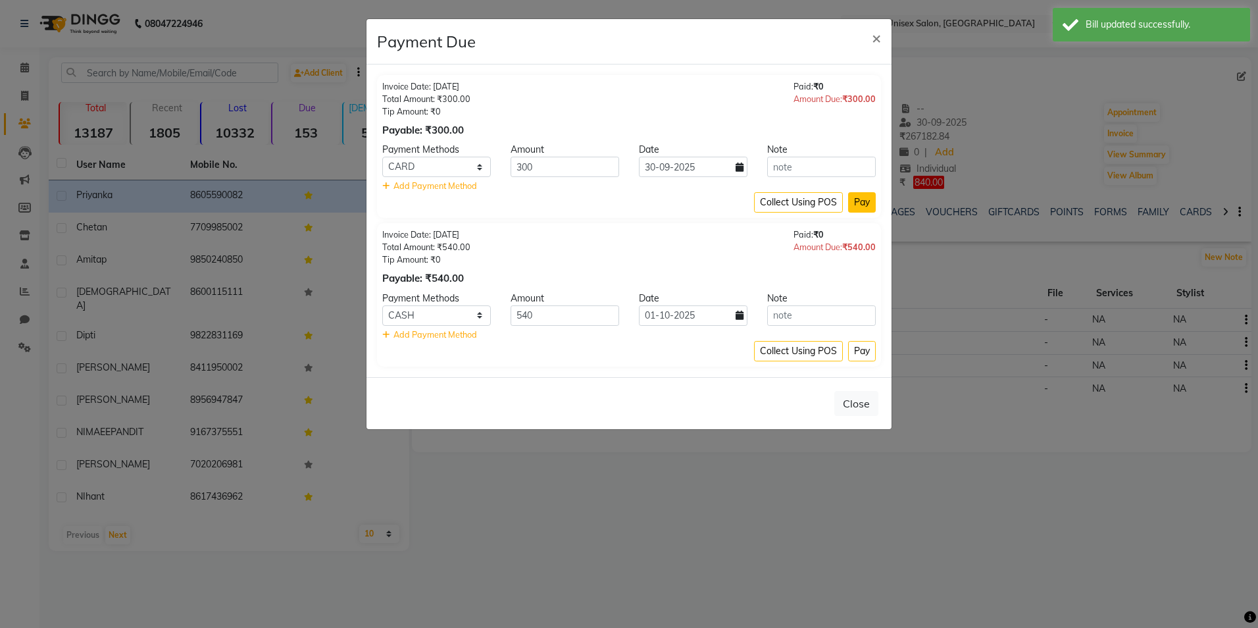
click at [859, 195] on button "Pay" at bounding box center [862, 202] width 28 height 20
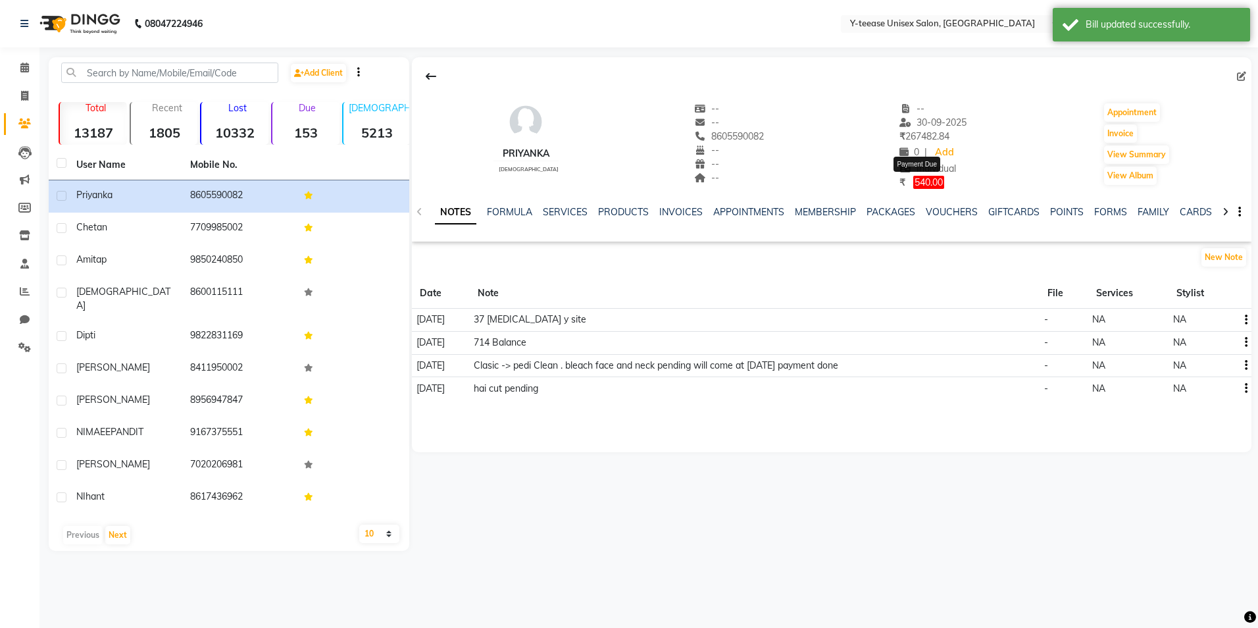
click at [918, 181] on span "540.00" at bounding box center [928, 182] width 31 height 13
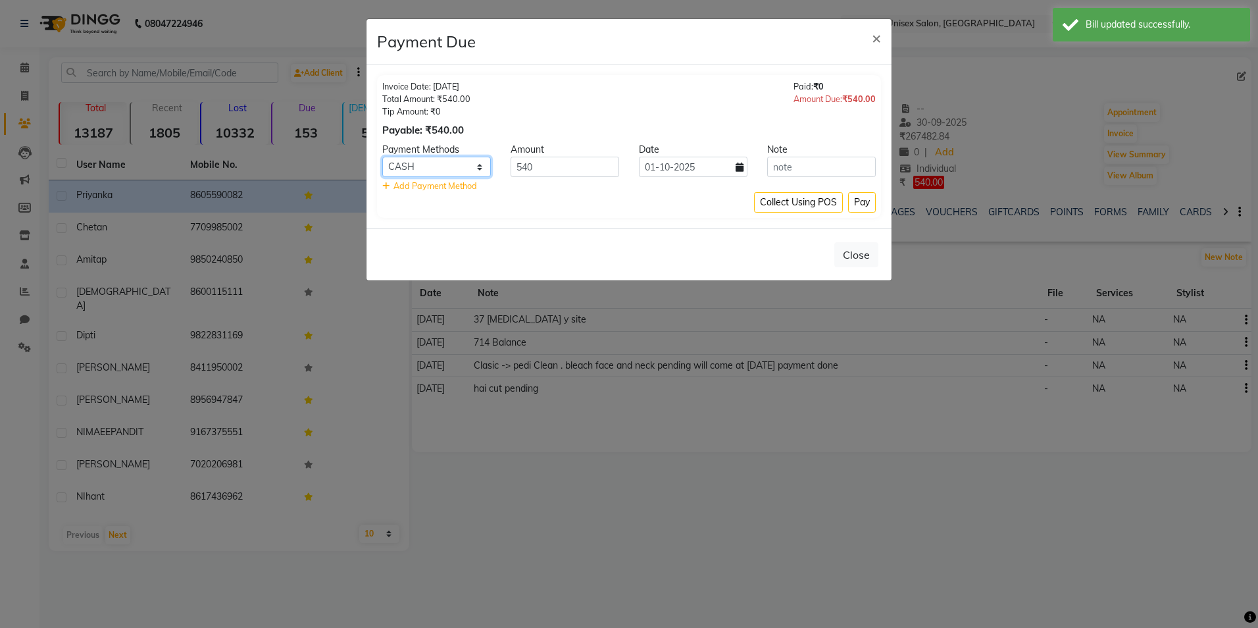
click at [459, 168] on select "PhonePe CARD GPay CASH" at bounding box center [436, 167] width 109 height 20
select select "2"
click at [382, 157] on select "PhonePe CARD GPay CASH" at bounding box center [436, 167] width 109 height 20
click at [679, 170] on input "01-10-2025" at bounding box center [693, 167] width 109 height 20
select select "10"
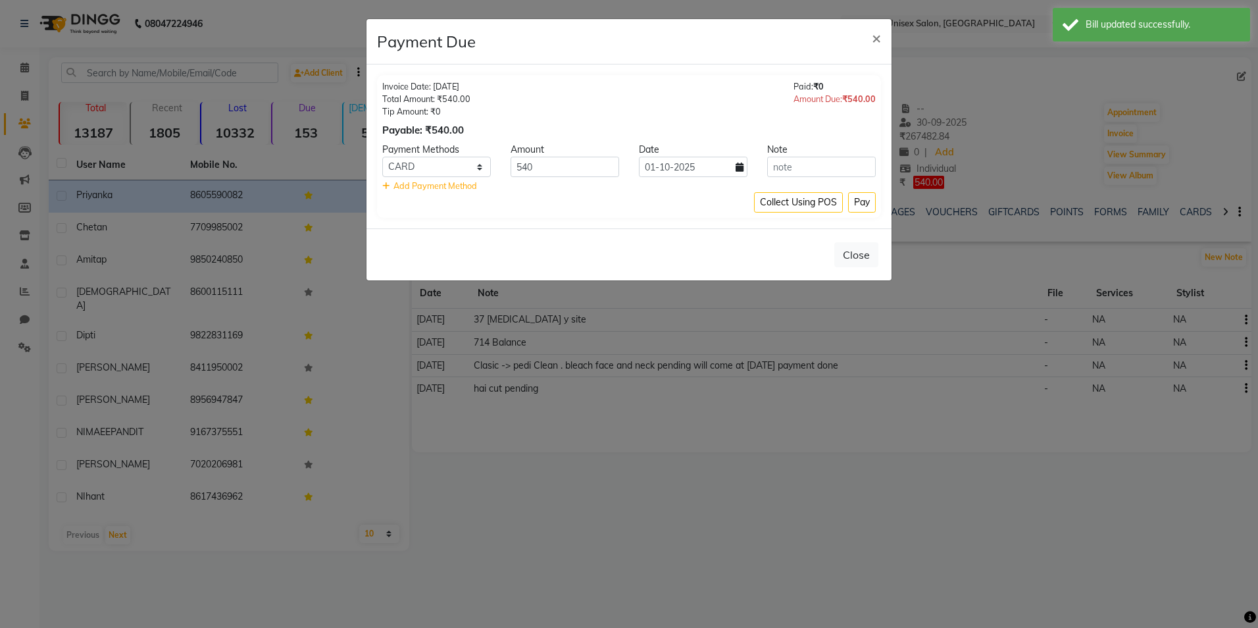
select select "2025"
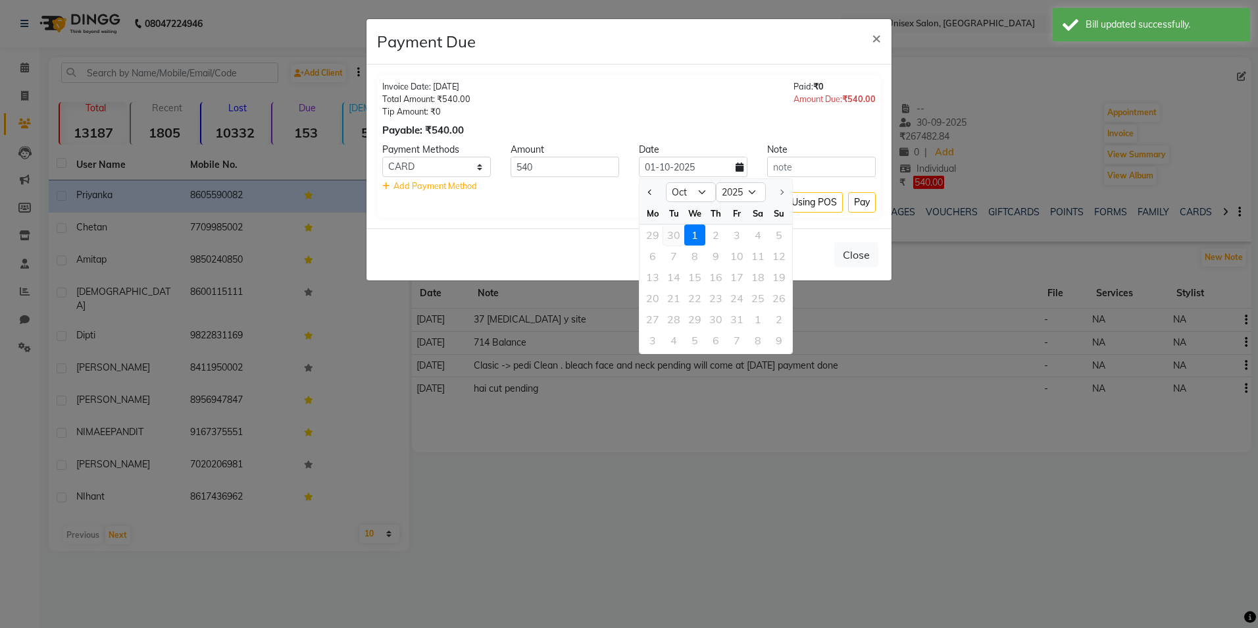
click at [678, 238] on div "30" at bounding box center [673, 234] width 21 height 21
type input "30-09-2025"
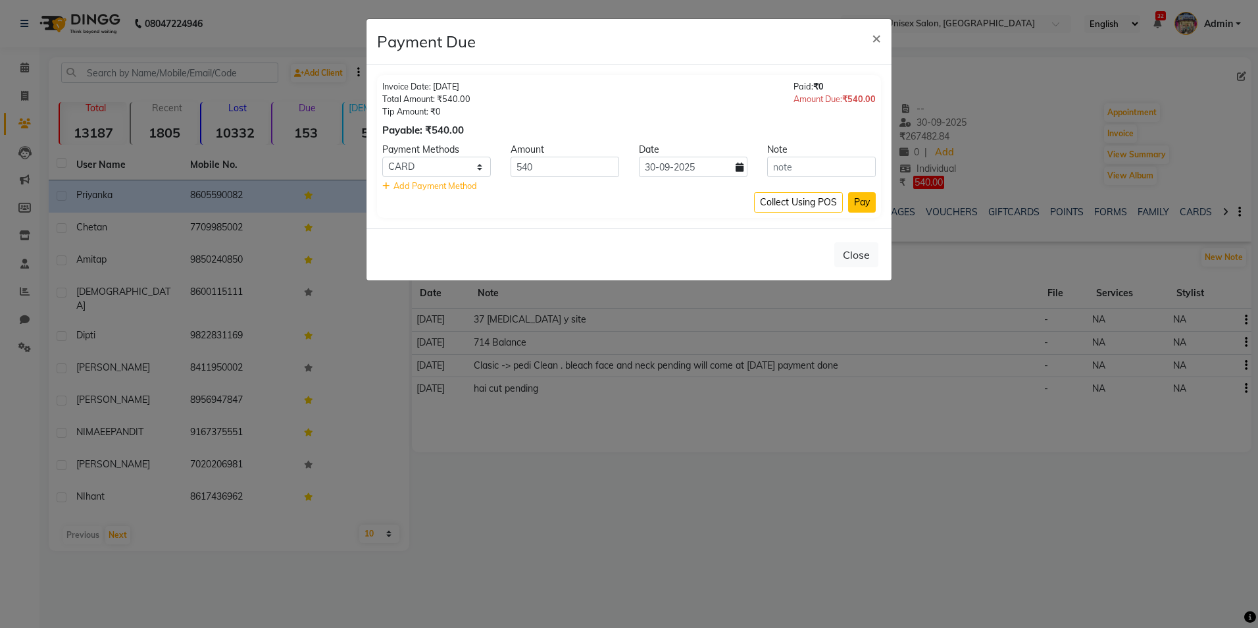
click at [856, 204] on button "Pay" at bounding box center [862, 202] width 28 height 20
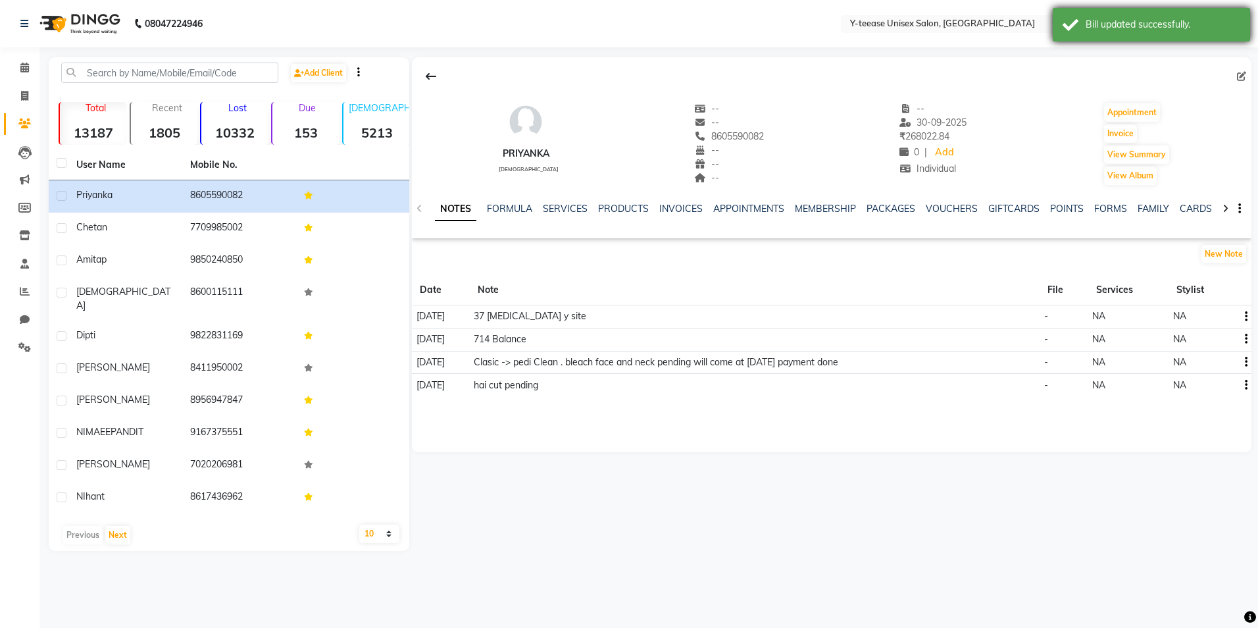
click at [1094, 28] on div "Bill updated successfully." at bounding box center [1163, 25] width 155 height 14
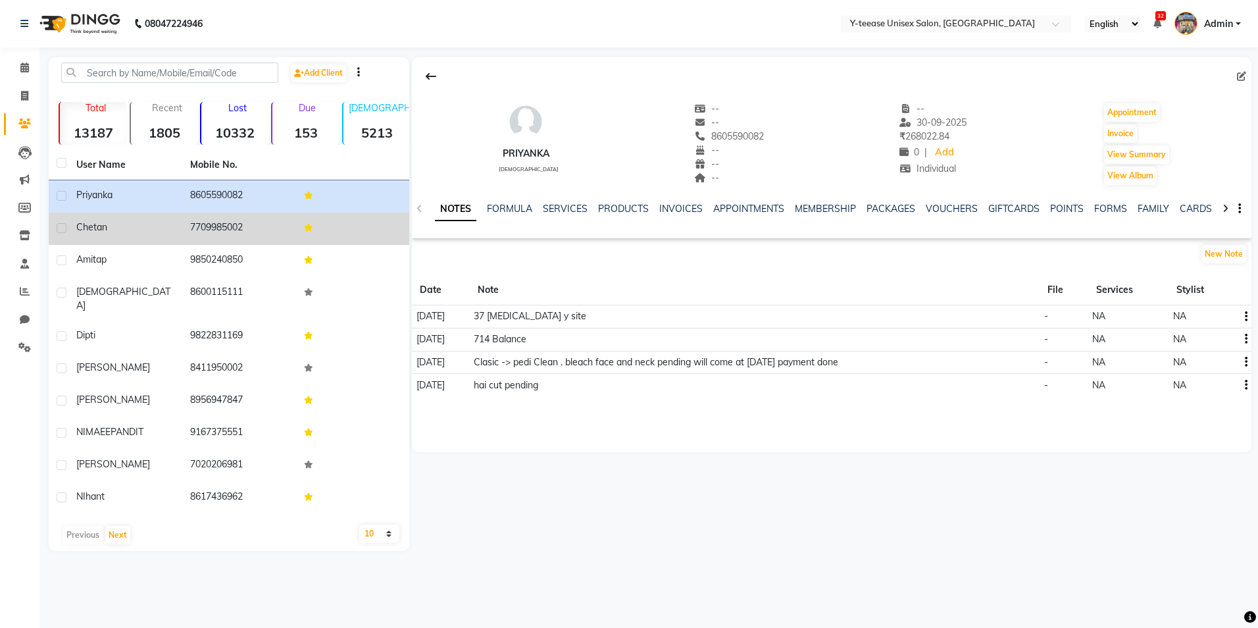
click at [88, 235] on td "Chetan" at bounding box center [125, 229] width 114 height 32
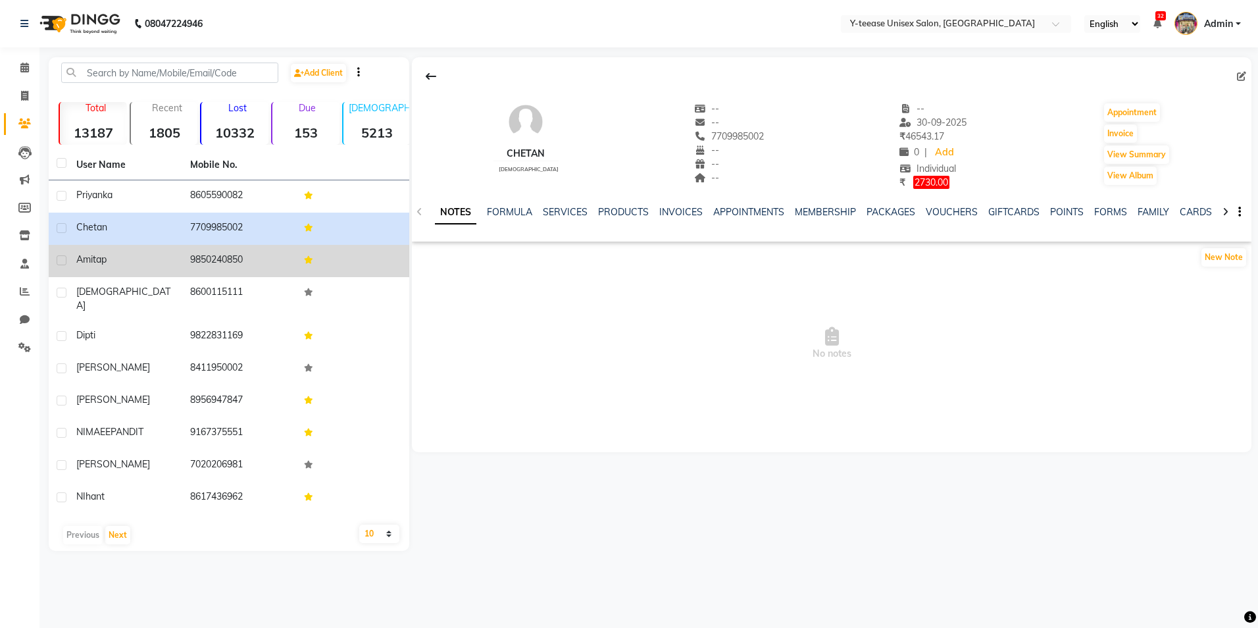
click at [93, 255] on span "Amita" at bounding box center [88, 259] width 25 height 12
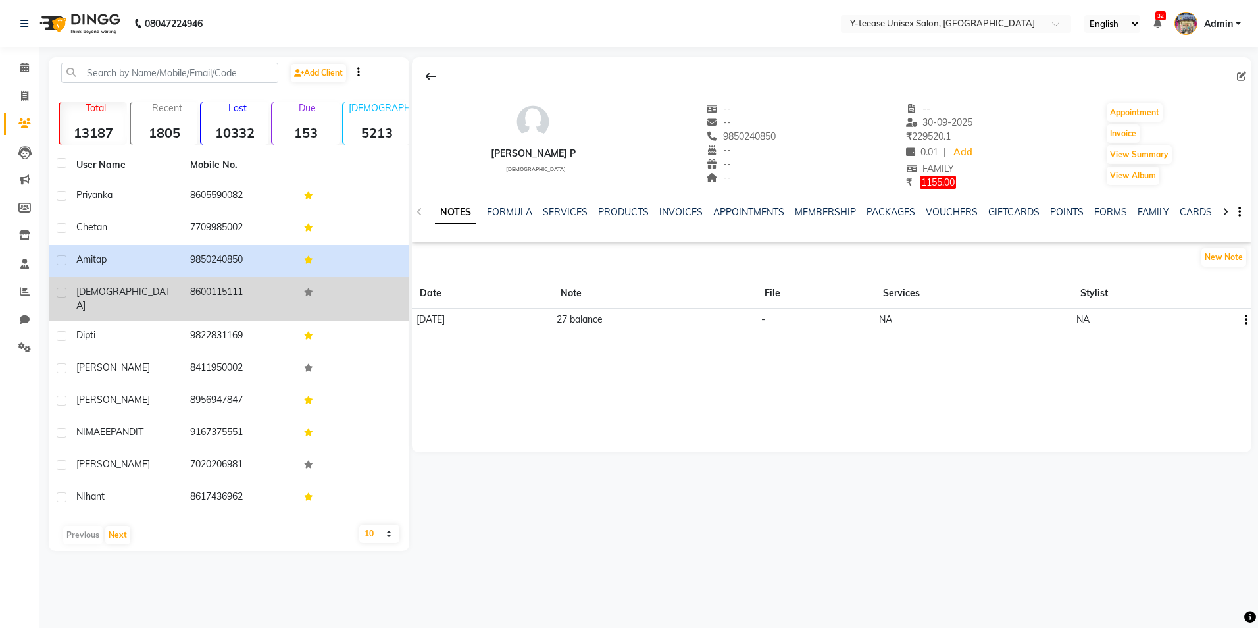
click at [94, 305] on td "Sunita" at bounding box center [125, 298] width 114 height 43
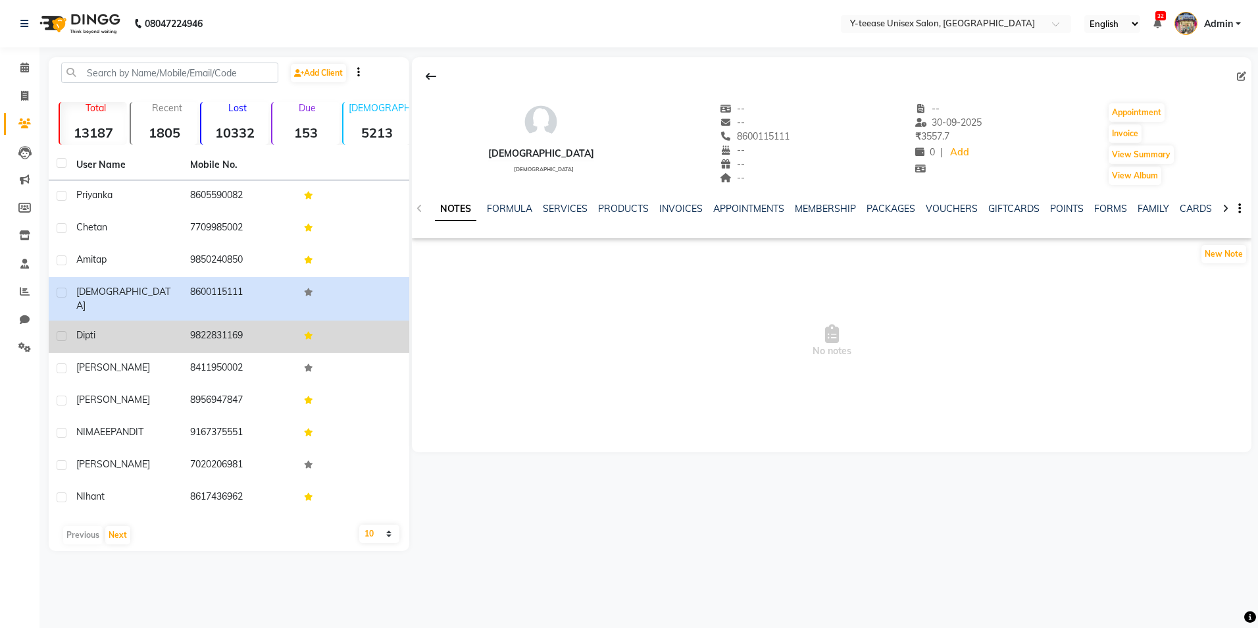
click at [87, 329] on span "dipti" at bounding box center [85, 335] width 19 height 12
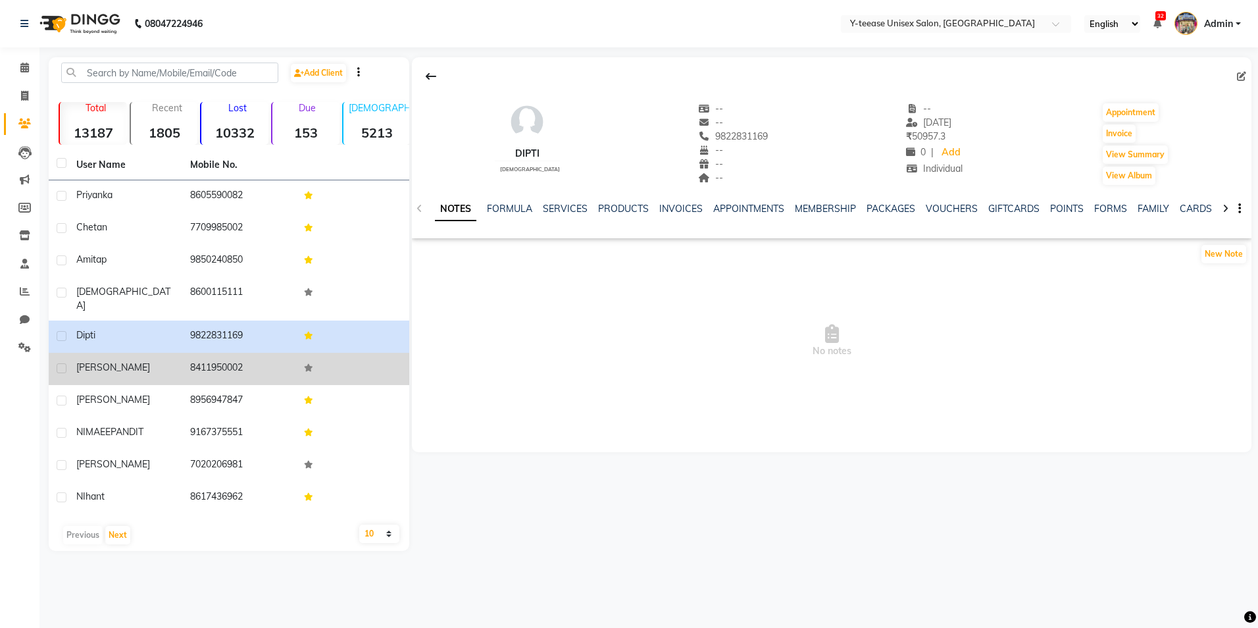
click at [88, 361] on span "Ravi" at bounding box center [113, 367] width 74 height 12
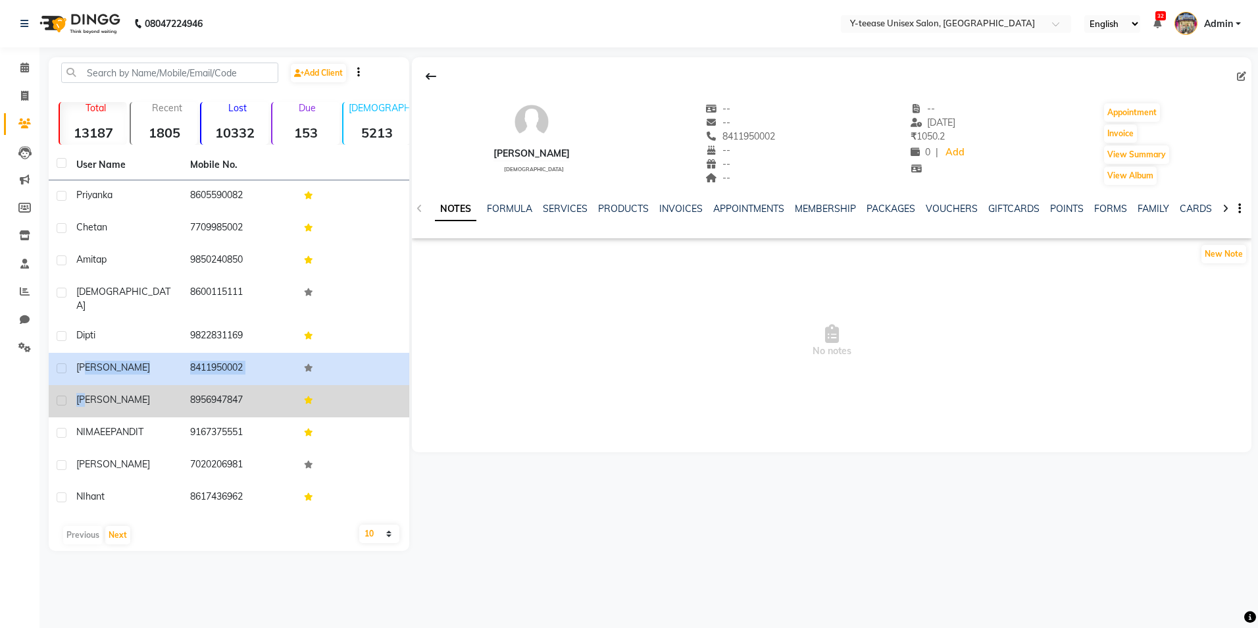
drag, startPoint x: 88, startPoint y: 373, endPoint x: 88, endPoint y: 383, distance: 9.9
click at [88, 376] on tbody "priyanka 8605590082 Chetan 7709985002 Amita p 9850240850 Sunita 8600115111 dipt…" at bounding box center [229, 347] width 361 height 334
click at [88, 394] on span "Megha Bhattad" at bounding box center [113, 400] width 74 height 12
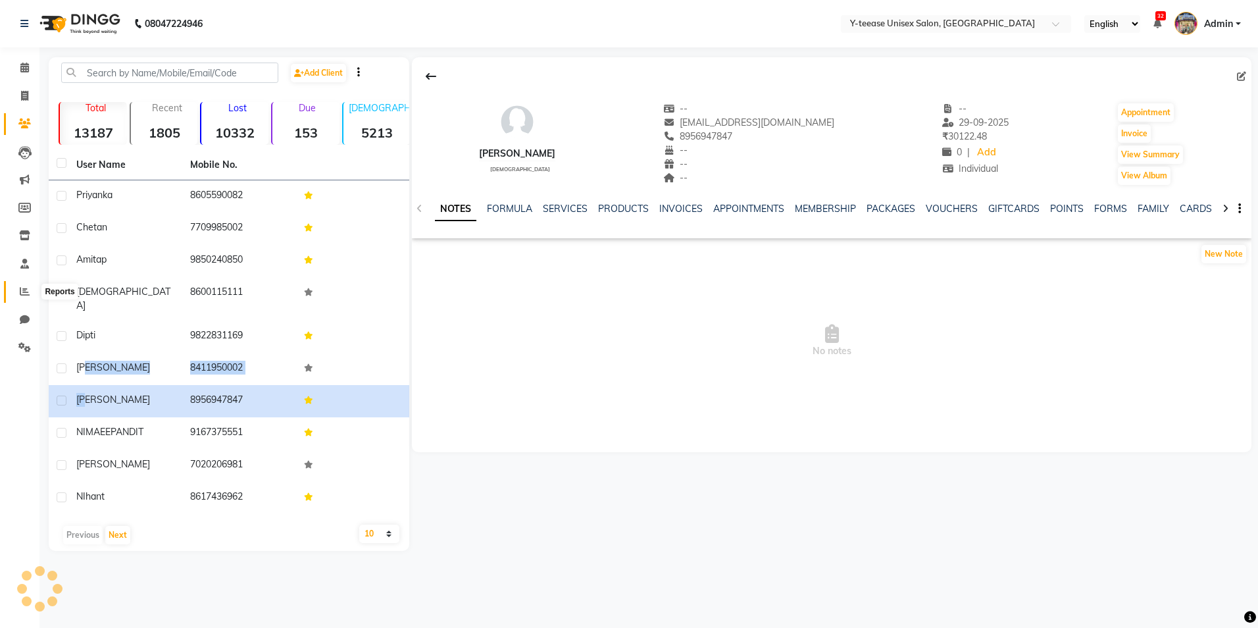
click at [26, 292] on icon at bounding box center [25, 291] width 10 height 10
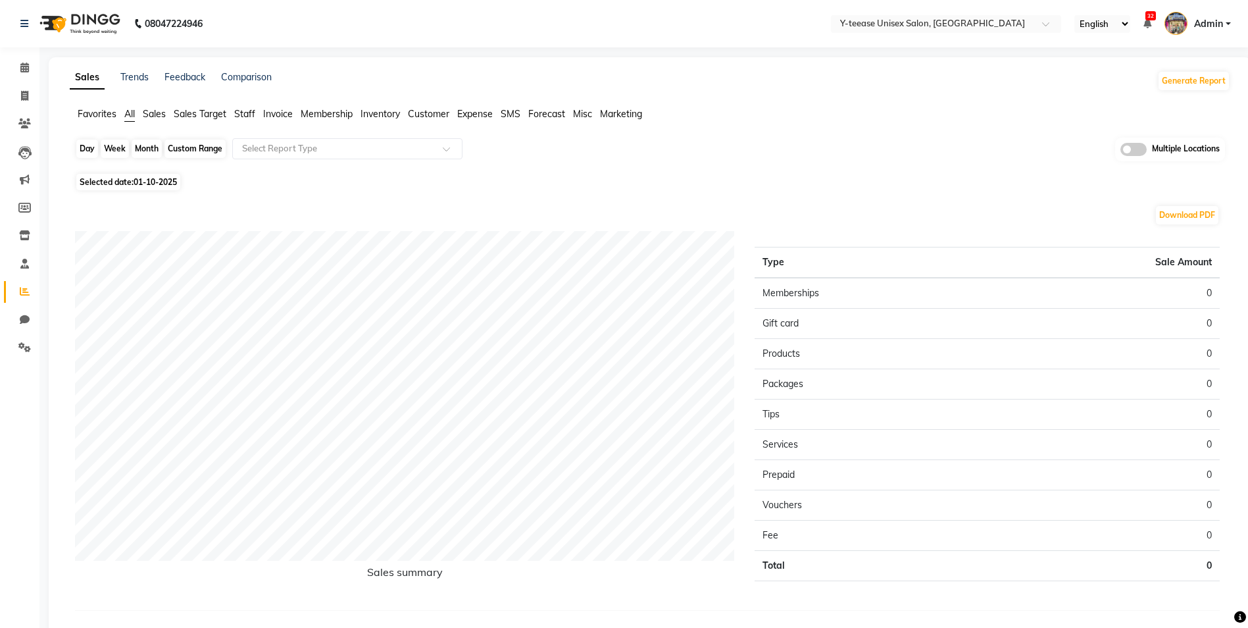
click at [86, 154] on div "Day" at bounding box center [87, 149] width 22 height 18
select select "10"
select select "2025"
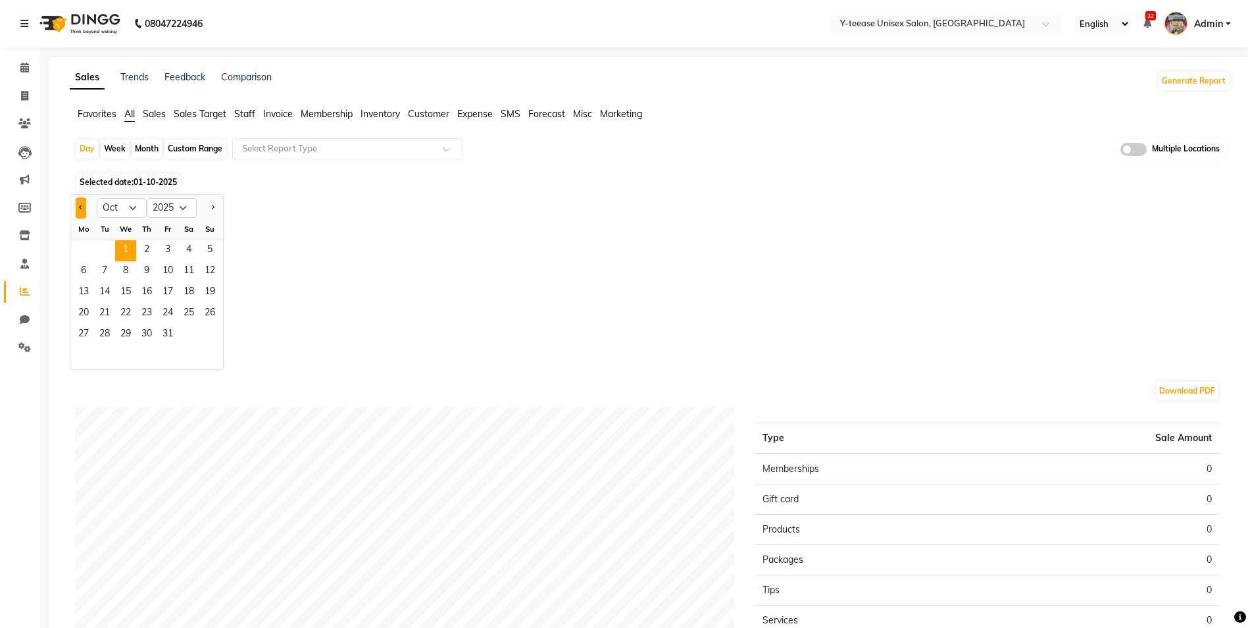
click at [78, 201] on button "Previous month" at bounding box center [81, 207] width 11 height 21
select select "9"
click at [110, 330] on span "30" at bounding box center [104, 334] width 21 height 21
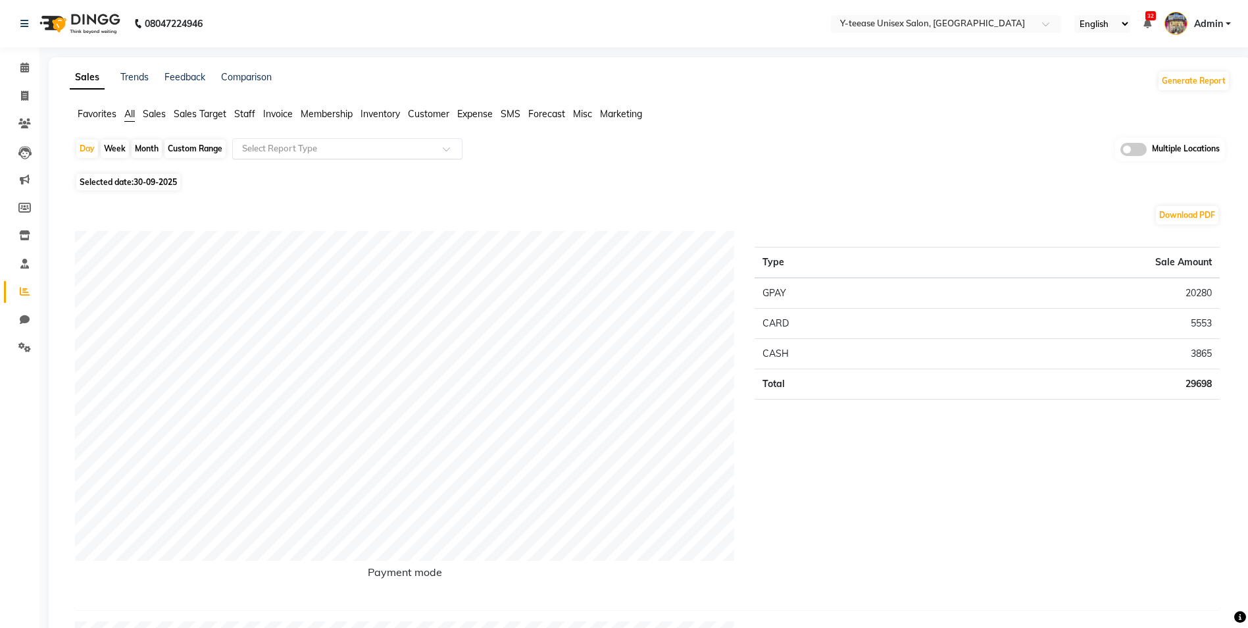
click at [345, 152] on input "text" at bounding box center [335, 148] width 190 height 13
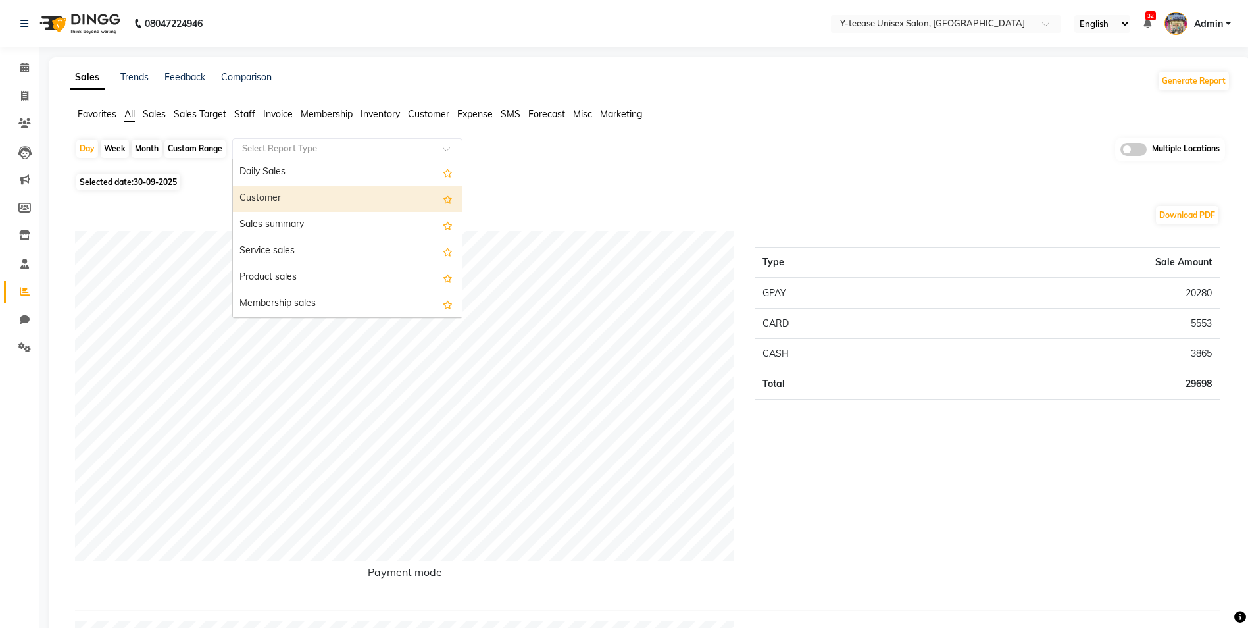
click at [298, 207] on div "Customer" at bounding box center [347, 199] width 229 height 26
select select "full_report"
select select "csv"
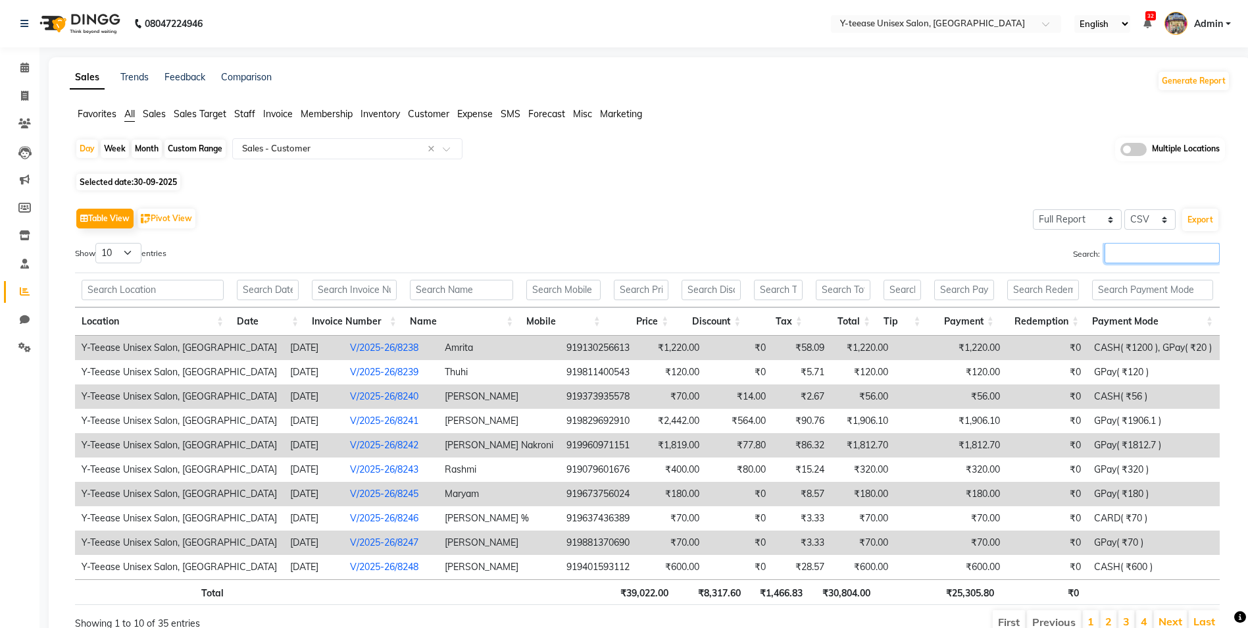
click at [1162, 251] on input "Search:" at bounding box center [1162, 253] width 115 height 20
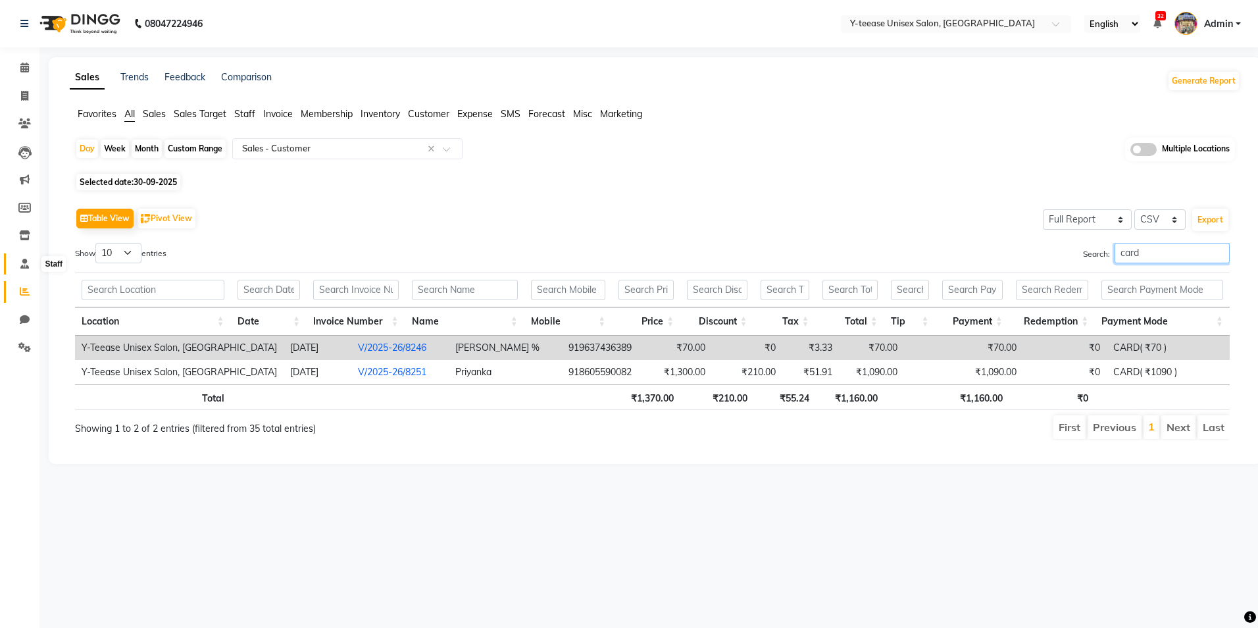
type input "card"
click at [18, 261] on span at bounding box center [24, 264] width 23 height 15
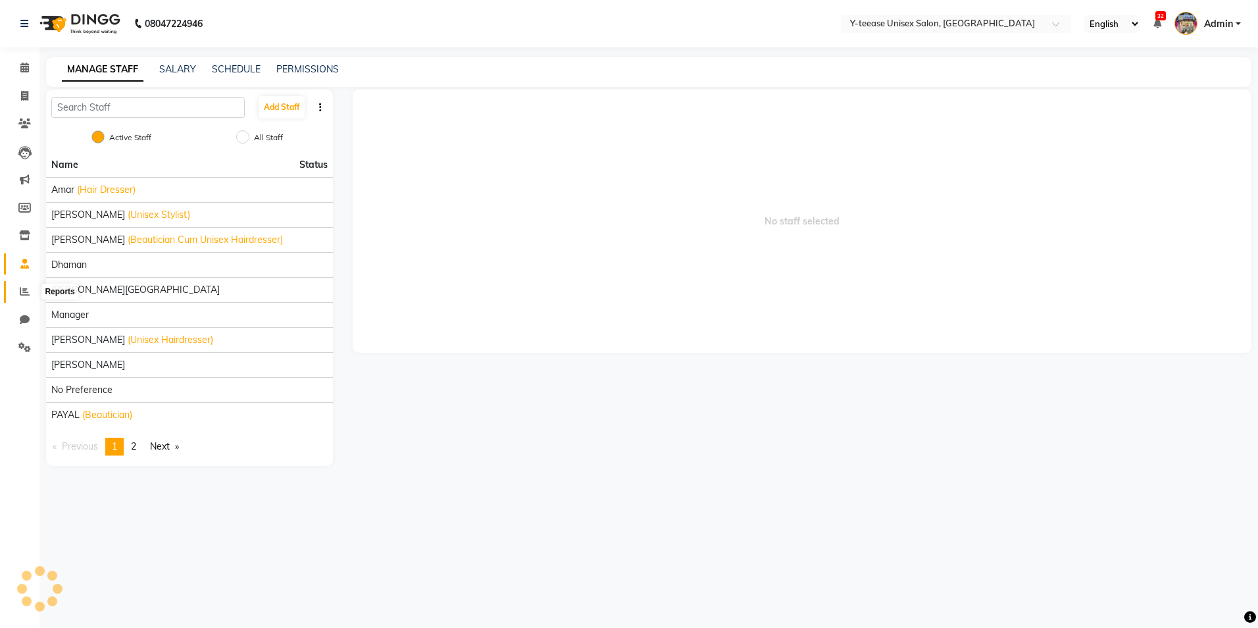
click at [24, 294] on icon at bounding box center [25, 291] width 10 height 10
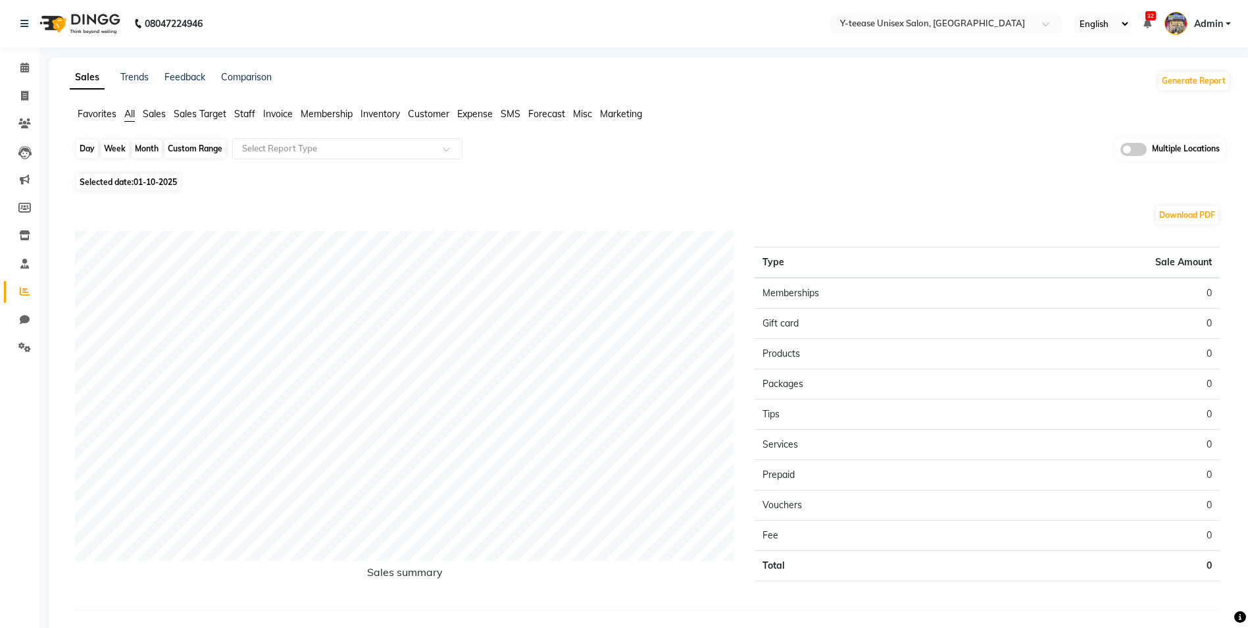
click at [88, 147] on div "Day" at bounding box center [87, 149] width 22 height 18
select select "10"
select select "2025"
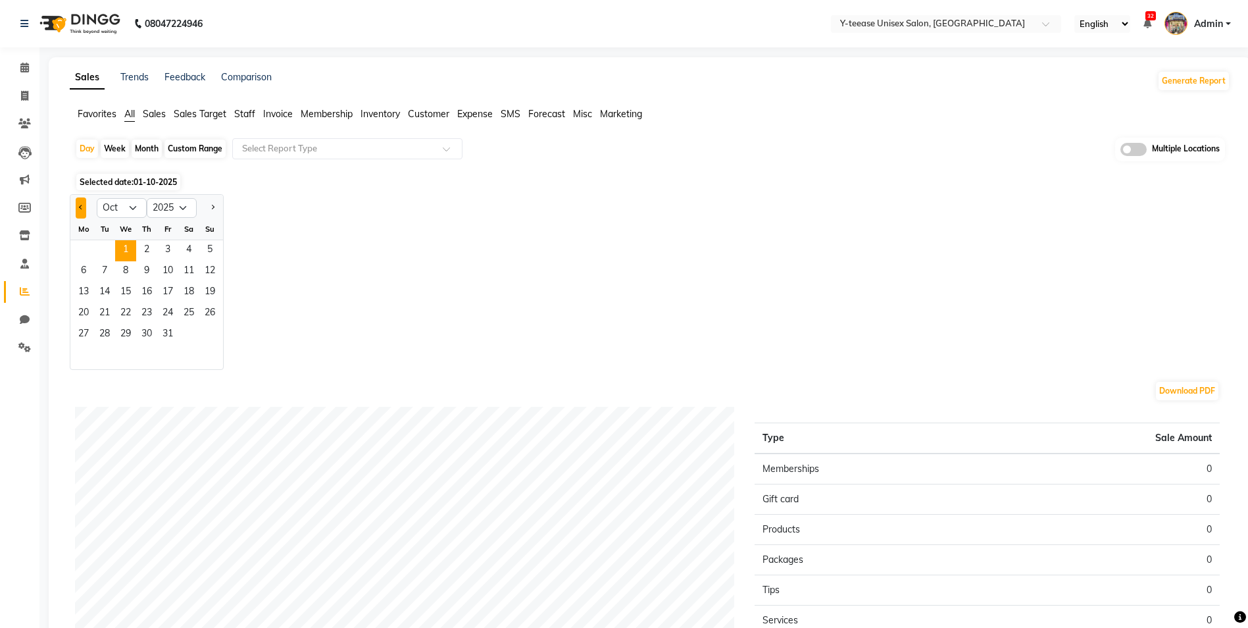
click at [78, 207] on button "Previous month" at bounding box center [81, 207] width 11 height 21
select select "9"
click at [107, 335] on span "30" at bounding box center [104, 334] width 21 height 21
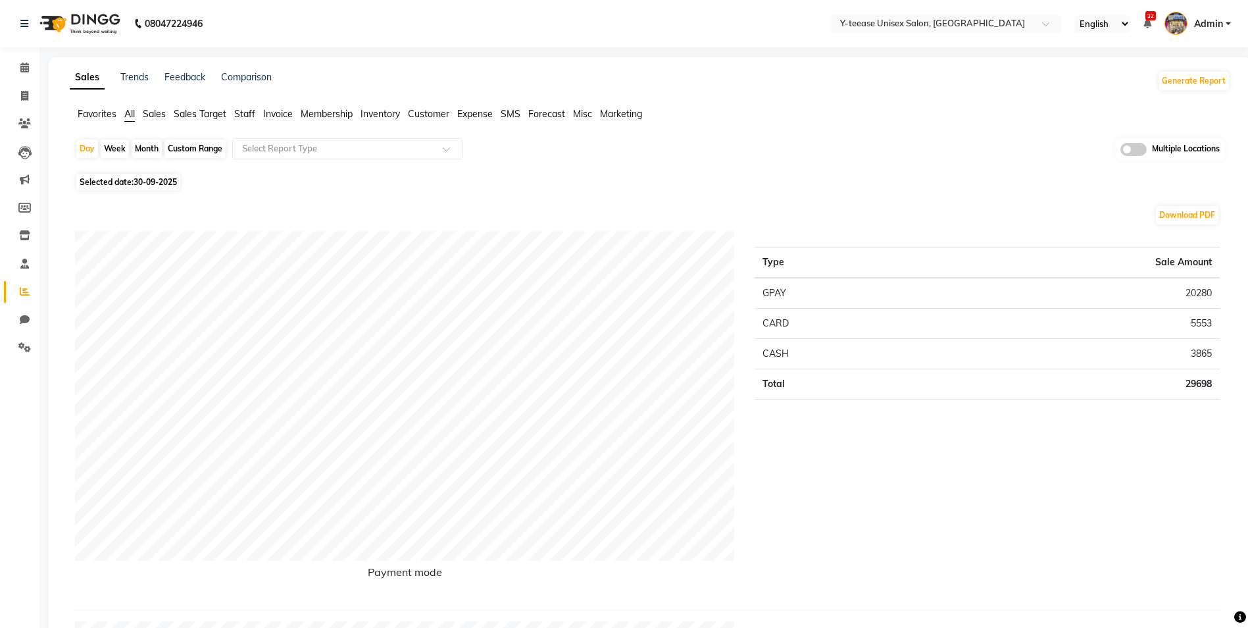
click at [309, 119] on span "Membership" at bounding box center [327, 114] width 52 height 12
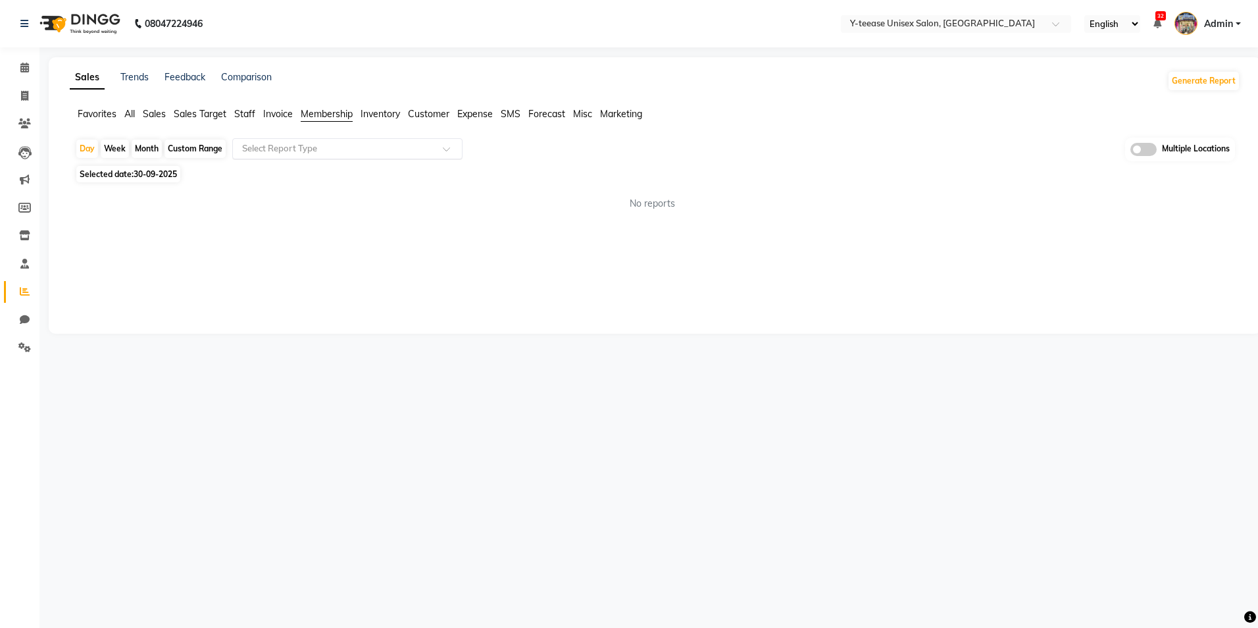
click at [320, 152] on input "text" at bounding box center [335, 148] width 190 height 13
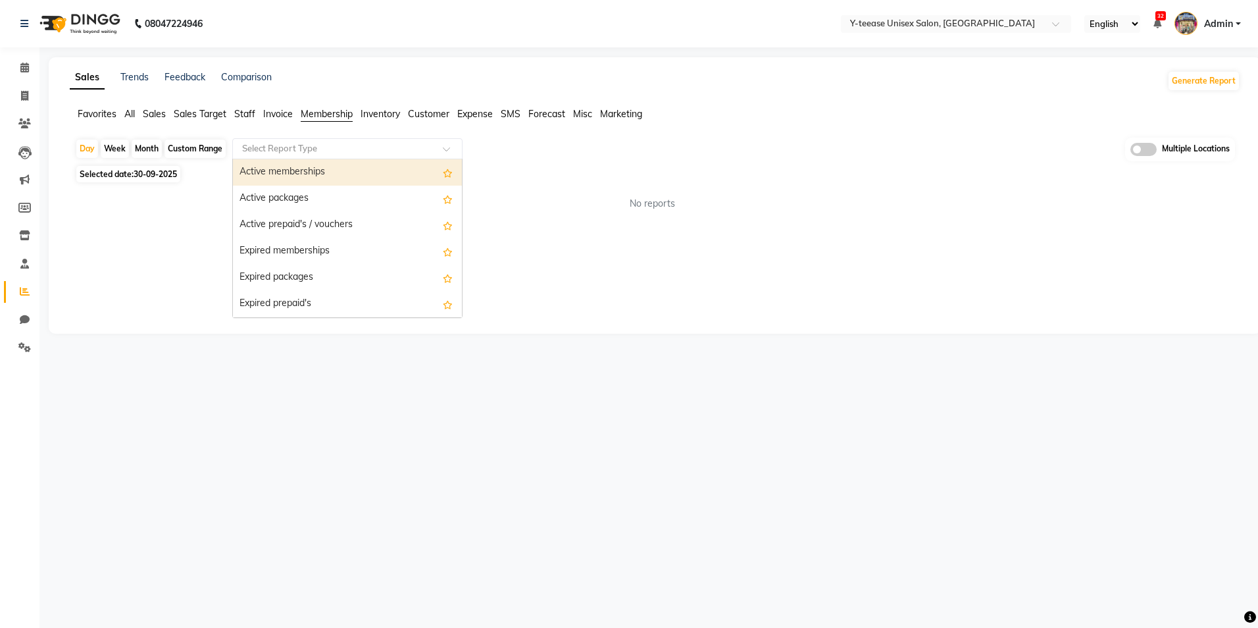
click at [157, 113] on span "Sales" at bounding box center [154, 114] width 23 height 12
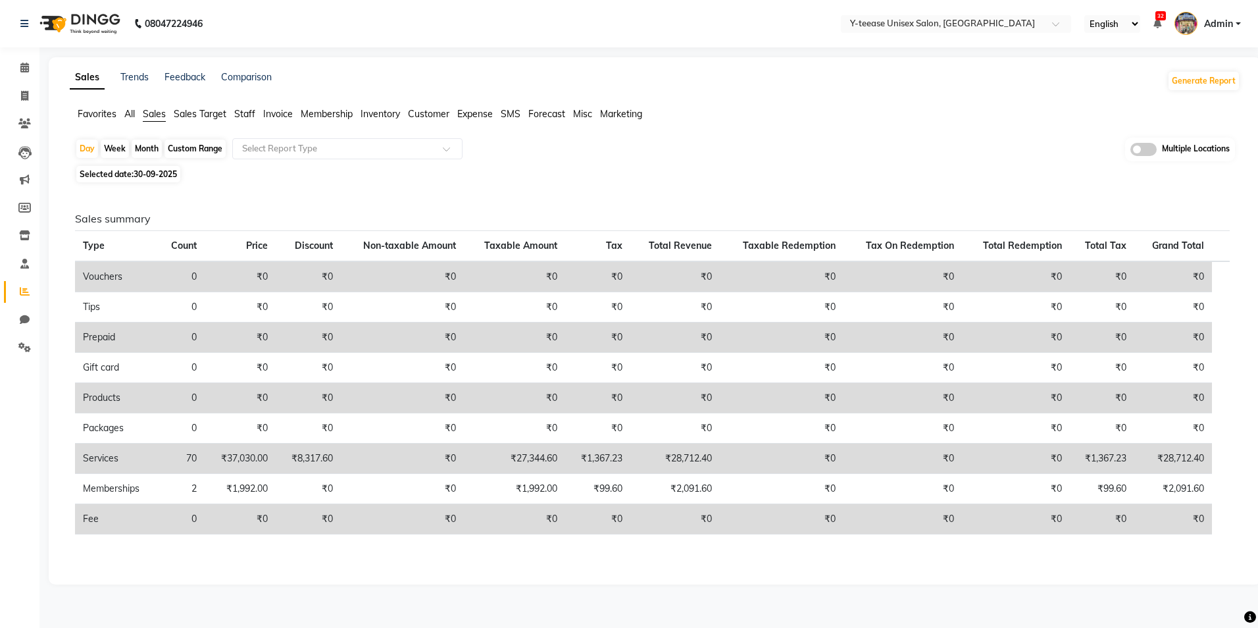
click at [129, 116] on span "All" at bounding box center [129, 114] width 11 height 12
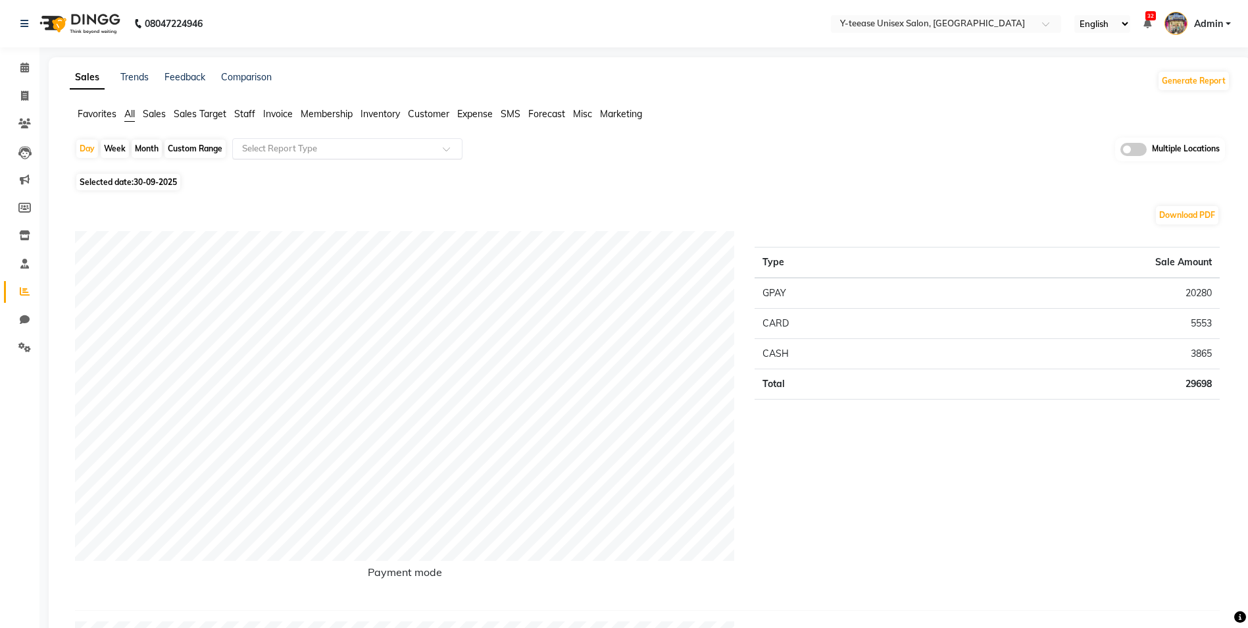
click at [278, 147] on input "text" at bounding box center [335, 148] width 190 height 13
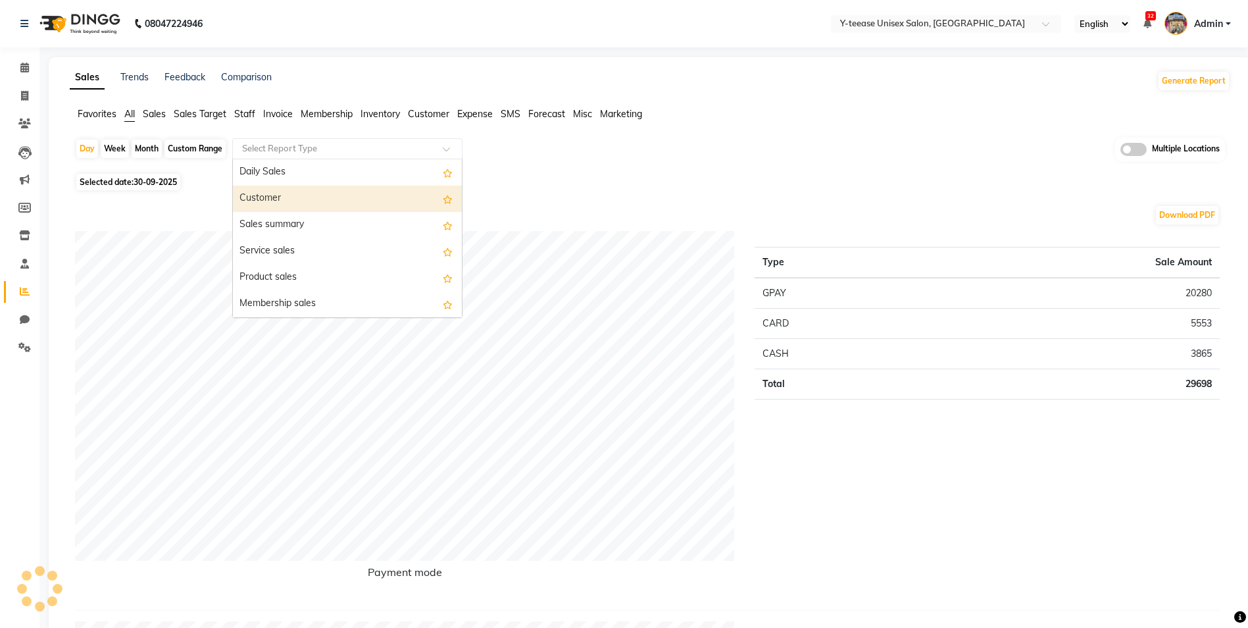
click at [285, 192] on div "Customer" at bounding box center [347, 199] width 229 height 26
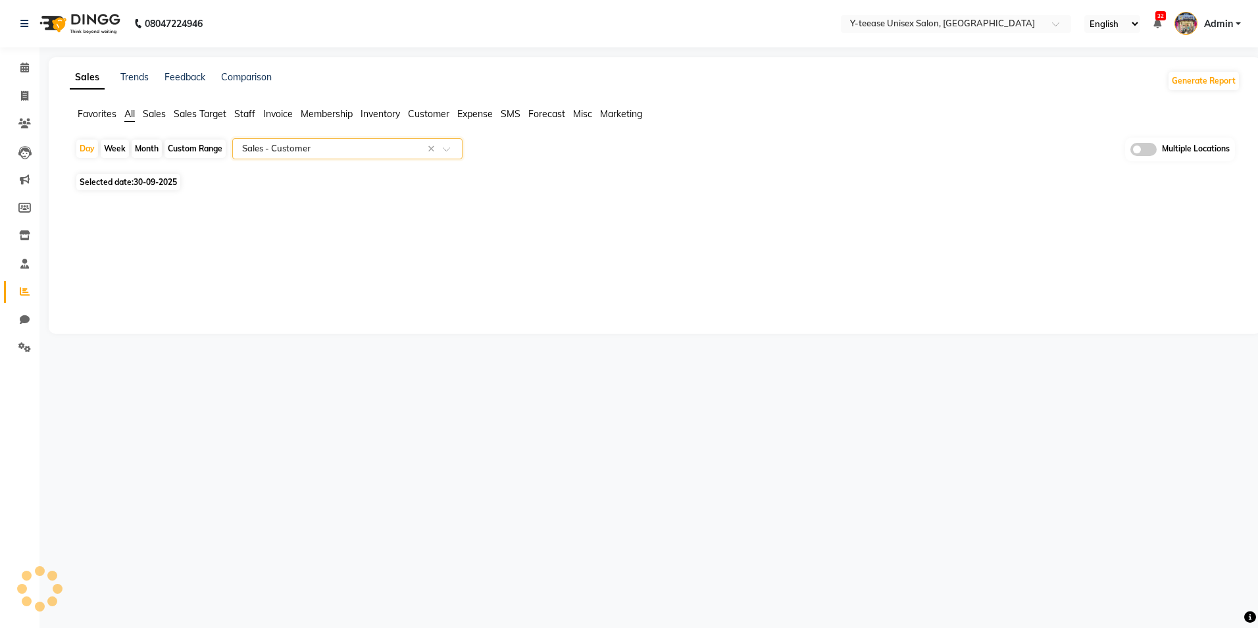
select select "full_report"
select select "csv"
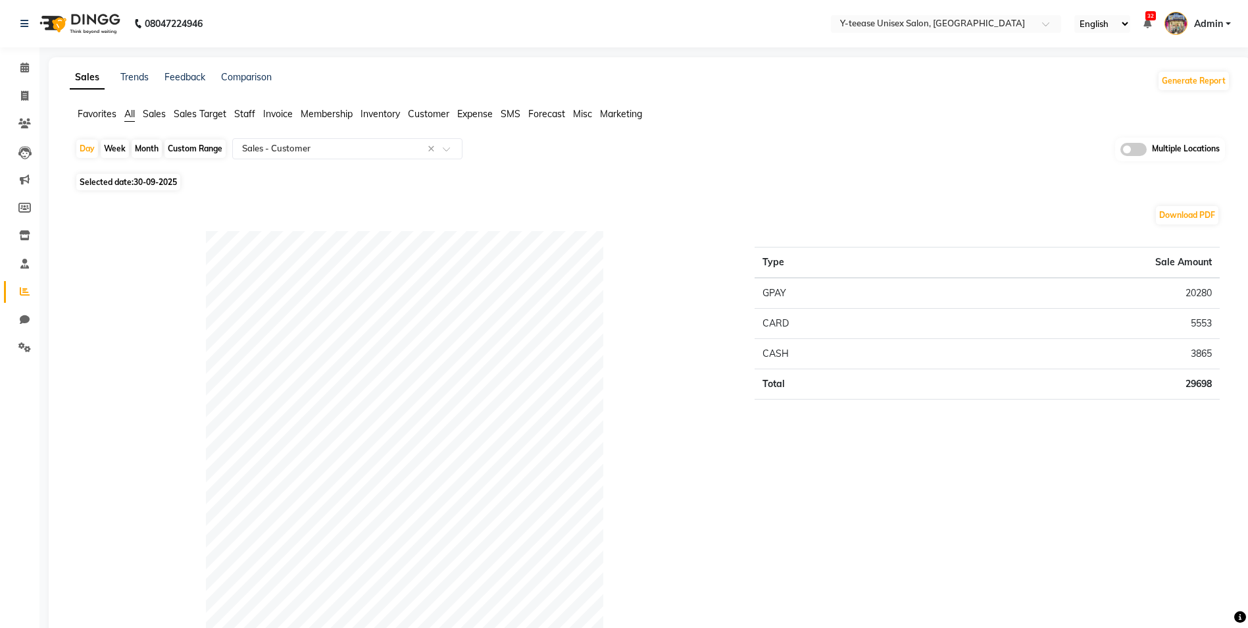
click at [158, 111] on span "Sales" at bounding box center [154, 114] width 23 height 12
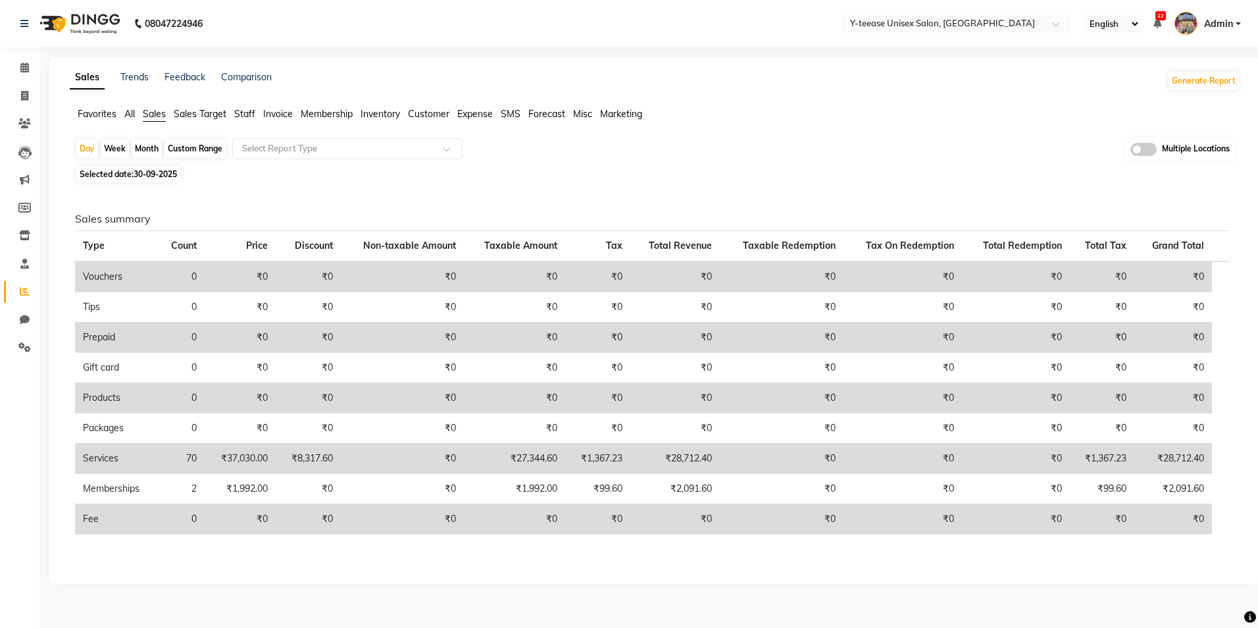
click at [133, 115] on span "All" at bounding box center [129, 114] width 11 height 12
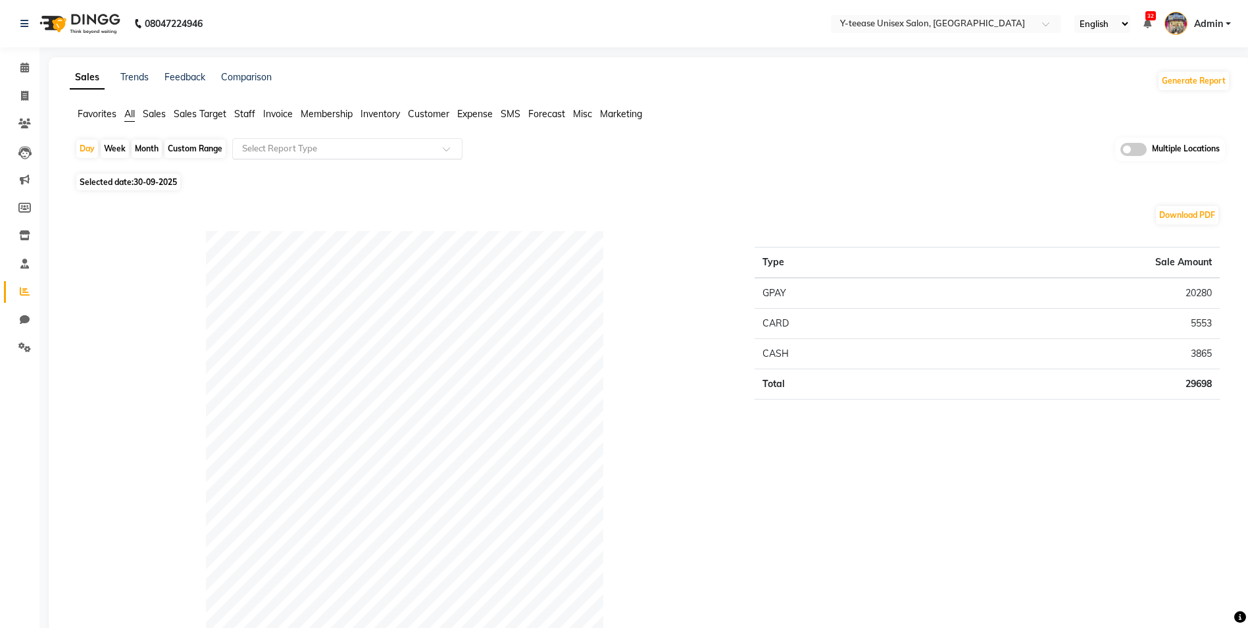
click at [287, 149] on input "text" at bounding box center [335, 148] width 190 height 13
click at [19, 268] on span at bounding box center [24, 264] width 23 height 15
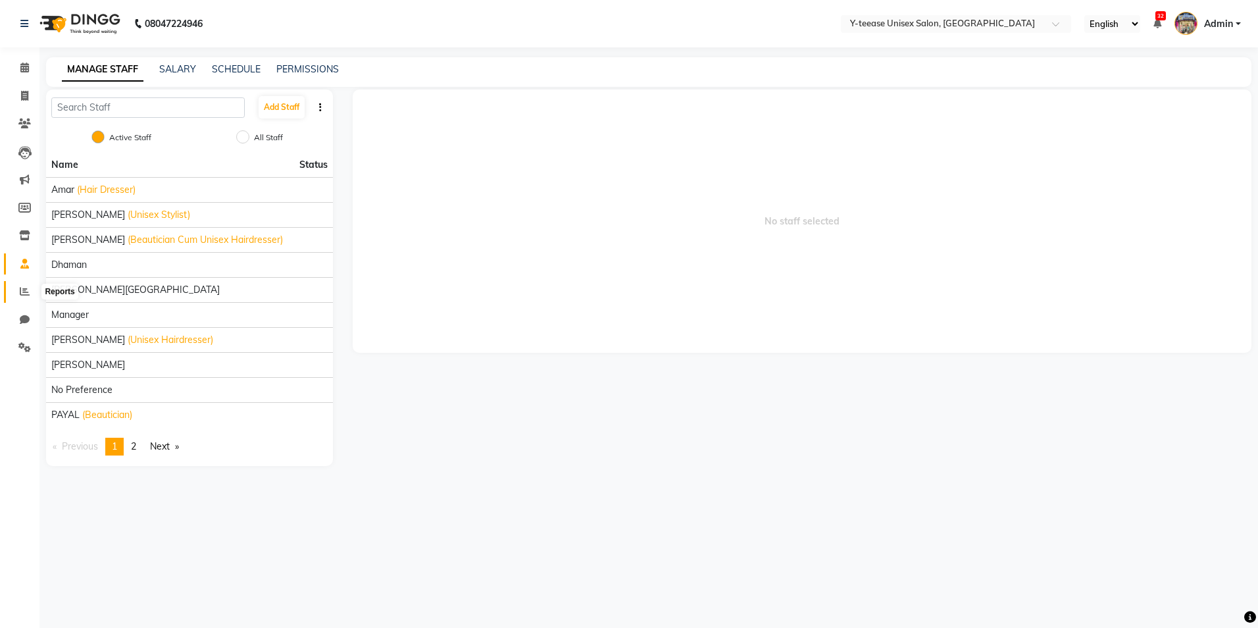
click at [19, 289] on span at bounding box center [24, 291] width 23 height 15
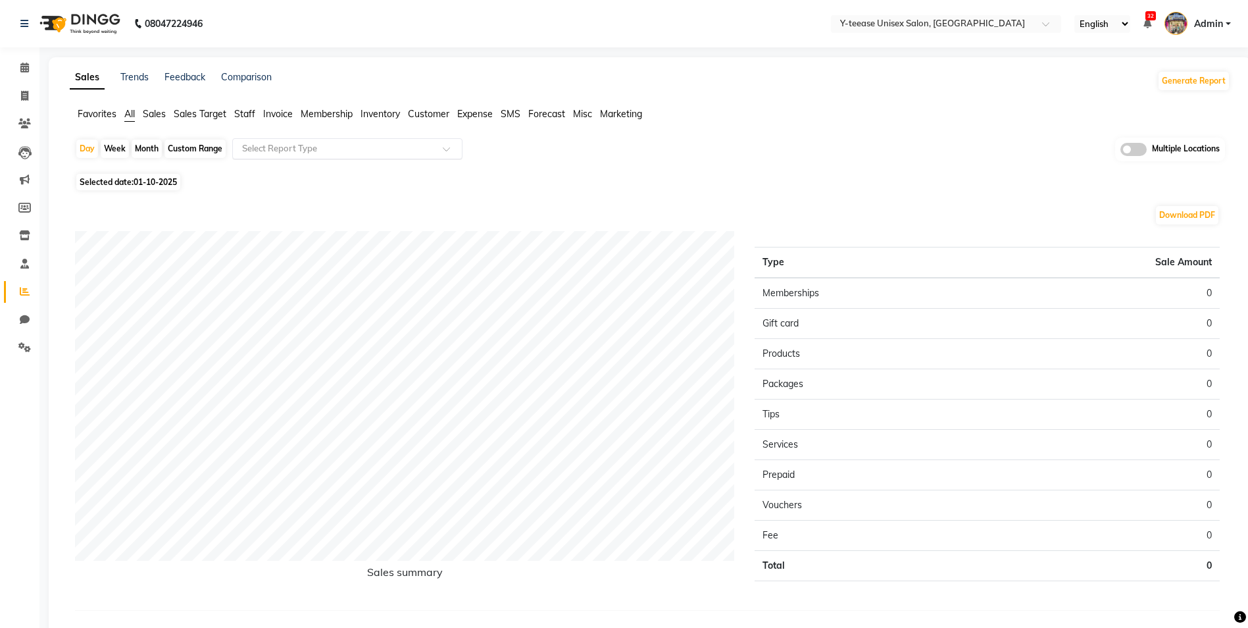
click at [302, 153] on input "text" at bounding box center [335, 148] width 190 height 13
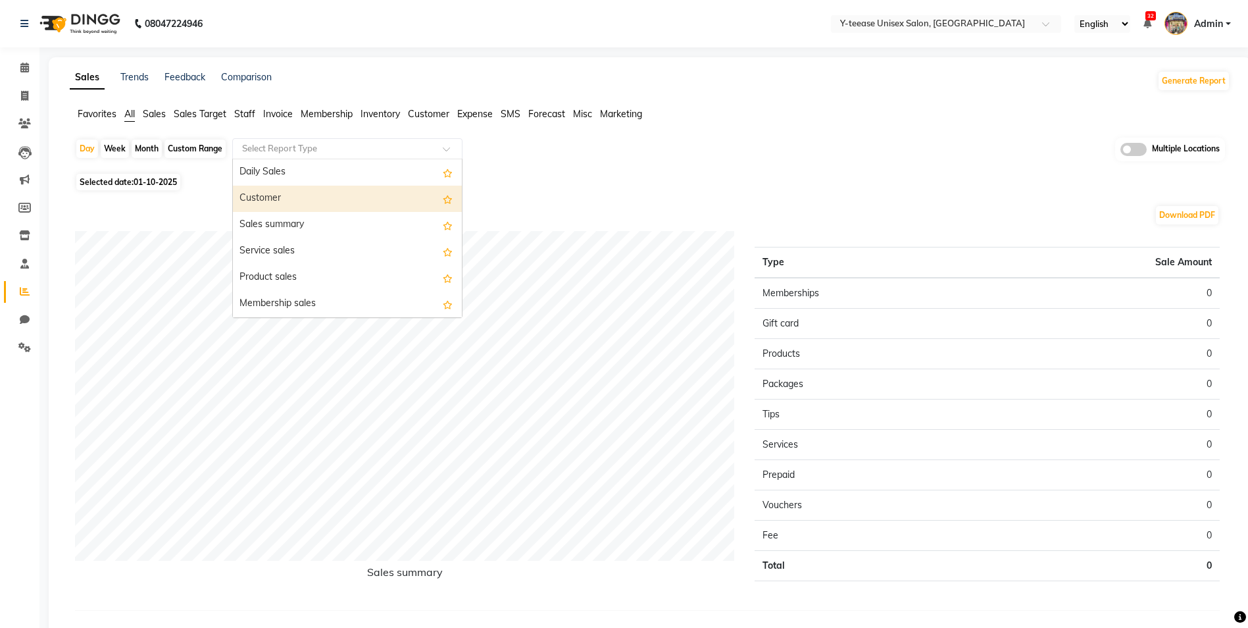
click at [292, 203] on div "Customer" at bounding box center [347, 199] width 229 height 26
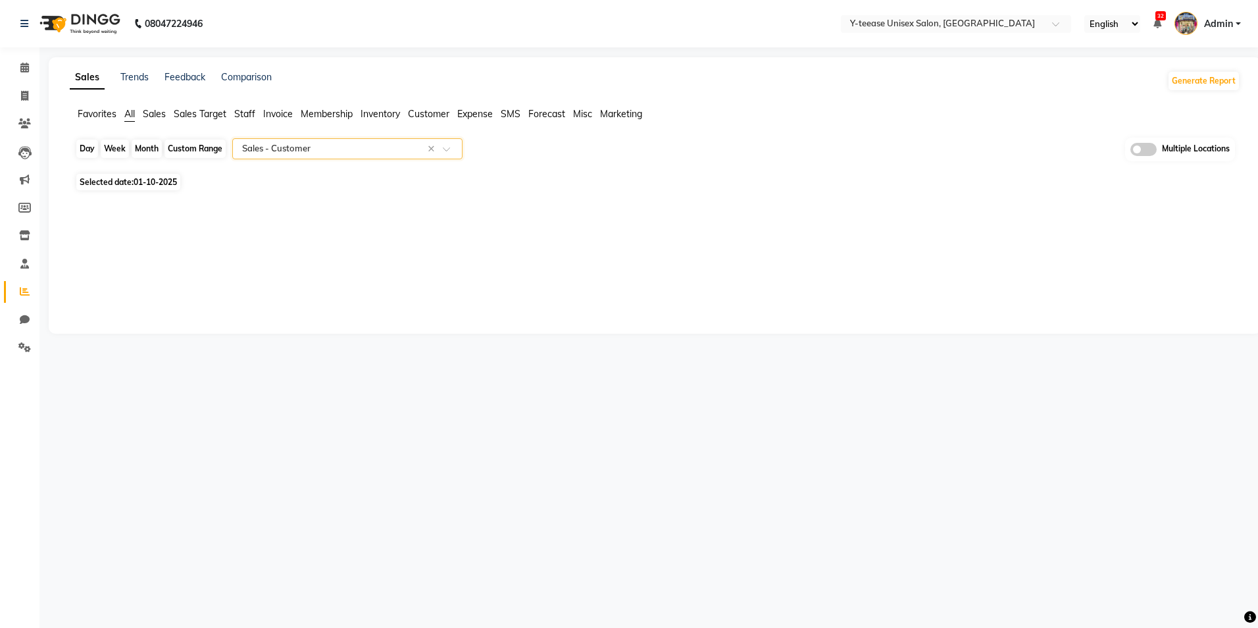
click at [88, 148] on div "Day" at bounding box center [87, 149] width 22 height 18
select select "10"
select select "2025"
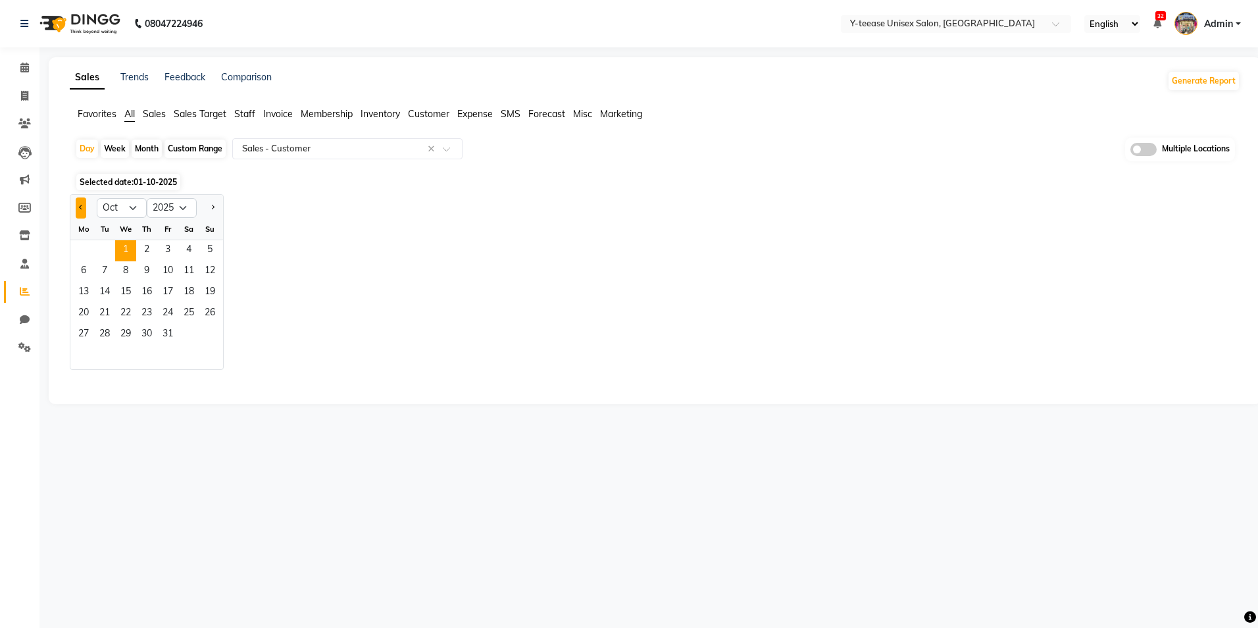
click at [76, 209] on button "Previous month" at bounding box center [81, 207] width 11 height 21
select select "9"
click at [98, 340] on span "30" at bounding box center [104, 334] width 21 height 21
select select "full_report"
select select "csv"
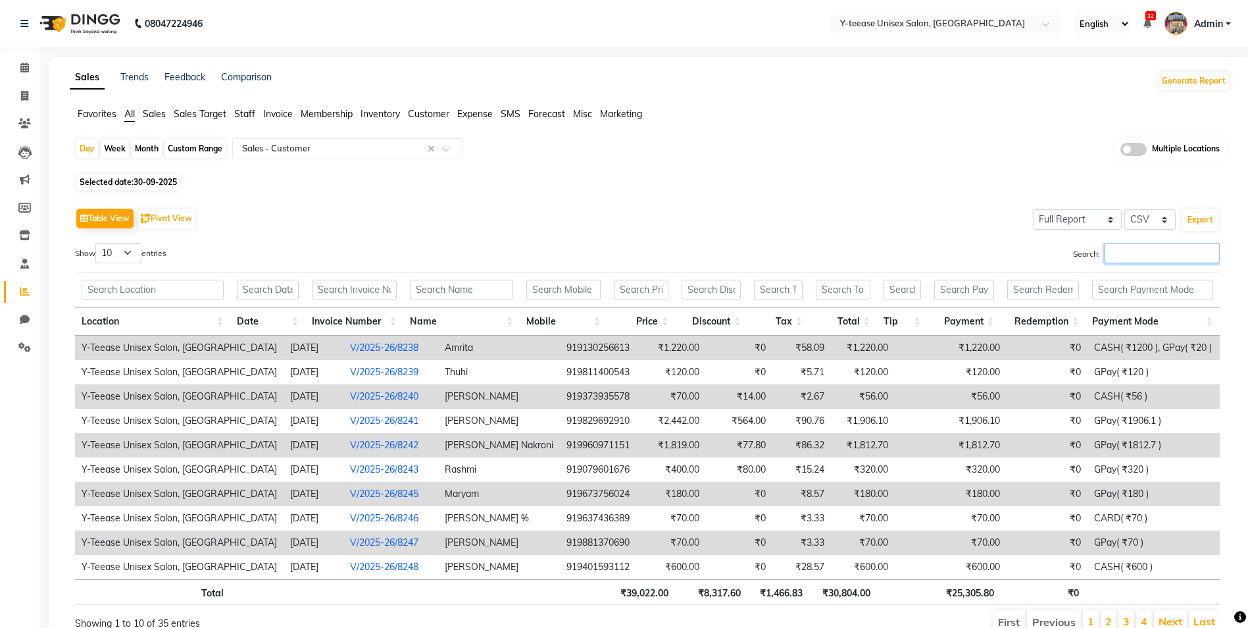
click at [1112, 248] on input "Search:" at bounding box center [1162, 253] width 115 height 20
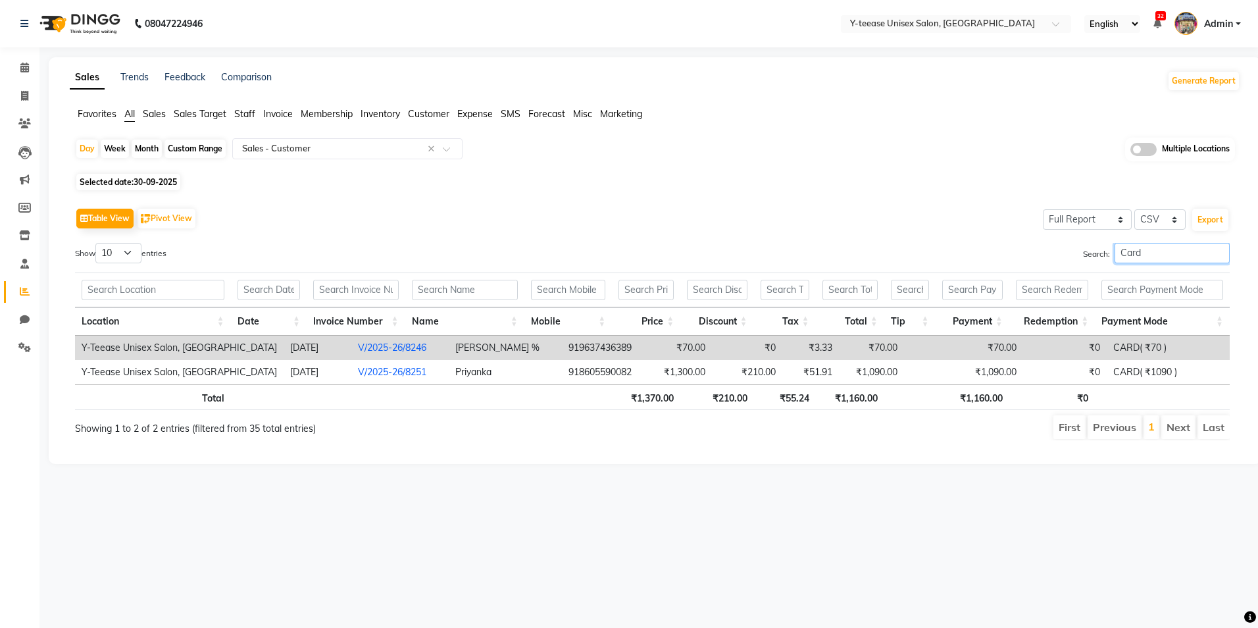
type input "Card"
click at [364, 353] on link "V/2025-26/8246" at bounding box center [392, 348] width 68 height 12
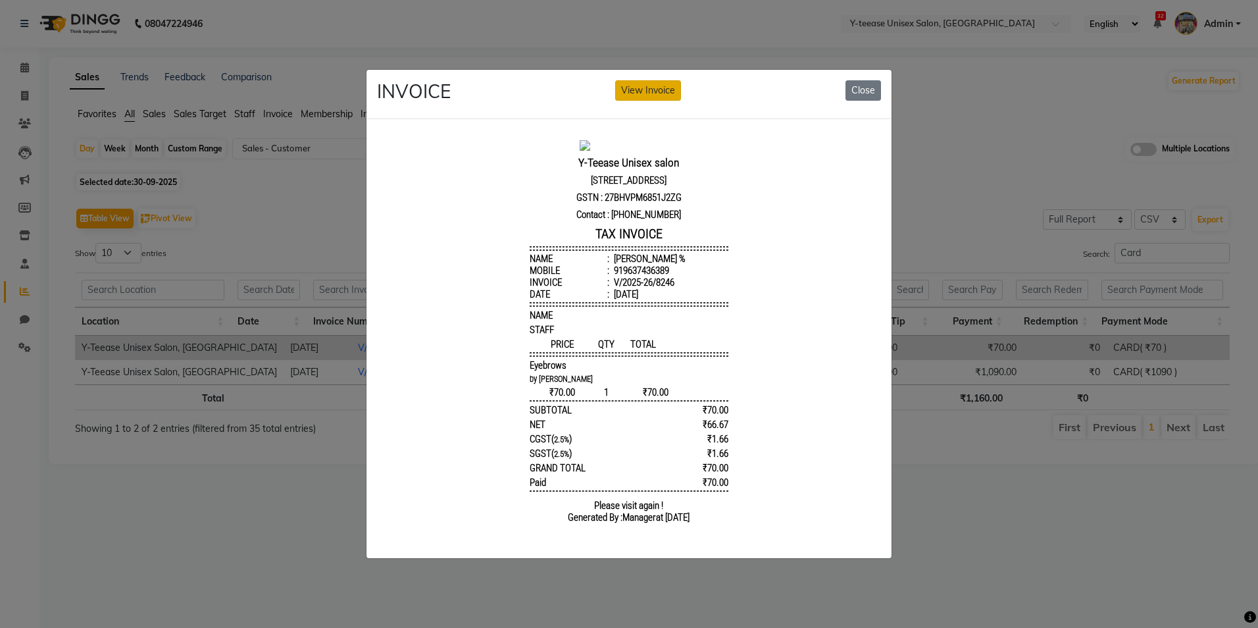
click at [641, 90] on button "View Invoice" at bounding box center [648, 90] width 66 height 20
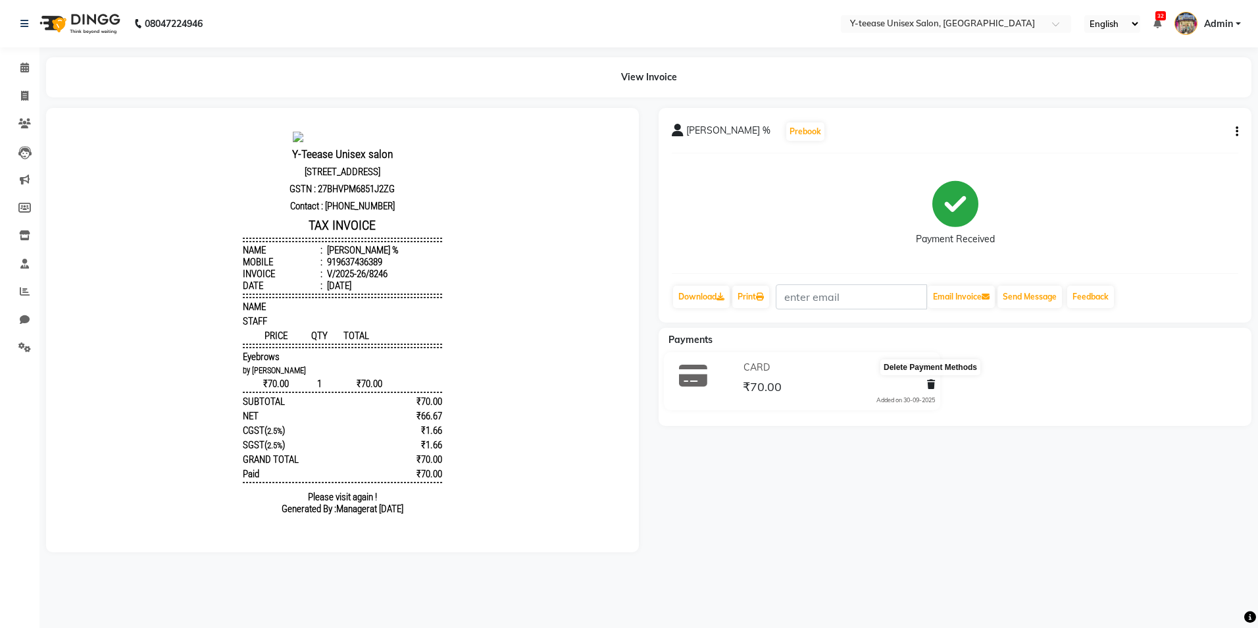
click at [929, 386] on icon at bounding box center [931, 384] width 8 height 9
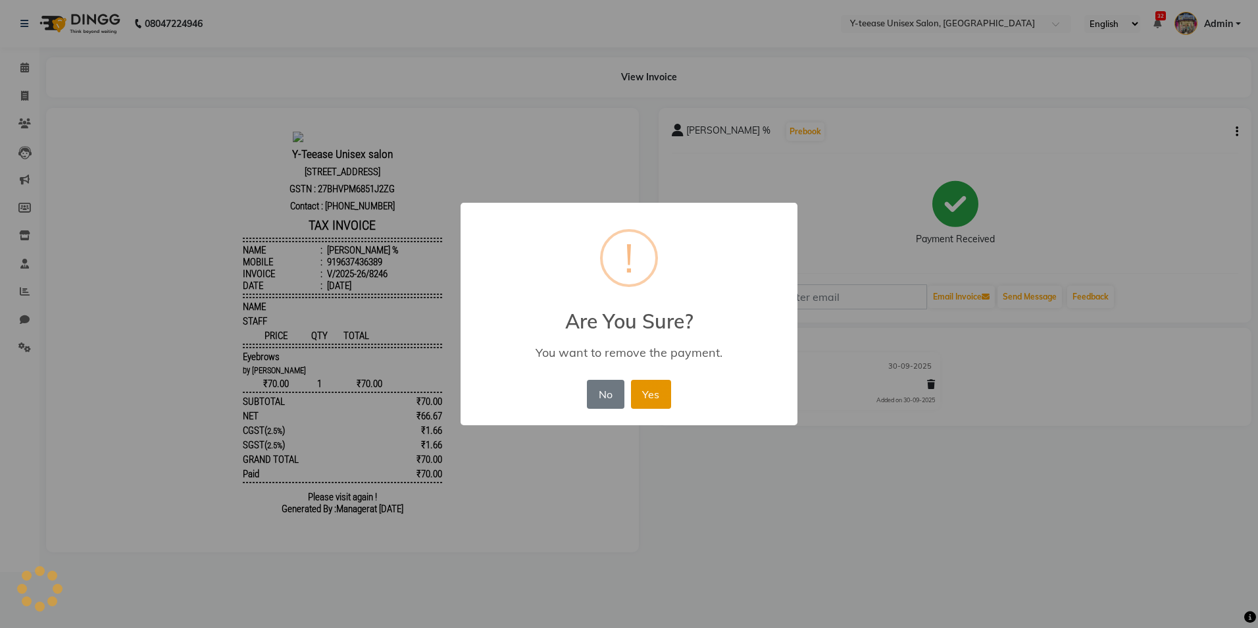
click at [663, 394] on button "Yes" at bounding box center [651, 394] width 40 height 29
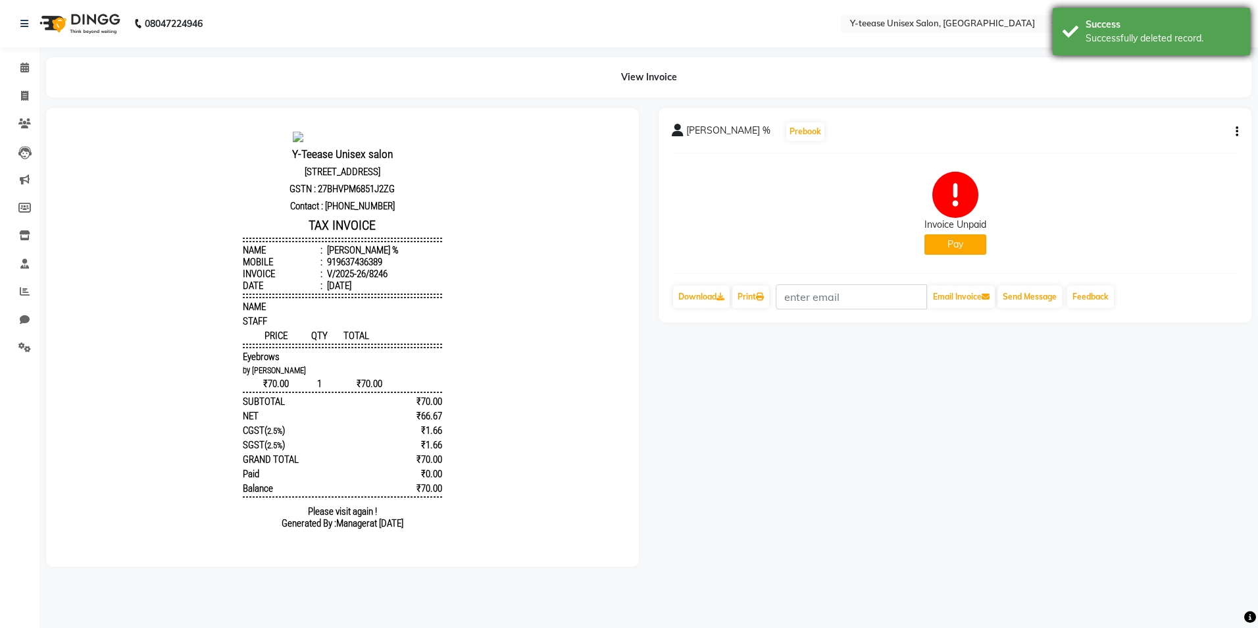
click at [1152, 44] on div "Successfully deleted record." at bounding box center [1163, 39] width 155 height 14
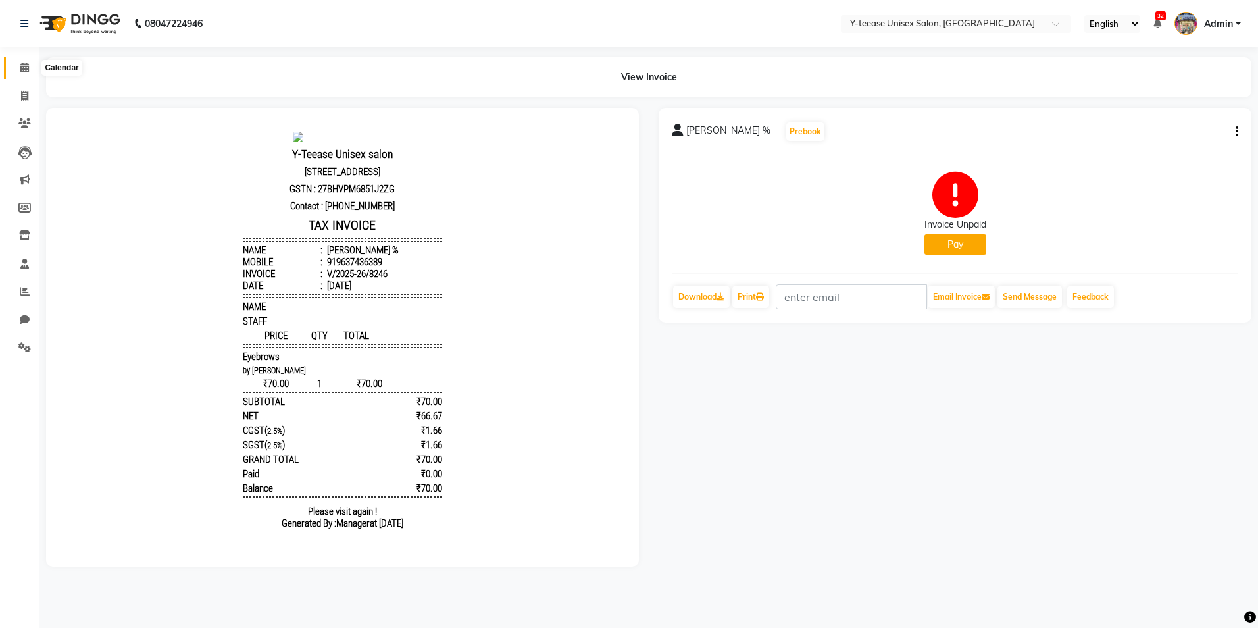
click at [20, 65] on icon at bounding box center [24, 68] width 9 height 10
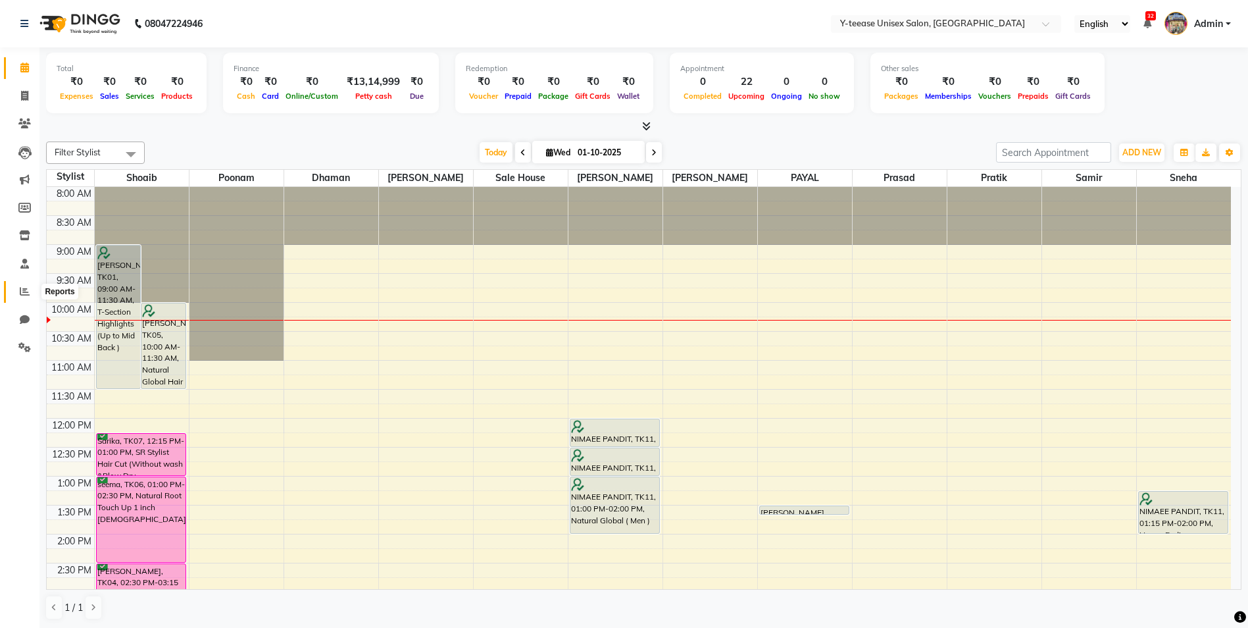
click at [25, 285] on span at bounding box center [24, 291] width 23 height 15
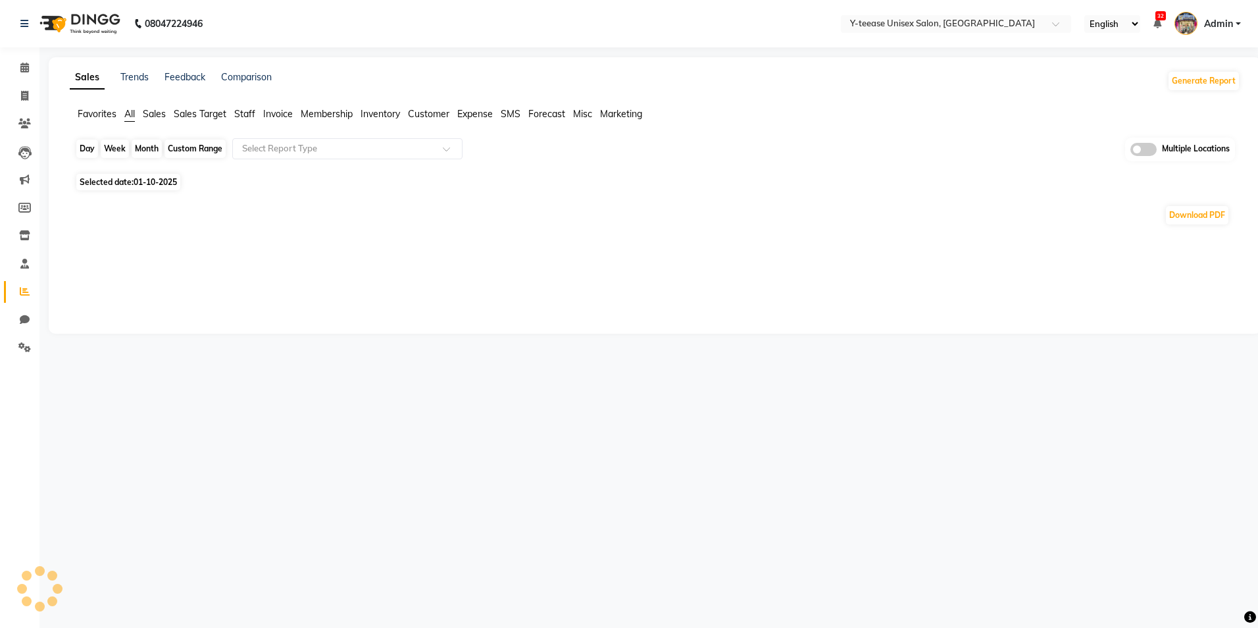
click at [95, 149] on div "Day" at bounding box center [87, 149] width 22 height 18
select select "10"
select select "2025"
click at [87, 148] on div "Day" at bounding box center [87, 149] width 22 height 18
select select "10"
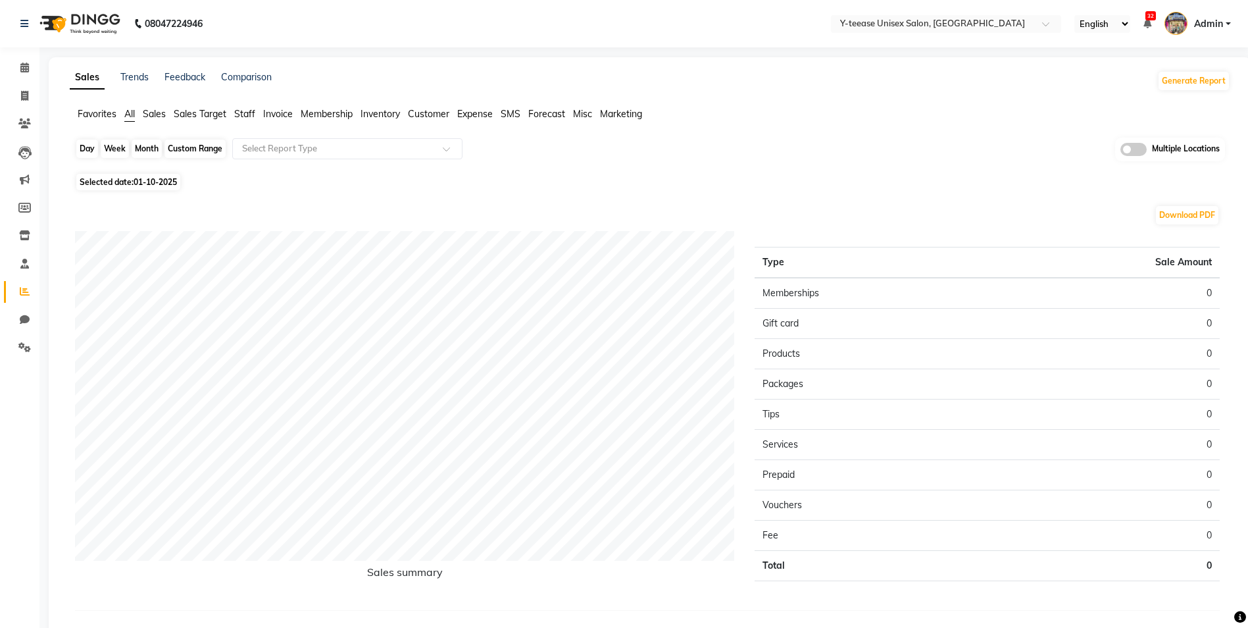
select select "2025"
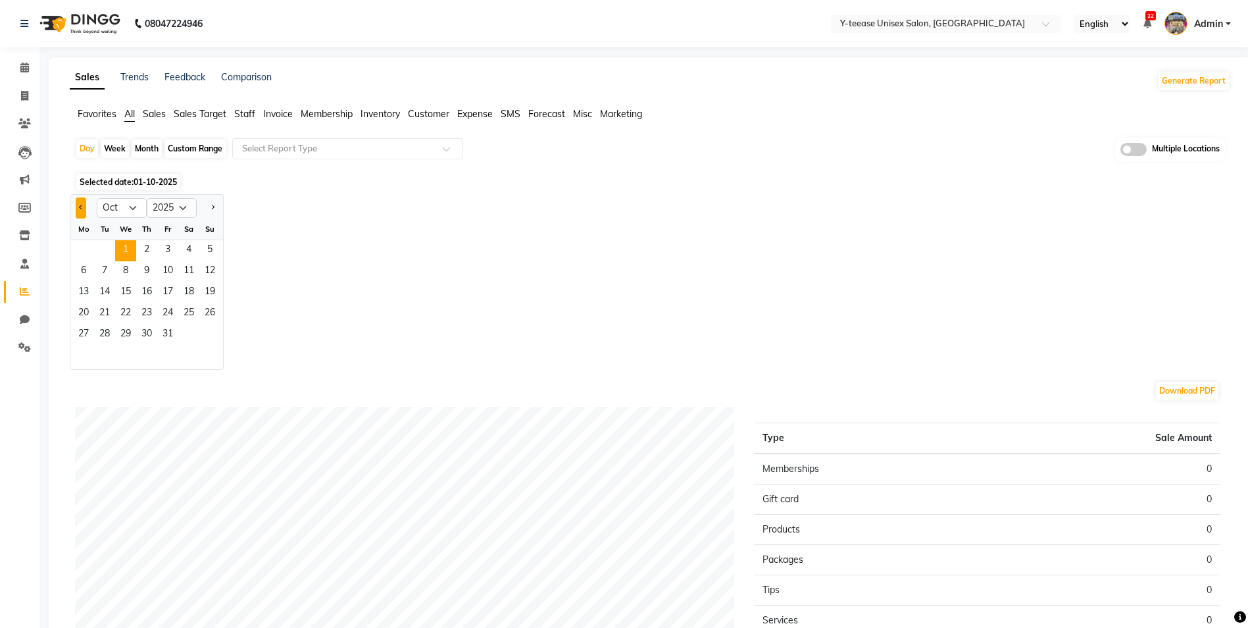
click at [82, 212] on button "Previous month" at bounding box center [81, 207] width 11 height 21
select select "9"
click at [106, 329] on span "30" at bounding box center [104, 334] width 21 height 21
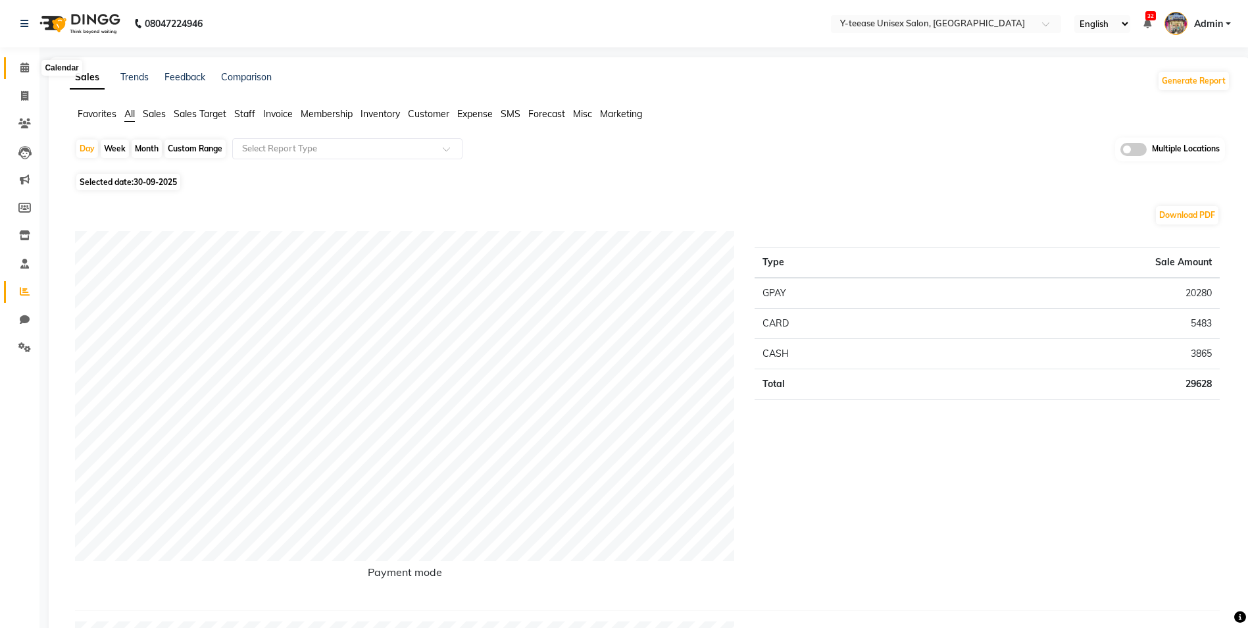
click at [28, 72] on span at bounding box center [24, 68] width 23 height 15
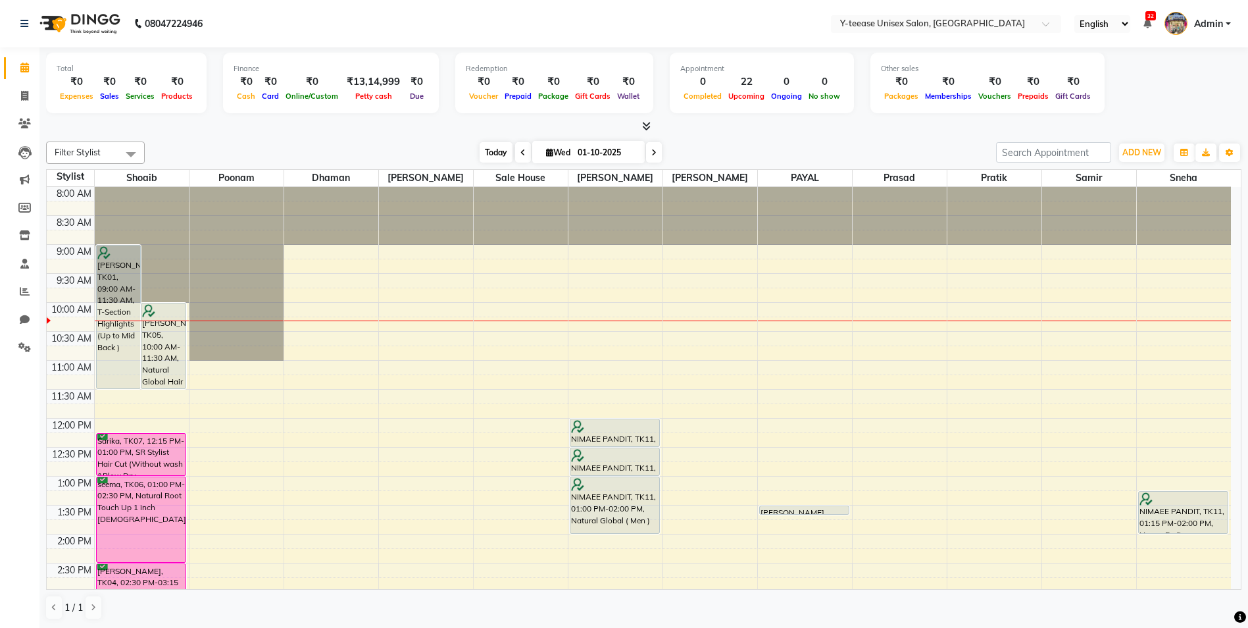
click at [496, 151] on span "Today" at bounding box center [496, 152] width 33 height 20
click at [492, 153] on span "Today" at bounding box center [496, 152] width 33 height 20
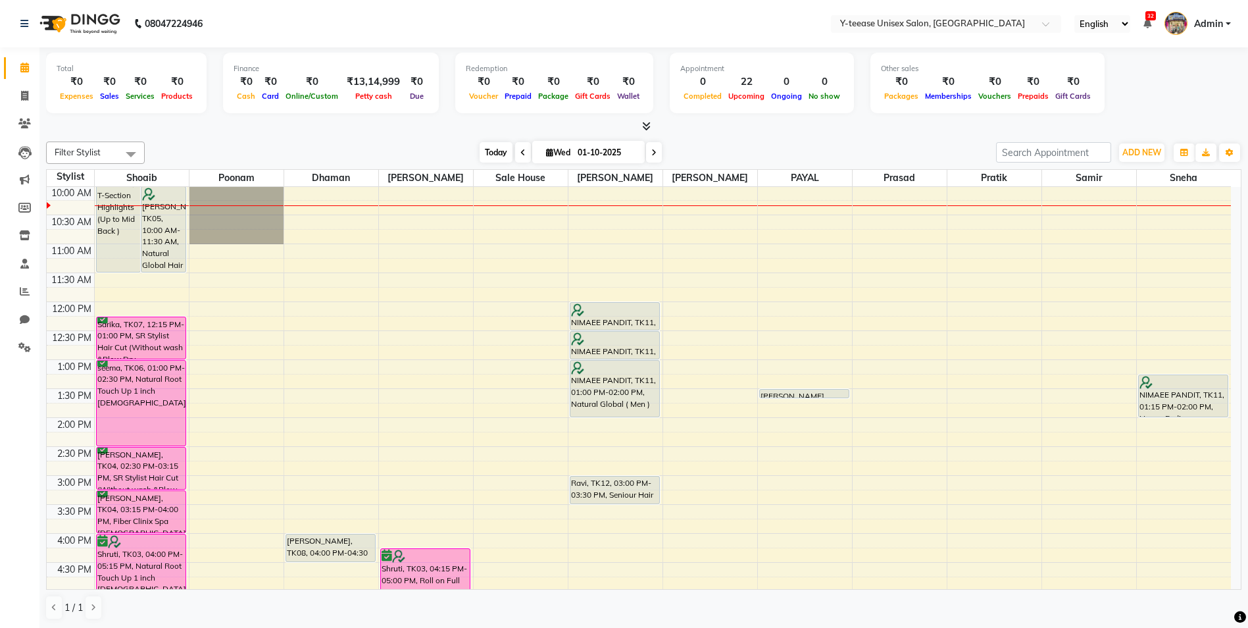
click at [494, 157] on span "Today" at bounding box center [496, 152] width 33 height 20
click at [496, 156] on span "Today" at bounding box center [496, 152] width 33 height 20
click at [621, 252] on div "8:00 AM 8:30 AM 9:00 AM 9:30 AM 10:00 AM 10:30 AM 11:00 AM 11:30 AM 12:00 PM 12…" at bounding box center [639, 504] width 1185 height 868
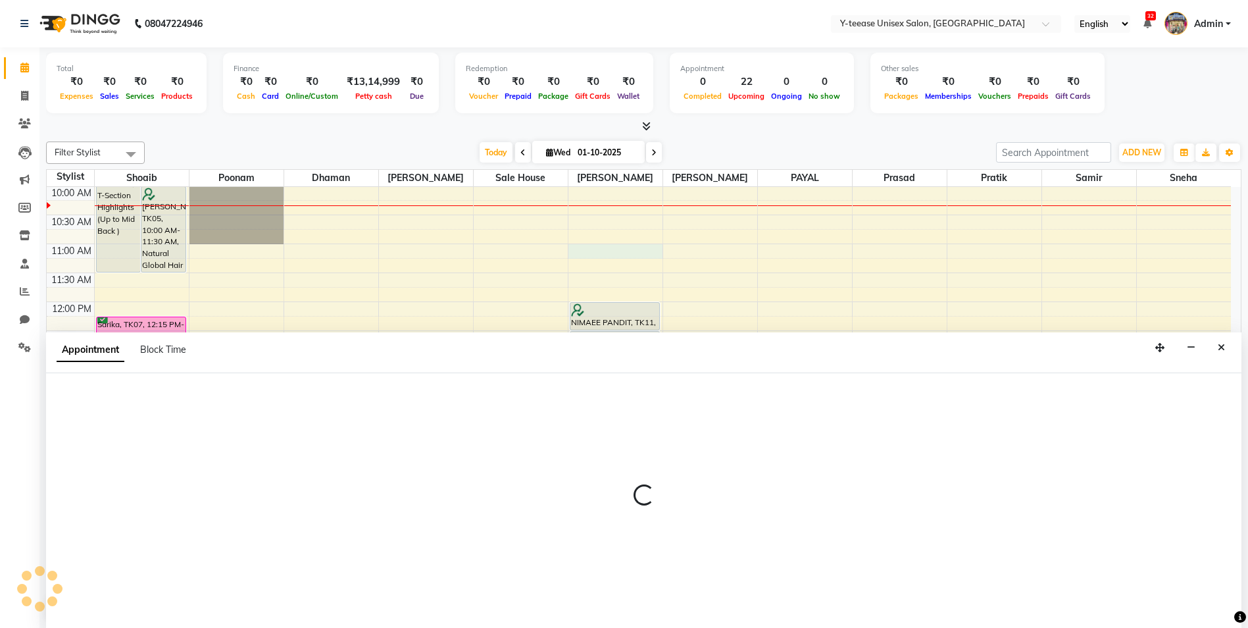
scroll to position [1, 0]
select select "92975"
select select "660"
select select "tentative"
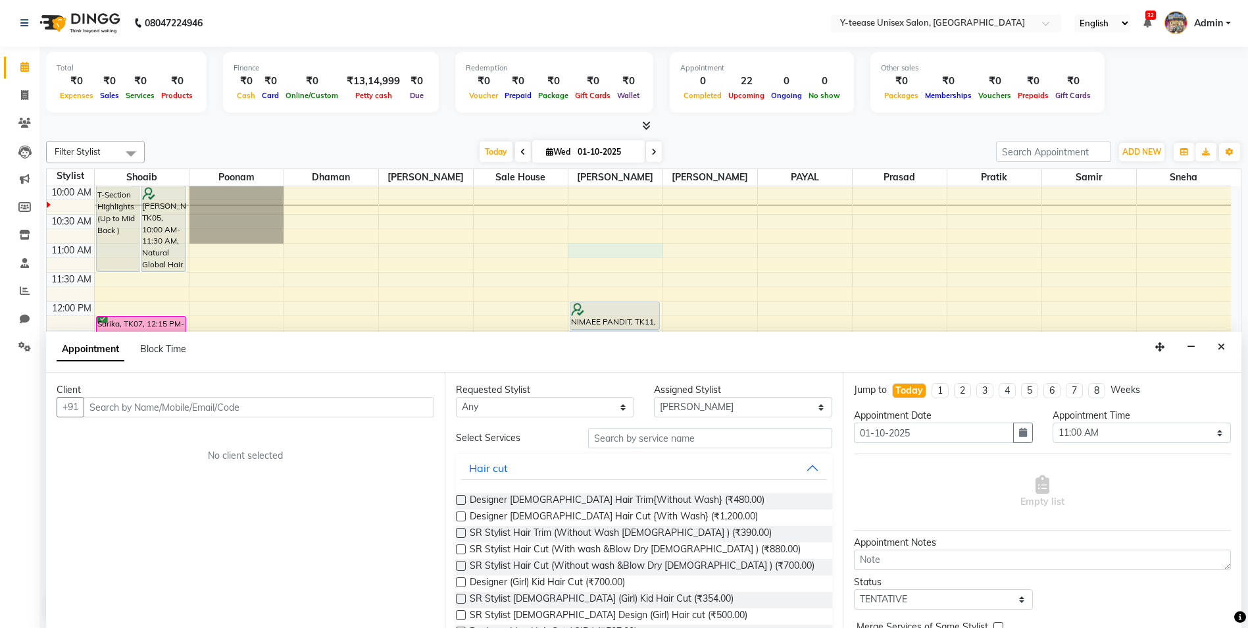
click at [280, 411] on input "text" at bounding box center [259, 407] width 351 height 20
type input "9662615100"
click at [444, 403] on div "Client +91 9662615100 Add Client No client selected" at bounding box center [245, 499] width 399 height 255
click at [424, 409] on span "Add Client" at bounding box center [407, 407] width 44 height 12
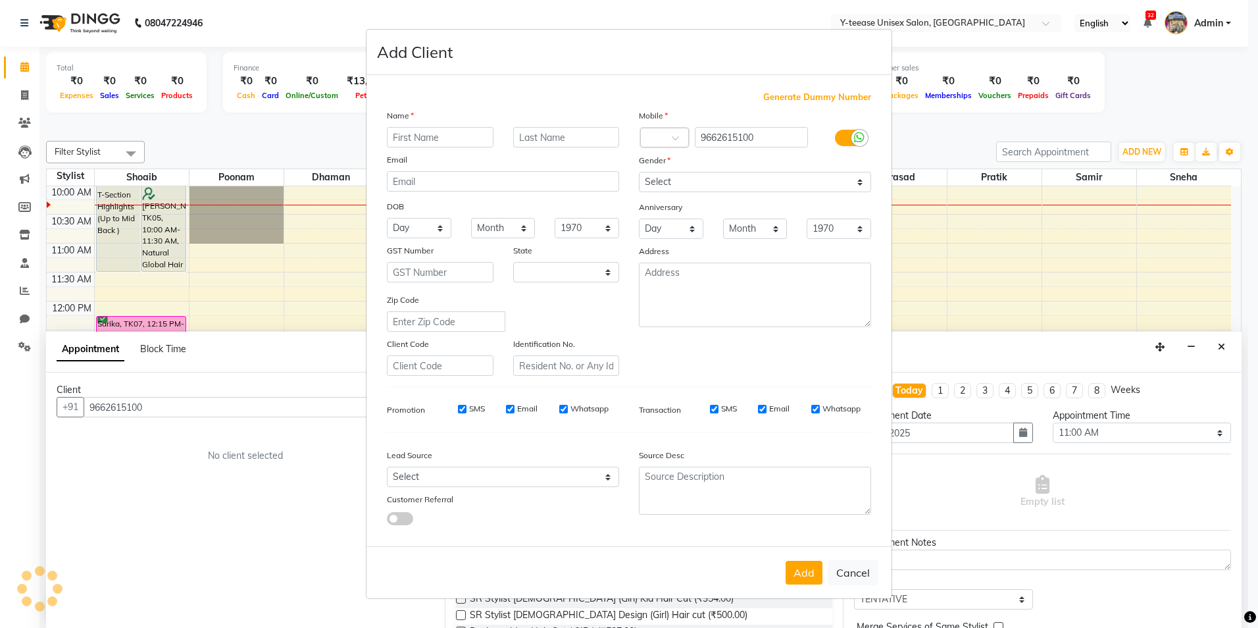
select select "22"
click at [451, 136] on input "text" at bounding box center [440, 137] width 107 height 20
type input "Nalin"
drag, startPoint x: 666, startPoint y: 172, endPoint x: 673, endPoint y: 192, distance: 20.8
click at [666, 172] on select "Select Male Female Other Prefer Not To Say" at bounding box center [755, 182] width 232 height 20
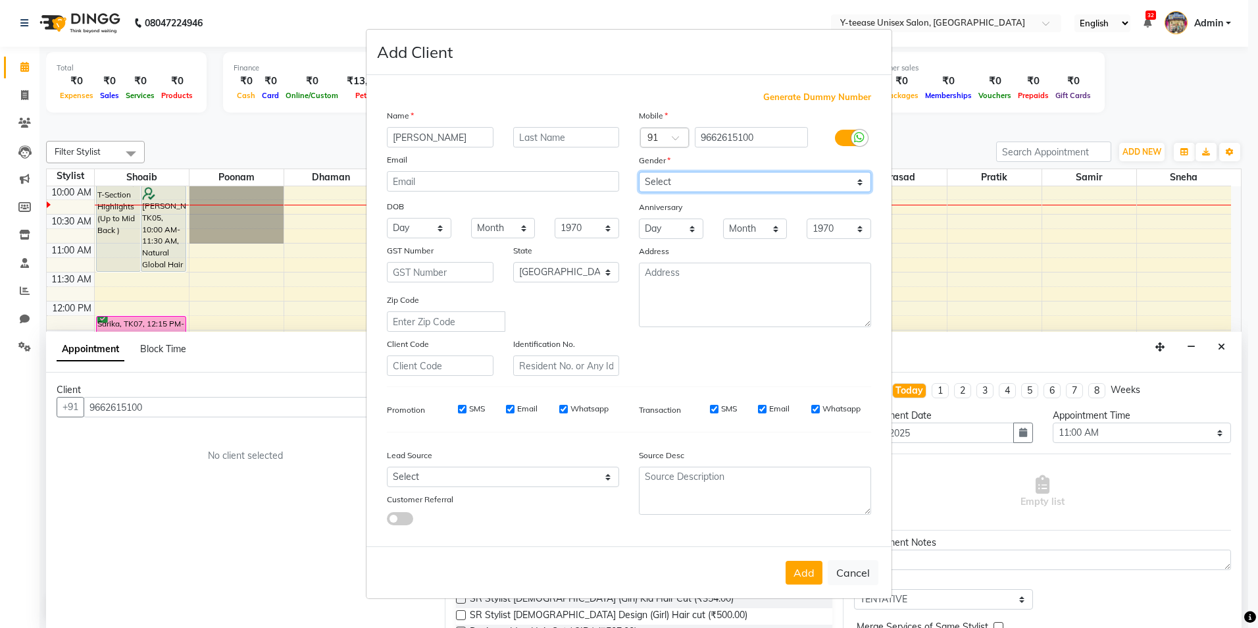
click at [639, 172] on select "Select Male Female Other Prefer Not To Say" at bounding box center [755, 182] width 232 height 20
click at [761, 186] on select "Select Male Female Other Prefer Not To Say" at bounding box center [755, 182] width 232 height 20
select select "male"
click at [639, 172] on select "Select Male Female Other Prefer Not To Say" at bounding box center [755, 182] width 232 height 20
click at [795, 579] on button "Add" at bounding box center [804, 573] width 37 height 24
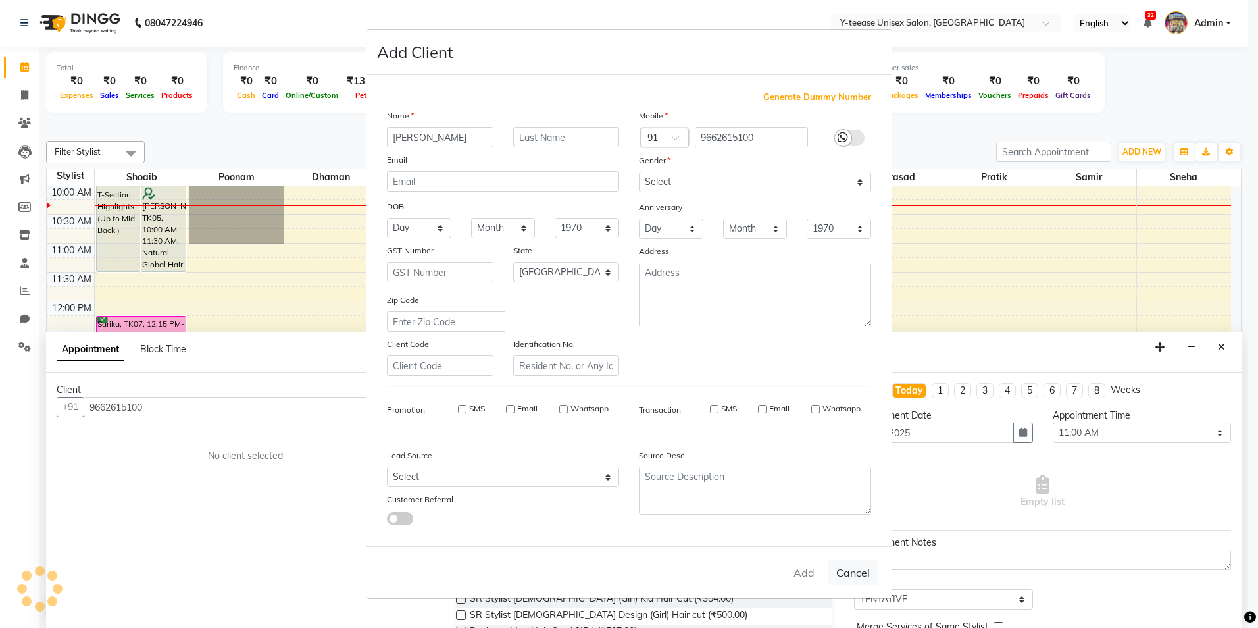
select select
select select "null"
select select
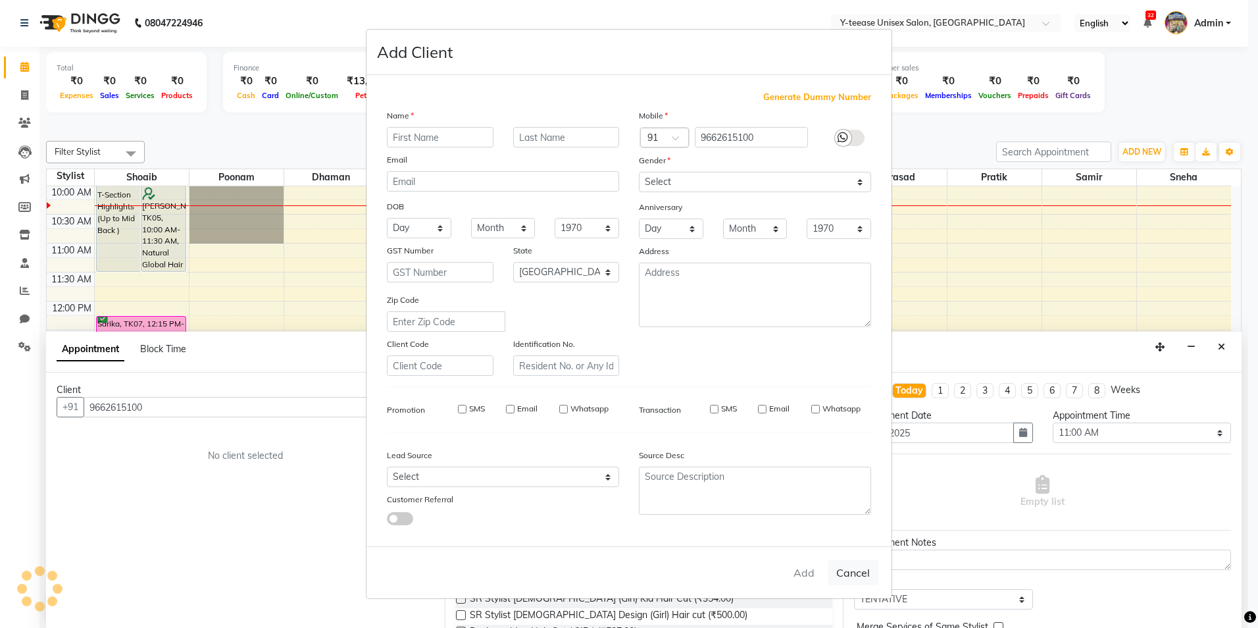
select select
checkbox input "false"
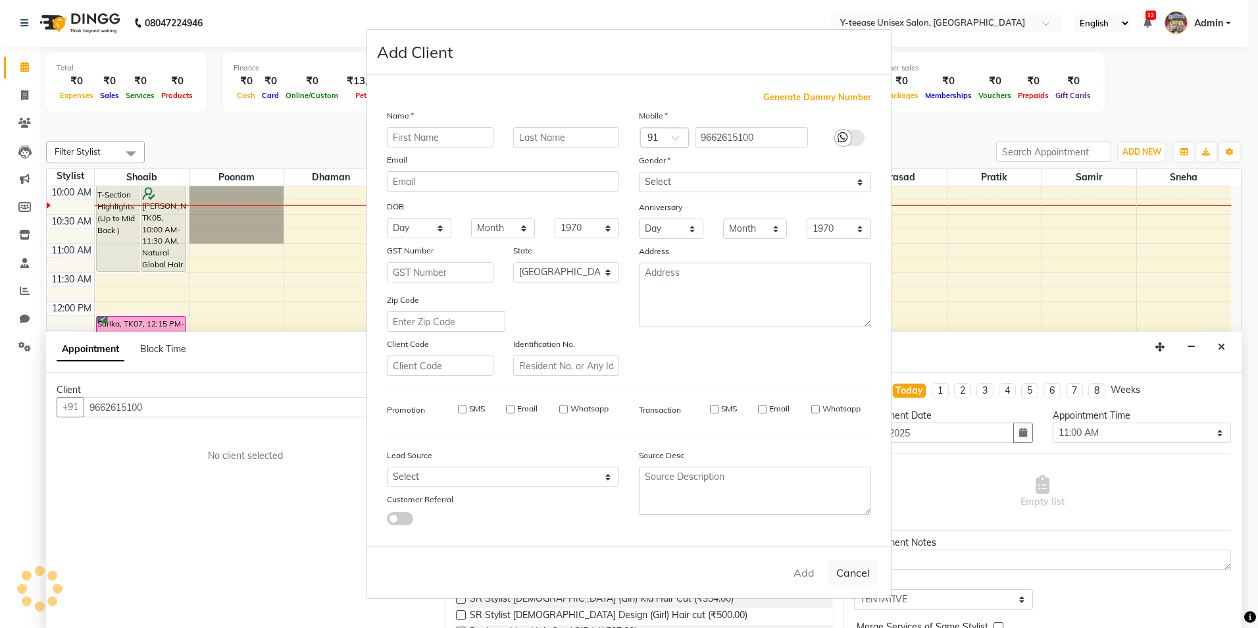
checkbox input "false"
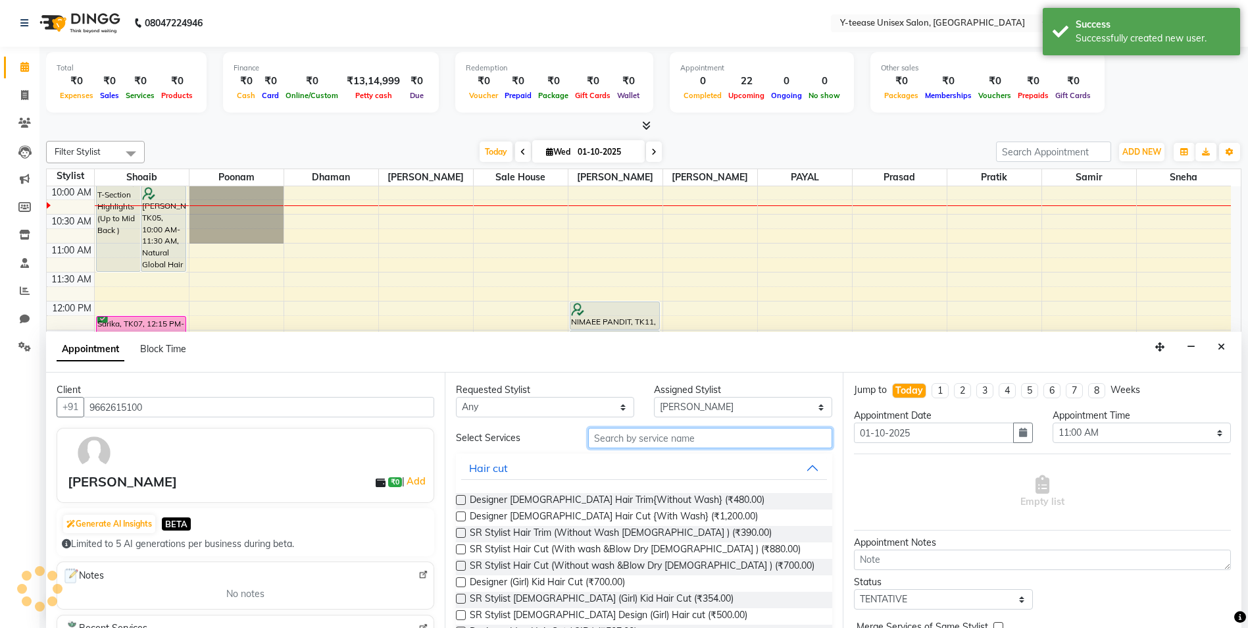
click at [679, 442] on input "text" at bounding box center [710, 438] width 245 height 20
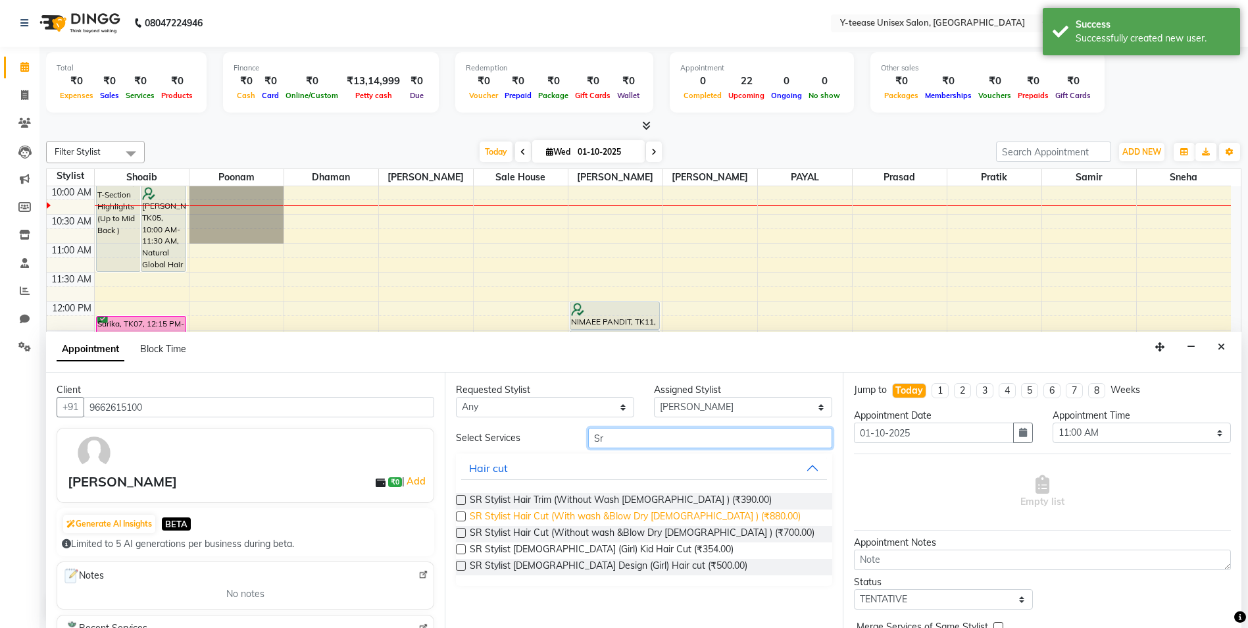
type input "Sr"
click at [663, 516] on span "SR Stylist Hair Cut (With wash &Blow Dry Female ) (₹880.00)" at bounding box center [635, 517] width 331 height 16
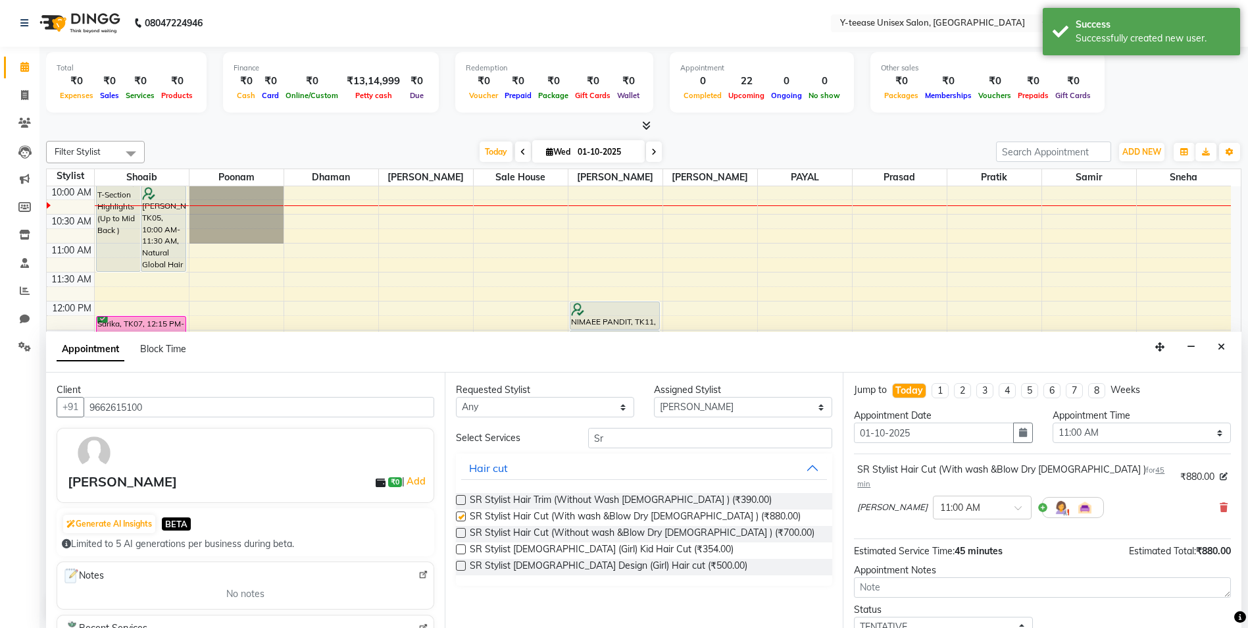
checkbox input "false"
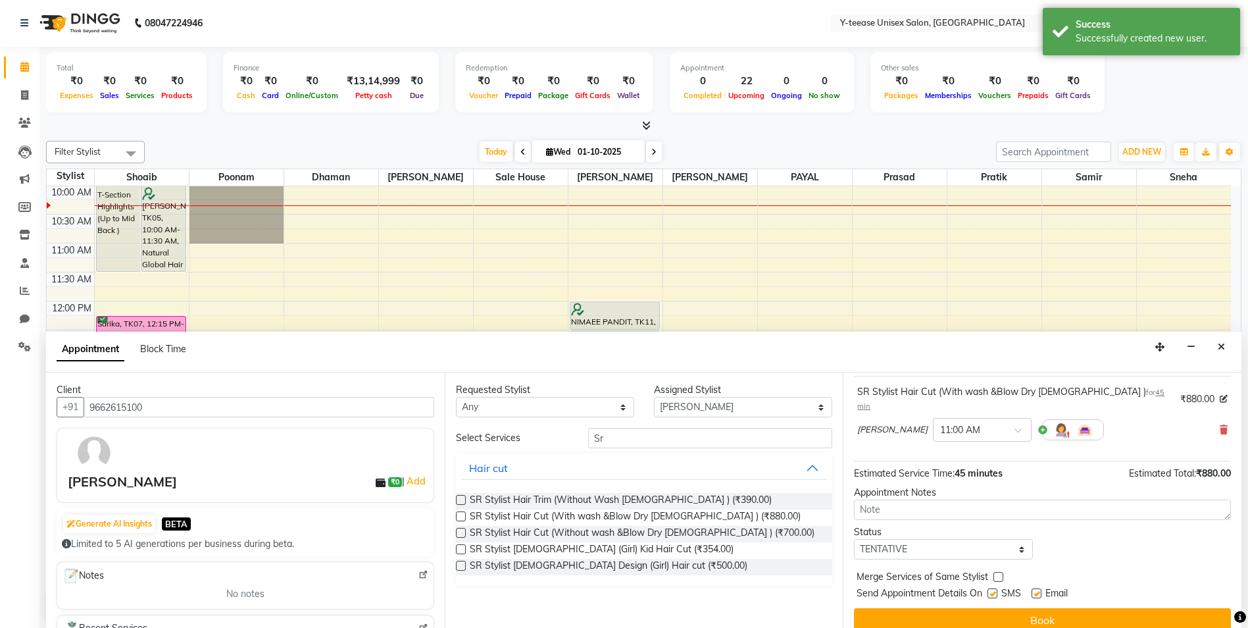
scroll to position [78, 0]
click at [1004, 611] on button "Book" at bounding box center [1042, 619] width 377 height 24
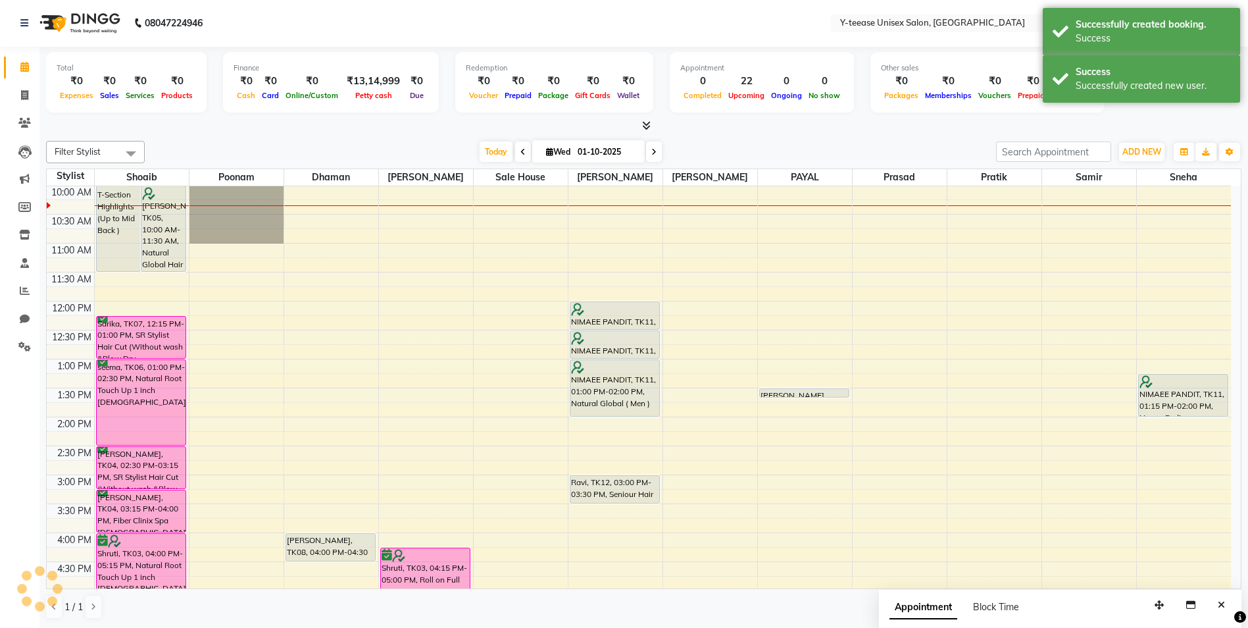
scroll to position [0, 0]
drag, startPoint x: 1127, startPoint y: 63, endPoint x: 1129, endPoint y: 34, distance: 29.6
click at [1127, 59] on div "Success Successfully created new user." at bounding box center [1141, 78] width 197 height 47
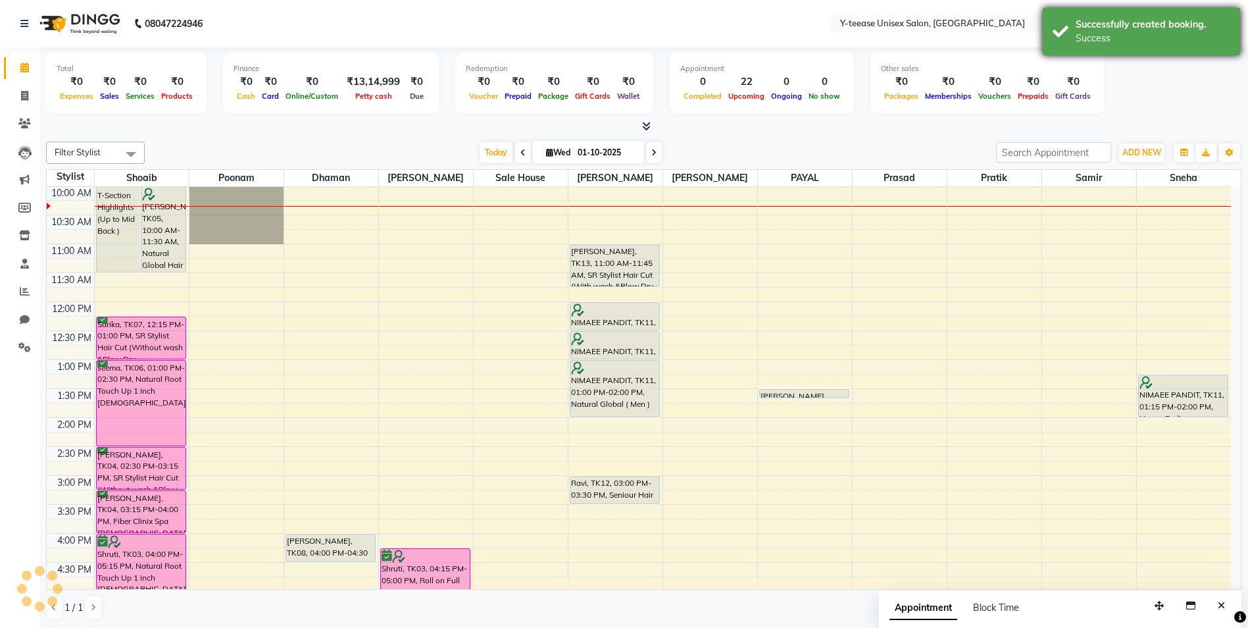
click at [1130, 24] on div "Successfully created booking." at bounding box center [1153, 25] width 155 height 14
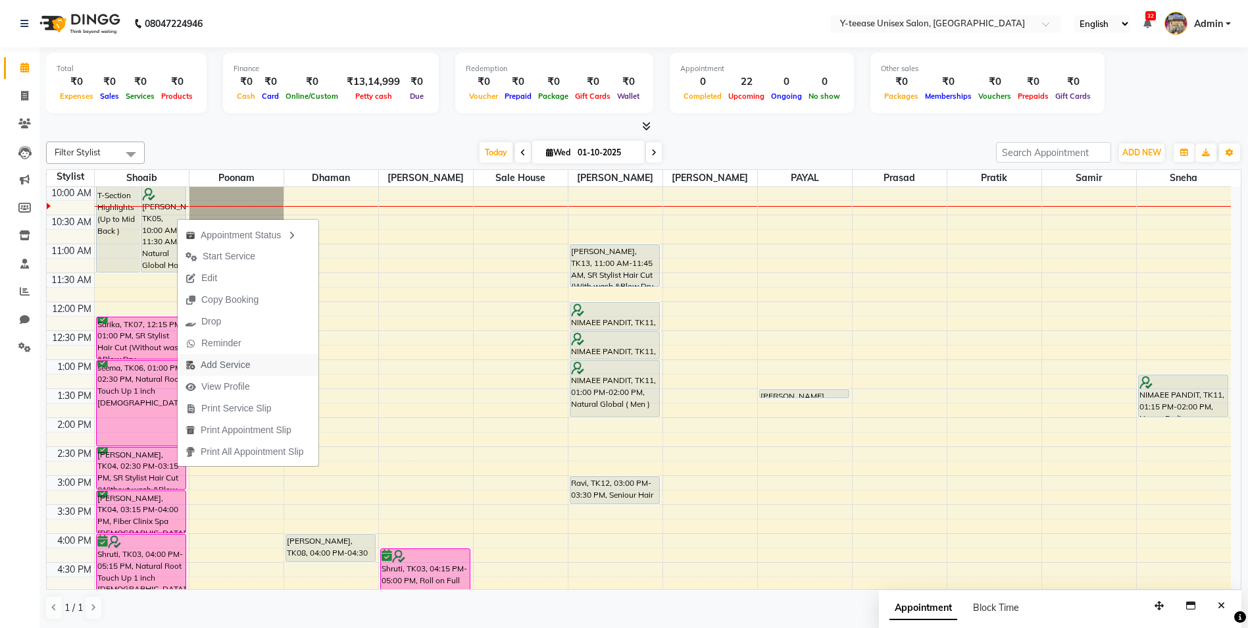
click at [239, 364] on span "Add Service" at bounding box center [225, 365] width 49 height 14
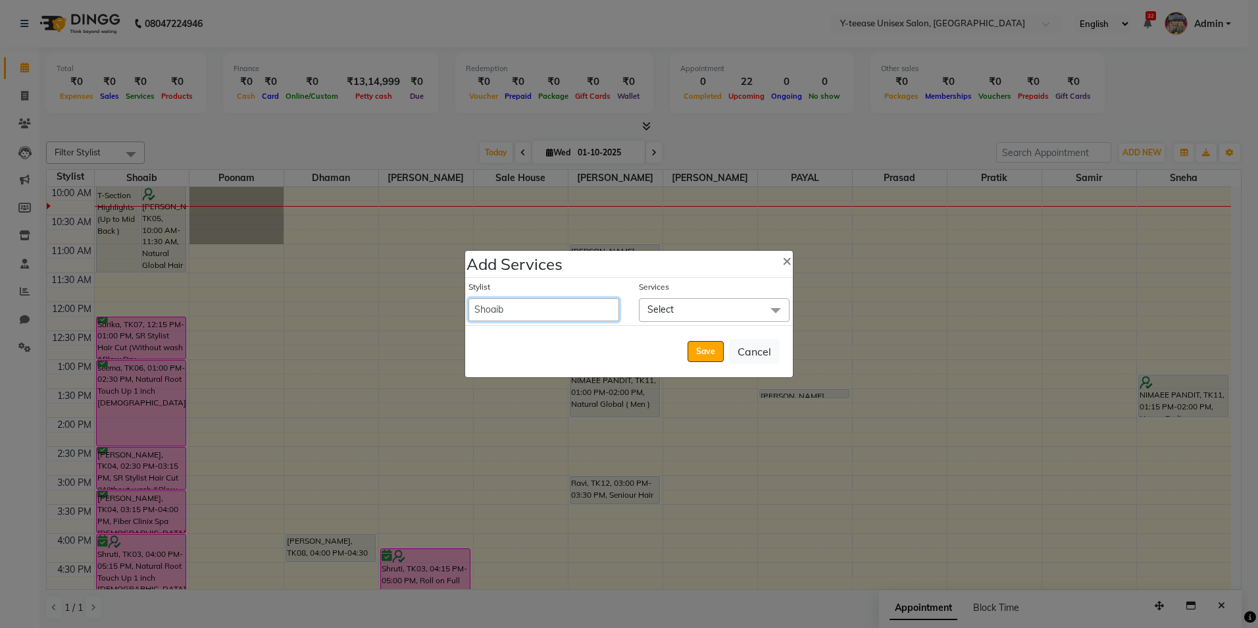
click at [596, 312] on select "Amar Annu Ali chaitrali Dhaman keshav nagar Manager Mosin khan Neelam PAYAL Poo…" at bounding box center [544, 309] width 151 height 23
click at [784, 262] on span "×" at bounding box center [786, 260] width 9 height 20
select select "91937"
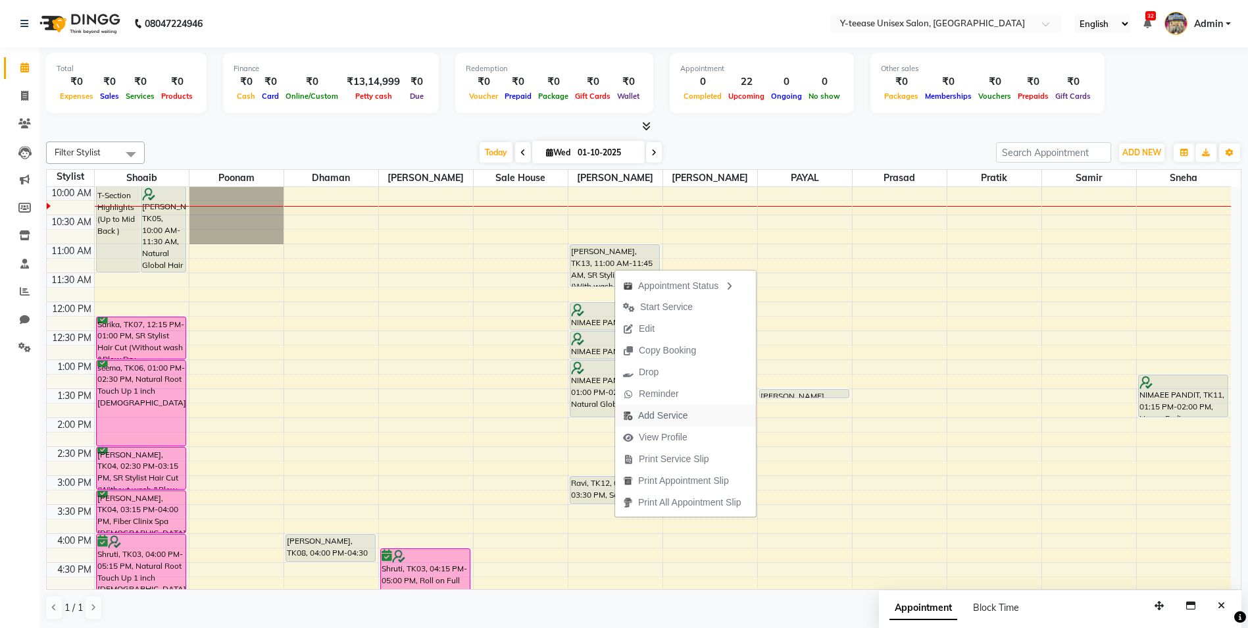
click at [663, 413] on span "Add Service" at bounding box center [662, 416] width 49 height 14
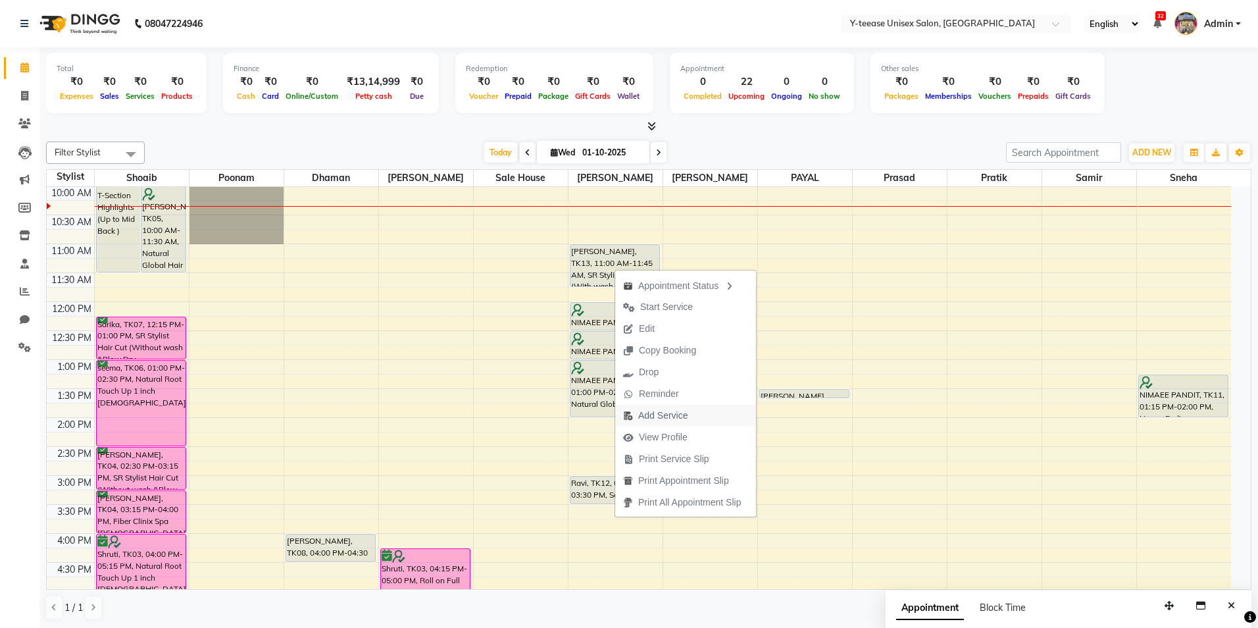
select select "92975"
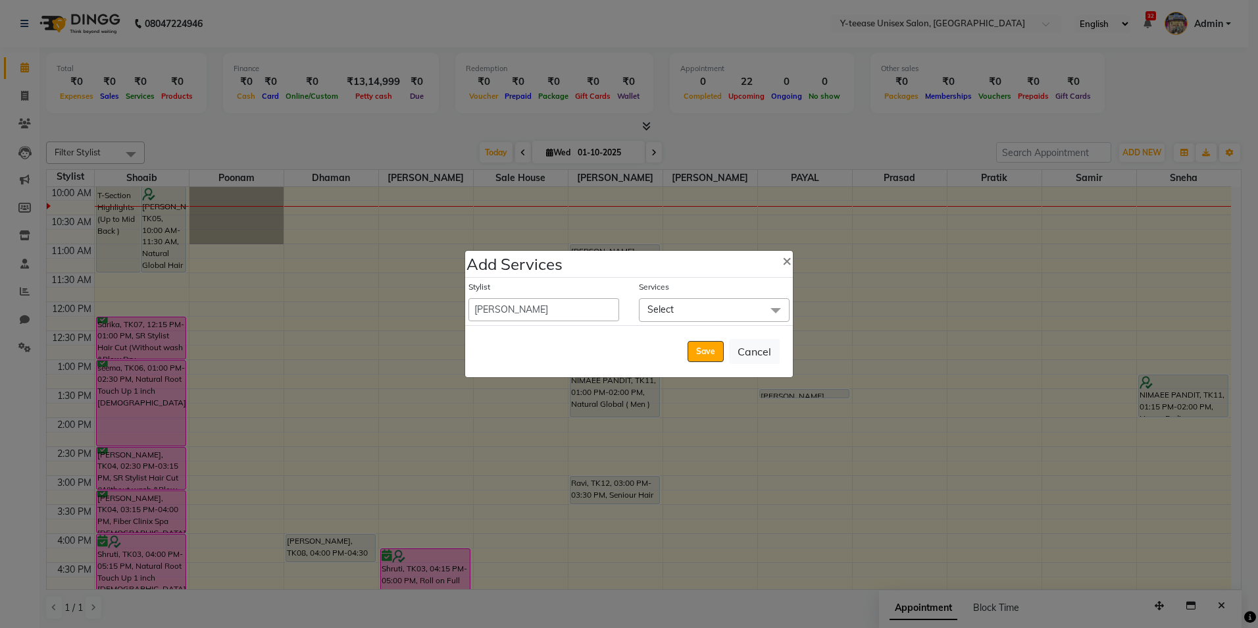
click at [746, 315] on span "Select" at bounding box center [714, 309] width 151 height 23
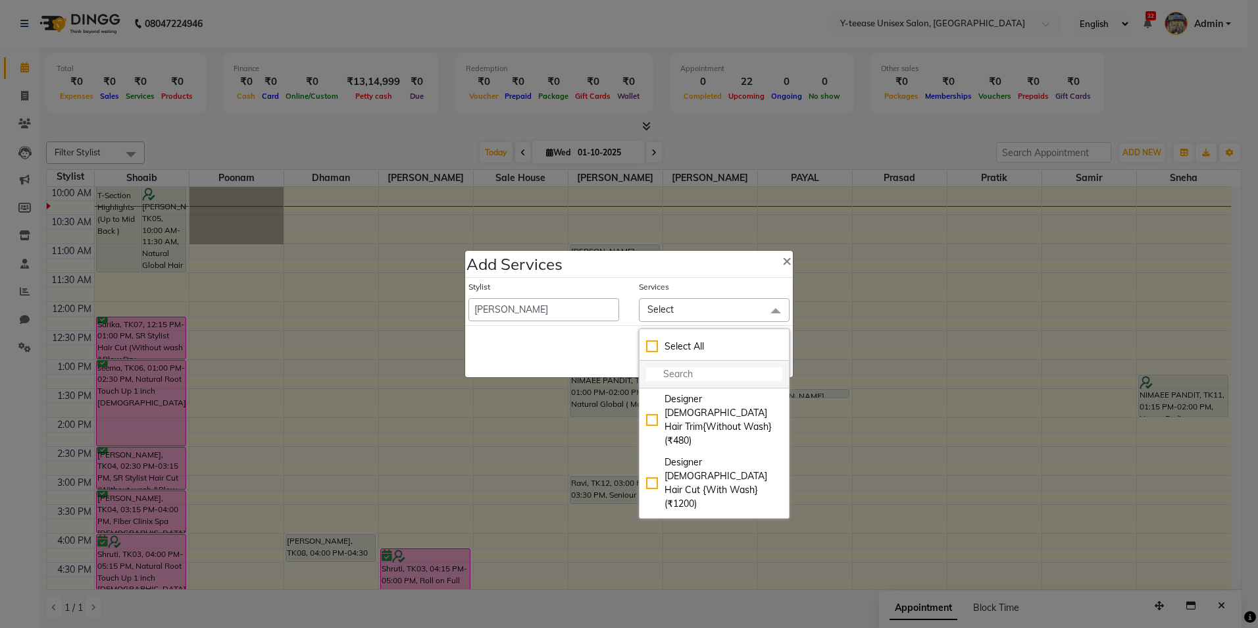
click at [710, 384] on li at bounding box center [714, 375] width 149 height 28
click at [718, 375] on input "multiselect-search" at bounding box center [714, 374] width 136 height 14
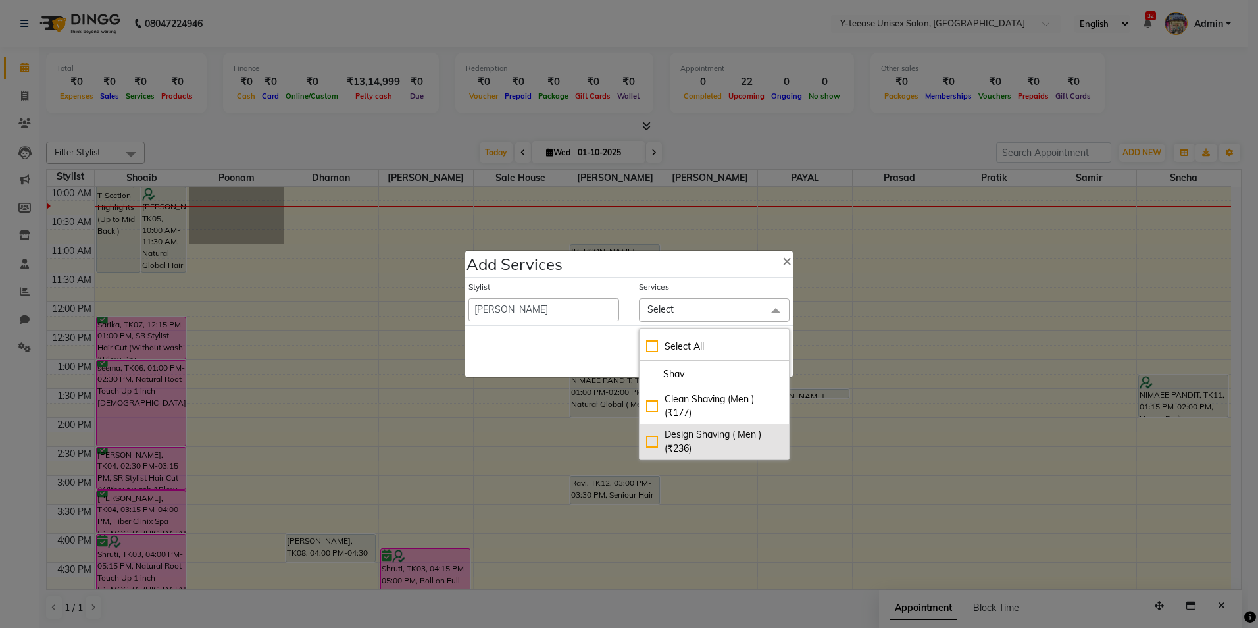
type input "Shav"
click at [691, 444] on div "Design Shaving ( Men ) (₹236)" at bounding box center [714, 442] width 136 height 28
checkbox input "true"
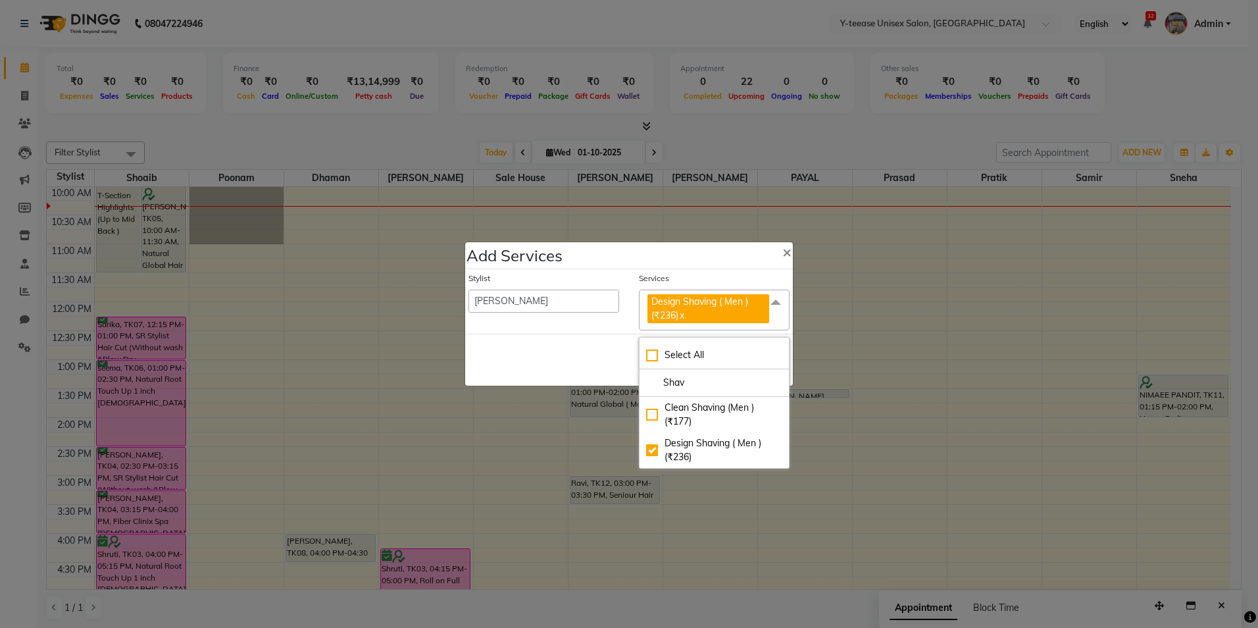
click at [597, 353] on div "Save Cancel" at bounding box center [629, 360] width 328 height 52
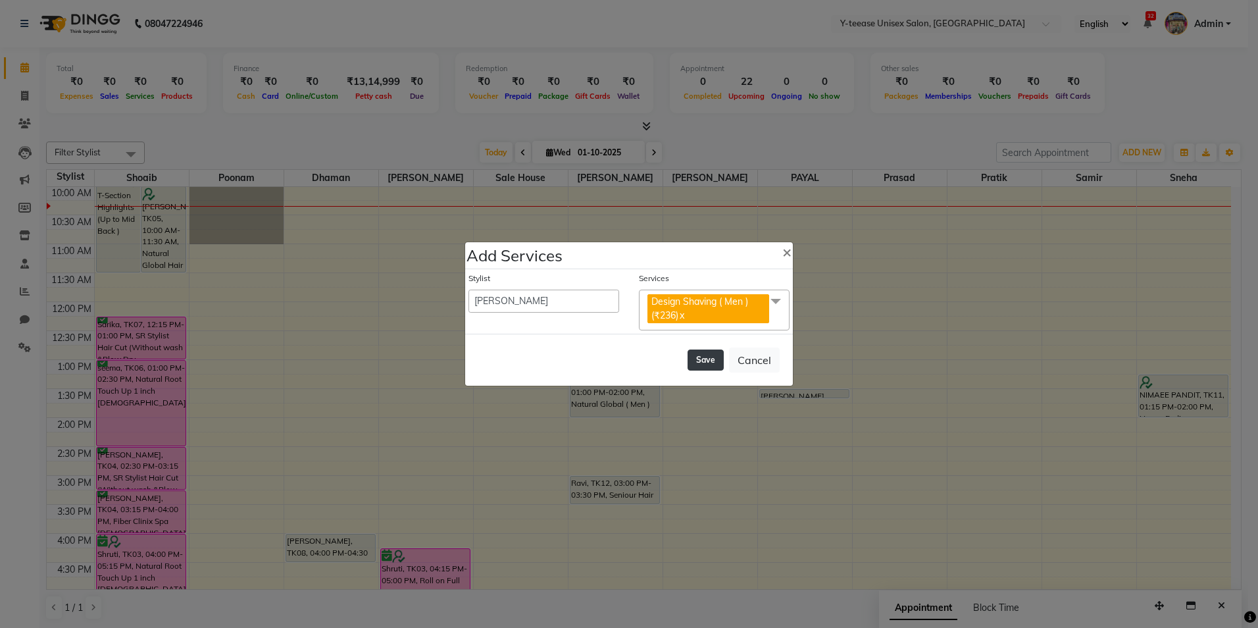
click at [715, 362] on button "Save" at bounding box center [706, 359] width 36 height 21
select select "91937"
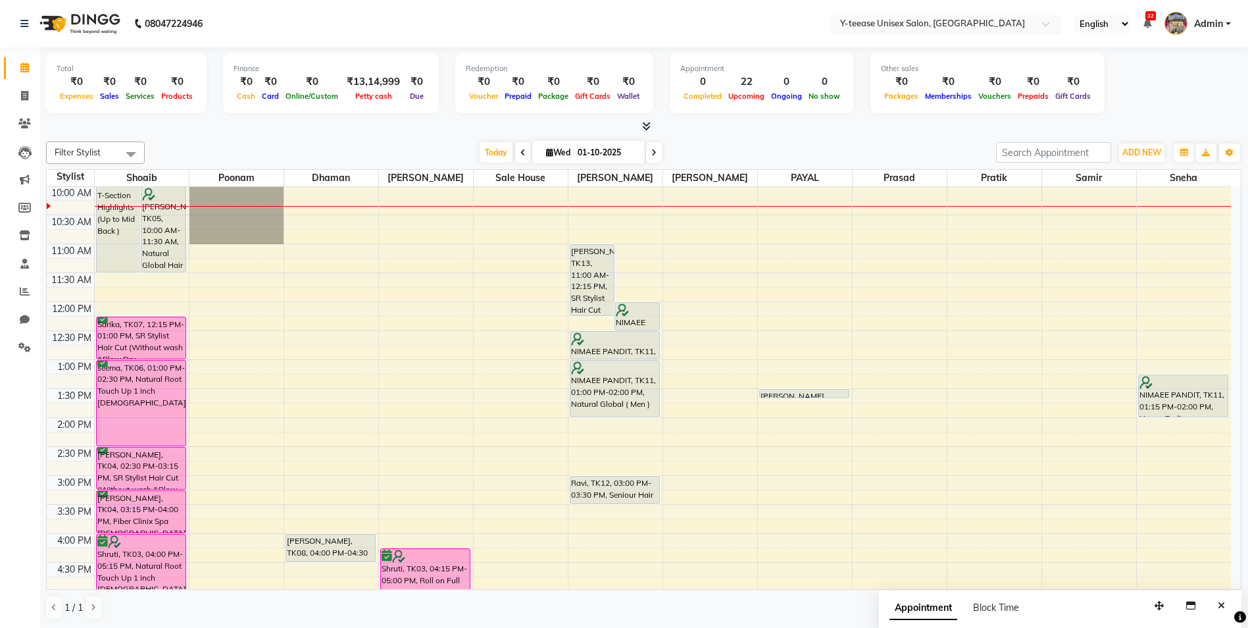
click at [1022, 19] on input "text" at bounding box center [933, 24] width 191 height 13
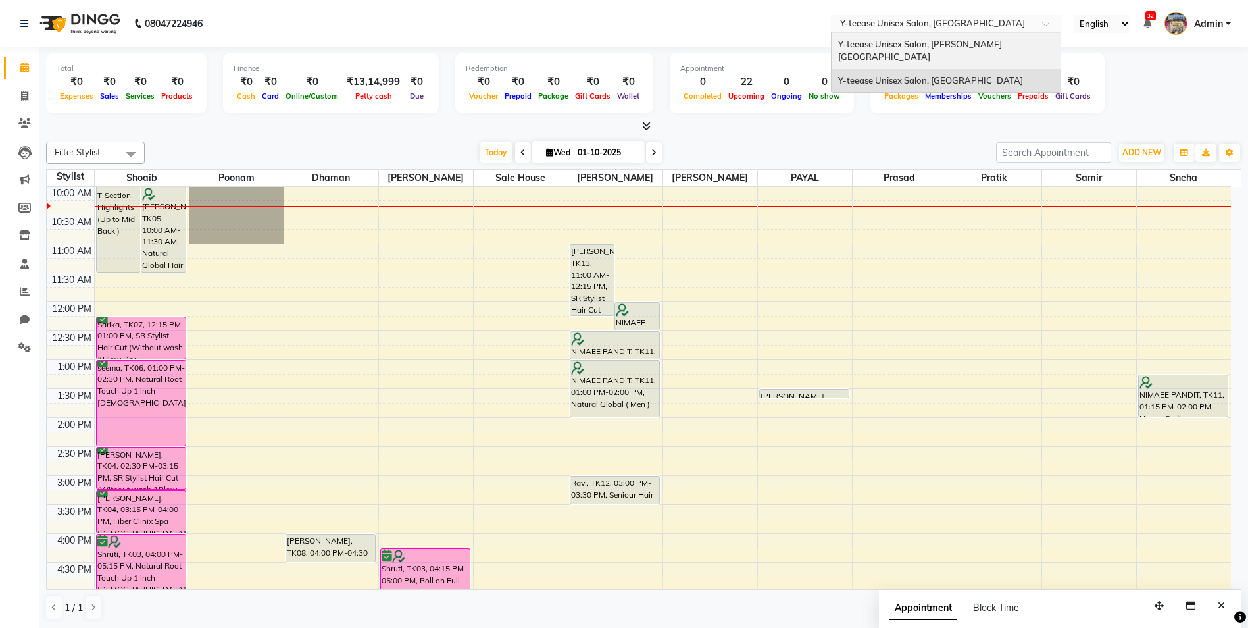
click at [986, 43] on span "Y-teease Unisex Salon, Keshav Nagar" at bounding box center [920, 51] width 164 height 24
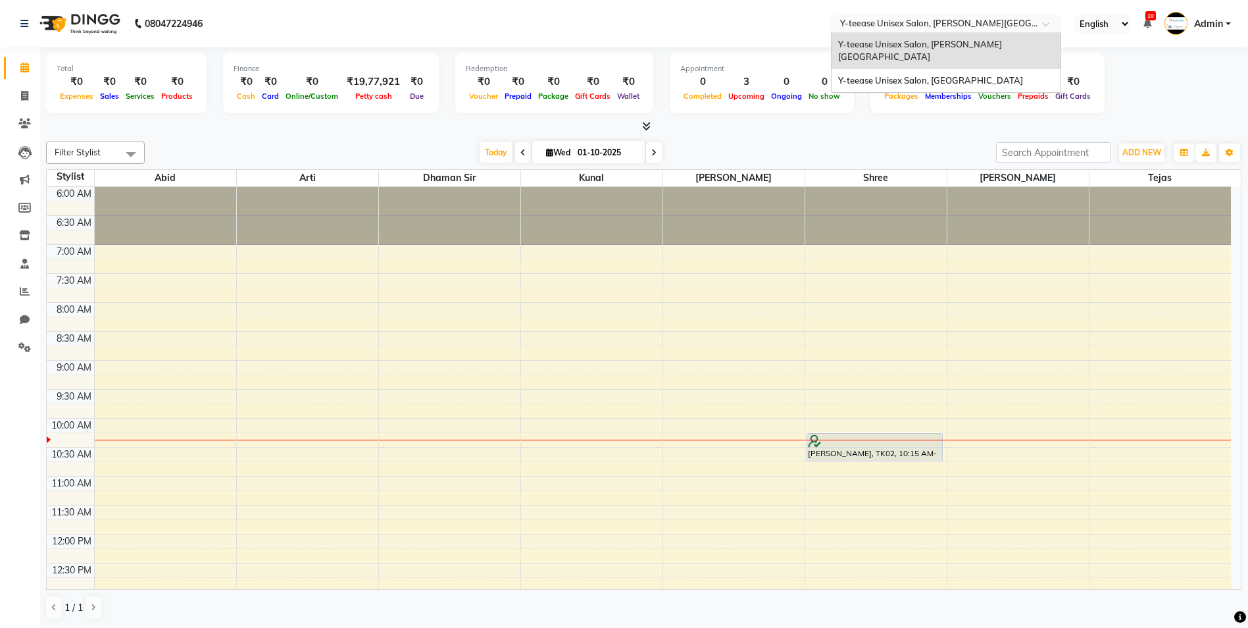
click at [974, 28] on input "text" at bounding box center [933, 24] width 191 height 13
click at [963, 75] on span "Y-teease Unisex Salon, [GEOGRAPHIC_DATA]" at bounding box center [930, 80] width 185 height 11
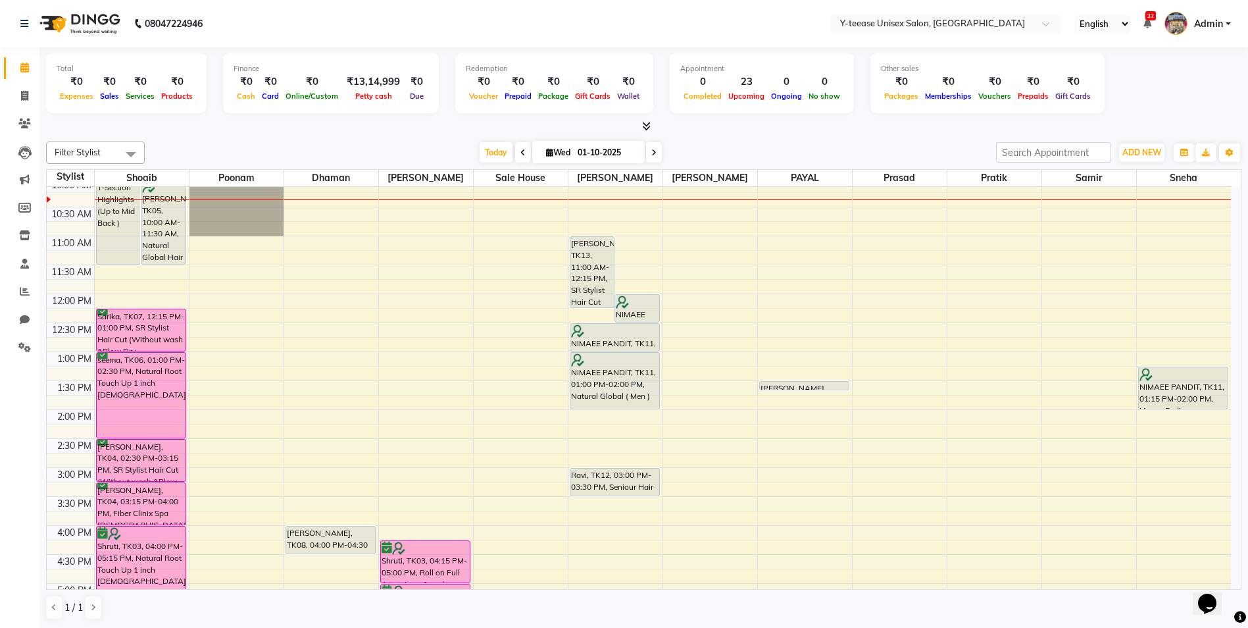
scroll to position [132, 0]
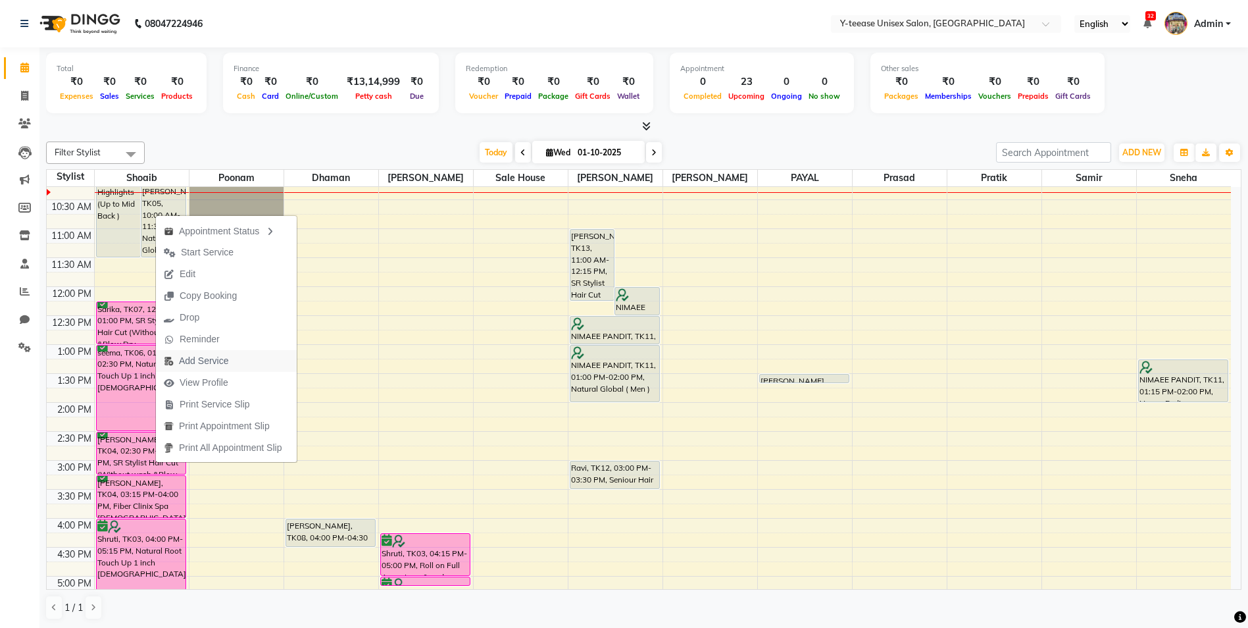
click at [205, 359] on span "Add Service" at bounding box center [203, 361] width 49 height 14
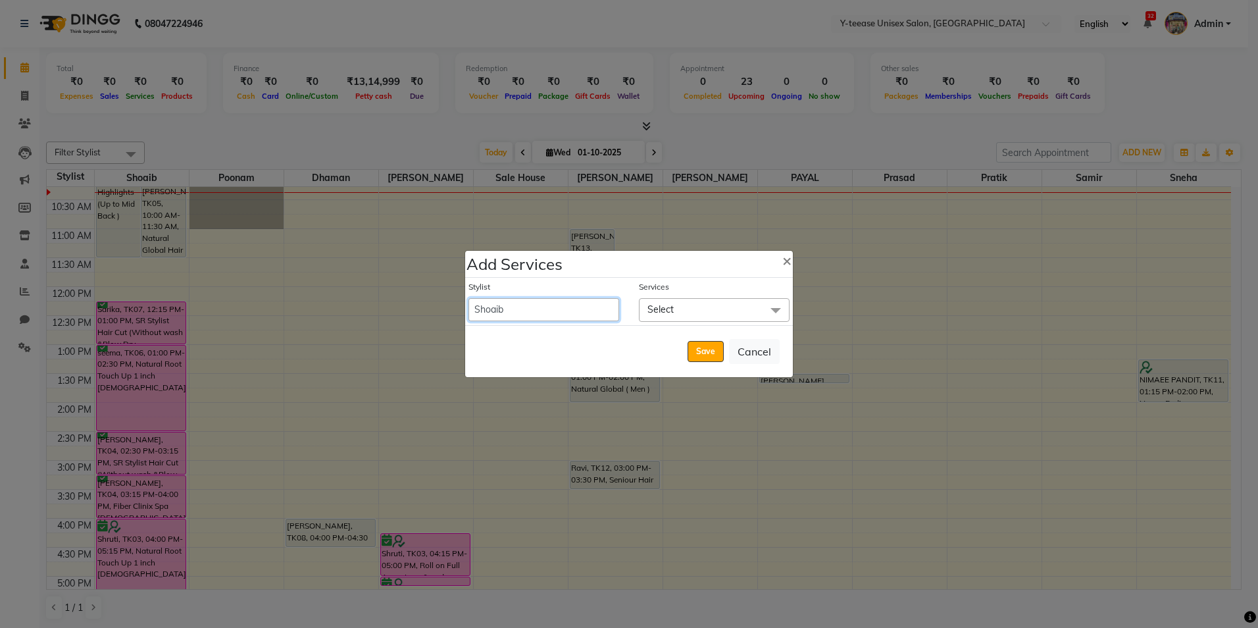
click at [606, 305] on select "Amar Annu Ali chaitrali Dhaman keshav nagar Manager Mosin khan Neelam PAYAL Poo…" at bounding box center [544, 309] width 151 height 23
click at [782, 263] on span "×" at bounding box center [786, 260] width 9 height 20
select select "91937"
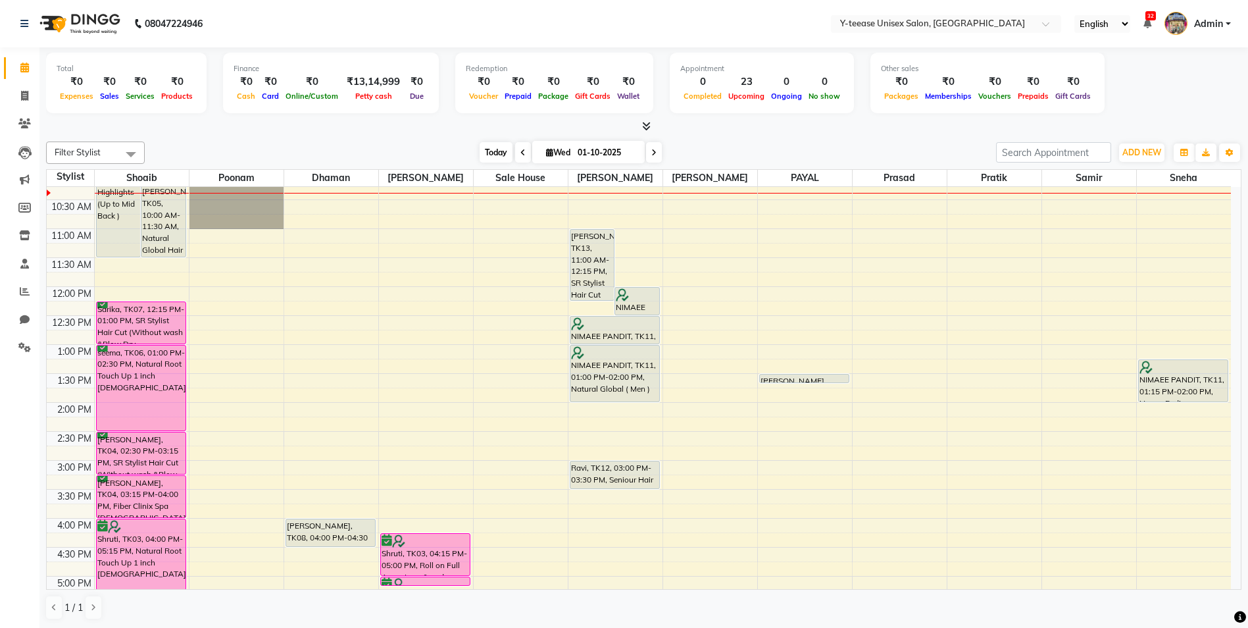
click at [498, 155] on span "Today" at bounding box center [496, 152] width 33 height 20
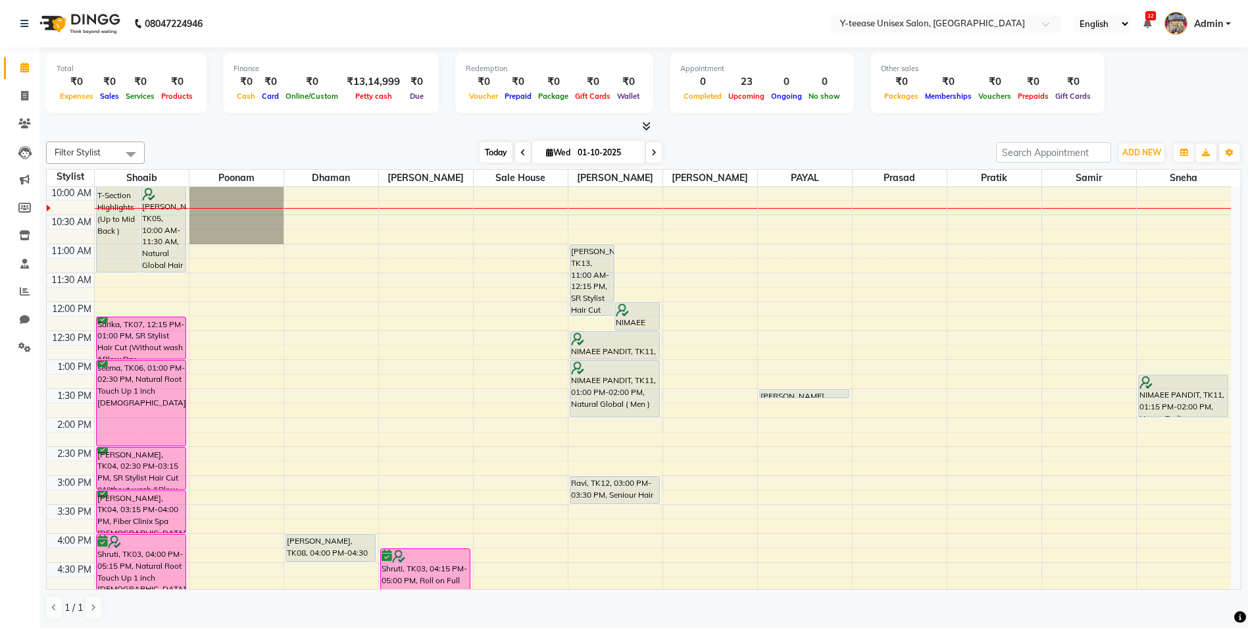
click at [501, 145] on span "Today" at bounding box center [496, 152] width 33 height 20
click at [491, 162] on span "Today" at bounding box center [496, 152] width 33 height 20
click at [23, 121] on icon at bounding box center [24, 123] width 13 height 10
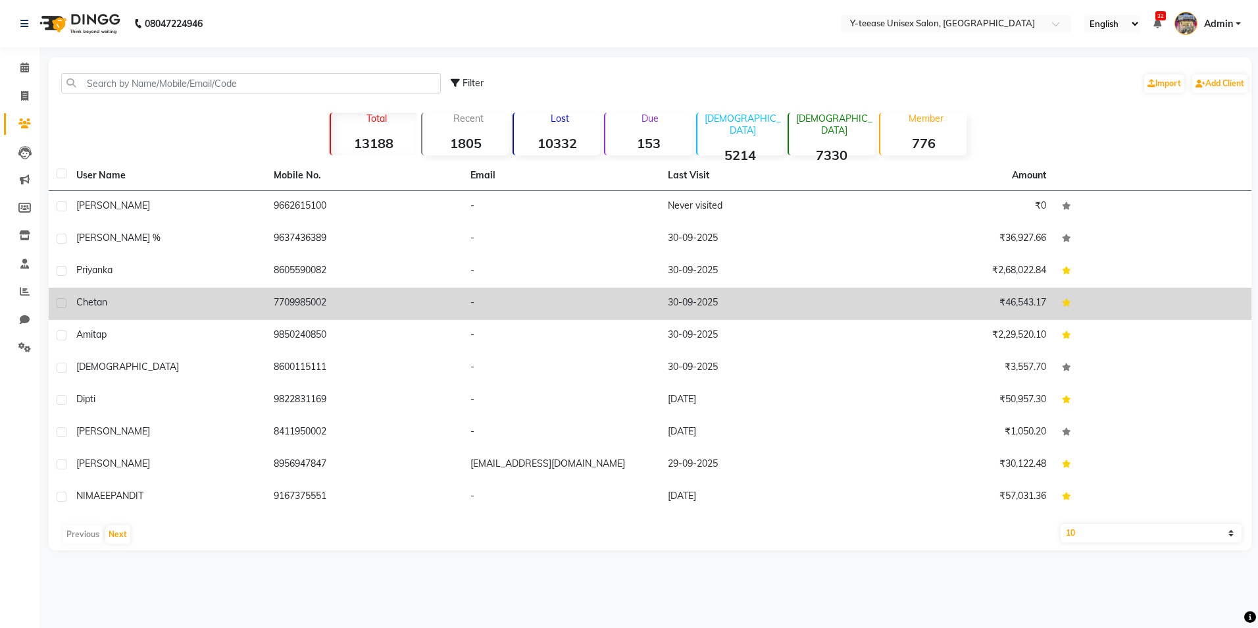
click at [109, 303] on div "Chetan" at bounding box center [167, 302] width 182 height 14
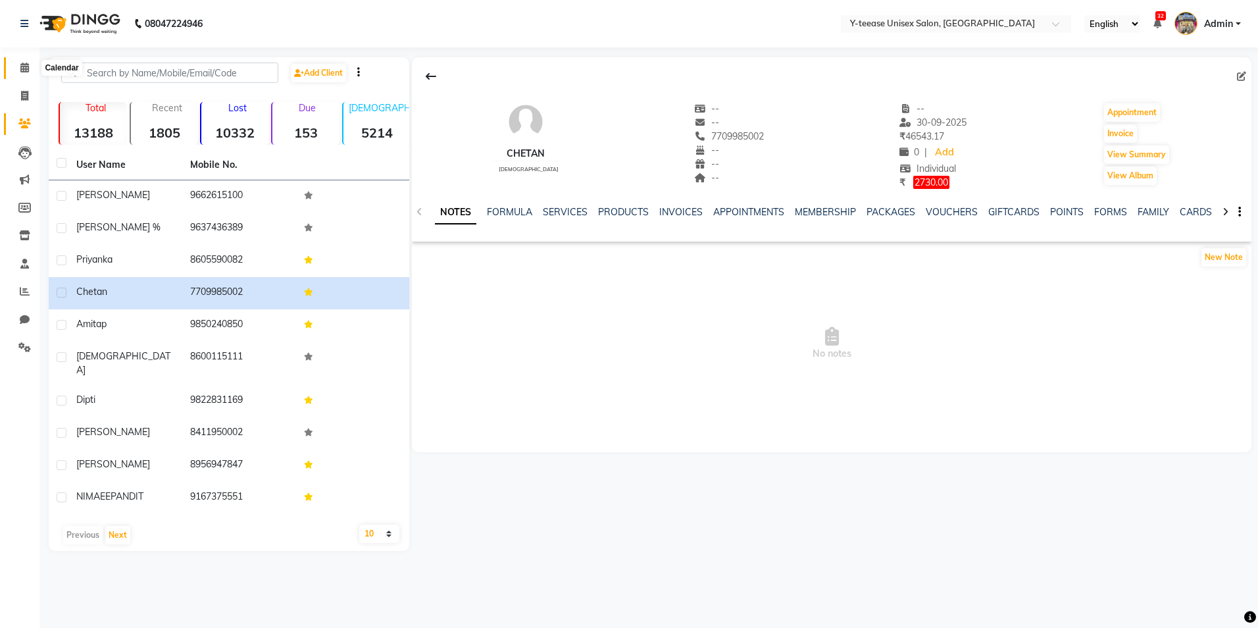
click at [25, 65] on icon at bounding box center [24, 68] width 9 height 10
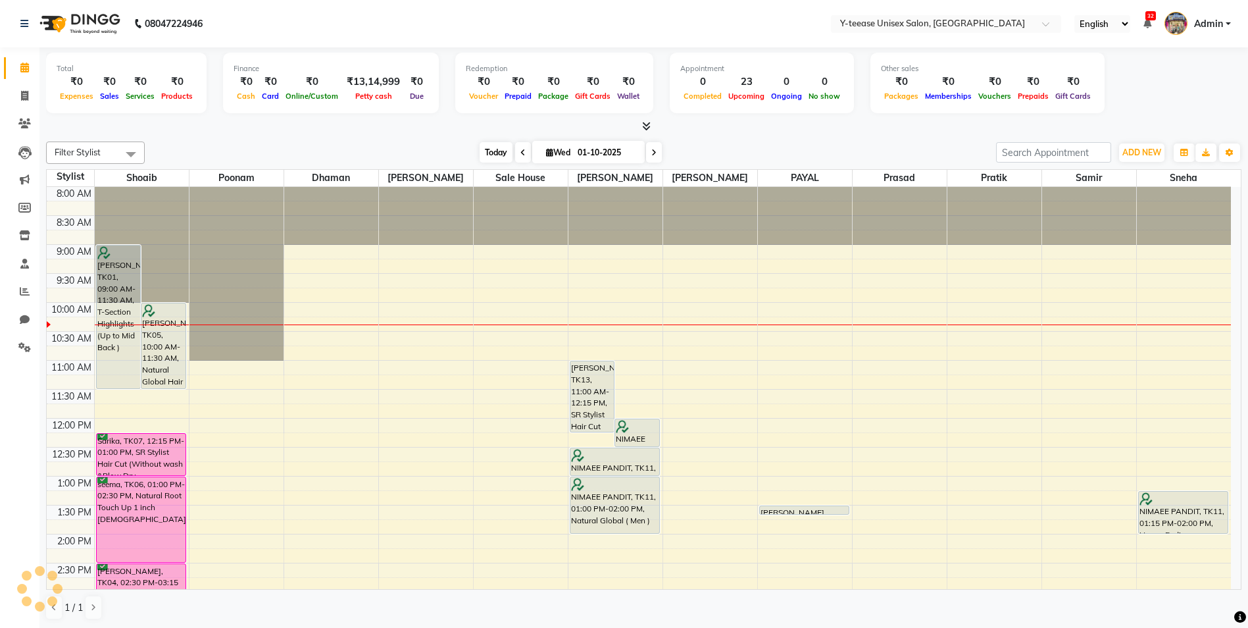
click at [496, 145] on span "Today" at bounding box center [496, 152] width 33 height 20
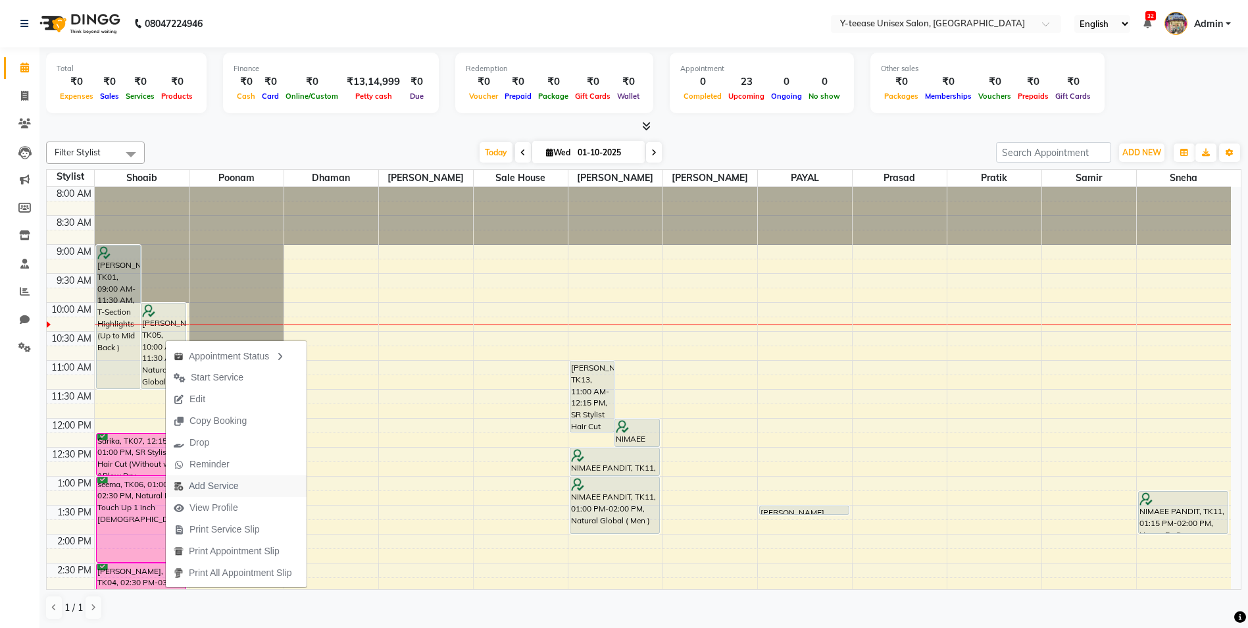
click at [230, 482] on span "Add Service" at bounding box center [213, 486] width 49 height 14
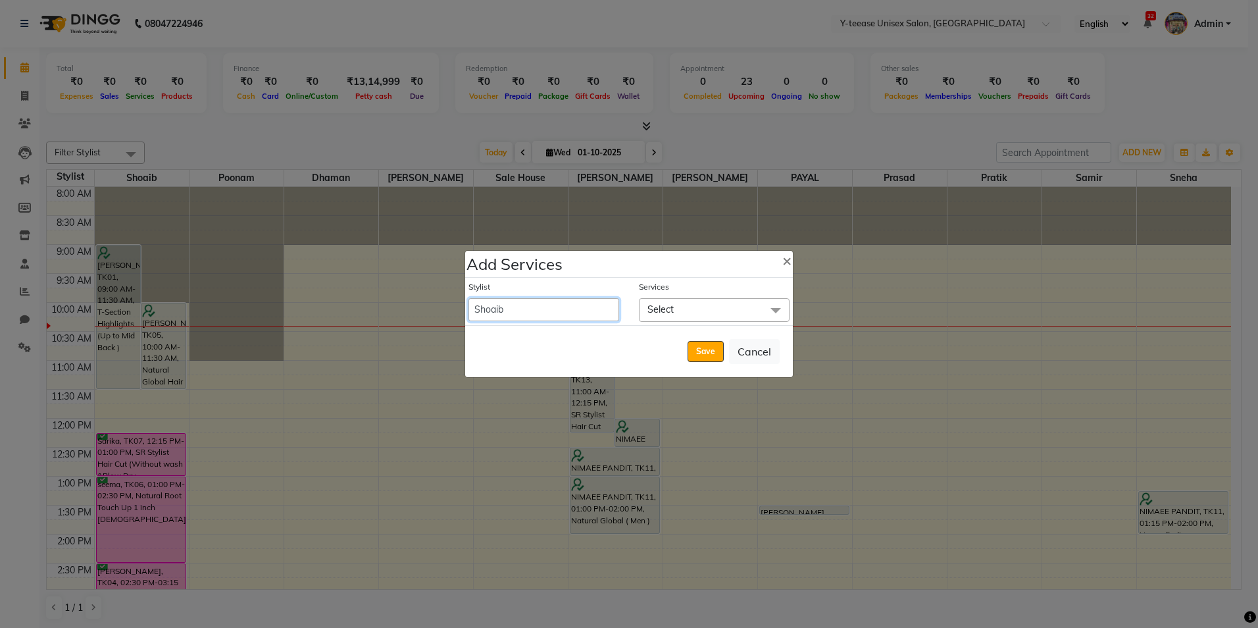
click at [582, 312] on select "Amar Annu Ali chaitrali Dhaman keshav nagar Manager Mosin khan Neelam PAYAL Poo…" at bounding box center [544, 309] width 151 height 23
click at [717, 280] on div "Stylist Amar Annu Ali chaitrali Dhaman keshav nagar Manager Mosin khan Neelam P…" at bounding box center [629, 301] width 328 height 47
click at [781, 259] on button "×" at bounding box center [787, 260] width 30 height 37
select select "91937"
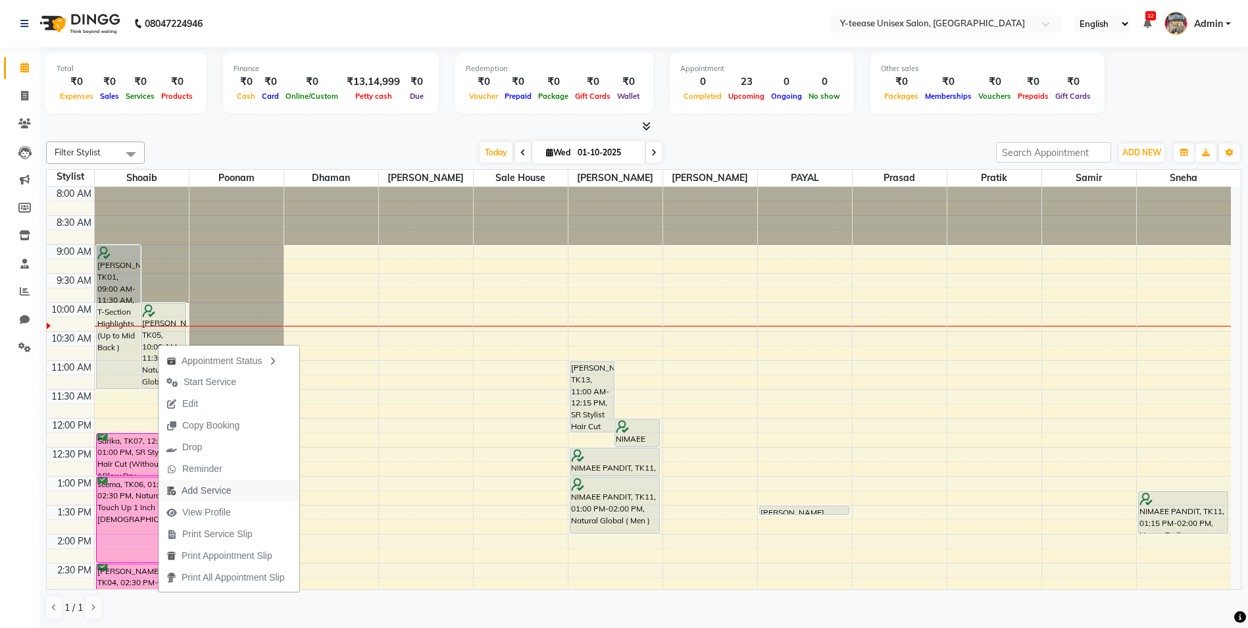
click at [217, 486] on span "Add Service" at bounding box center [206, 491] width 49 height 14
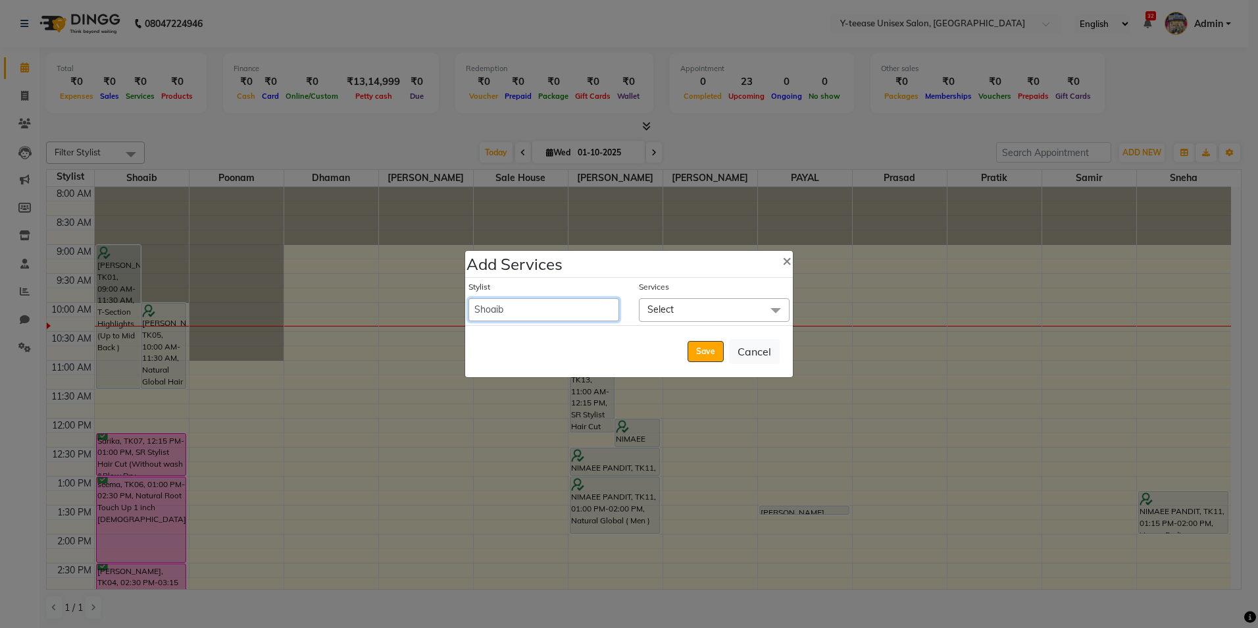
click at [564, 301] on select "Amar Annu Ali chaitrali Dhaman keshav nagar Manager Mosin khan Neelam PAYAL Poo…" at bounding box center [544, 309] width 151 height 23
select select "49846"
click at [469, 298] on select "Amar Annu Ali chaitrali Dhaman keshav nagar Manager Mosin khan Neelam PAYAL Poo…" at bounding box center [544, 309] width 151 height 23
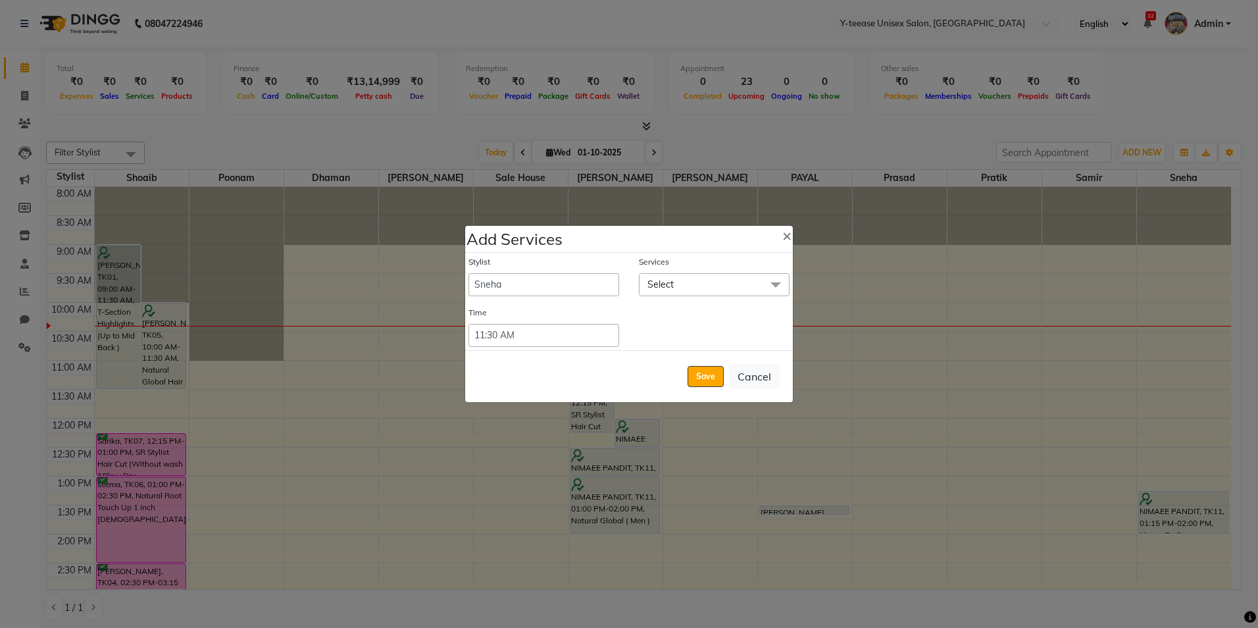
click at [685, 288] on span "Select" at bounding box center [714, 284] width 151 height 23
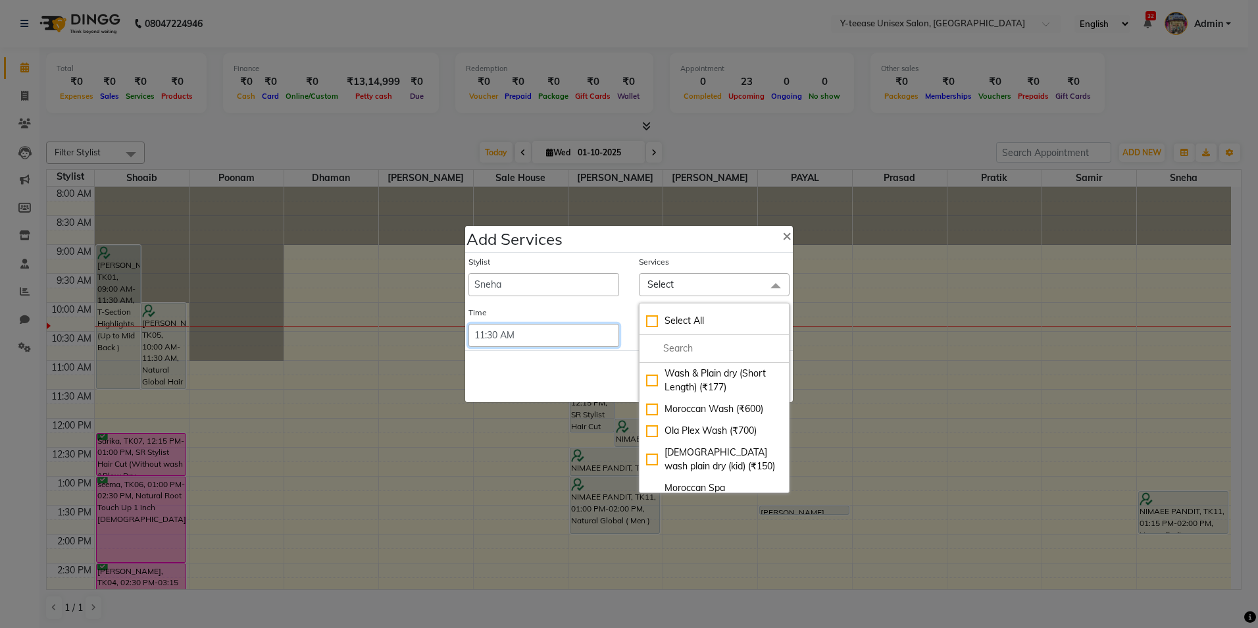
click at [548, 334] on select "Select 09:00 AM 09:15 AM 09:30 AM 09:45 AM 10:00 AM 10:15 AM 10:30 AM 10:45 AM …" at bounding box center [544, 335] width 151 height 23
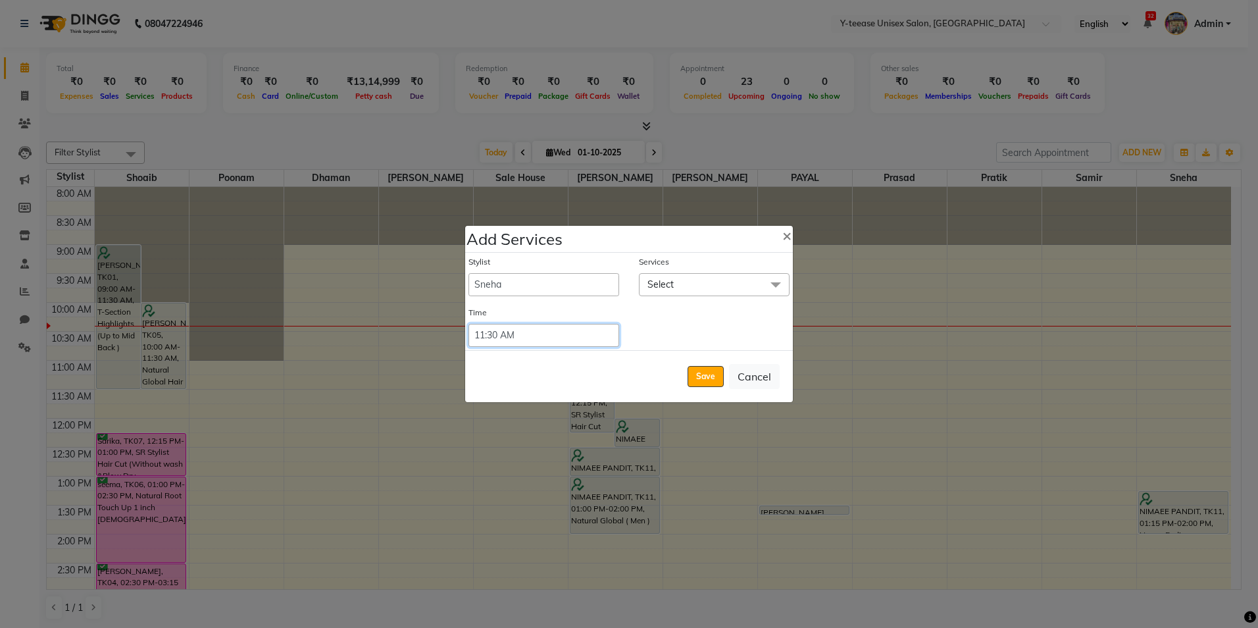
select select "660"
click at [469, 324] on select "Select 09:00 AM 09:15 AM 09:30 AM 09:45 AM 10:00 AM 10:15 AM 10:30 AM 10:45 AM …" at bounding box center [544, 335] width 151 height 23
click at [685, 288] on span "Select" at bounding box center [714, 284] width 151 height 23
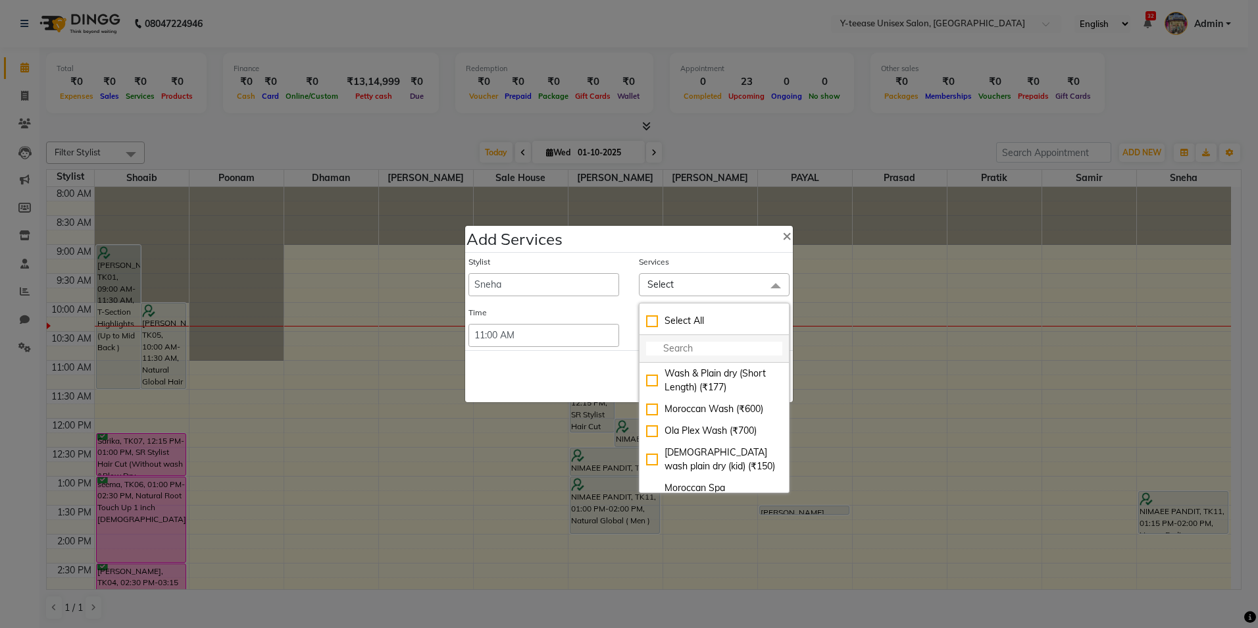
click at [682, 356] on li at bounding box center [714, 349] width 149 height 28
click at [680, 353] on input "multiselect-search" at bounding box center [714, 349] width 136 height 14
type input "pedi"
click at [679, 401] on div "Classic Pedicure (Men) (₹600)" at bounding box center [714, 402] width 136 height 28
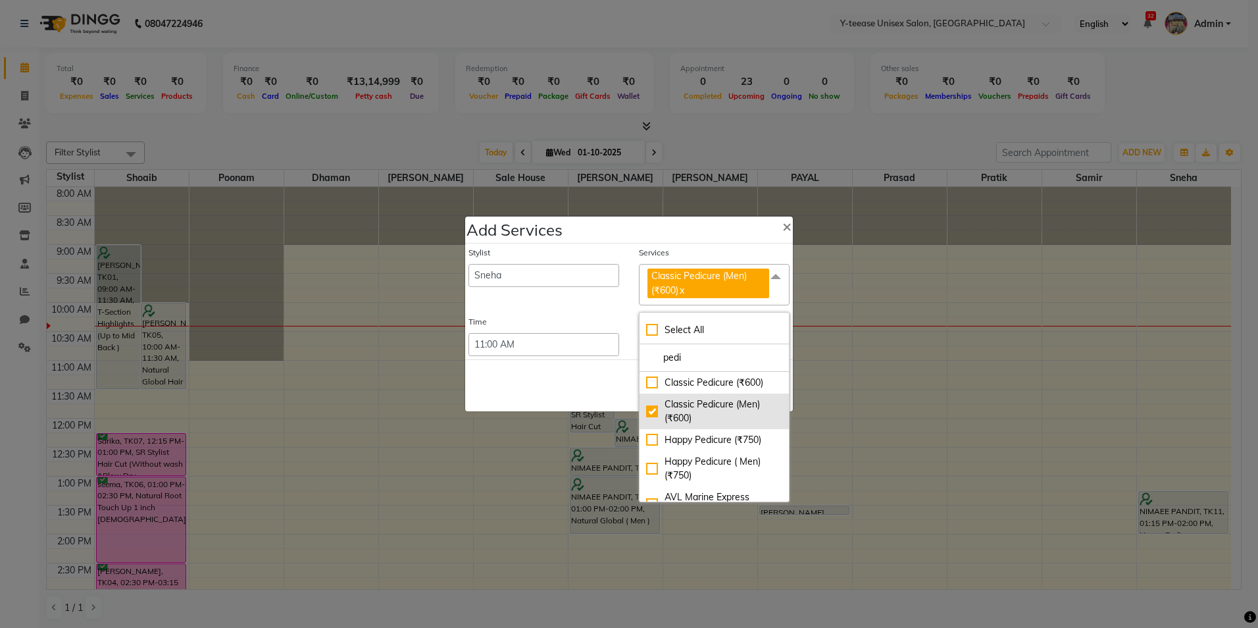
click at [707, 419] on div "Classic Pedicure (Men) (₹600)" at bounding box center [714, 411] width 136 height 28
checkbox input "false"
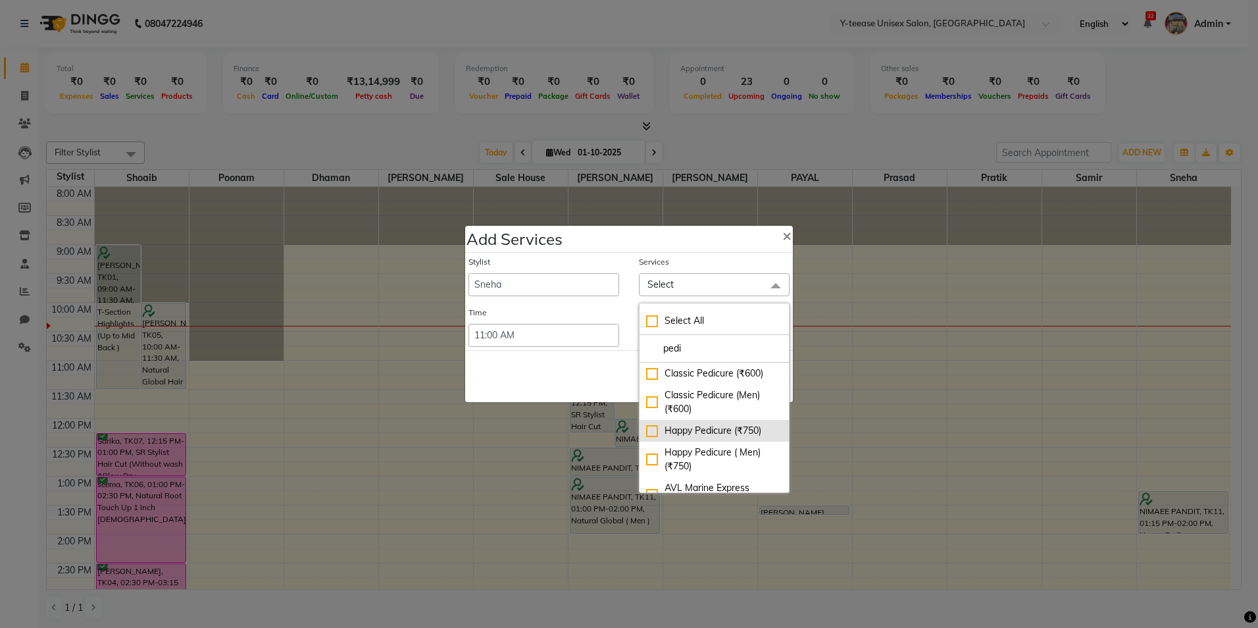
click at [710, 428] on div "Happy Pedicure (₹750)" at bounding box center [714, 431] width 136 height 14
checkbox input "true"
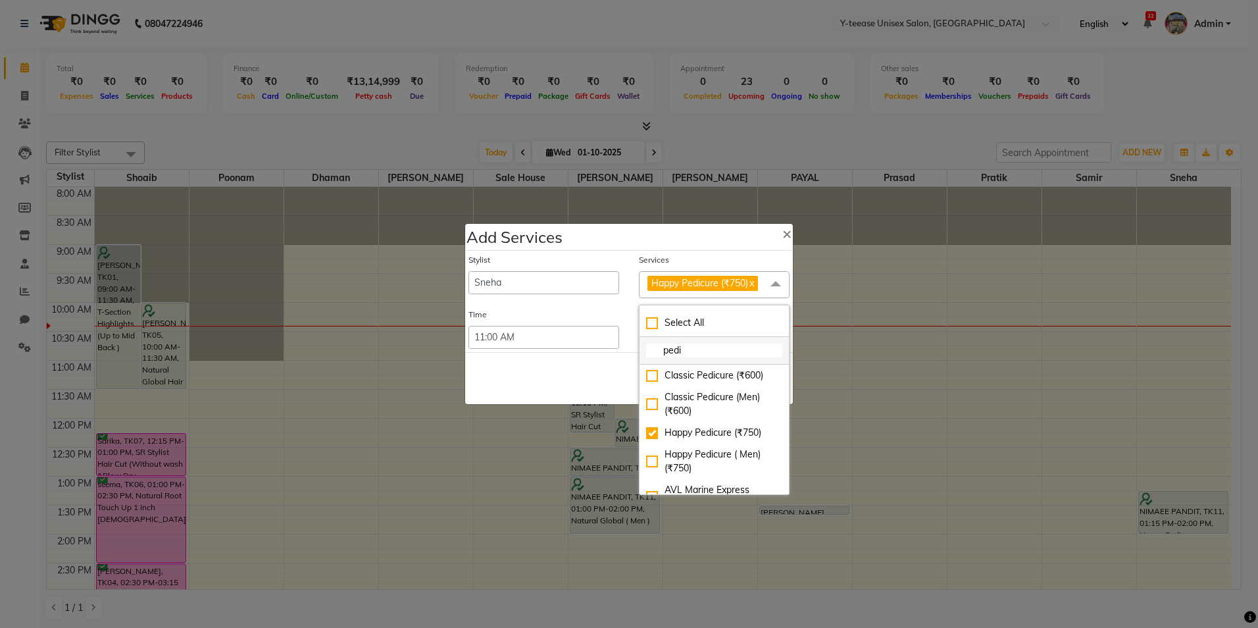
click at [699, 348] on input "pedi" at bounding box center [714, 351] width 136 height 14
click at [698, 348] on input "pedi" at bounding box center [714, 351] width 136 height 14
type input "maNI"
click at [684, 442] on li "Happy Manicure (₹600)" at bounding box center [714, 433] width 149 height 22
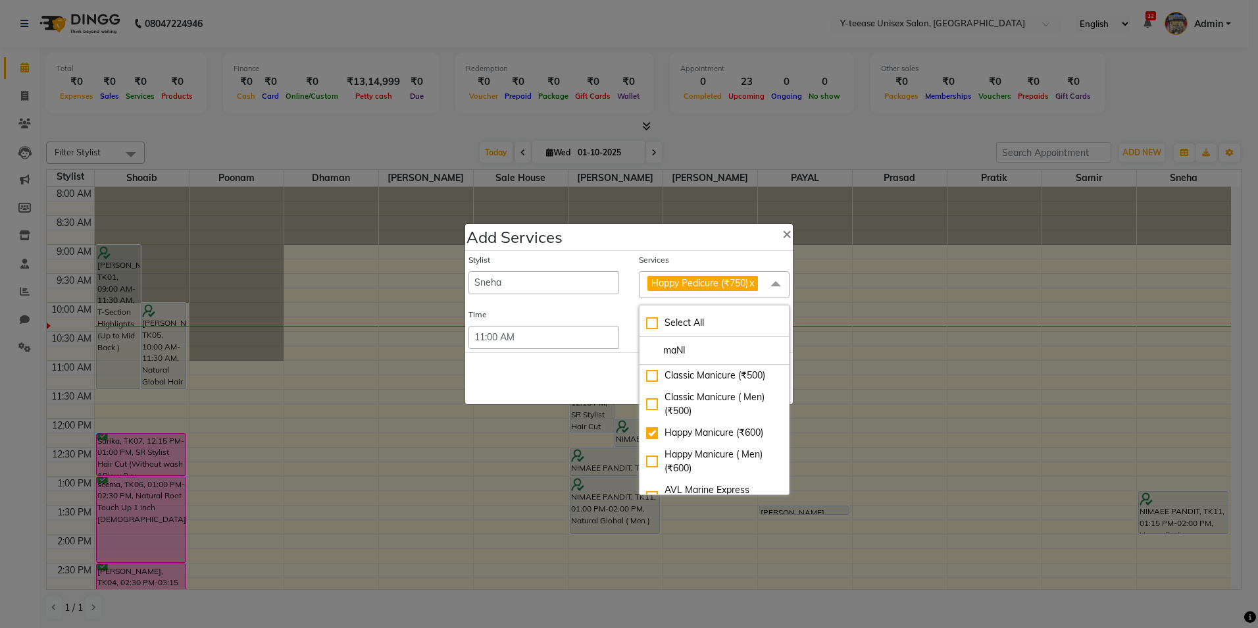
checkbox input "true"
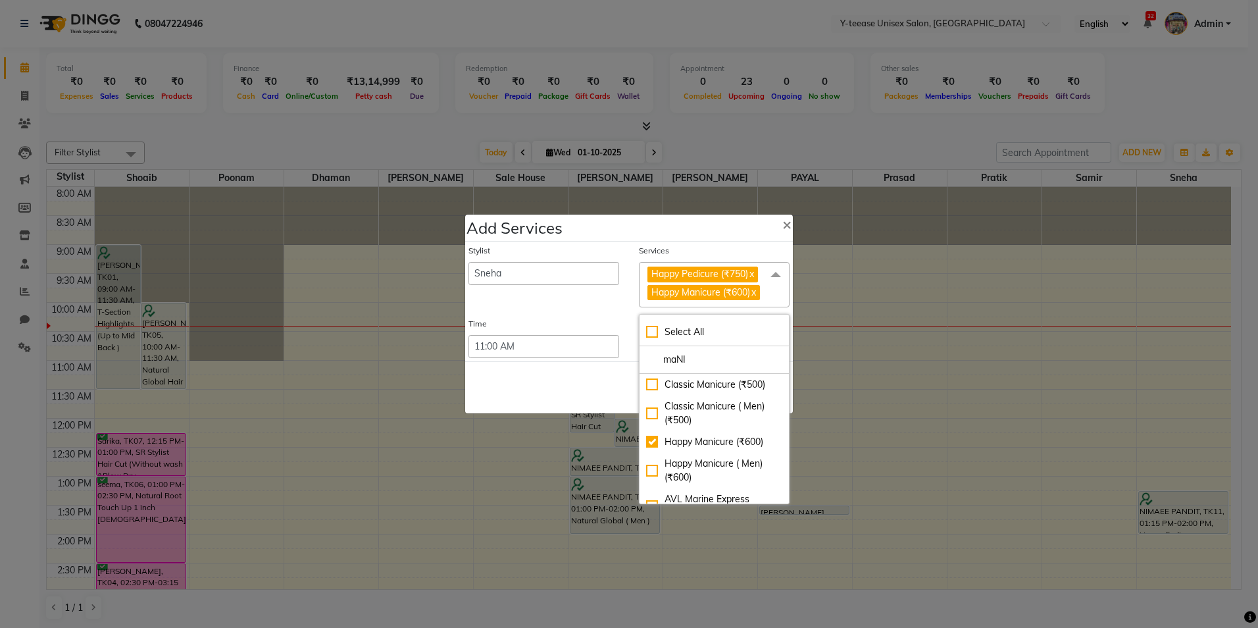
click at [561, 384] on div "Save Cancel" at bounding box center [629, 387] width 328 height 52
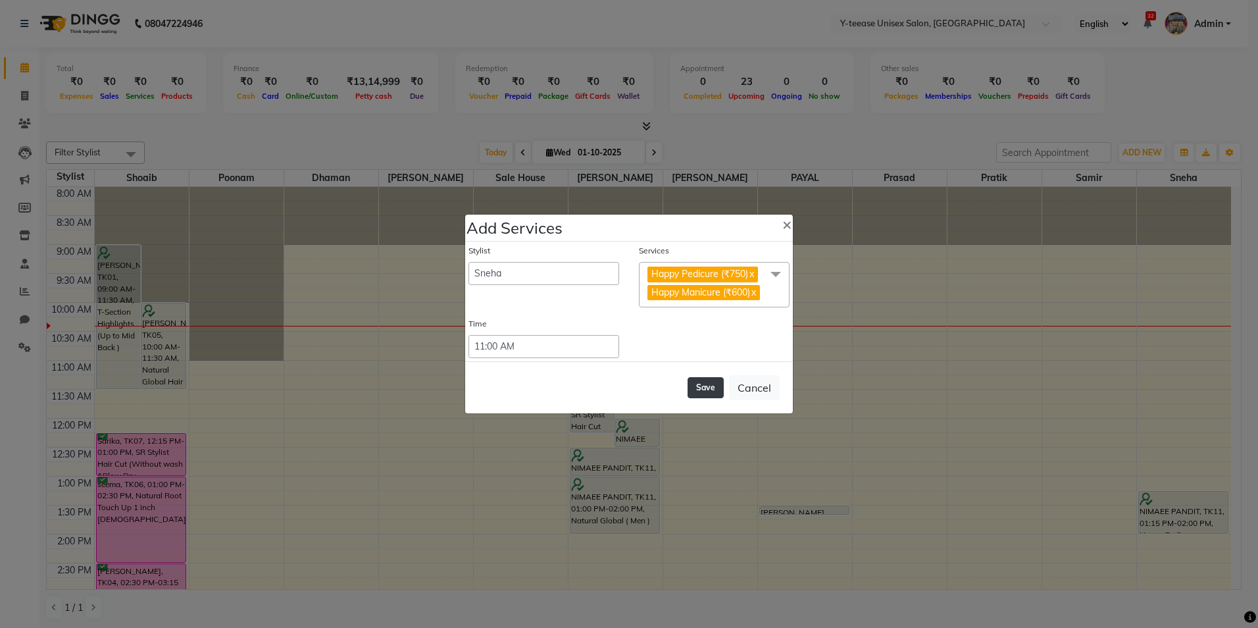
click at [701, 386] on button "Save" at bounding box center [706, 387] width 36 height 21
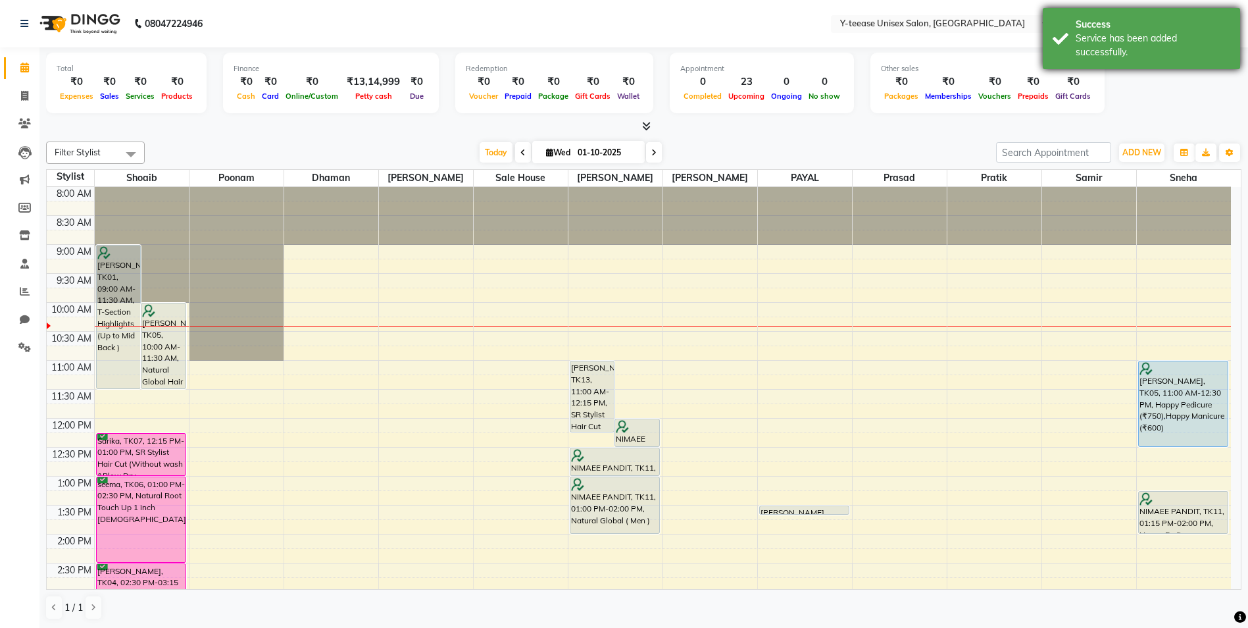
click at [1192, 33] on div "Service has been added successfully." at bounding box center [1153, 46] width 155 height 28
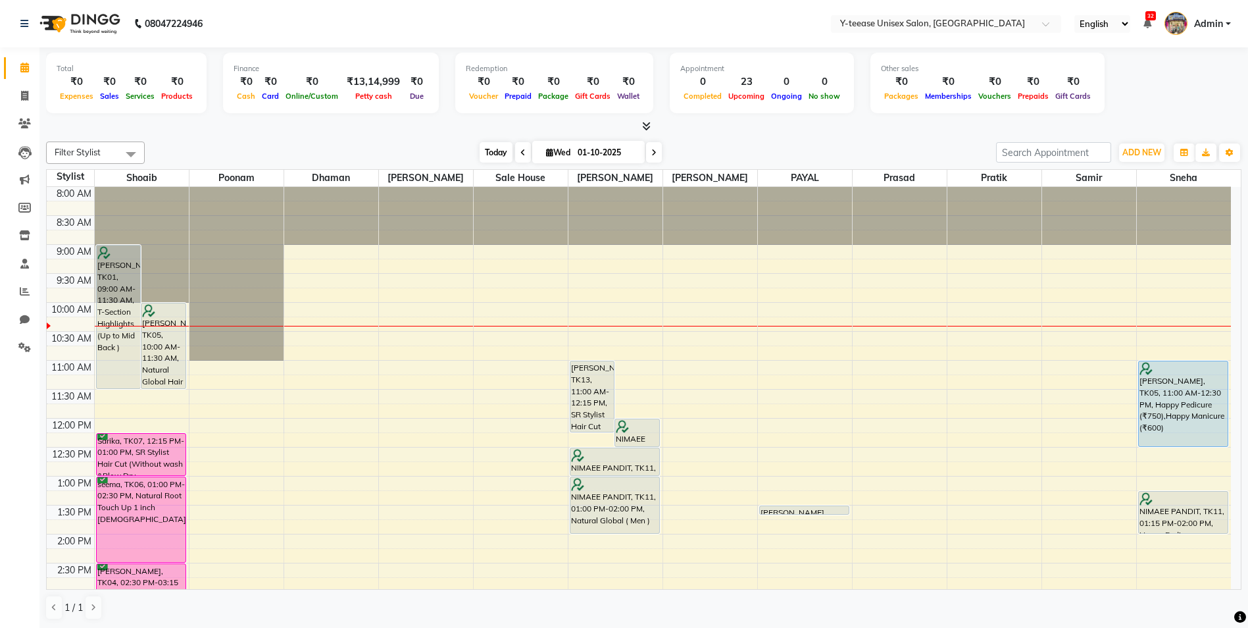
click at [494, 147] on span "Today" at bounding box center [496, 152] width 33 height 20
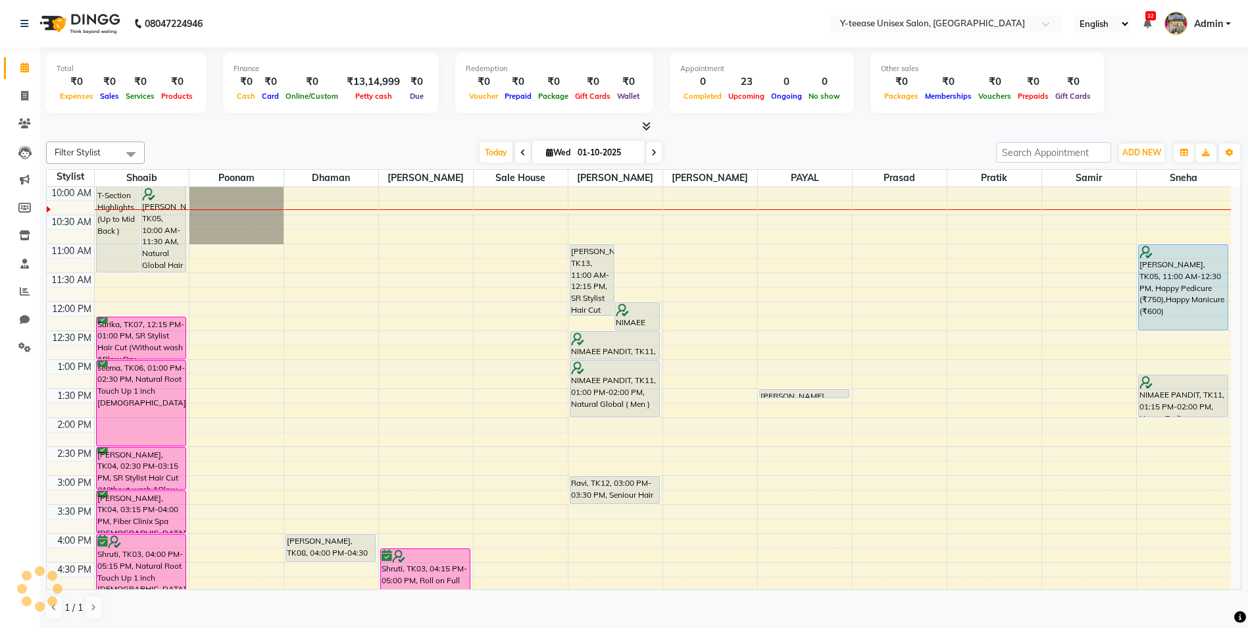
click at [760, 132] on div "Total ₹0 Expenses ₹0 Sales ₹0 Services ₹0 Products Finance ₹0 Cash ₹0 Card ₹0 O…" at bounding box center [643, 337] width 1209 height 581
click at [20, 117] on span at bounding box center [24, 123] width 23 height 15
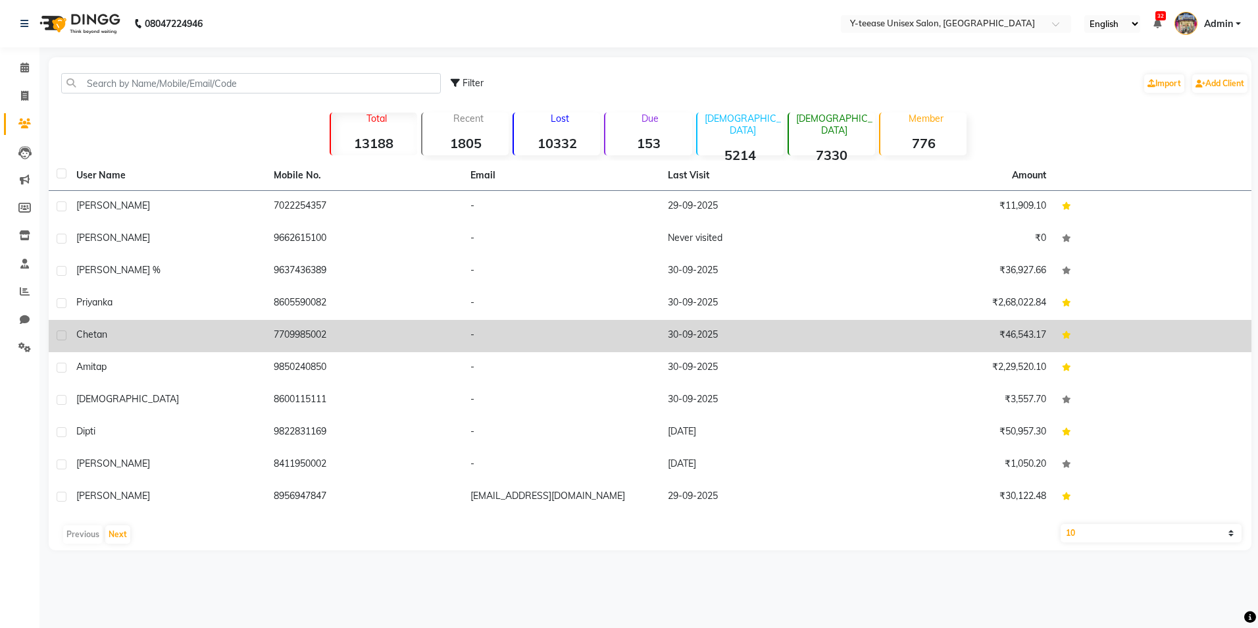
click at [110, 335] on div "Chetan" at bounding box center [167, 335] width 182 height 14
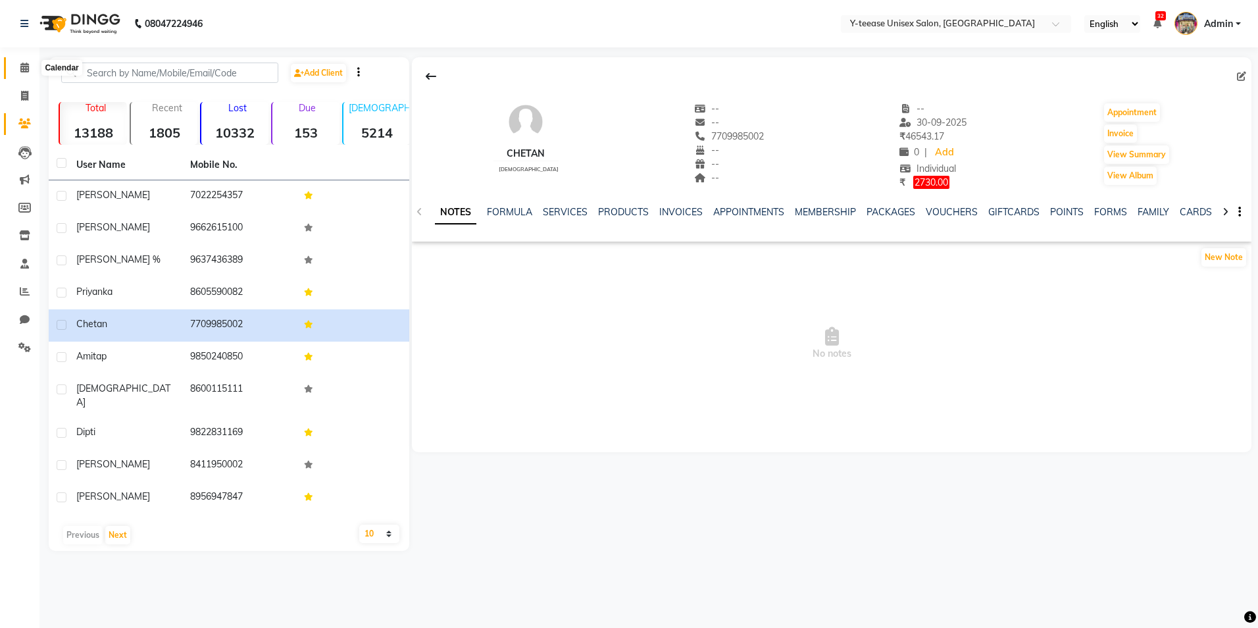
click at [19, 66] on span at bounding box center [24, 68] width 23 height 15
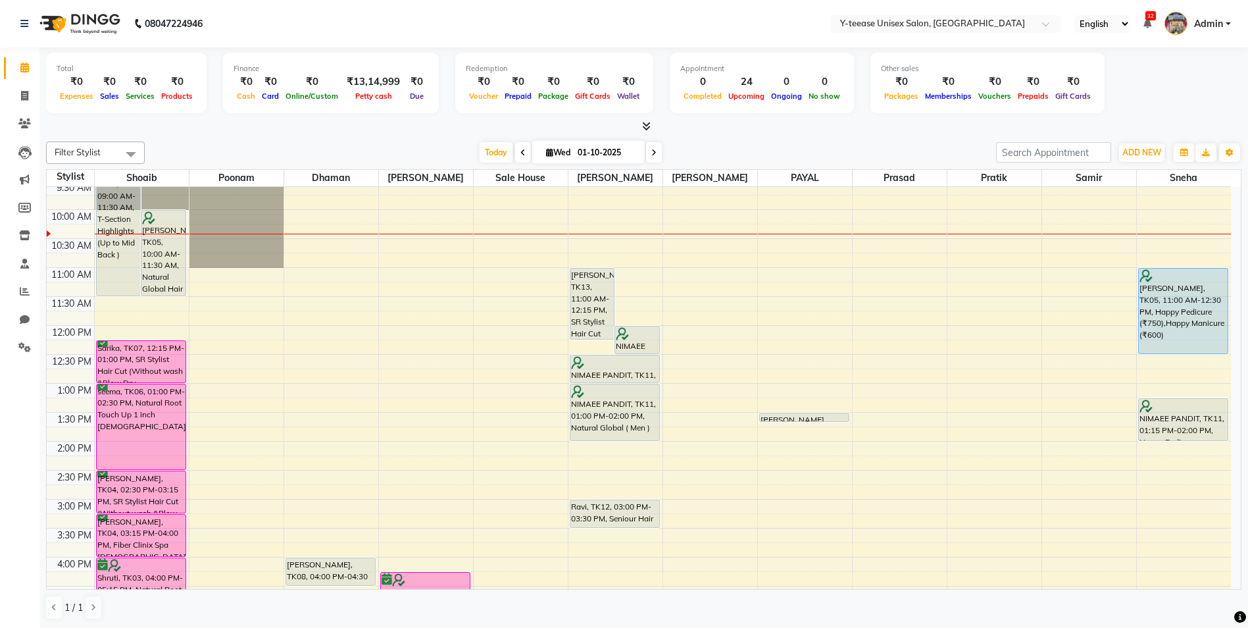
scroll to position [132, 0]
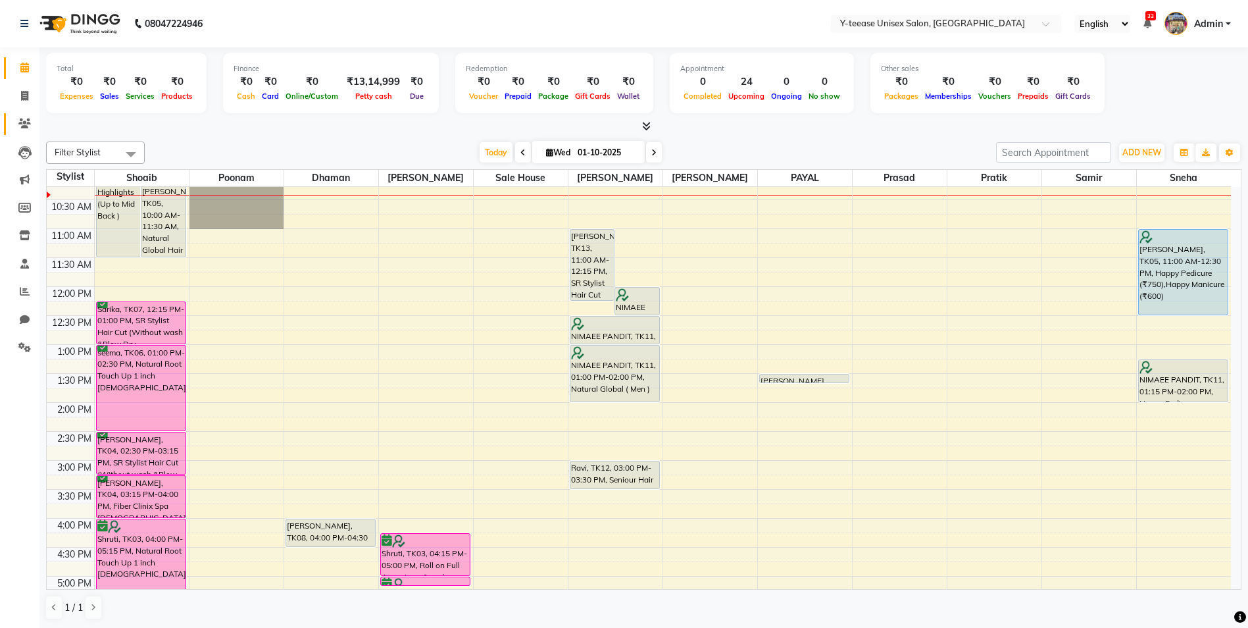
click at [23, 132] on link "Clients" at bounding box center [20, 124] width 32 height 22
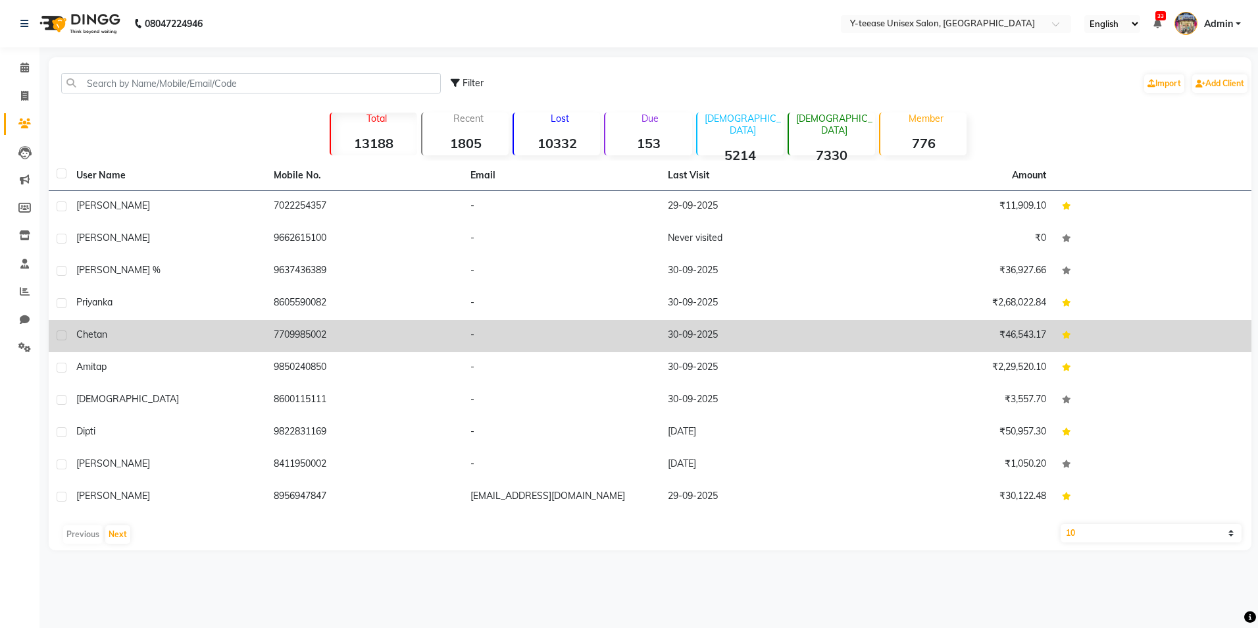
click at [114, 330] on div "Chetan" at bounding box center [167, 335] width 182 height 14
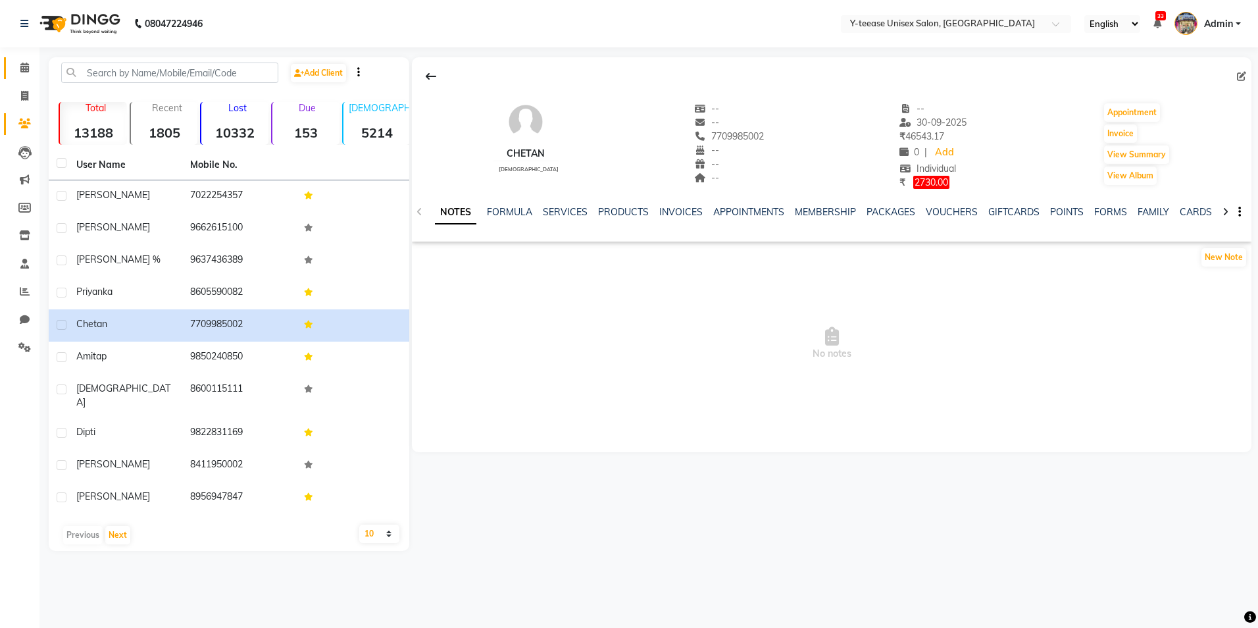
click at [15, 70] on span at bounding box center [24, 68] width 23 height 15
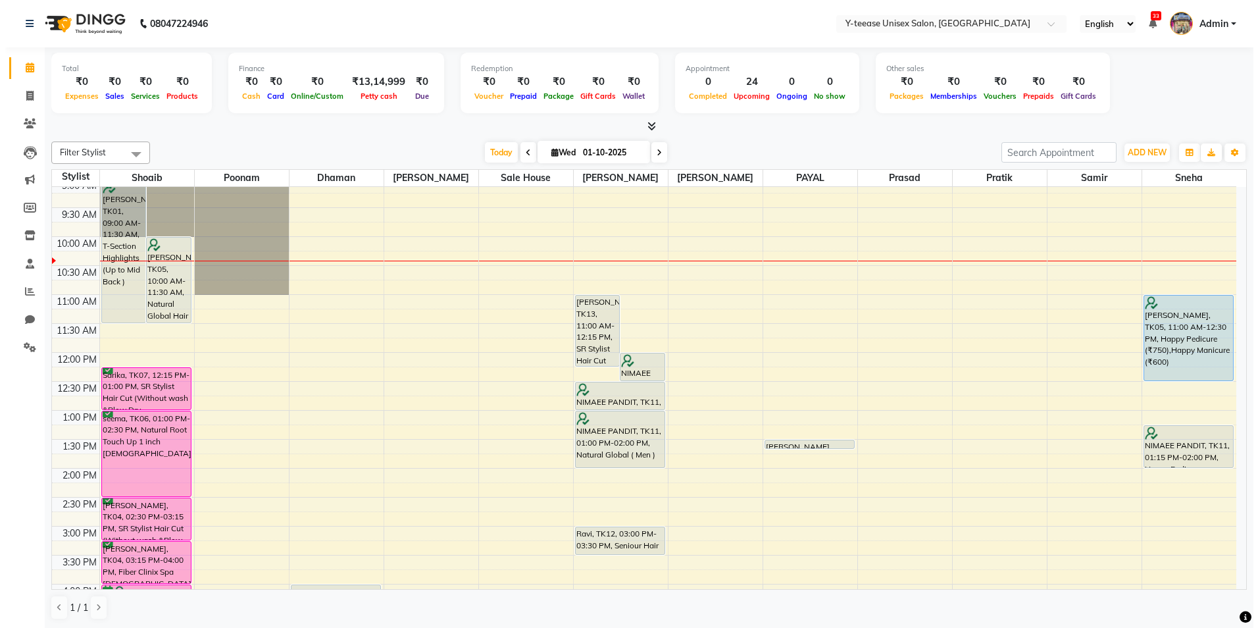
scroll to position [132, 0]
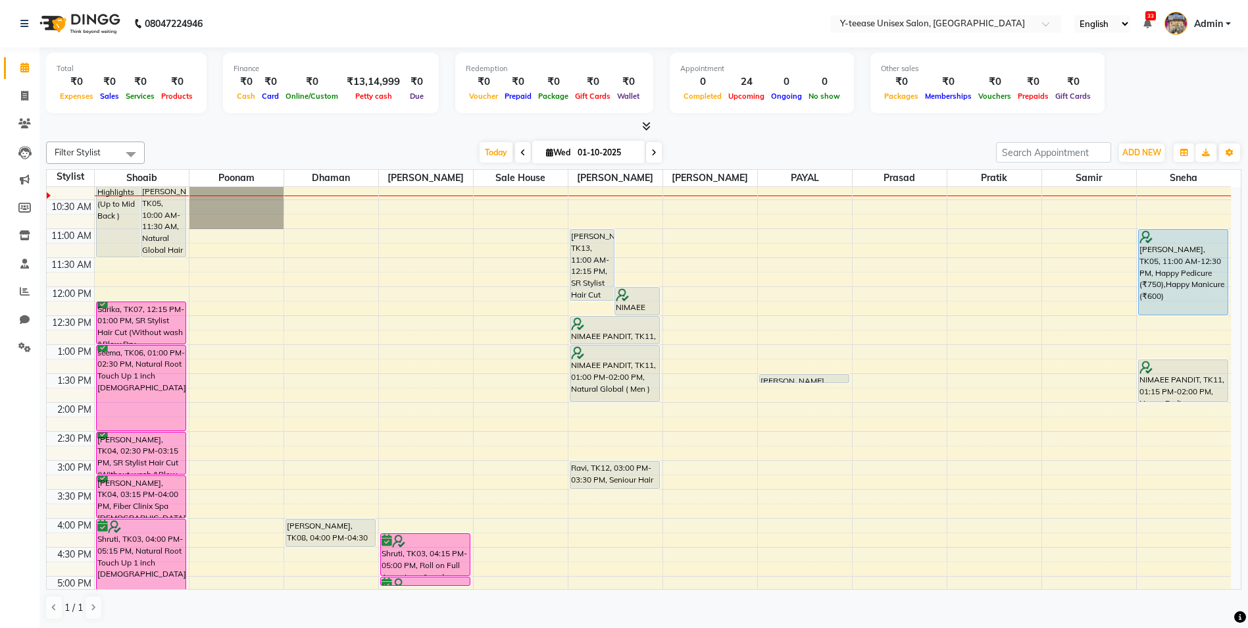
click at [1221, 22] on span "Admin" at bounding box center [1208, 24] width 29 height 14
click at [1181, 93] on link "Sign out" at bounding box center [1164, 94] width 120 height 20
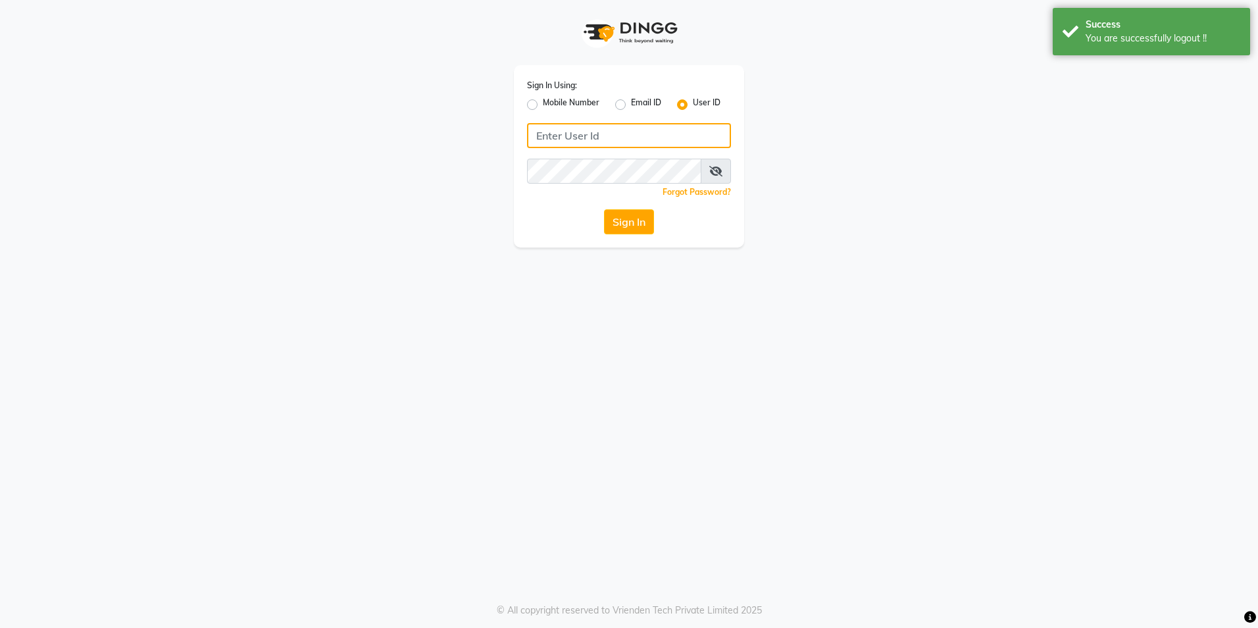
type input "8999679795"
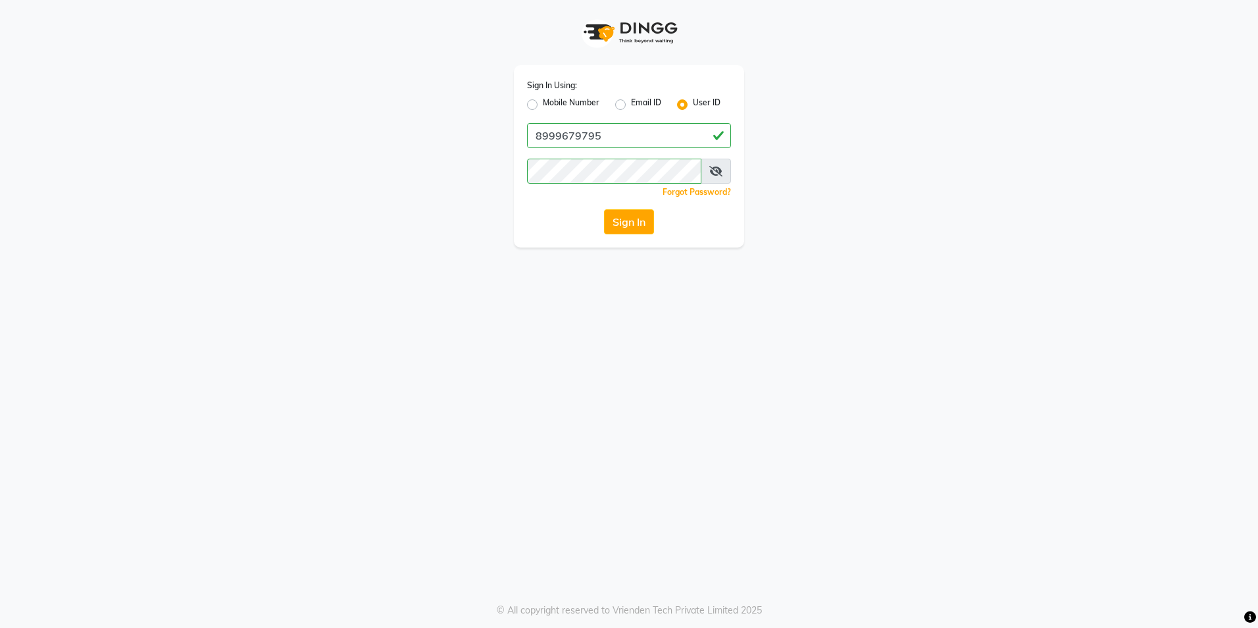
click at [543, 100] on label "Mobile Number" at bounding box center [571, 105] width 57 height 16
click at [543, 100] on input "Mobile Number" at bounding box center [547, 101] width 9 height 9
radio input "true"
radio input "false"
click at [616, 140] on input "Username" at bounding box center [651, 135] width 160 height 25
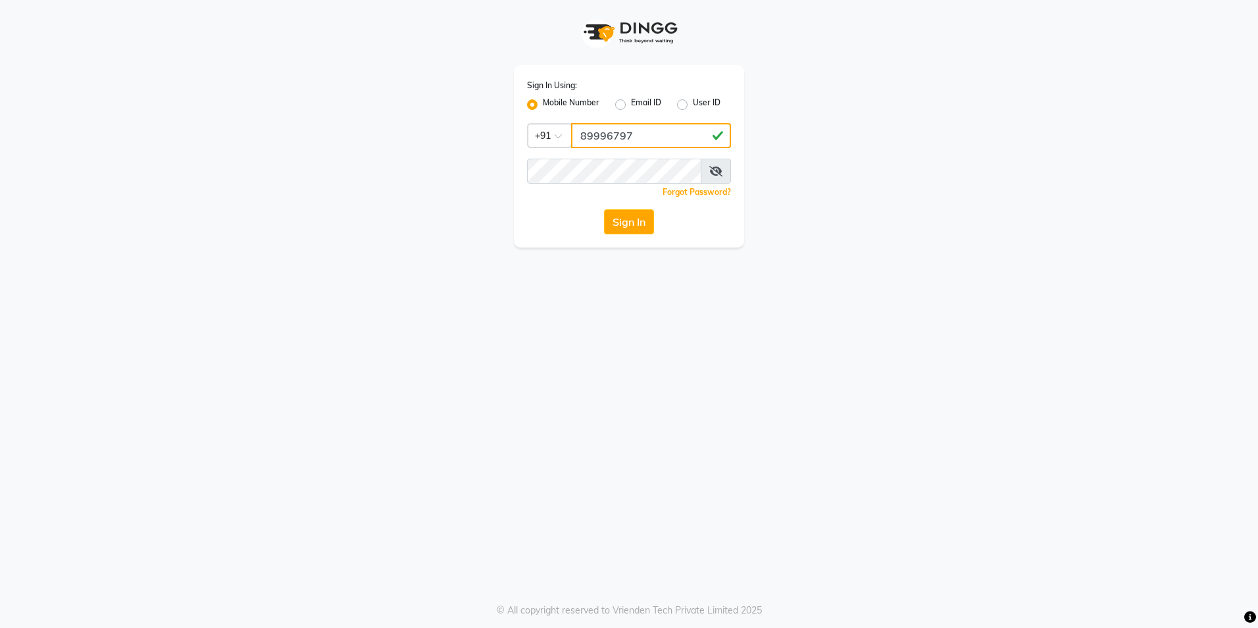
type input "8999679795"
click at [642, 224] on button "Sign In" at bounding box center [629, 221] width 50 height 25
